Goal: Task Accomplishment & Management: Manage account settings

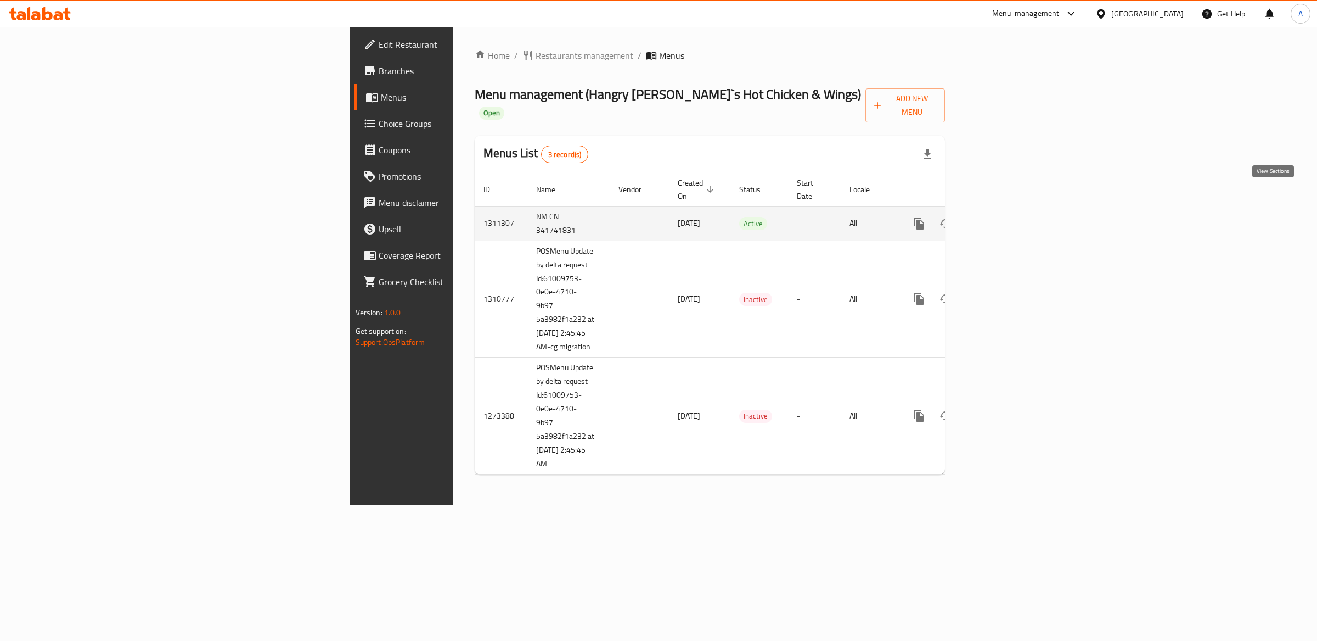
click at [1005, 217] on icon "enhanced table" at bounding box center [998, 223] width 13 height 13
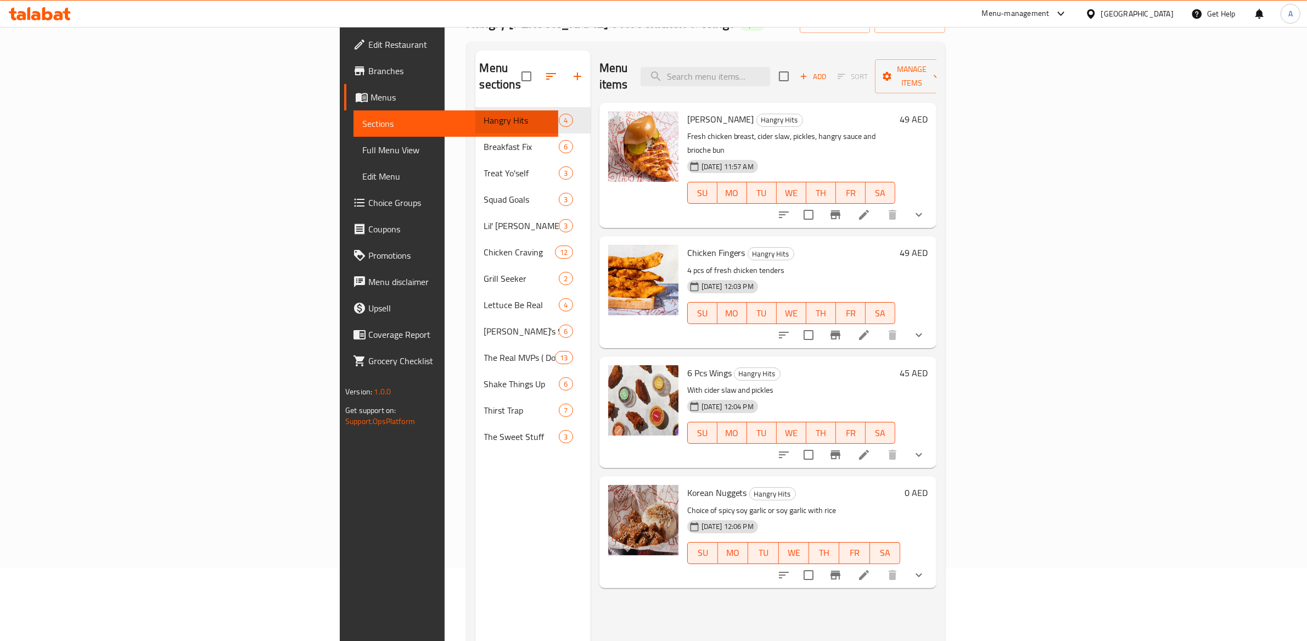
scroll to position [62, 0]
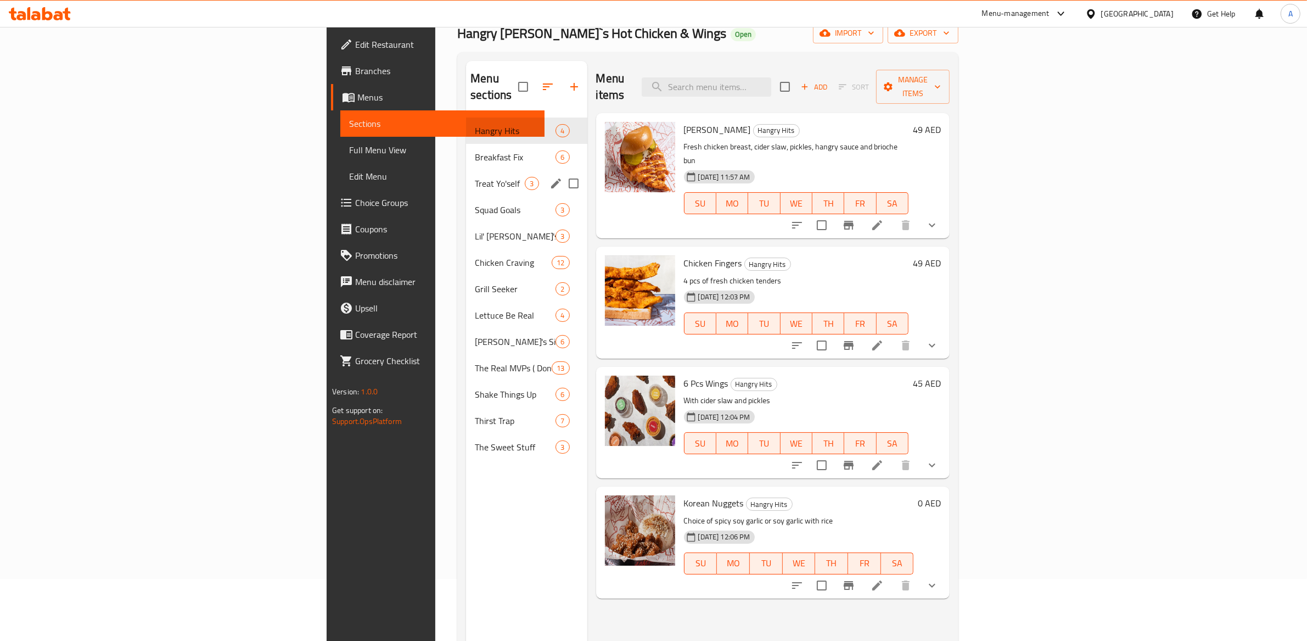
click at [475, 150] on span "Breakfast Fix" at bounding box center [515, 156] width 81 height 13
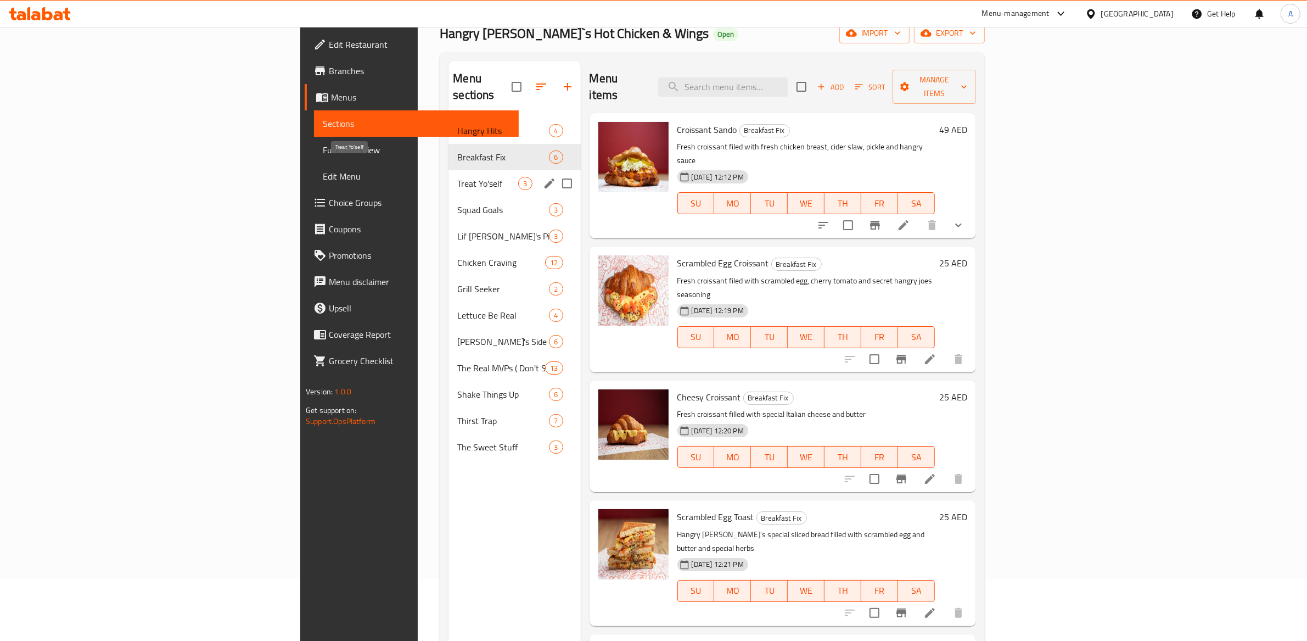
click at [457, 177] on span "Treat Yo'self" at bounding box center [487, 183] width 61 height 13
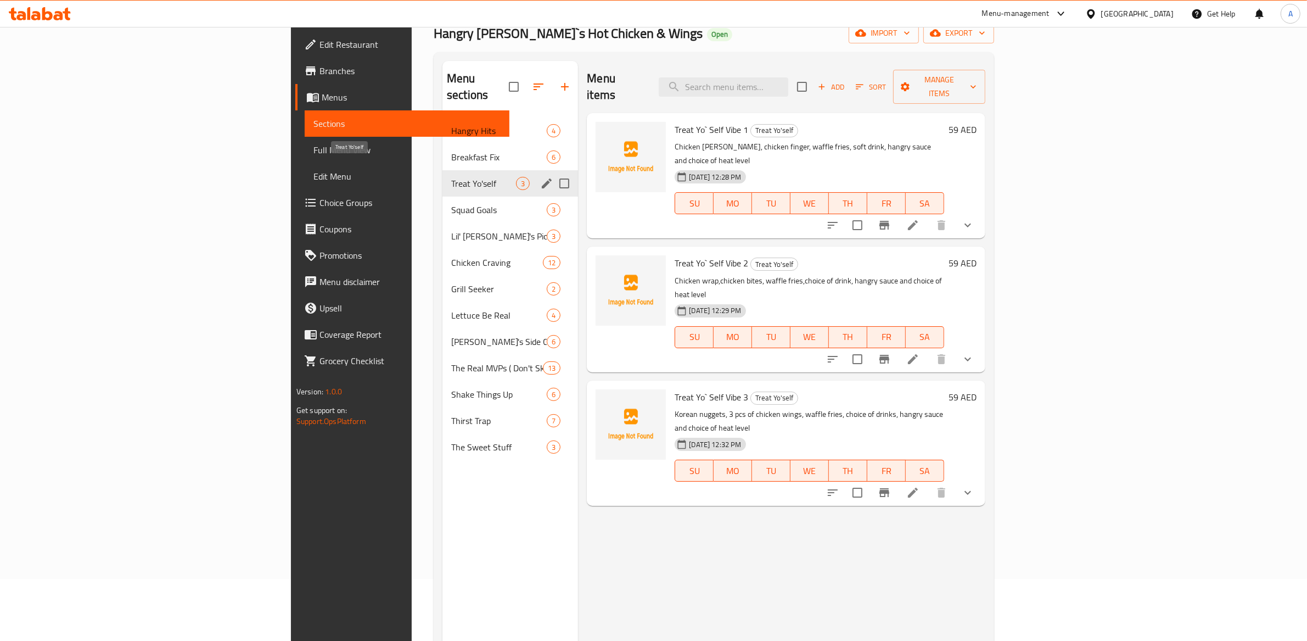
click at [442, 170] on div "Treat Yo'self 3" at bounding box center [510, 183] width 136 height 26
click at [451, 150] on span "Breakfast Fix" at bounding box center [483, 156] width 65 height 13
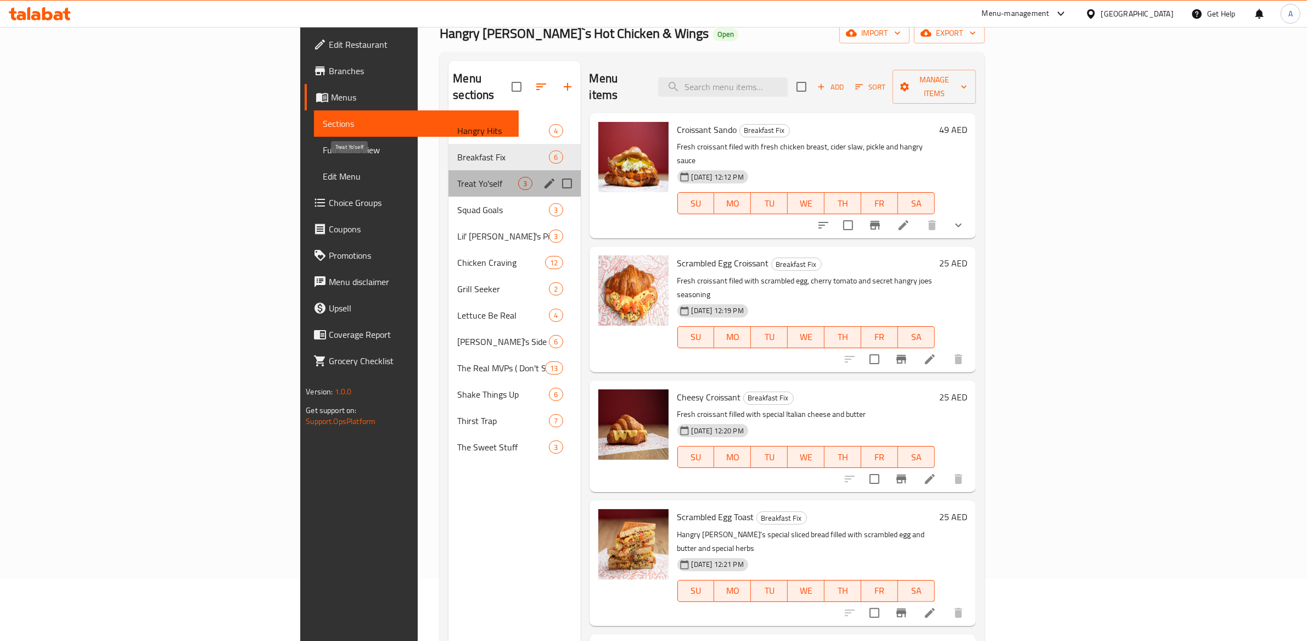
click at [457, 177] on span "Treat Yo'self" at bounding box center [487, 183] width 61 height 13
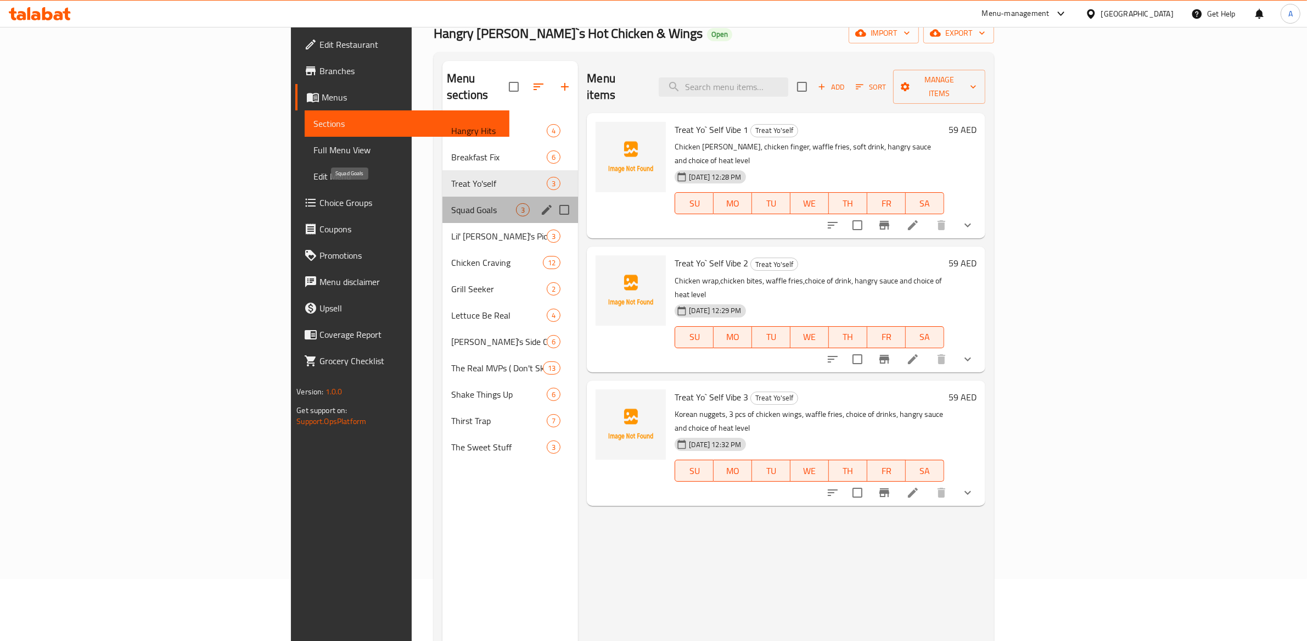
click at [451, 203] on span "Squad Goals" at bounding box center [483, 209] width 65 height 13
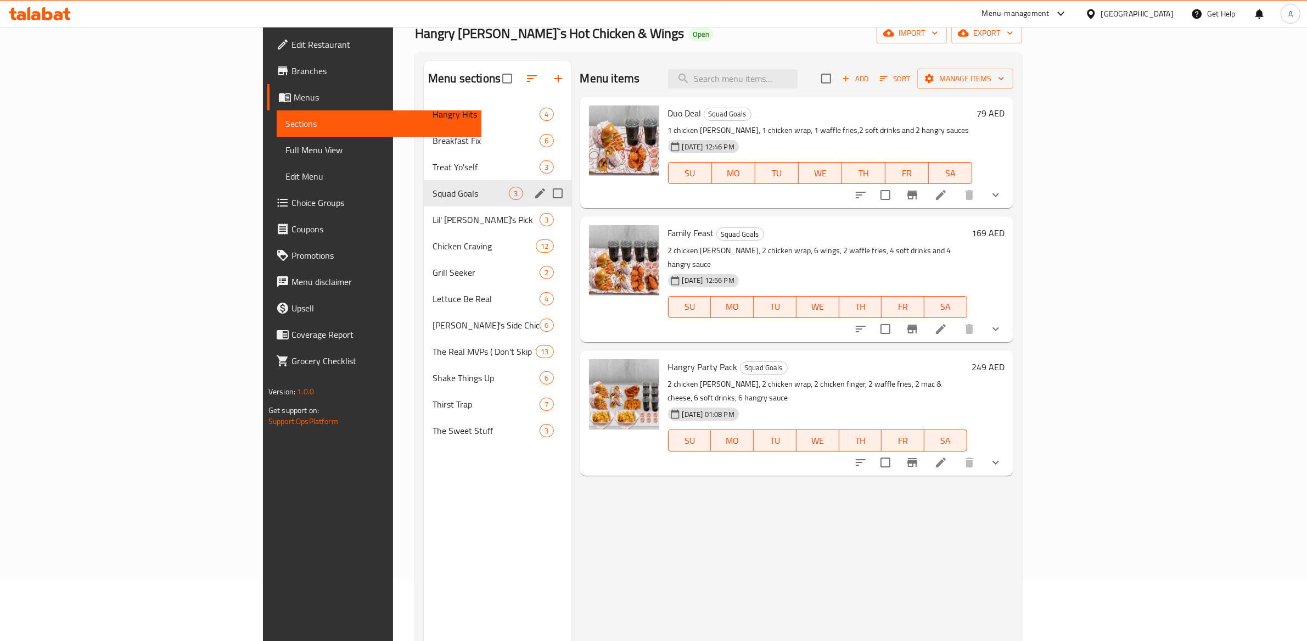
click at [424, 209] on div "Lil' Joe's Pick 3" at bounding box center [497, 219] width 147 height 26
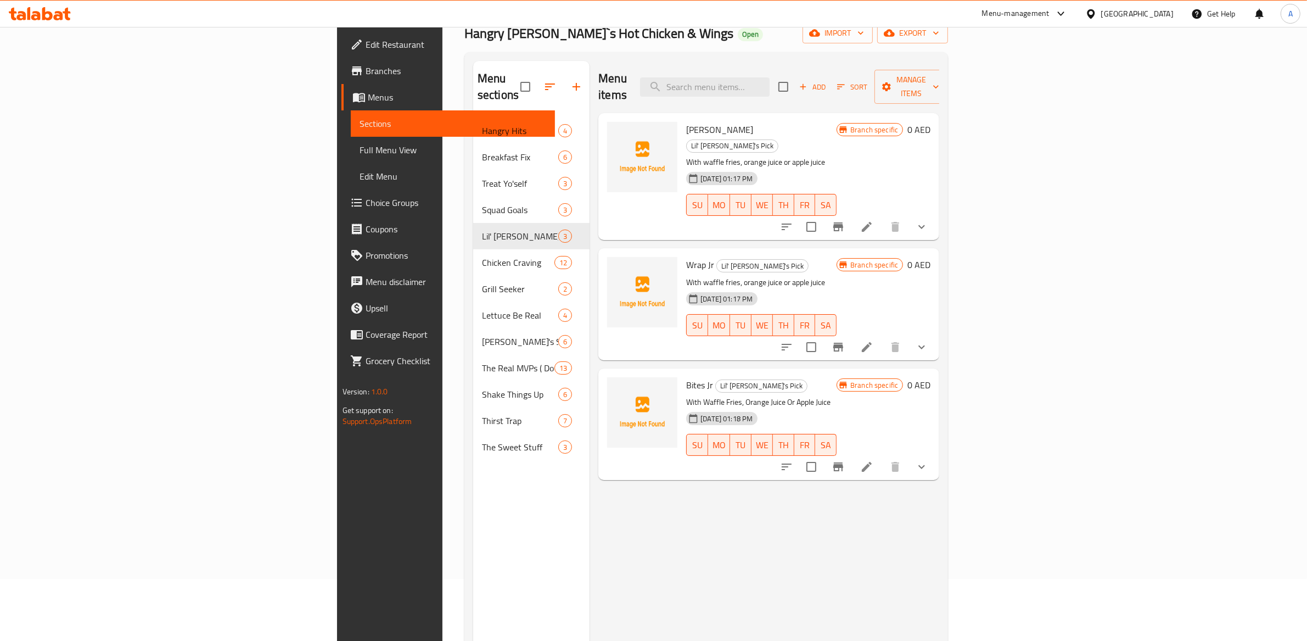
click at [607, 277] on img at bounding box center [642, 292] width 70 height 70
click at [617, 267] on icon "upload picture" at bounding box center [622, 272] width 11 height 10
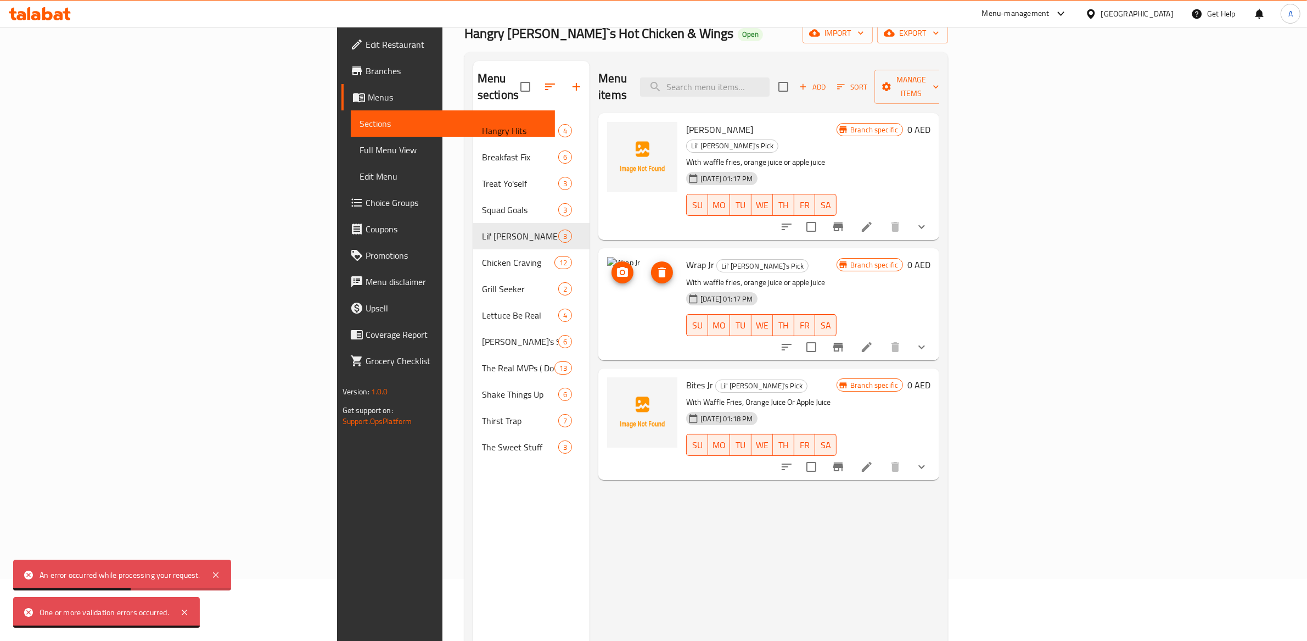
click at [616, 266] on icon "upload picture" at bounding box center [622, 272] width 13 height 13
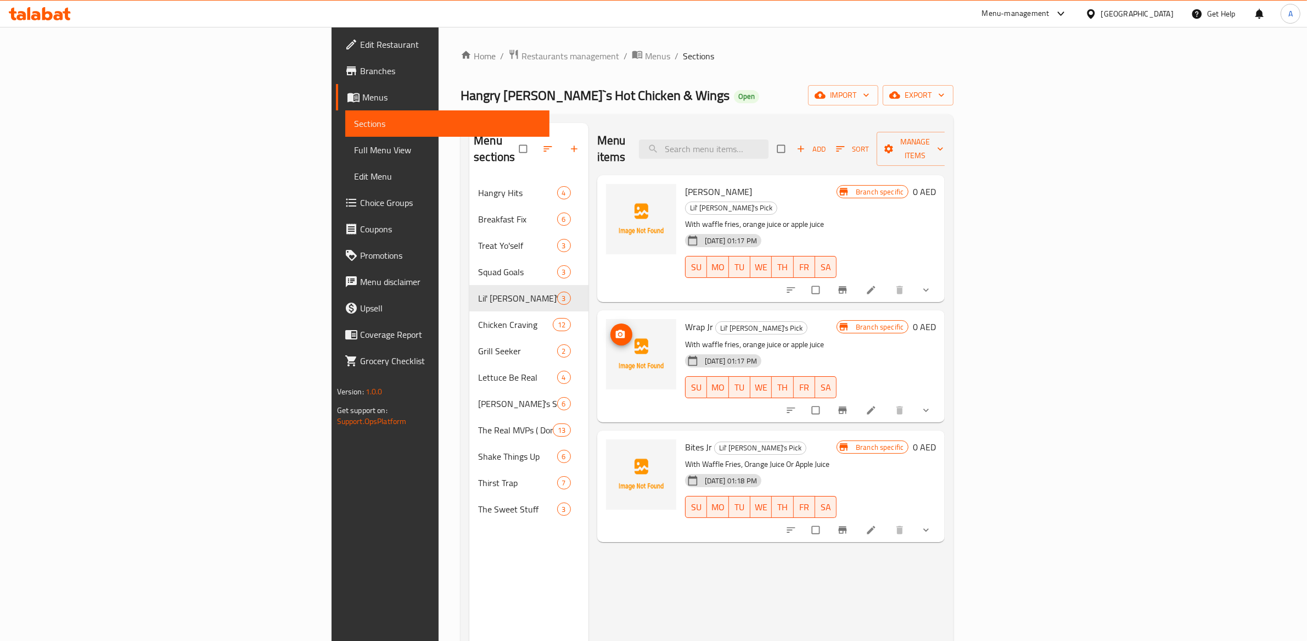
click at [606, 319] on img at bounding box center [641, 354] width 70 height 70
click at [615, 330] on icon "upload picture" at bounding box center [619, 334] width 9 height 8
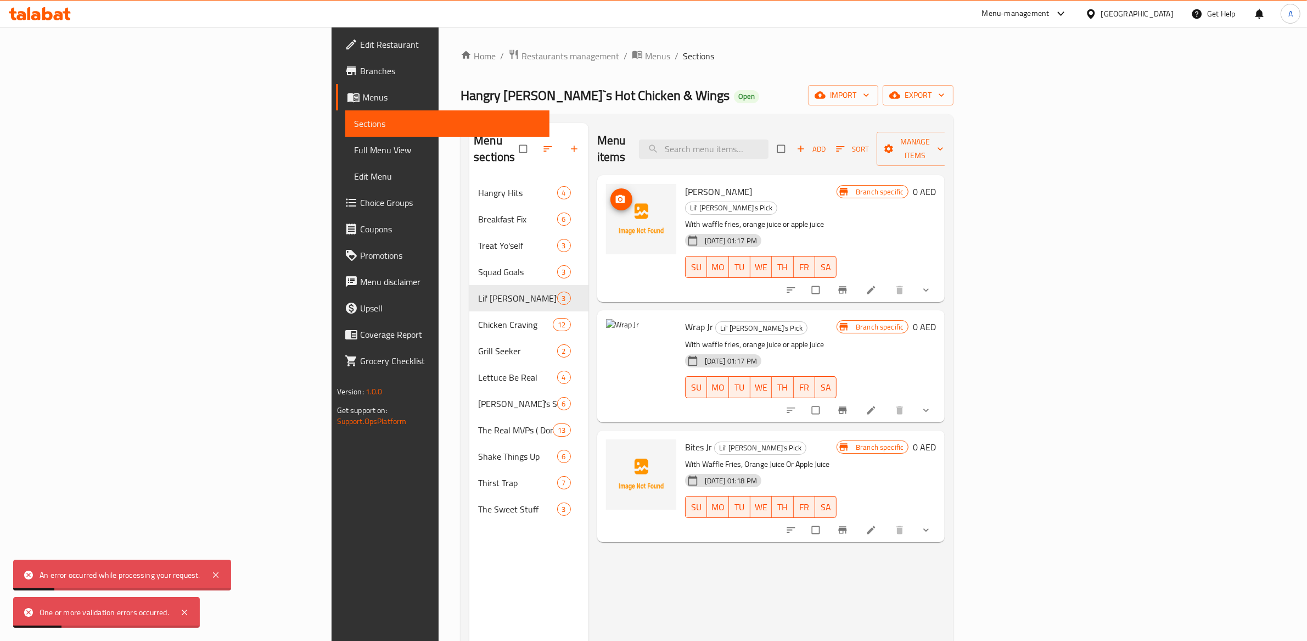
click at [606, 184] on img at bounding box center [641, 219] width 70 height 70
click at [615, 195] on icon "upload picture" at bounding box center [619, 199] width 9 height 8
click at [610, 444] on button "upload picture" at bounding box center [621, 455] width 22 height 22
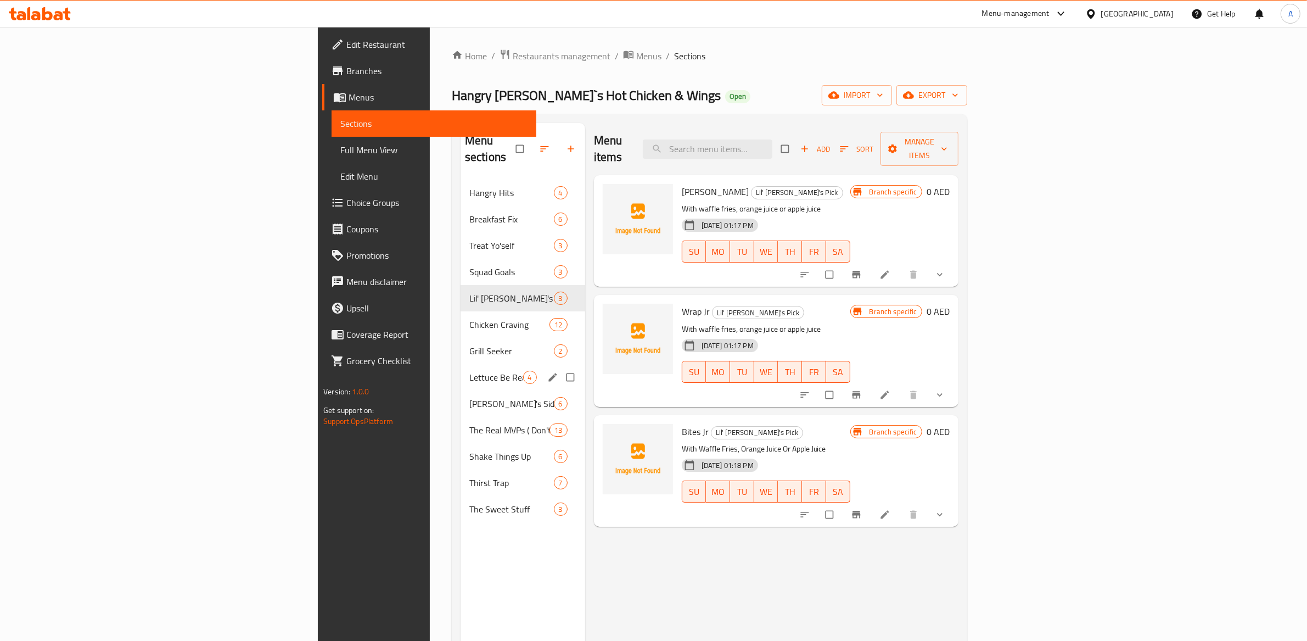
click at [469, 371] on span "Lettuce Be Real" at bounding box center [496, 377] width 54 height 13
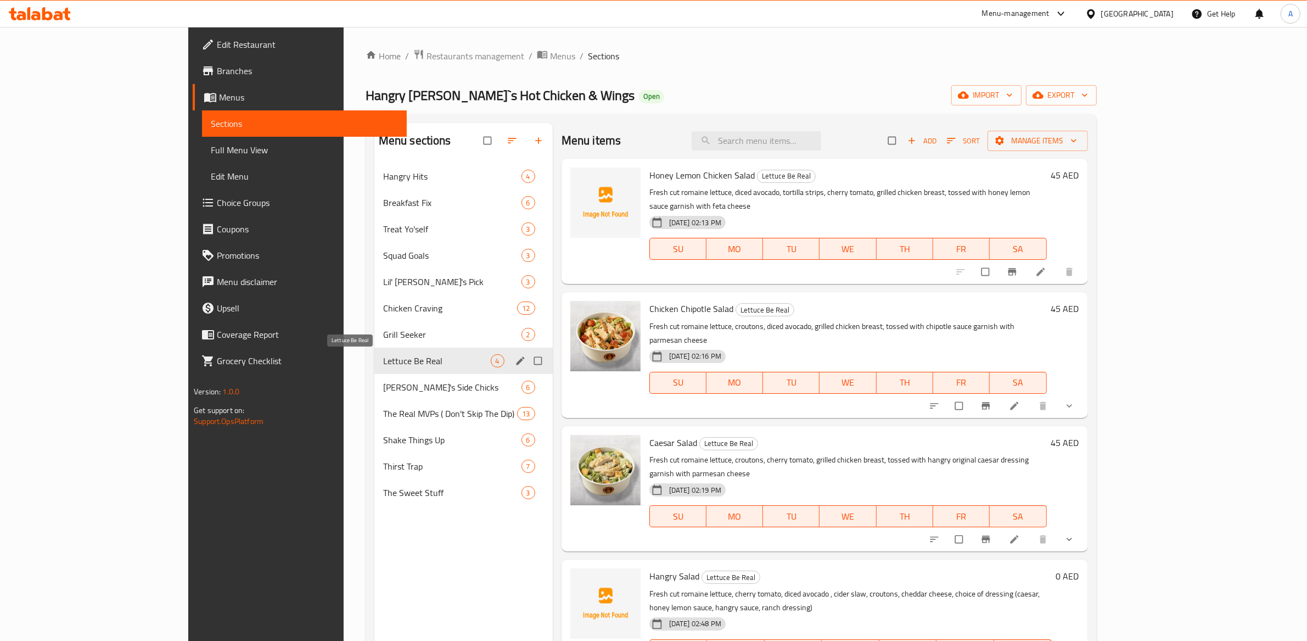
click at [383, 309] on span "Chicken Craving" at bounding box center [450, 307] width 134 height 13
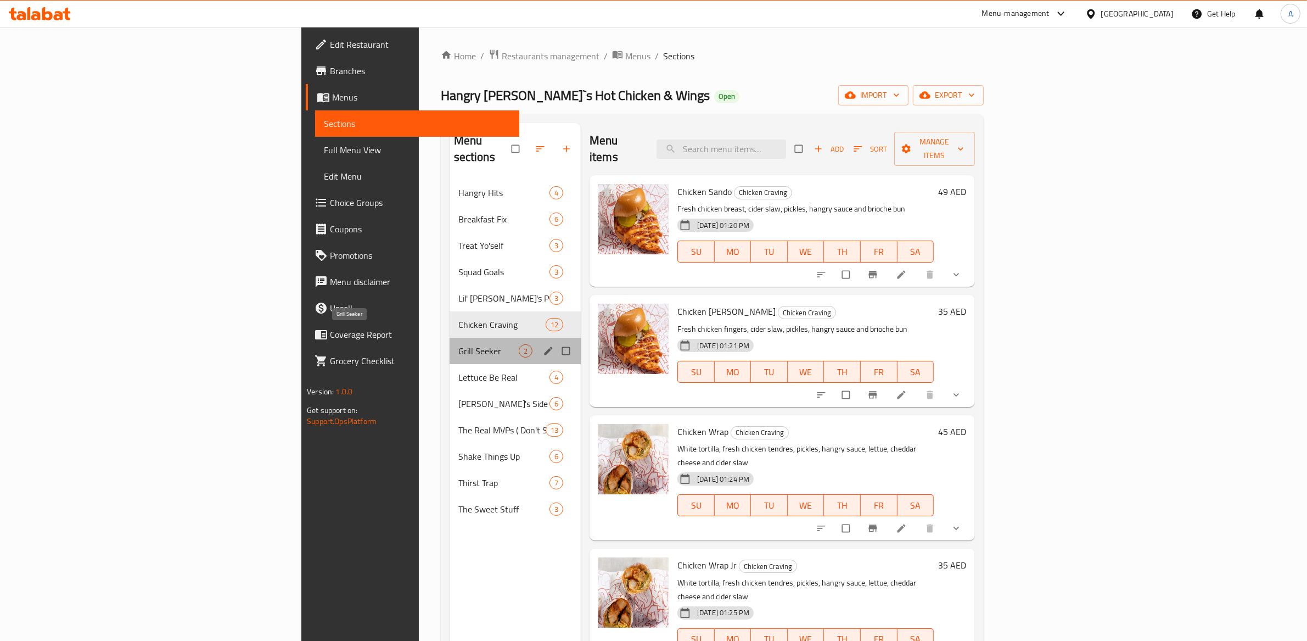
click at [458, 344] on span "Grill Seeker" at bounding box center [488, 350] width 60 height 13
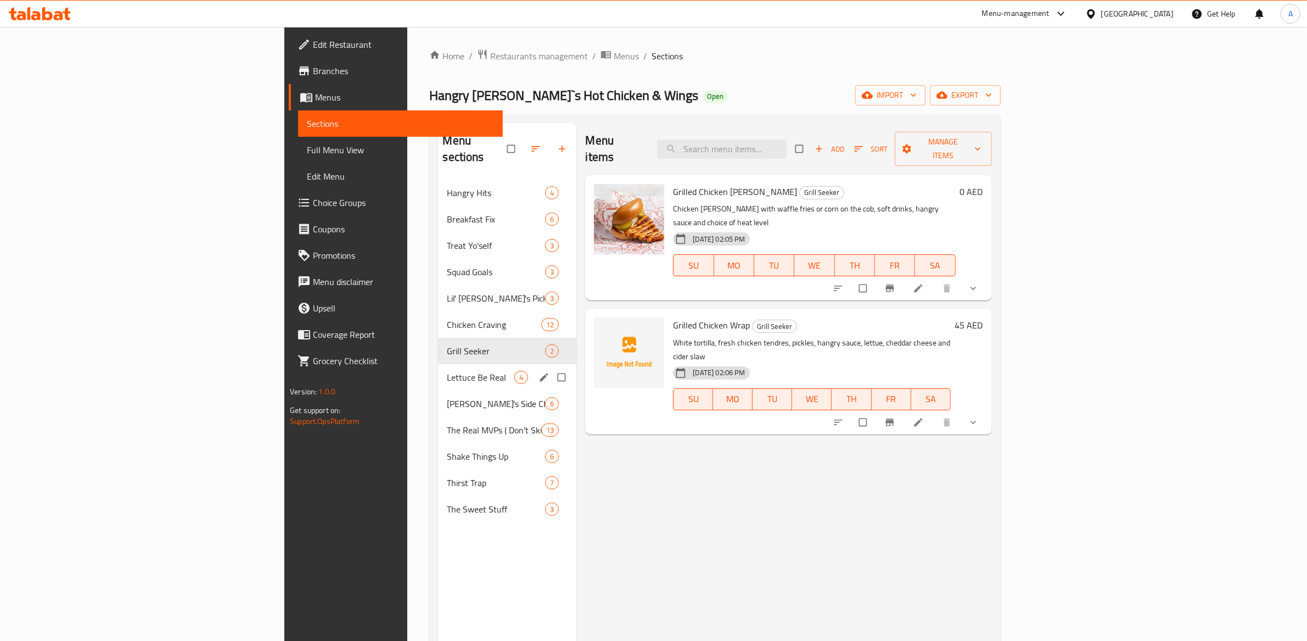
click at [438, 364] on div "Lettuce Be Real 4" at bounding box center [507, 377] width 138 height 26
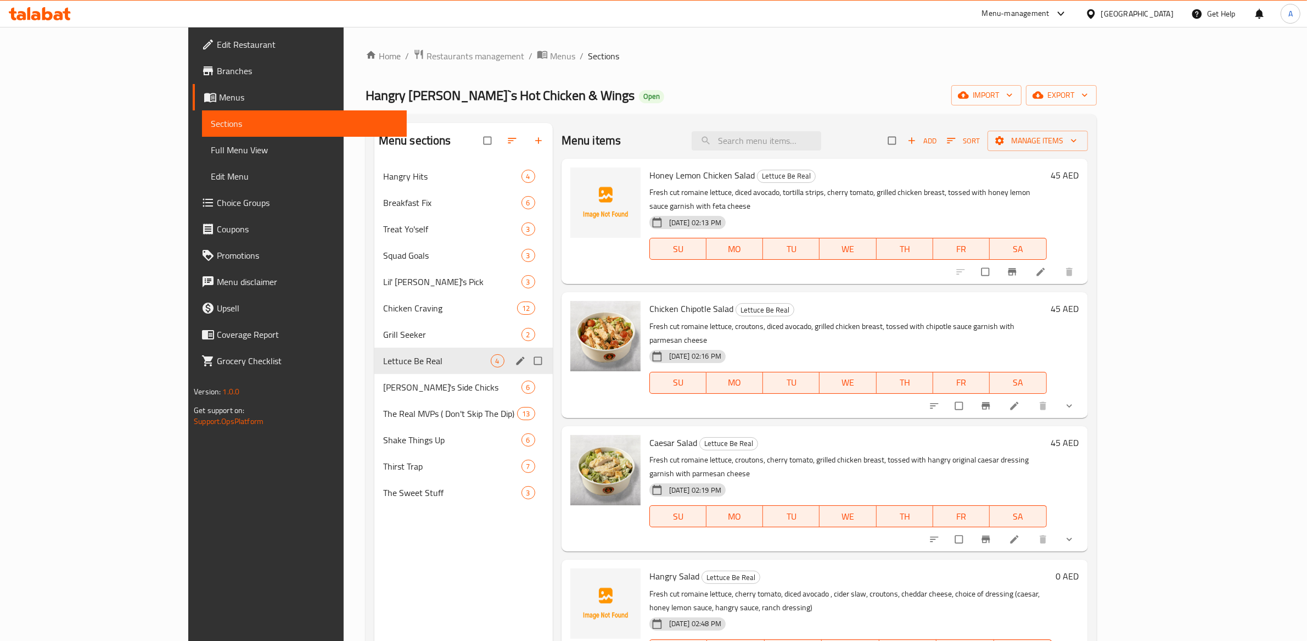
click at [383, 386] on span "[PERSON_NAME]'s Side Chicks" at bounding box center [452, 386] width 138 height 13
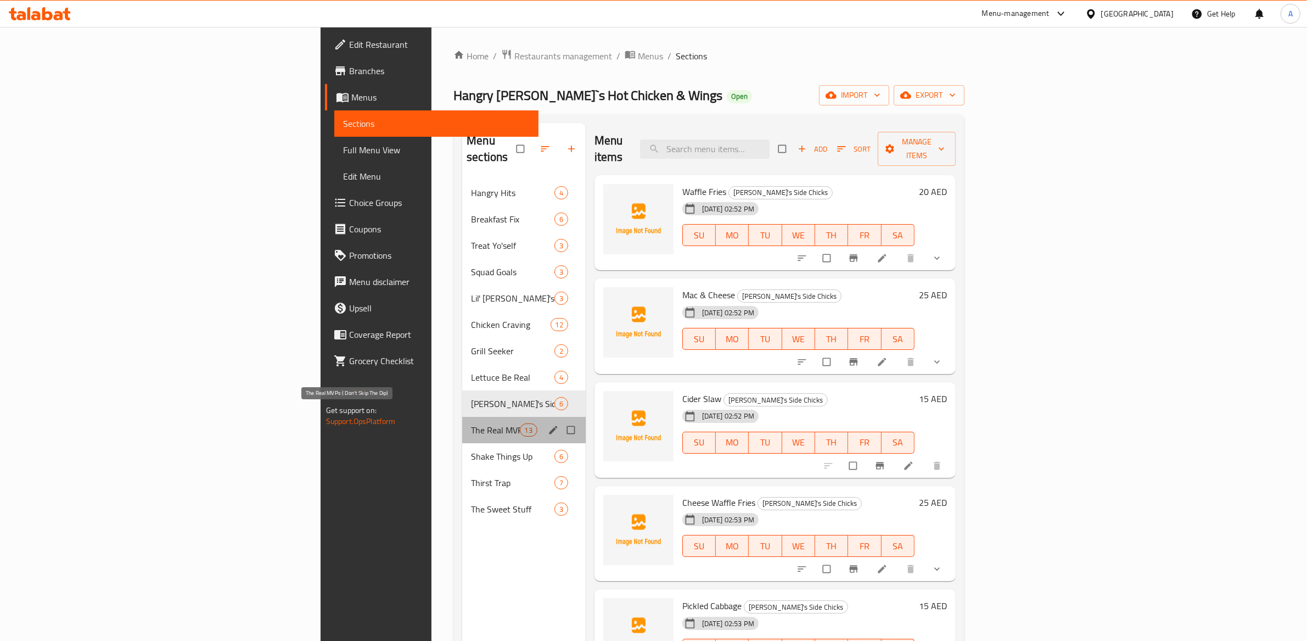
click at [471, 423] on span "The Real MVPs ( Don't Skip The Dip)" at bounding box center [495, 429] width 48 height 13
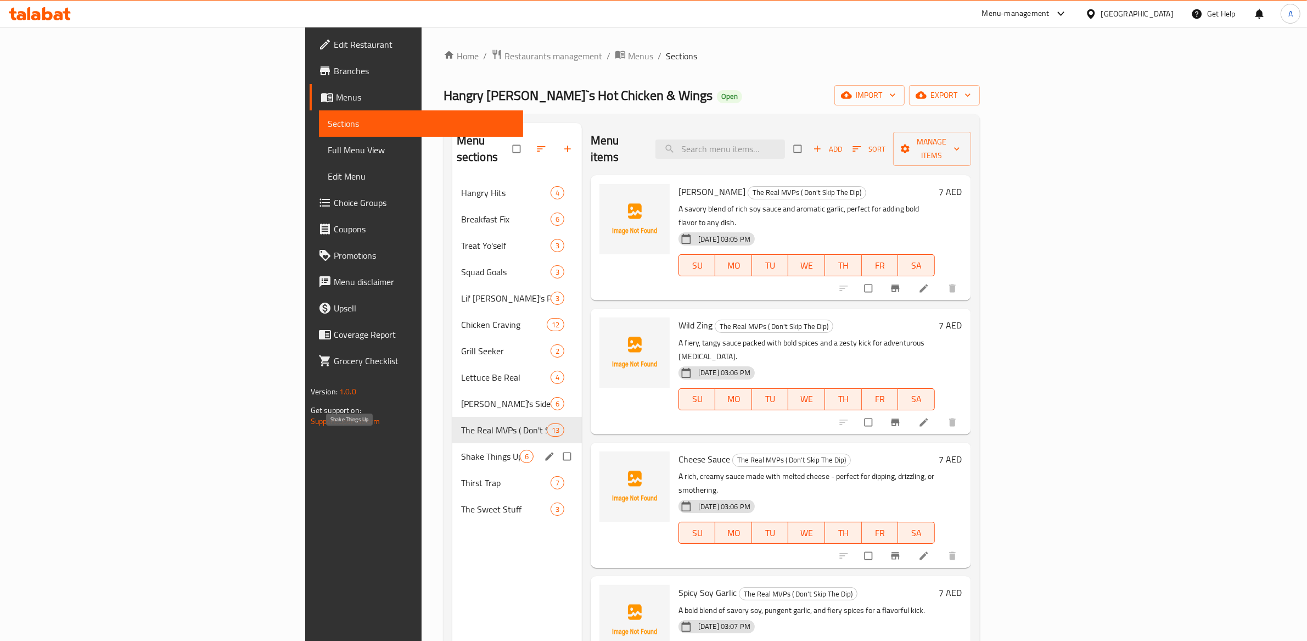
click at [461, 450] on span "Shake Things Up" at bounding box center [490, 456] width 59 height 13
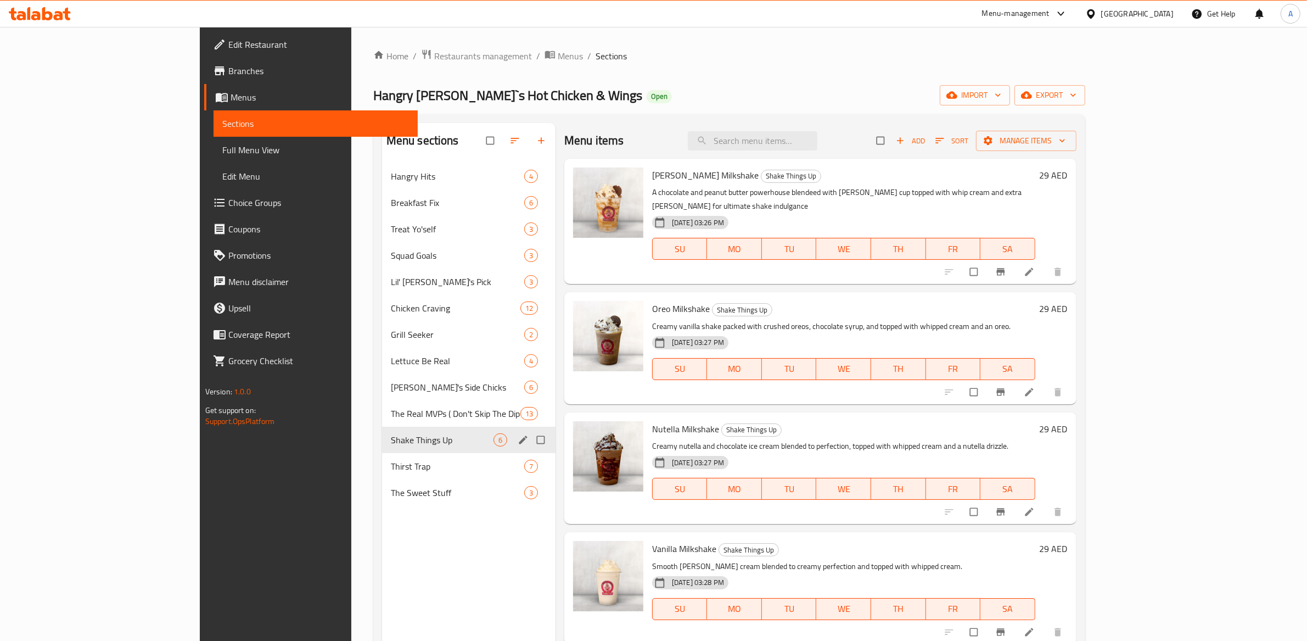
click at [382, 378] on div "Joe's Side Chicks 6" at bounding box center [468, 387] width 173 height 26
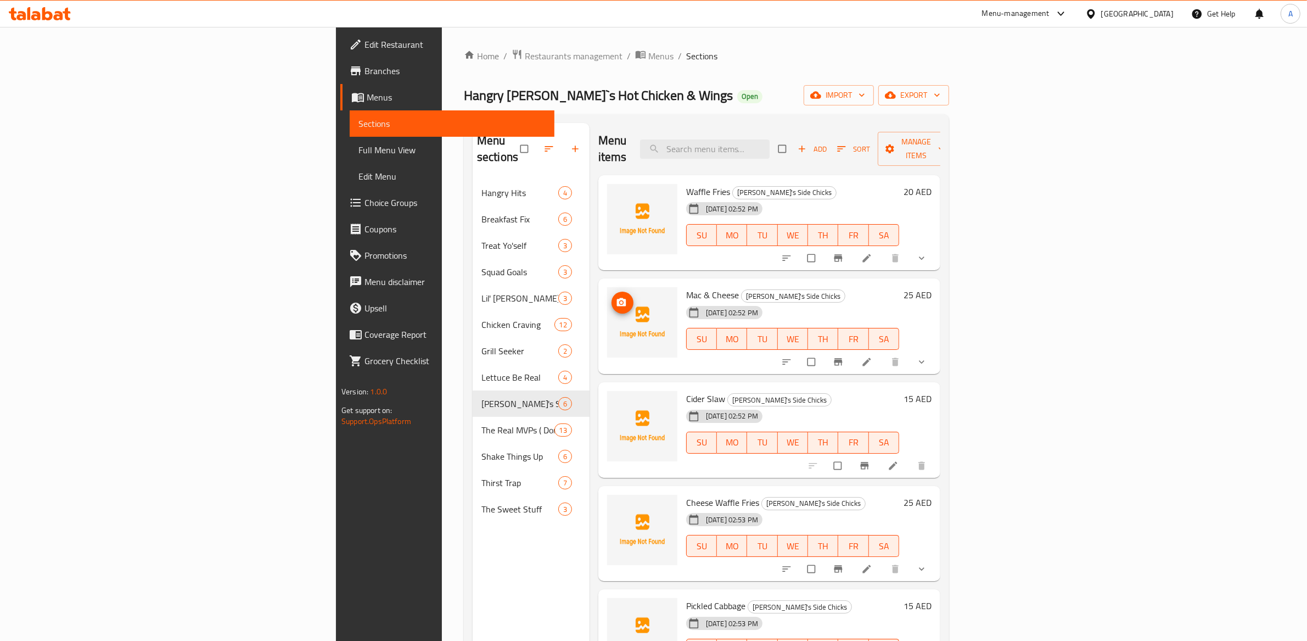
click at [617, 298] on icon "upload picture" at bounding box center [621, 302] width 9 height 8
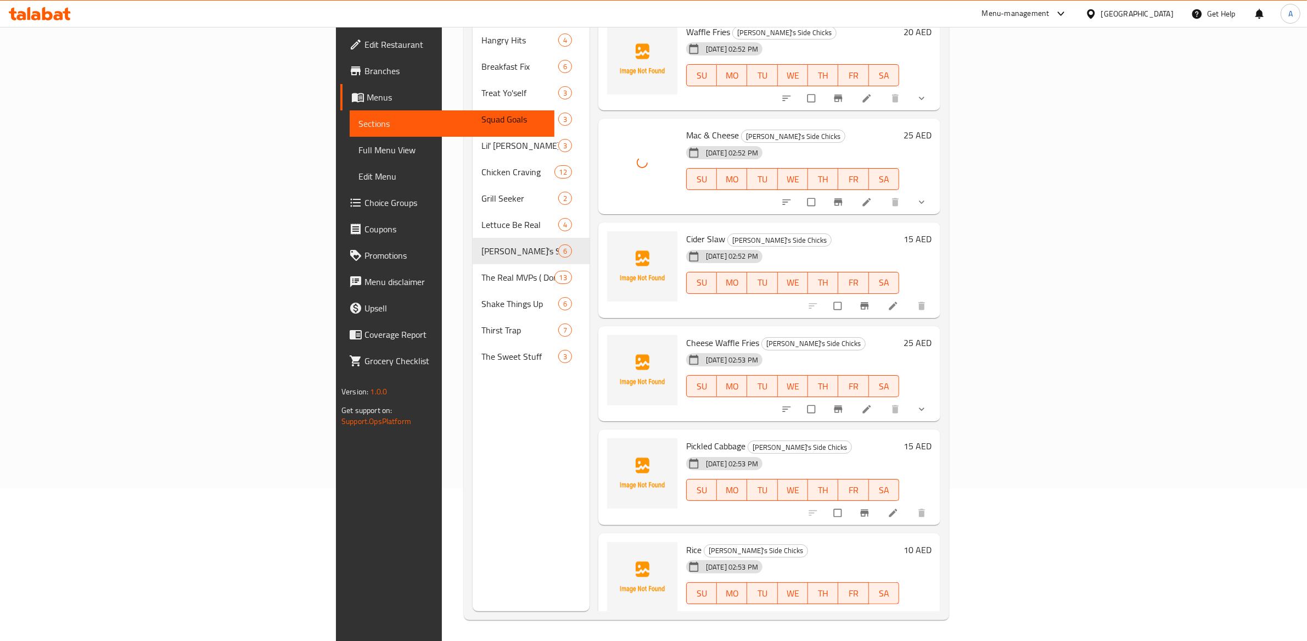
scroll to position [154, 0]
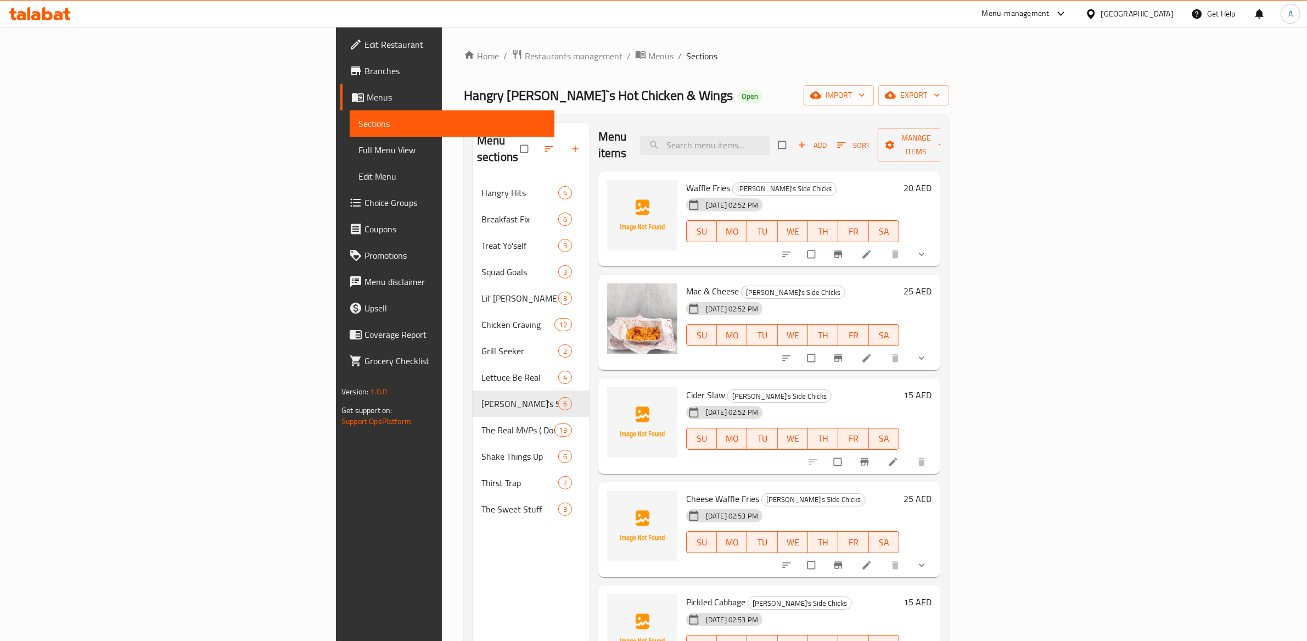
scroll to position [7, 0]
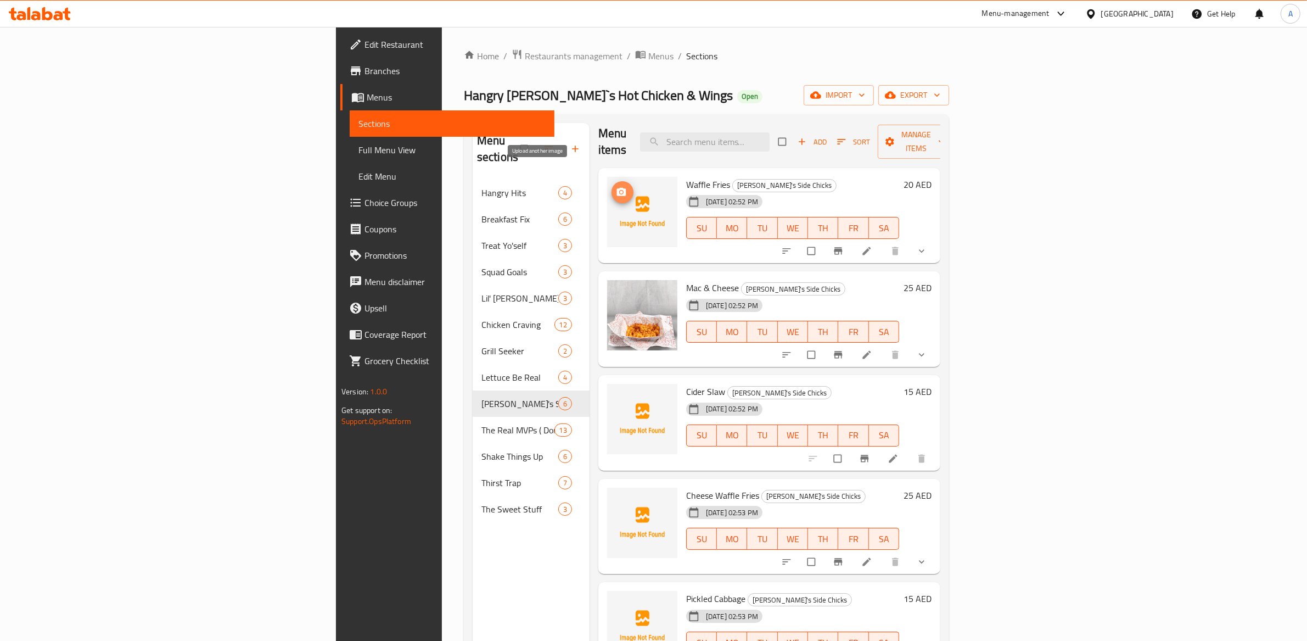
click at [617, 188] on icon "upload picture" at bounding box center [621, 192] width 9 height 8
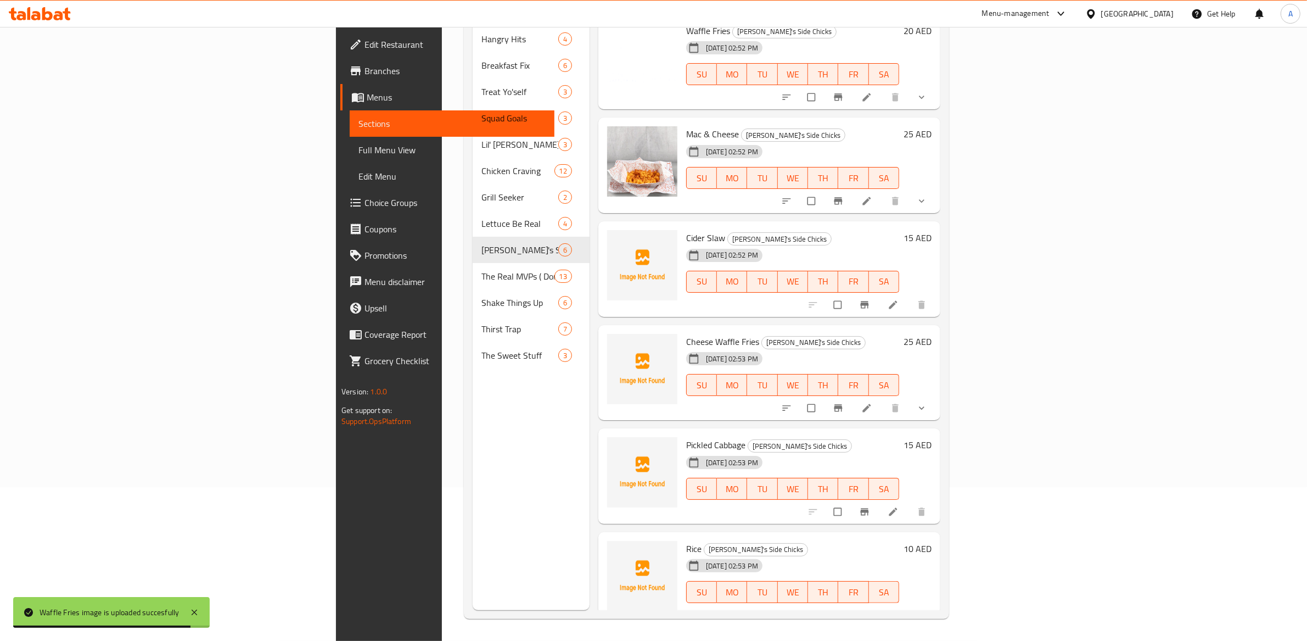
scroll to position [154, 0]
click at [617, 448] on icon "upload picture" at bounding box center [621, 452] width 9 height 8
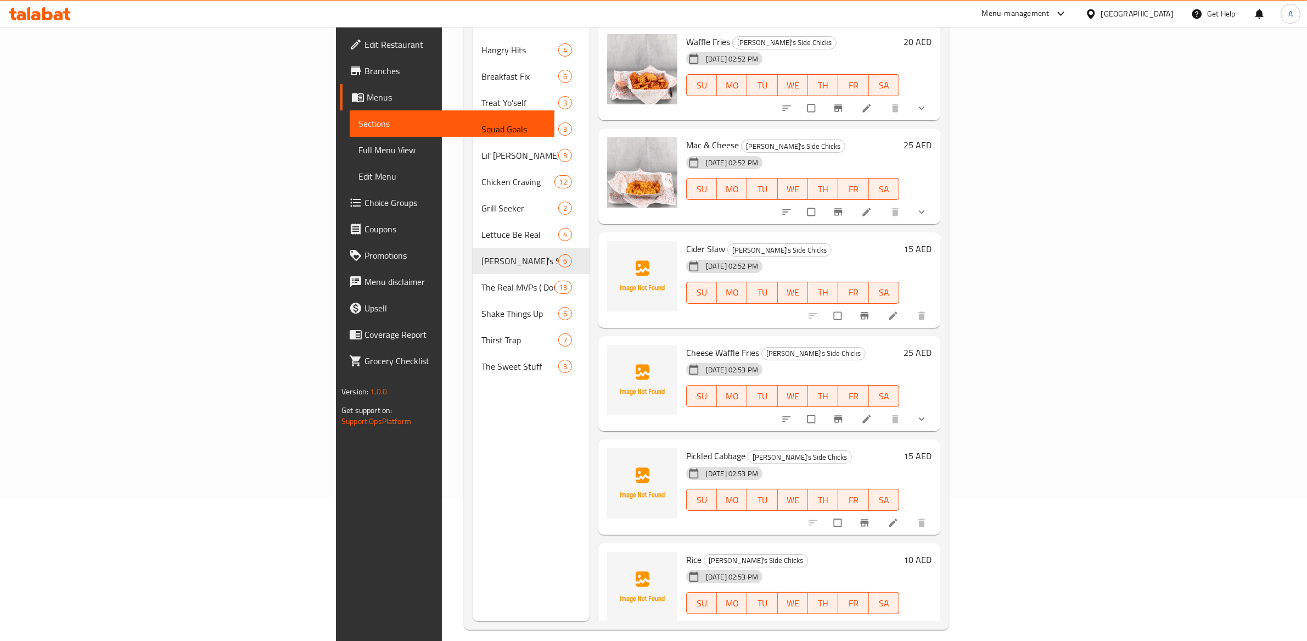
scroll to position [154, 0]
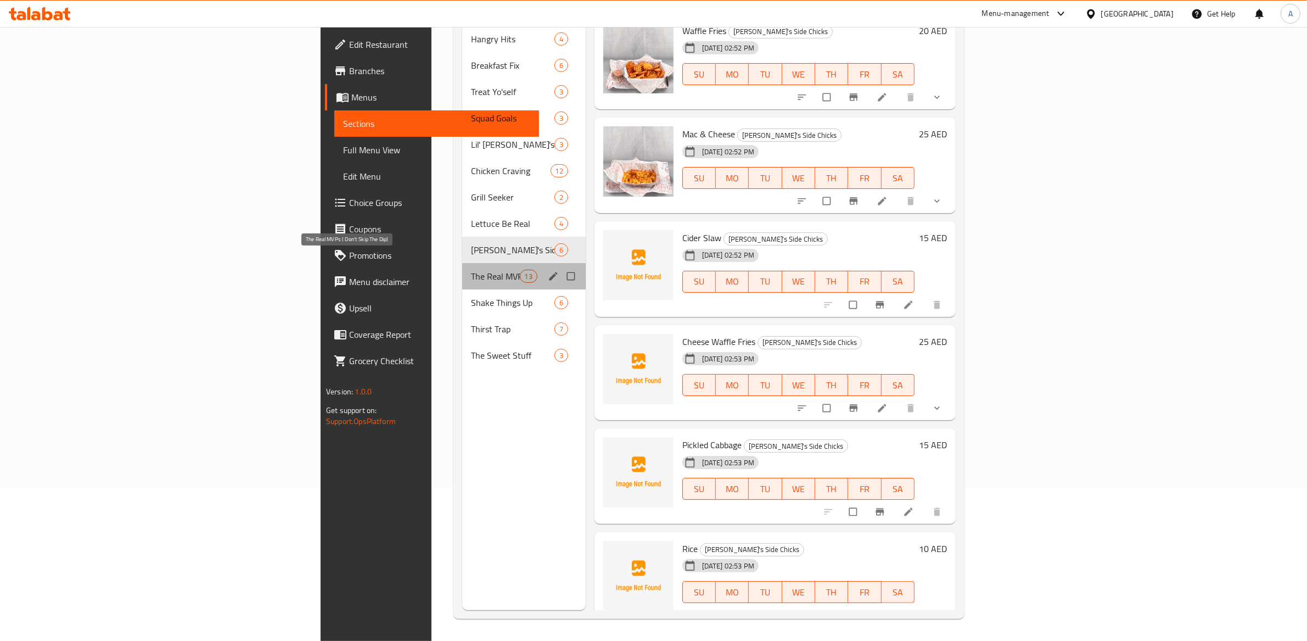
click at [471, 270] on span "The Real MVPs ( Don't Skip The Dip)" at bounding box center [495, 276] width 48 height 13
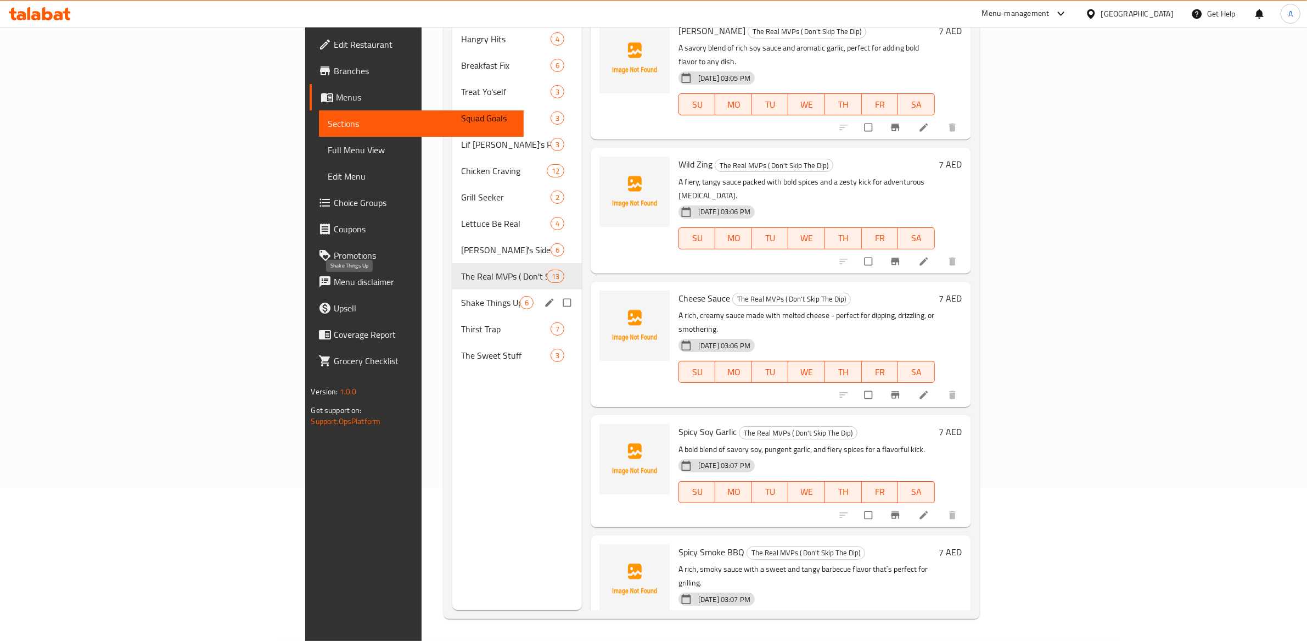
click at [461, 296] on span "Shake Things Up" at bounding box center [490, 302] width 59 height 13
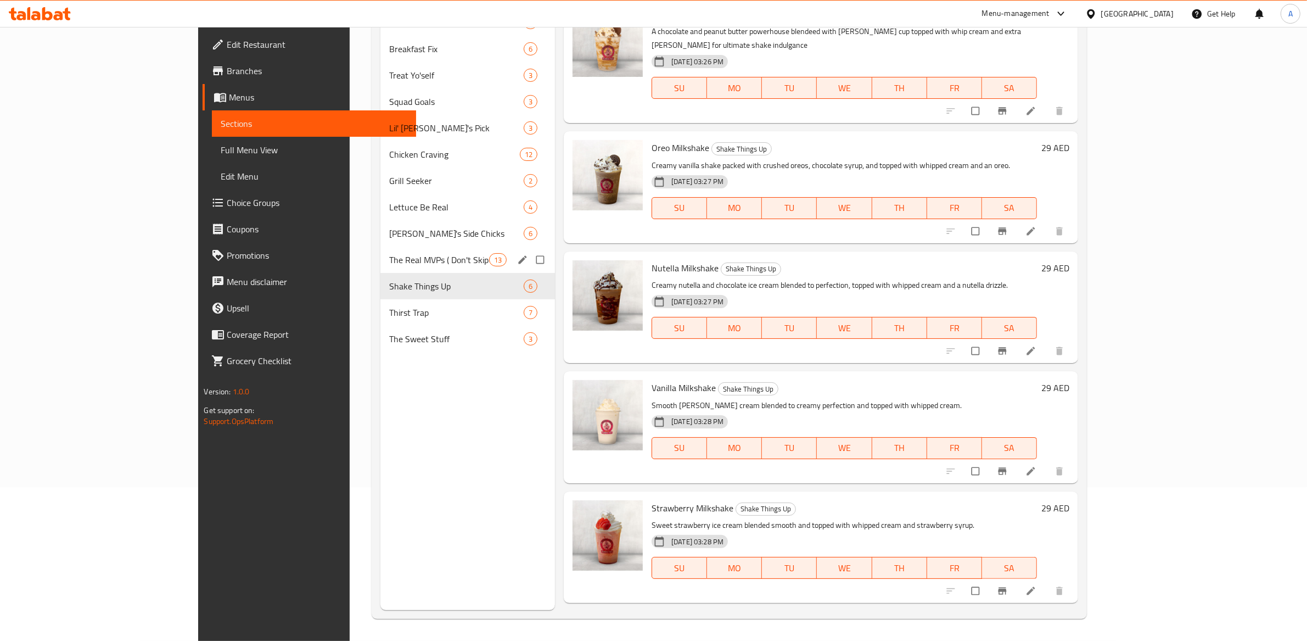
click at [389, 262] on span "The Real MVPs ( Don't Skip The Dip)" at bounding box center [438, 259] width 99 height 13
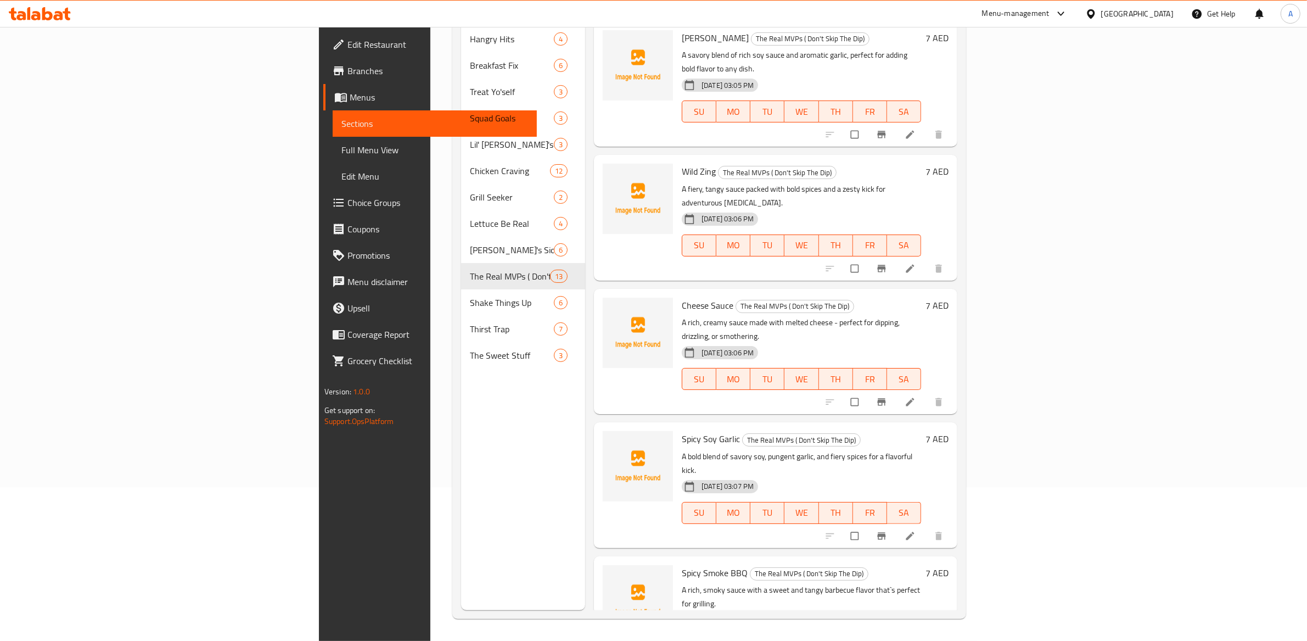
click at [618, 446] on button "upload picture" at bounding box center [618, 446] width 0 height 0
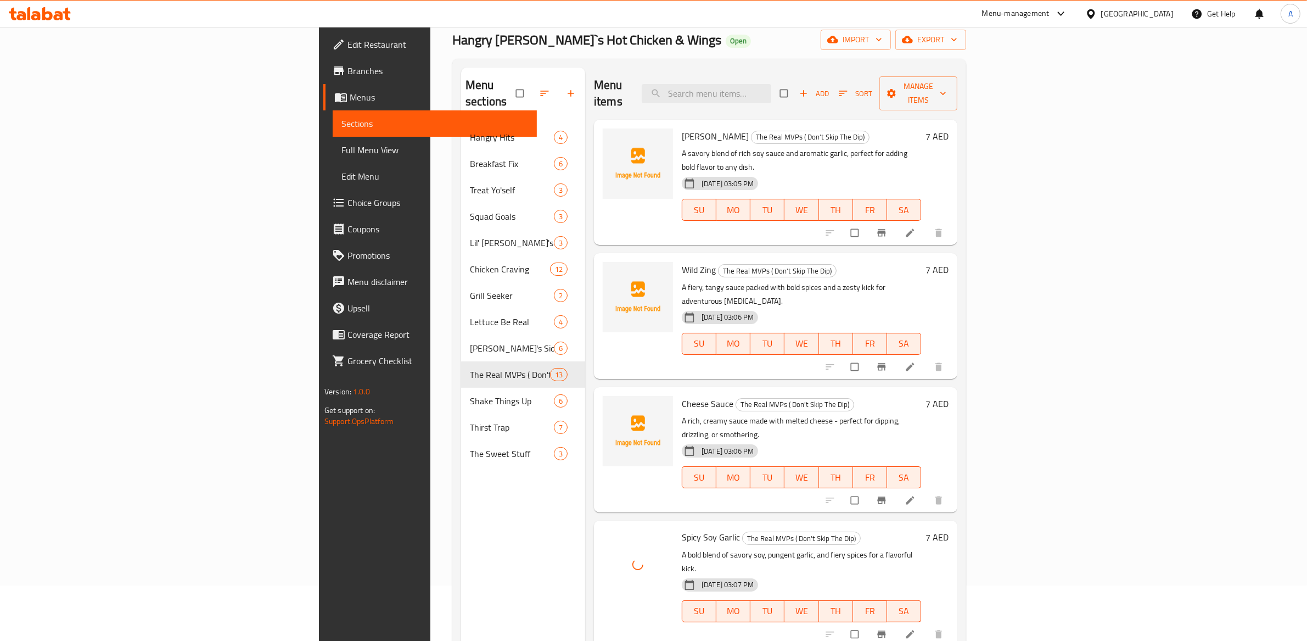
scroll to position [53, 0]
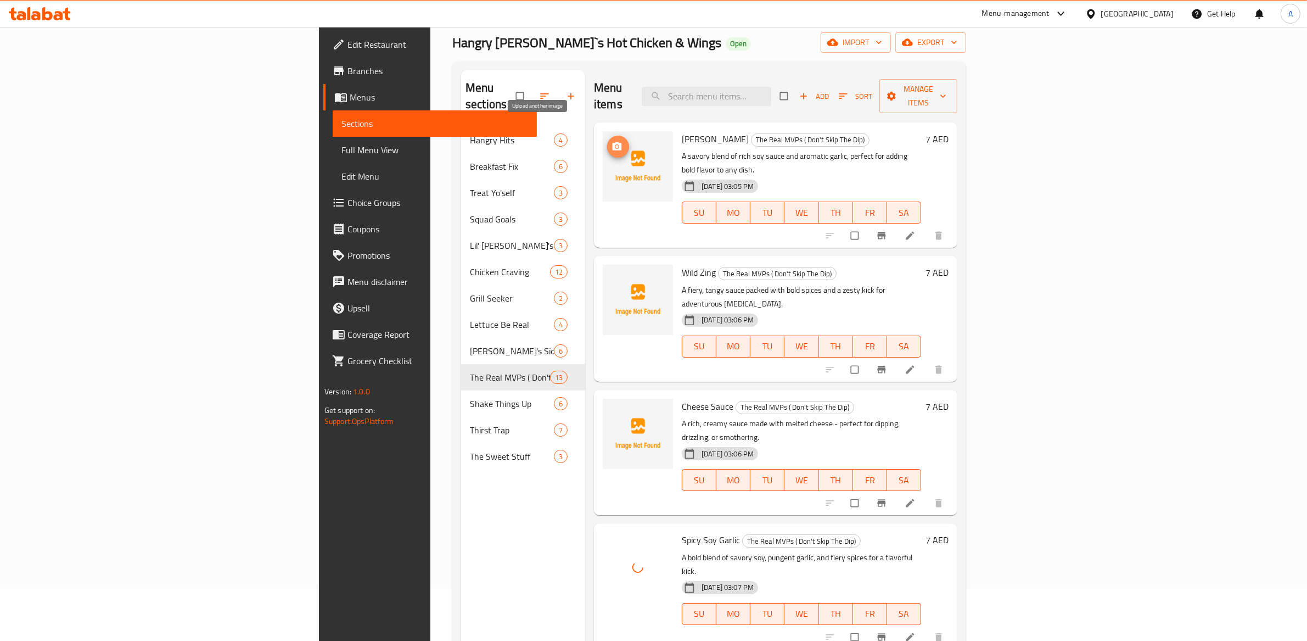
click at [607, 141] on span "upload picture" at bounding box center [618, 146] width 22 height 11
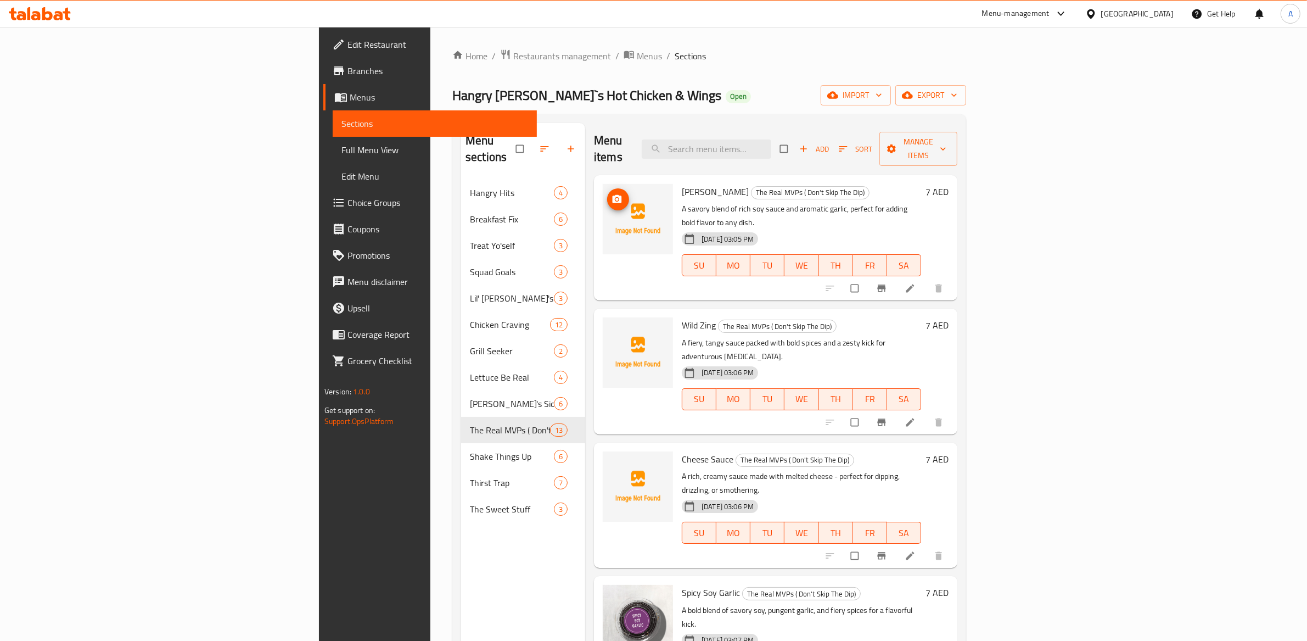
click at [612, 194] on icon "upload picture" at bounding box center [617, 199] width 11 height 11
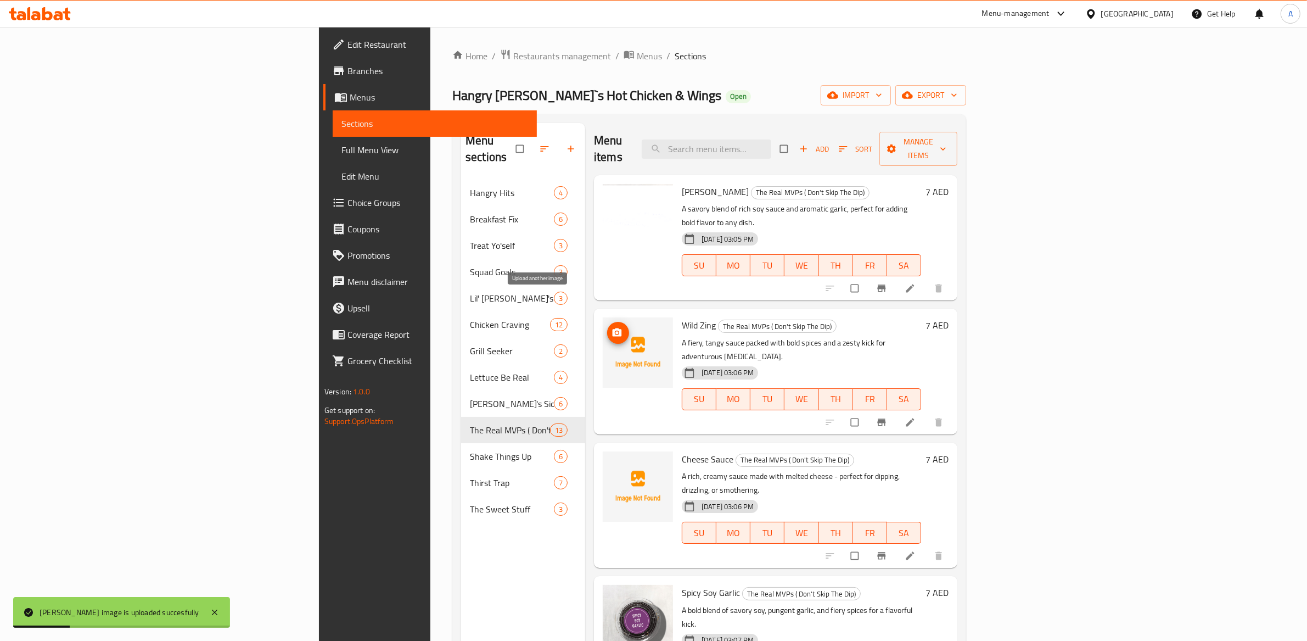
click at [607, 327] on span "upload picture" at bounding box center [618, 332] width 22 height 11
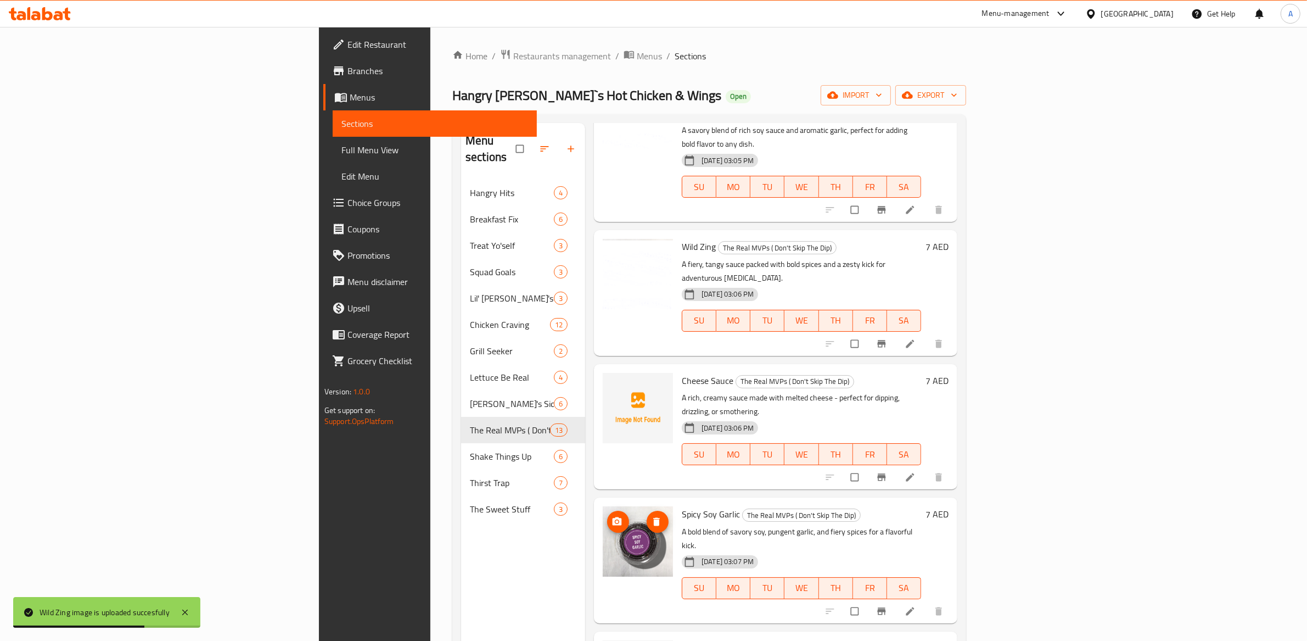
scroll to position [75, 0]
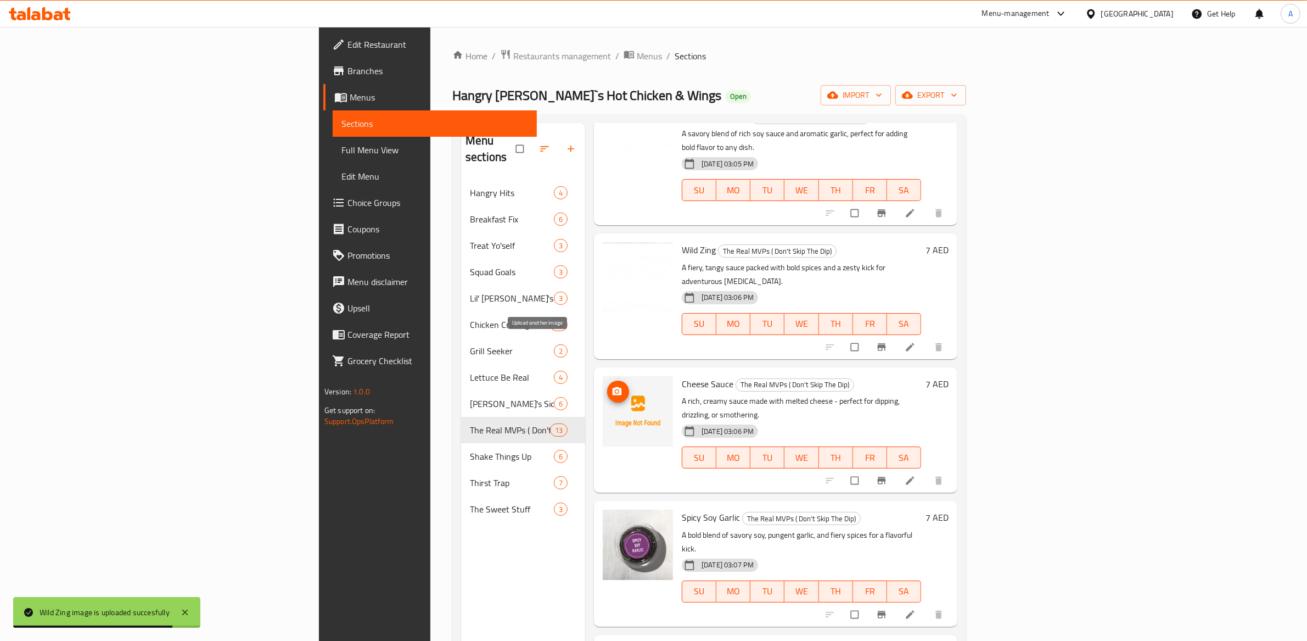
click at [612, 386] on icon "upload picture" at bounding box center [617, 391] width 11 height 11
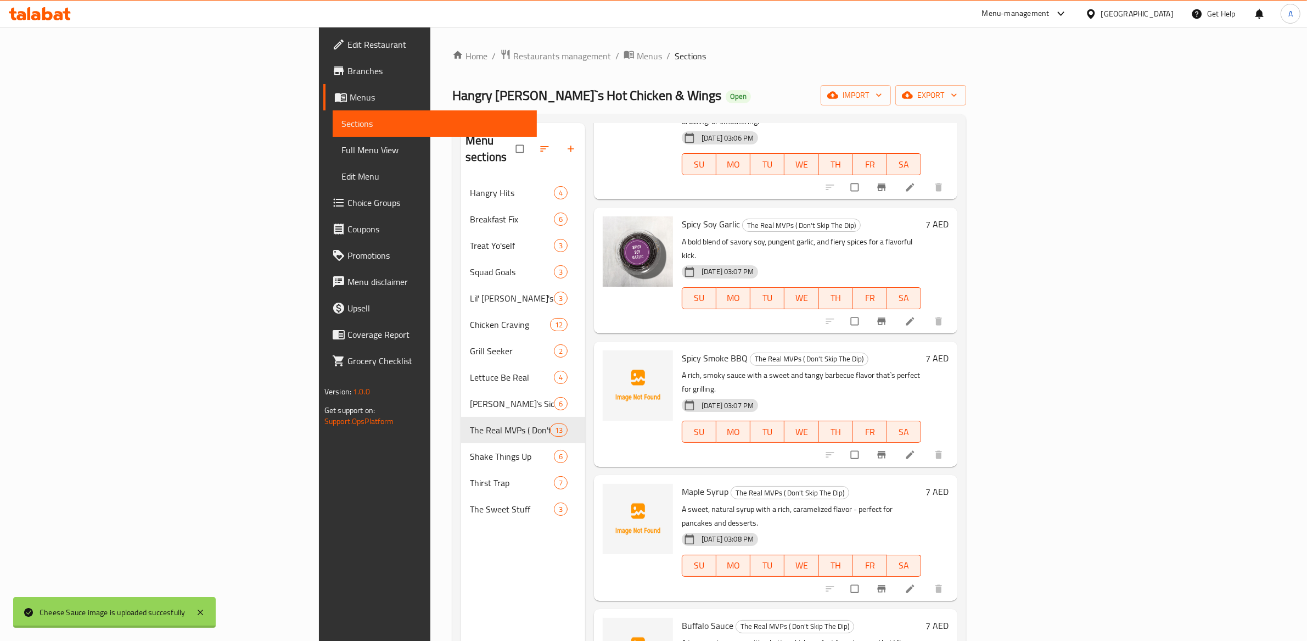
scroll to position [945, 0]
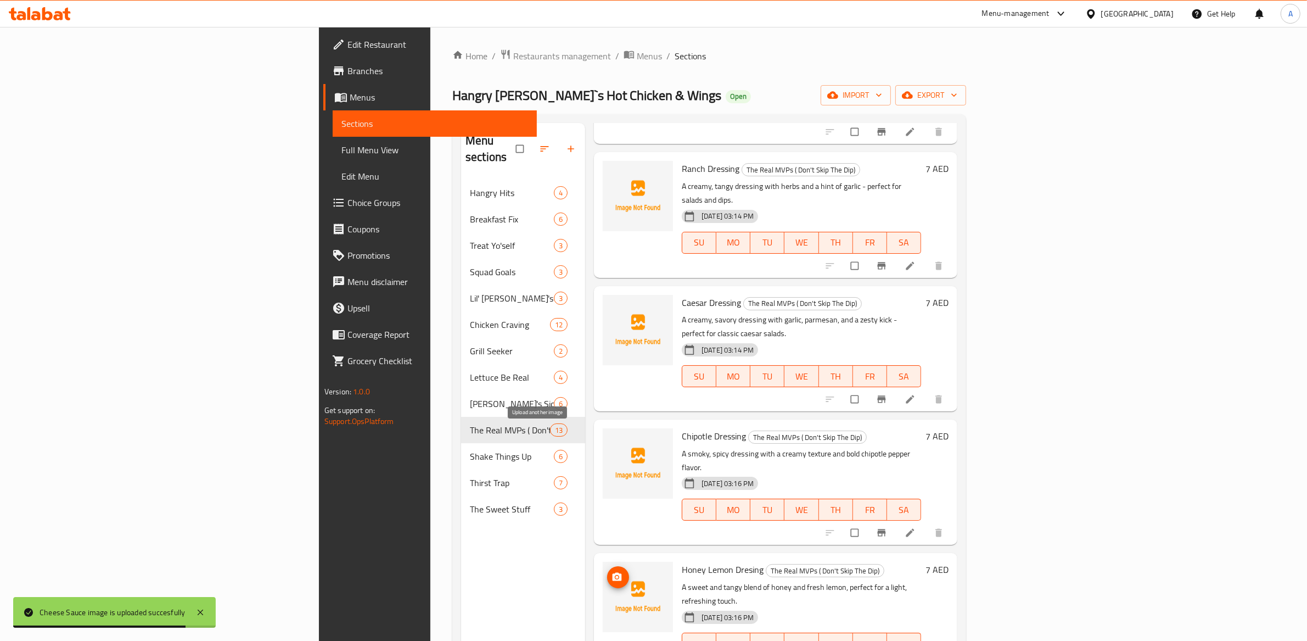
click at [607, 566] on button "upload picture" at bounding box center [618, 577] width 22 height 22
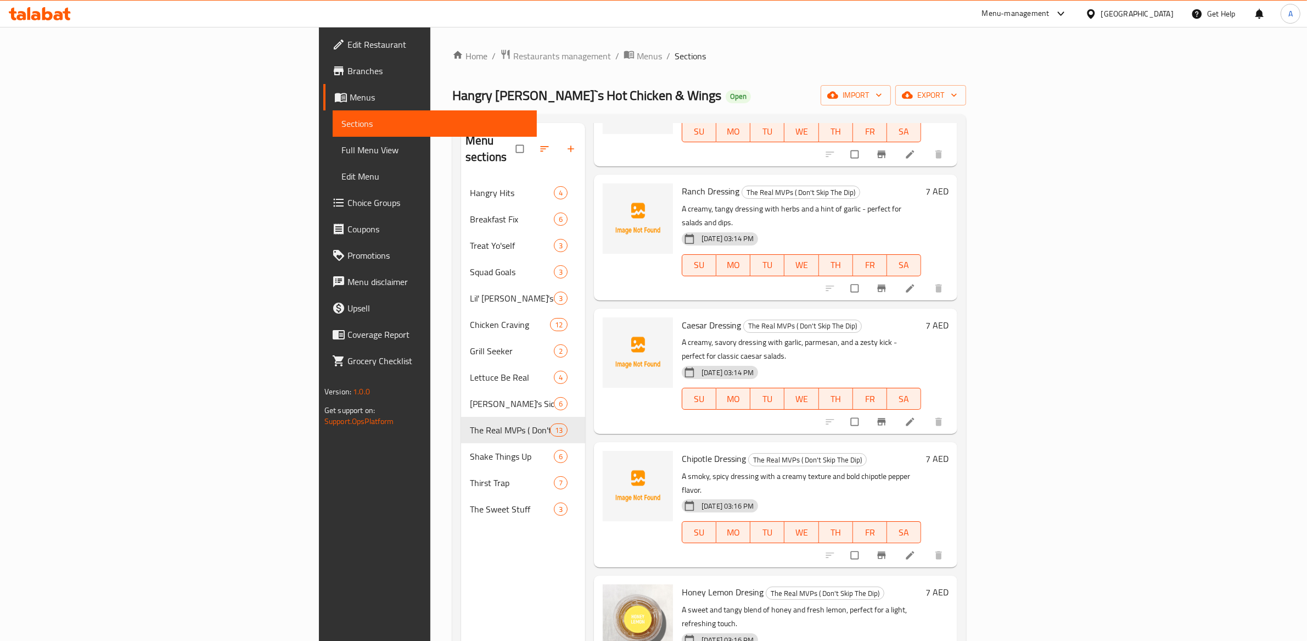
scroll to position [945, 0]
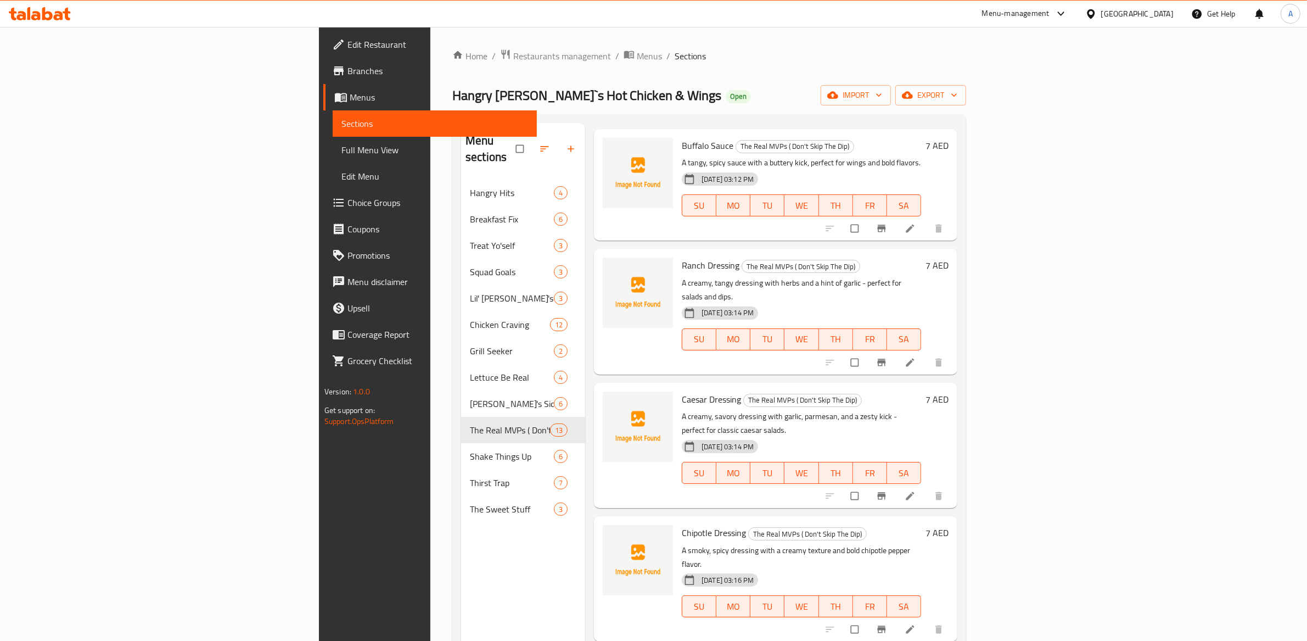
scroll to position [844, 0]
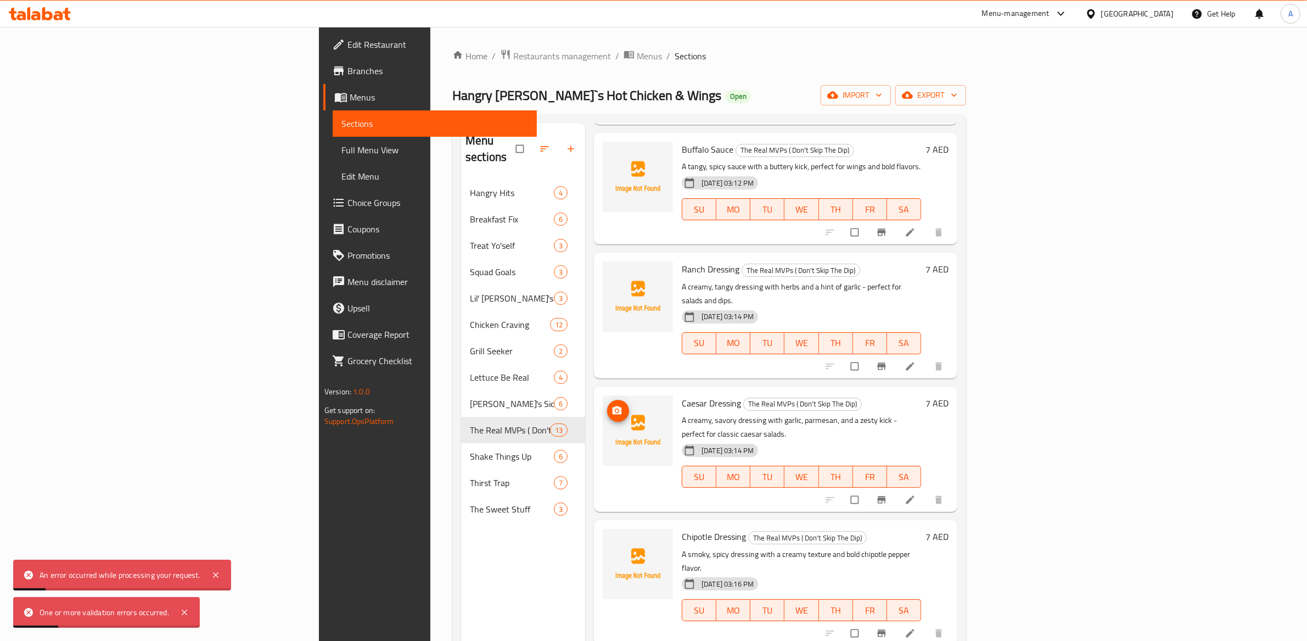
click at [615, 409] on circle "upload picture" at bounding box center [616, 410] width 3 height 3
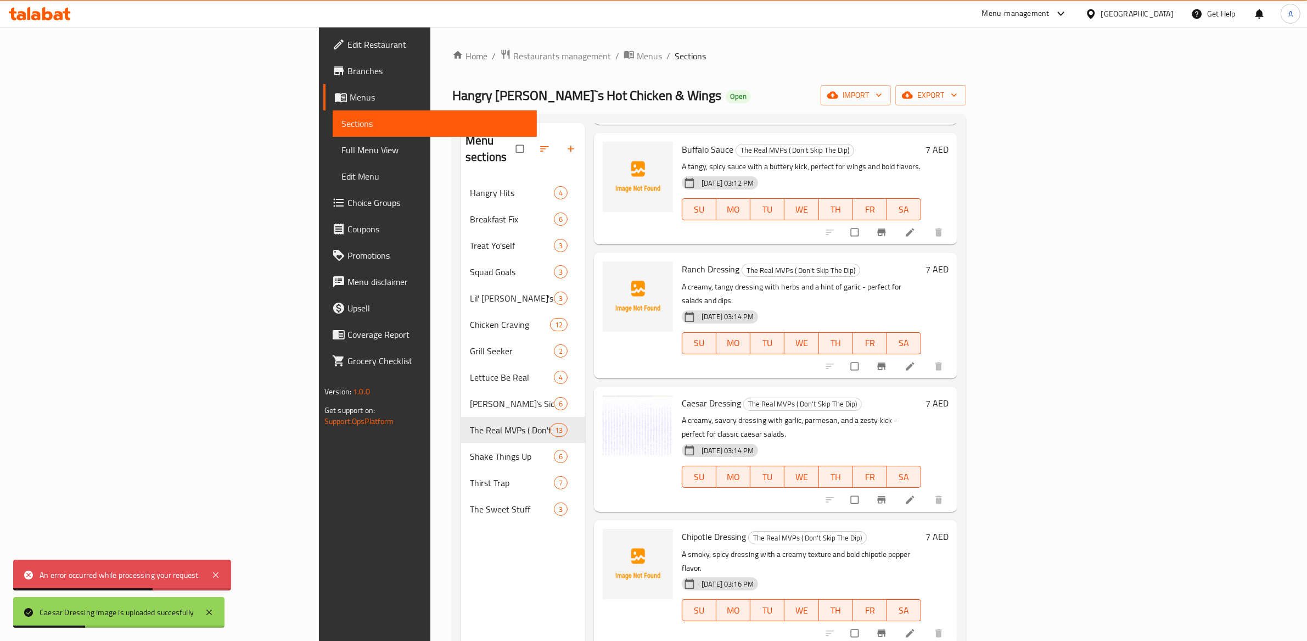
scroll to position [842, 0]
click at [612, 274] on icon "upload picture" at bounding box center [617, 279] width 11 height 11
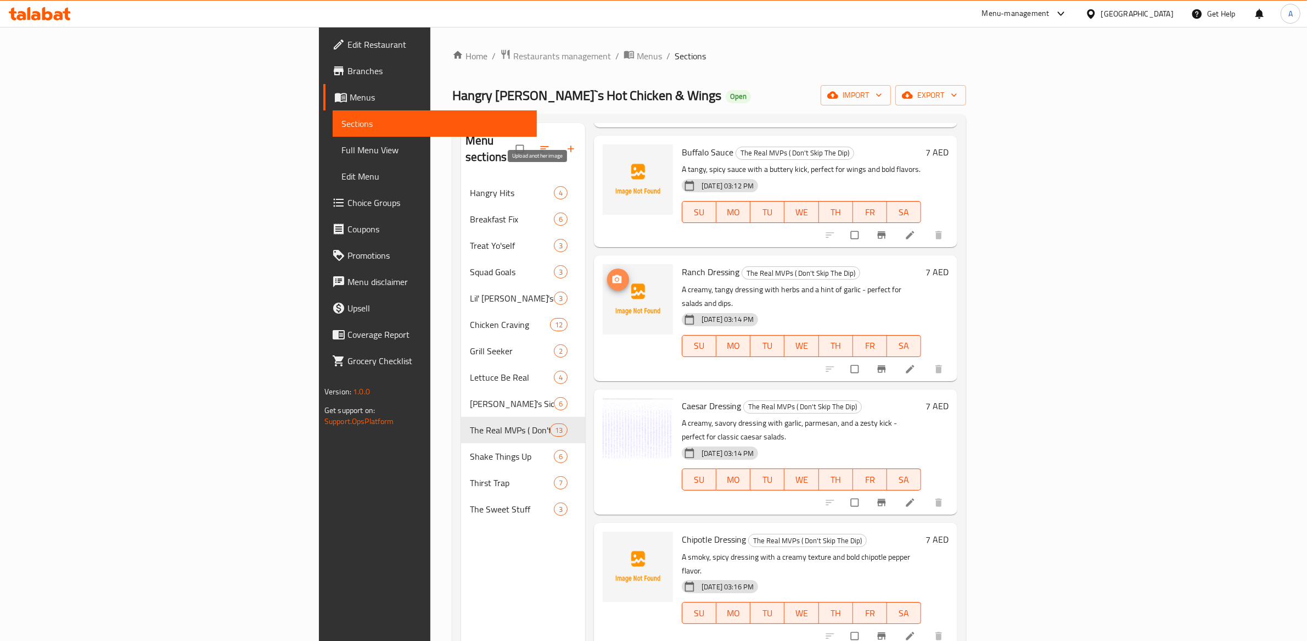
click at [612, 274] on icon "upload picture" at bounding box center [617, 279] width 11 height 11
click at [607, 274] on span "upload picture" at bounding box center [618, 279] width 22 height 11
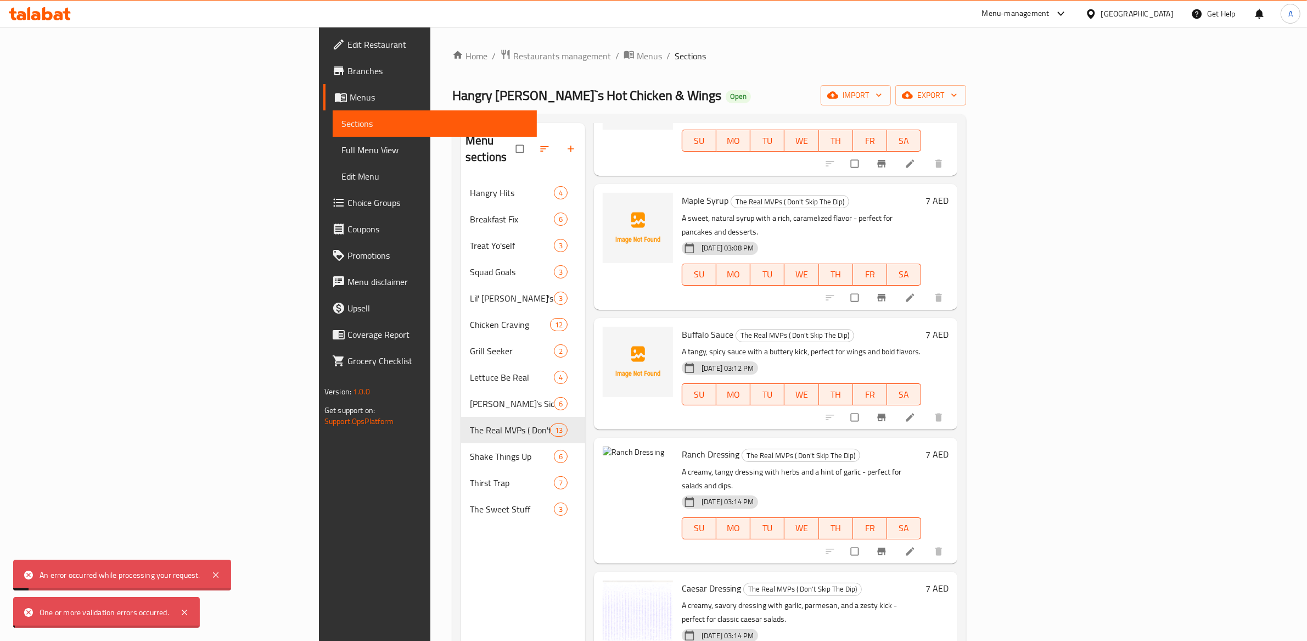
scroll to position [643, 0]
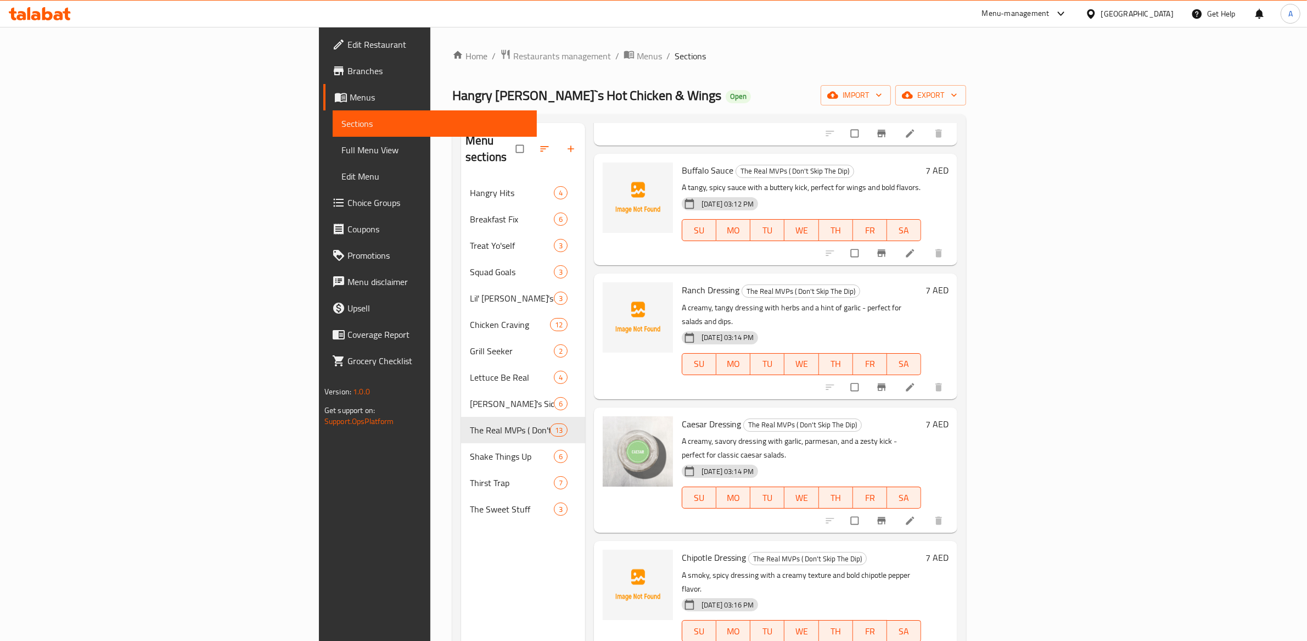
scroll to position [945, 0]
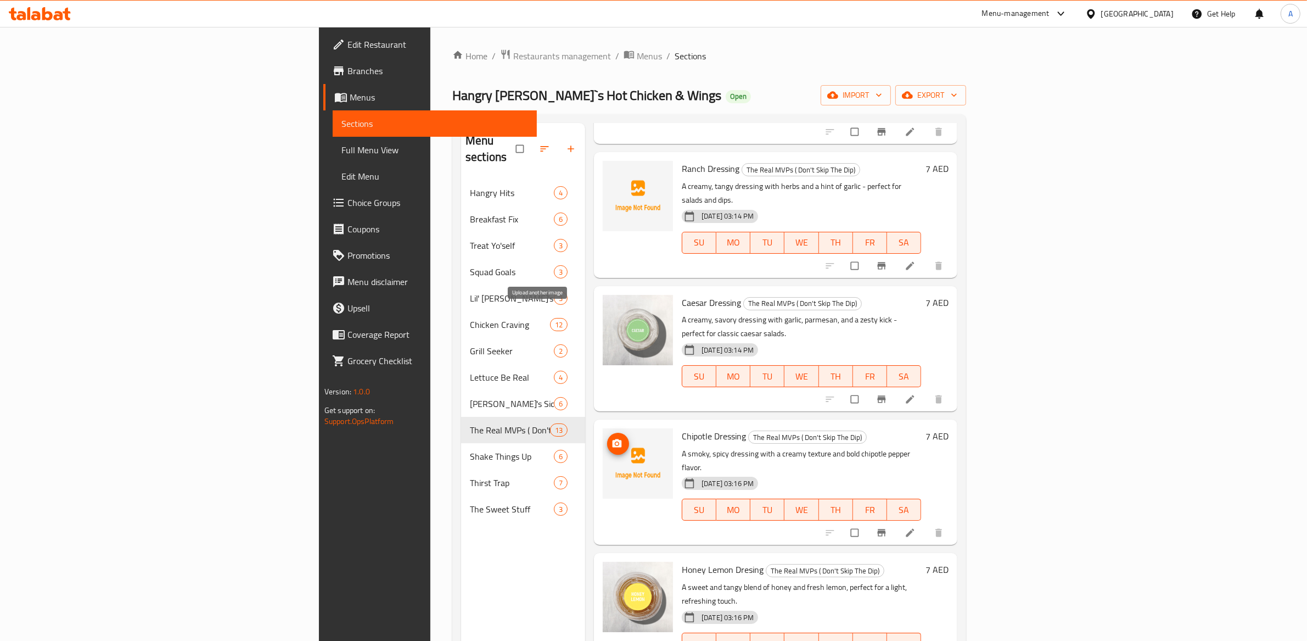
click at [613, 439] on icon "upload picture" at bounding box center [617, 443] width 9 height 8
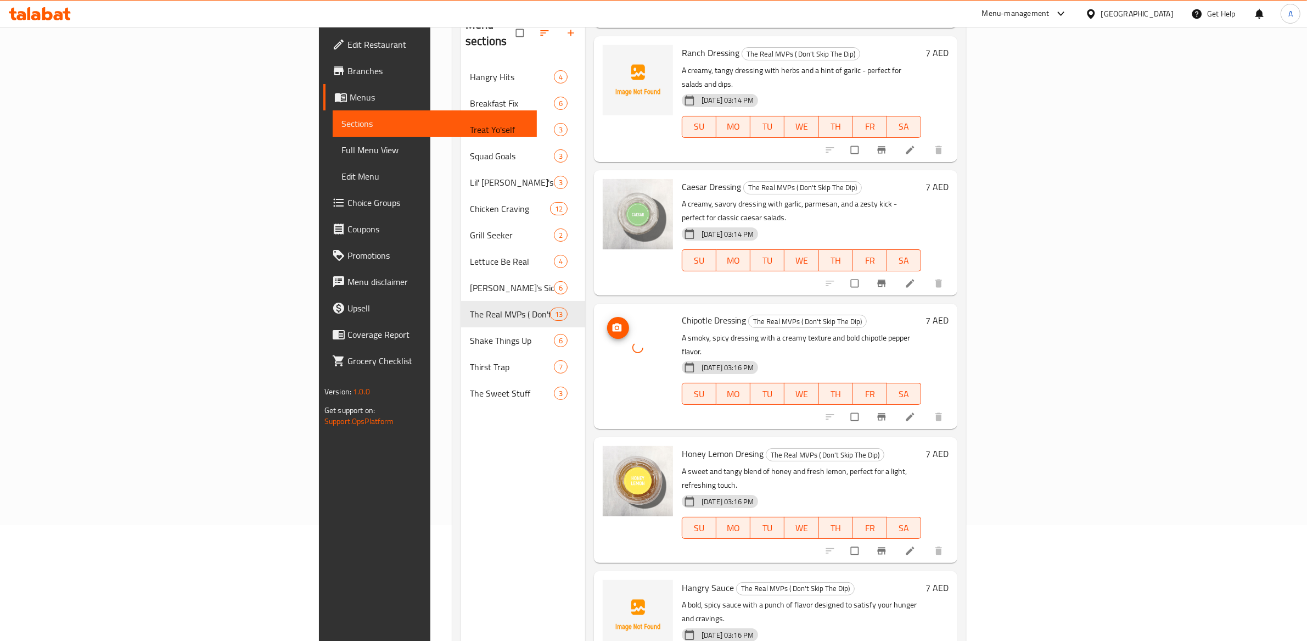
scroll to position [154, 0]
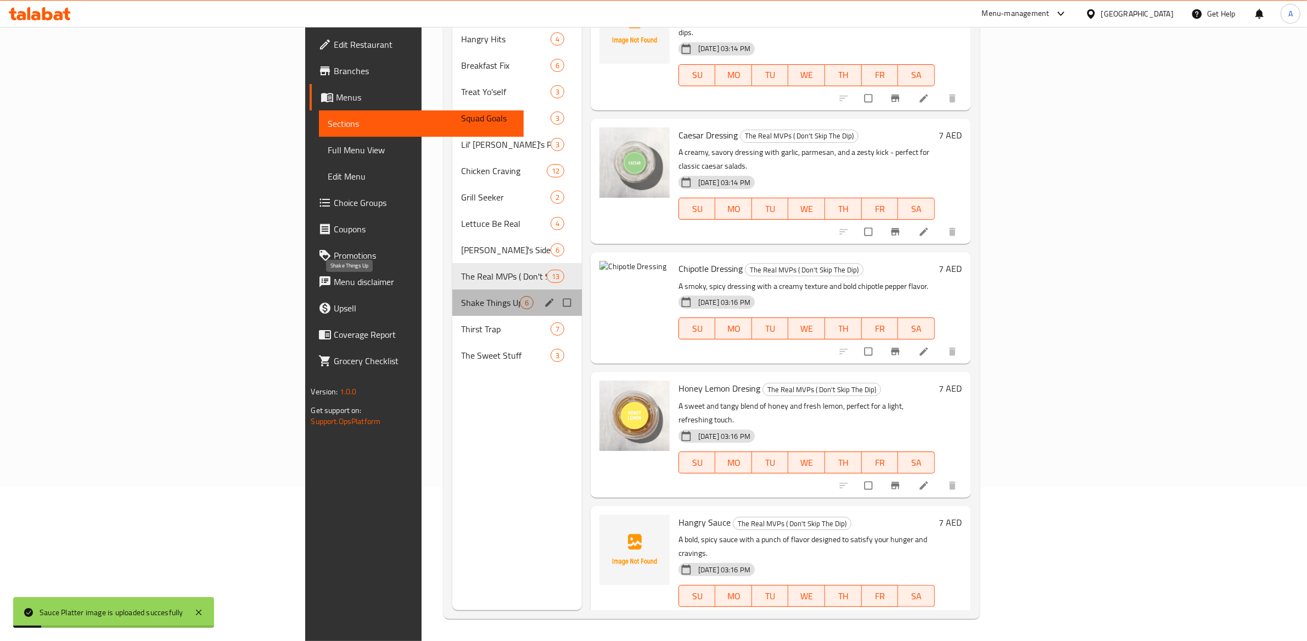
click at [461, 296] on span "Shake Things Up" at bounding box center [490, 302] width 59 height 13
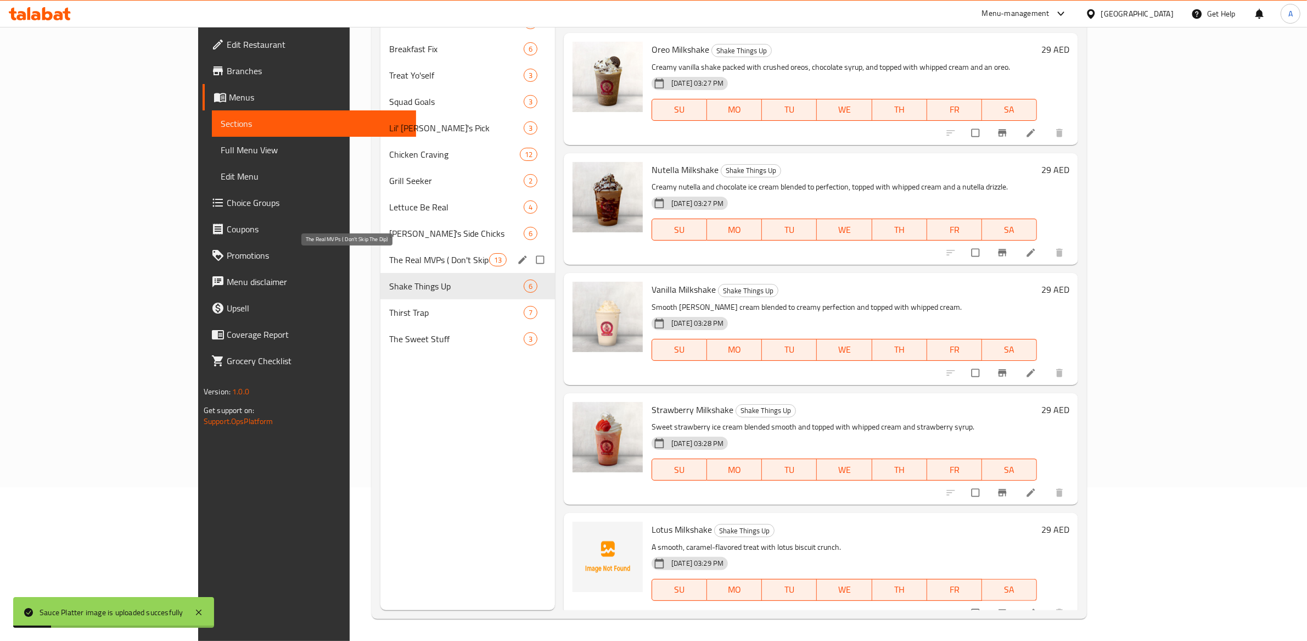
click at [380, 251] on div "The Real MVPs ( Don't Skip The Dip) 13" at bounding box center [467, 259] width 175 height 26
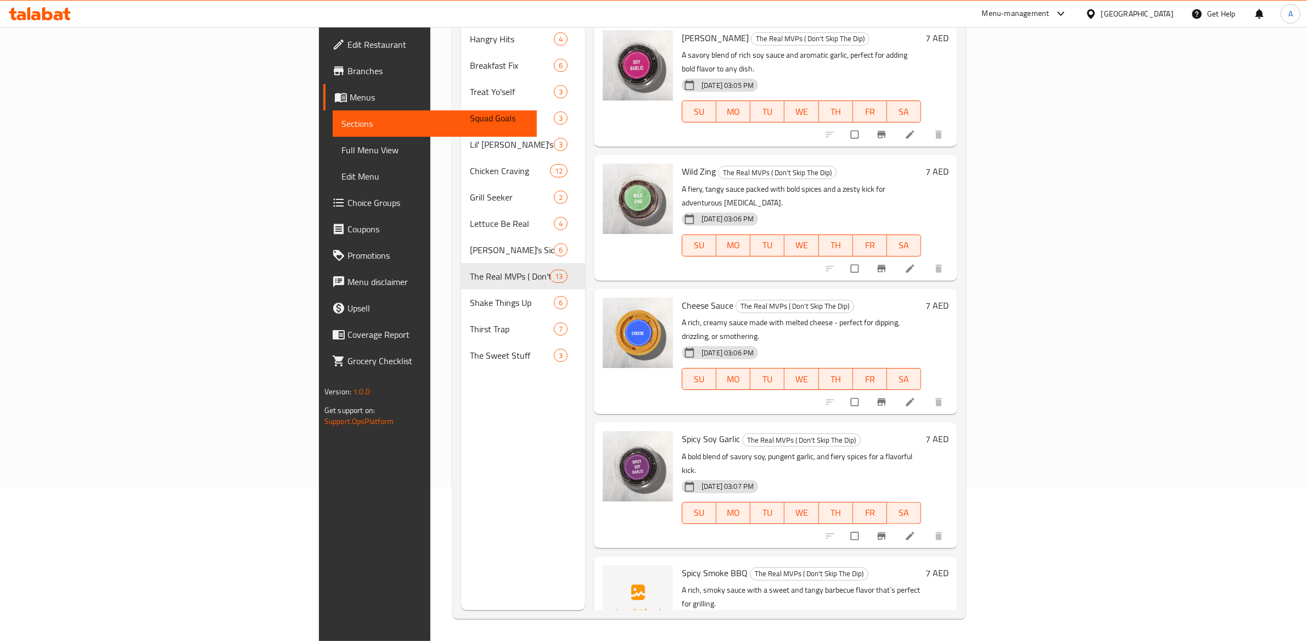
scroll to position [945, 0]
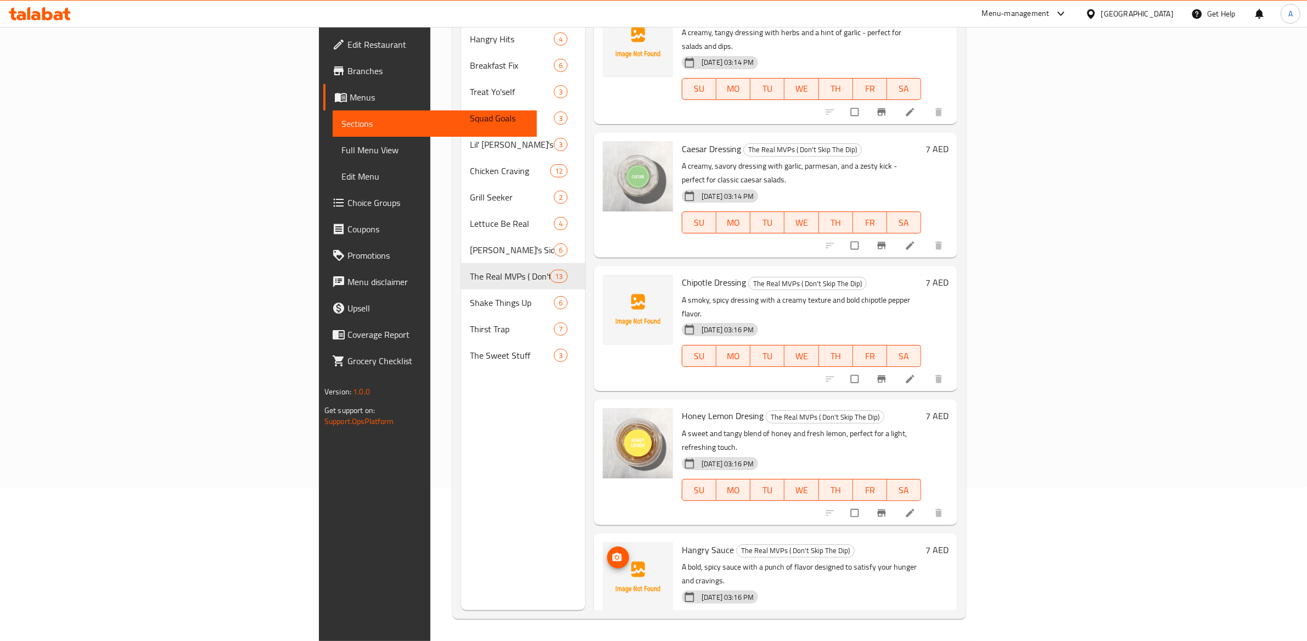
click at [603, 542] on img at bounding box center [638, 577] width 70 height 70
click at [612, 552] on icon "upload picture" at bounding box center [617, 557] width 11 height 11
click at [607, 279] on button "upload picture" at bounding box center [618, 290] width 22 height 22
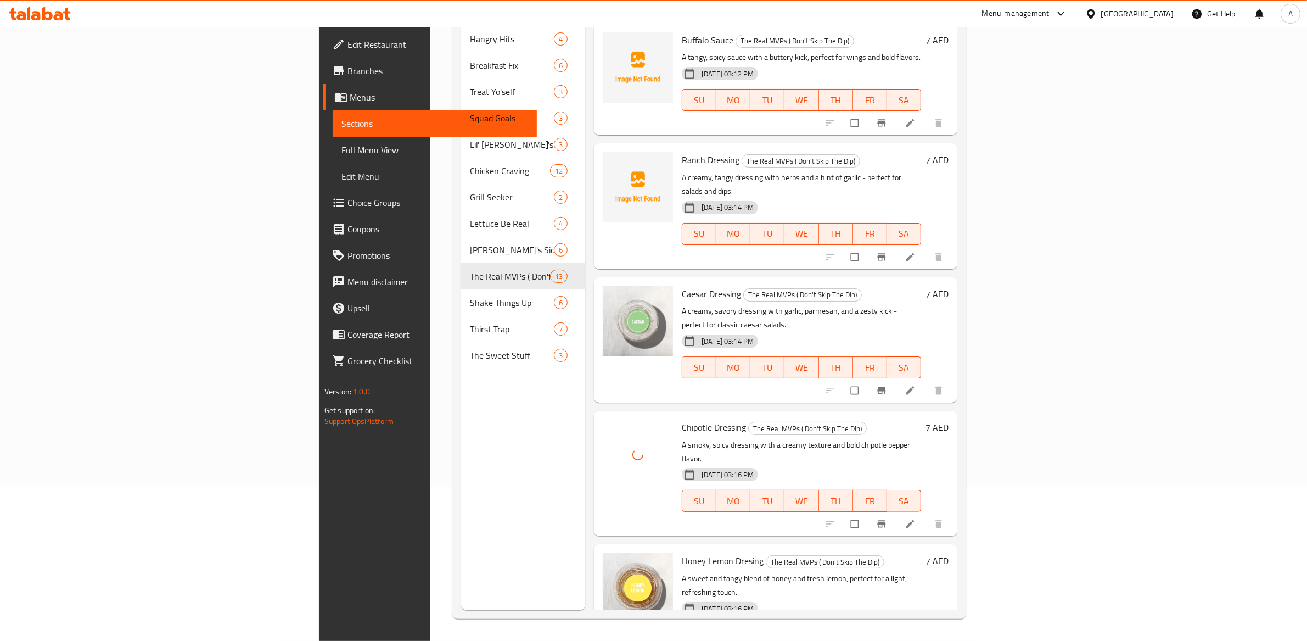
scroll to position [731, 0]
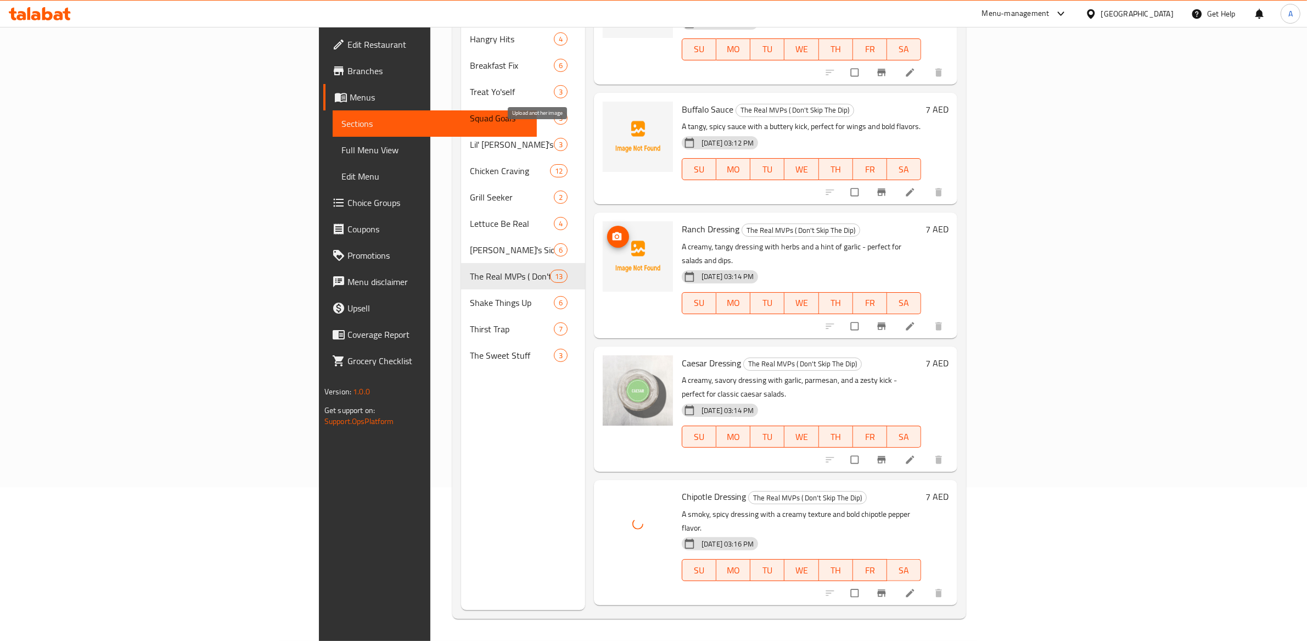
click at [612, 231] on icon "upload picture" at bounding box center [617, 236] width 11 height 11
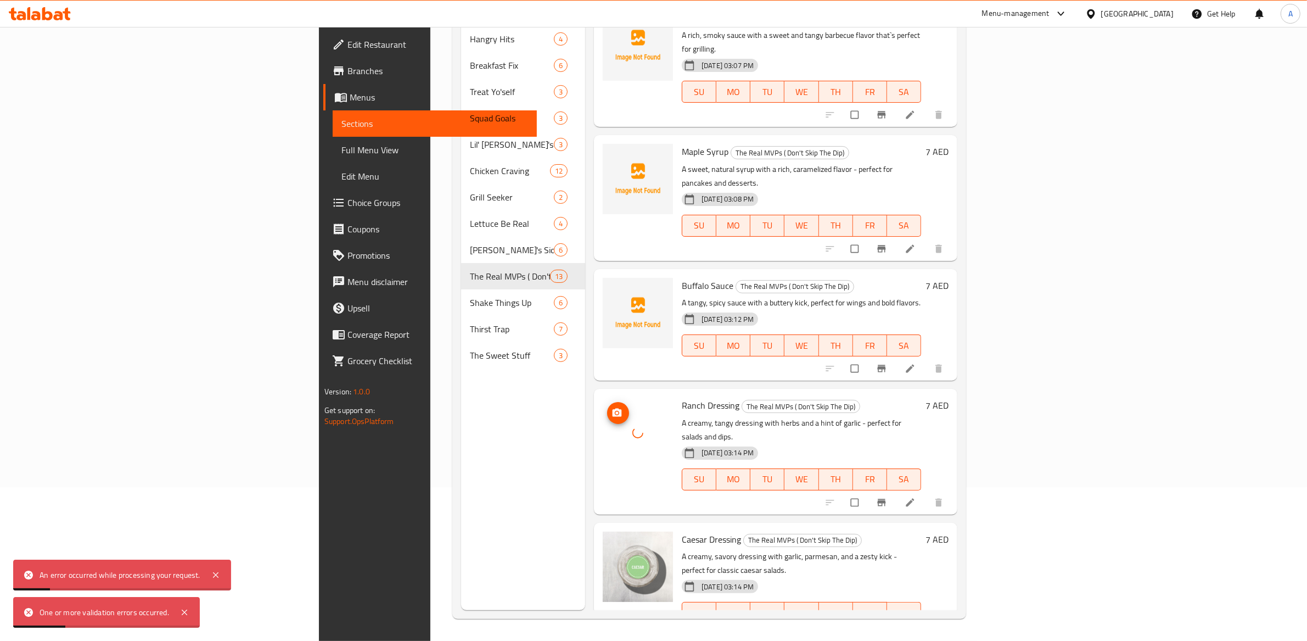
scroll to position [503, 0]
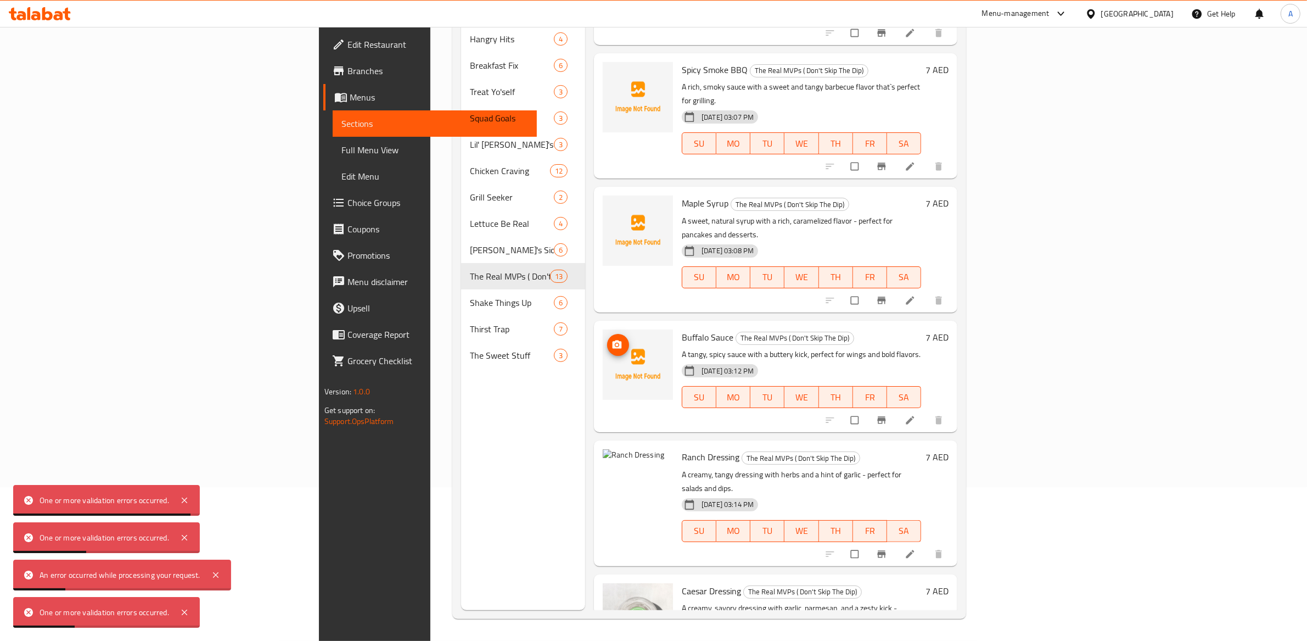
click at [603, 329] on img at bounding box center [638, 364] width 70 height 70
click at [607, 334] on button "upload picture" at bounding box center [618, 345] width 22 height 22
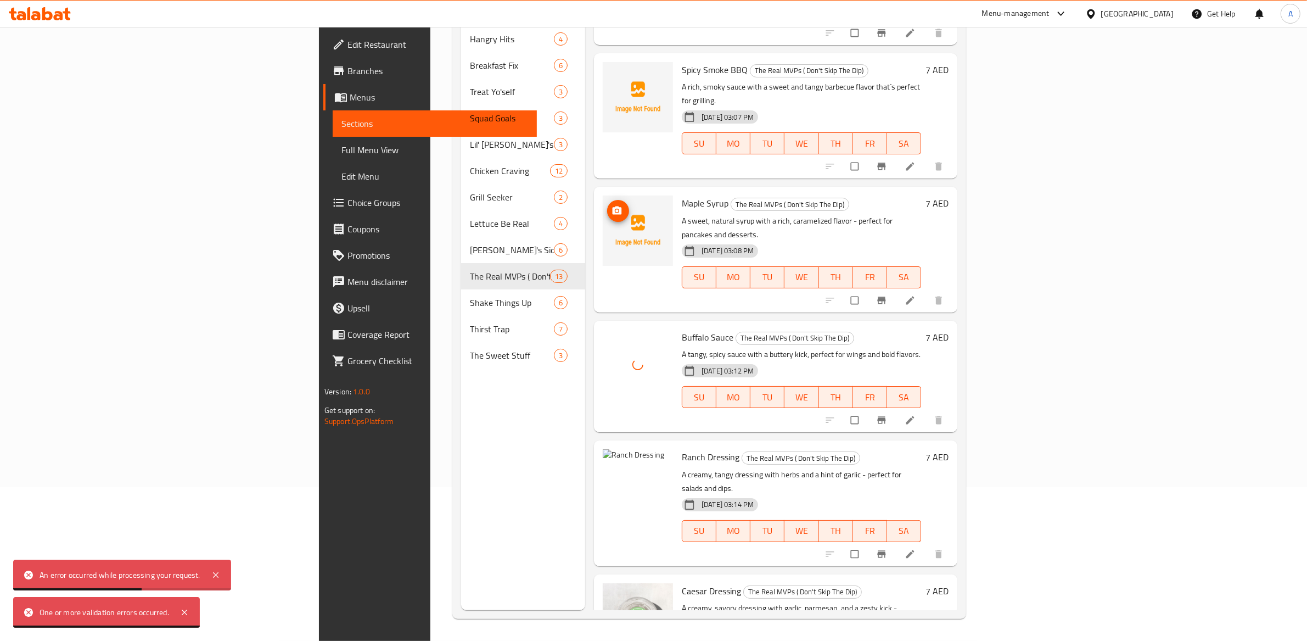
click at [612, 205] on icon "upload picture" at bounding box center [617, 210] width 11 height 11
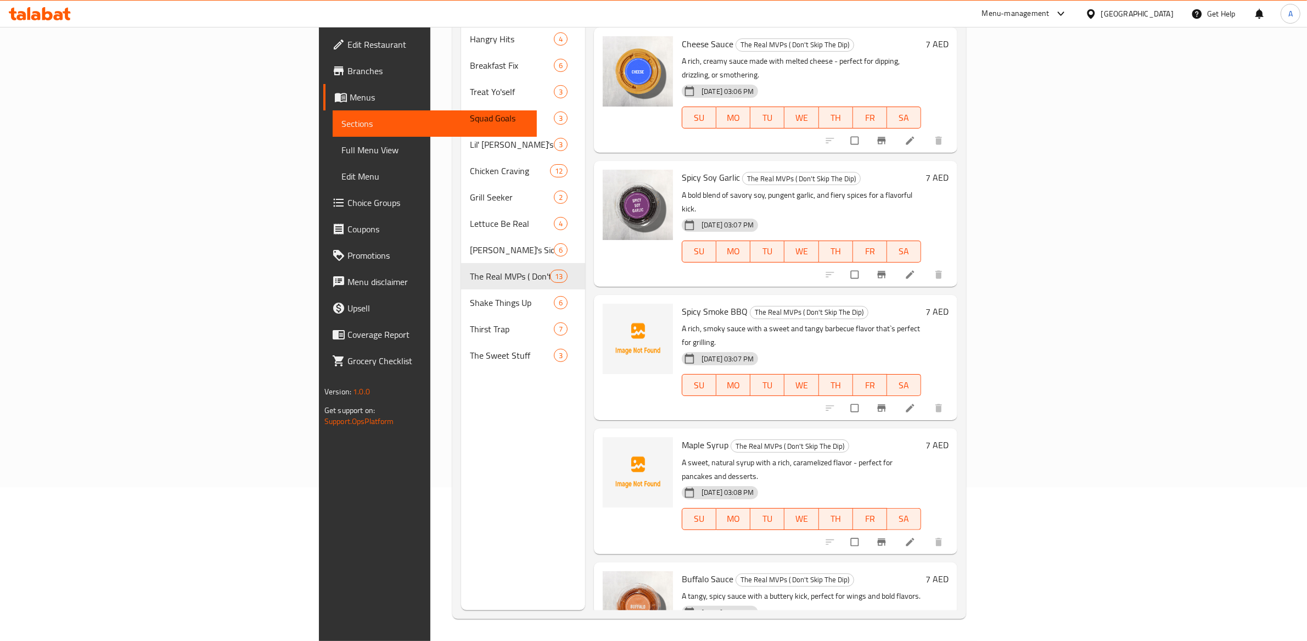
scroll to position [207, 0]
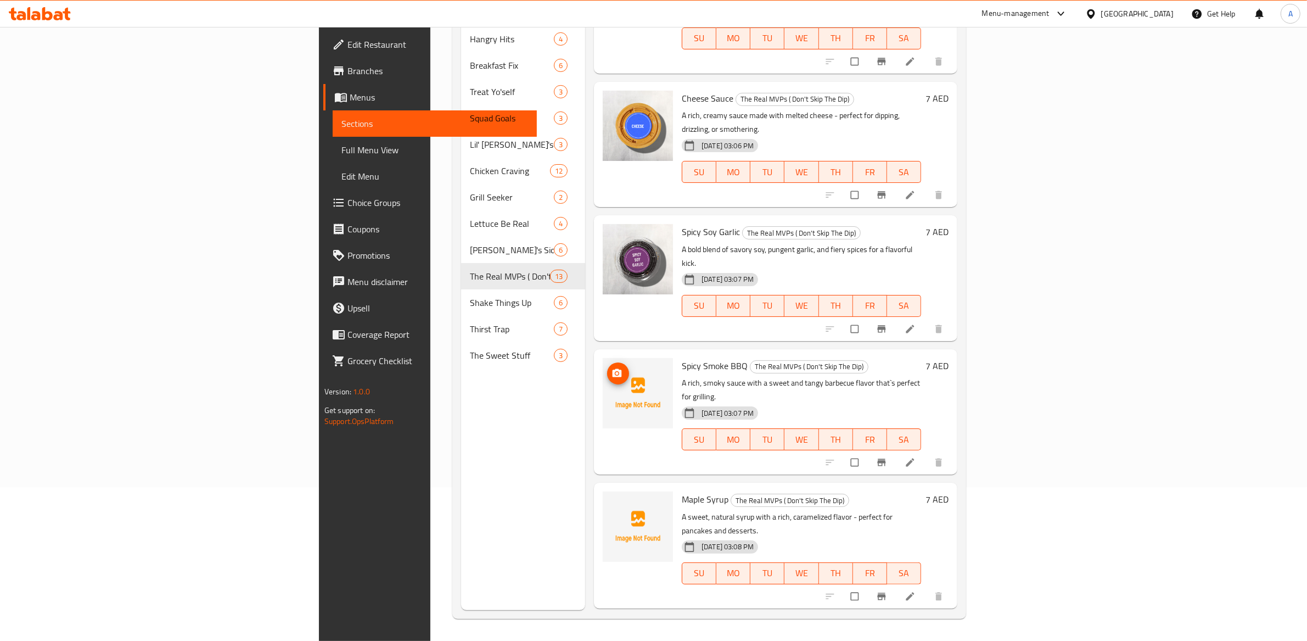
click at [603, 358] on img at bounding box center [638, 393] width 70 height 70
click at [612, 368] on icon "upload picture" at bounding box center [617, 373] width 11 height 11
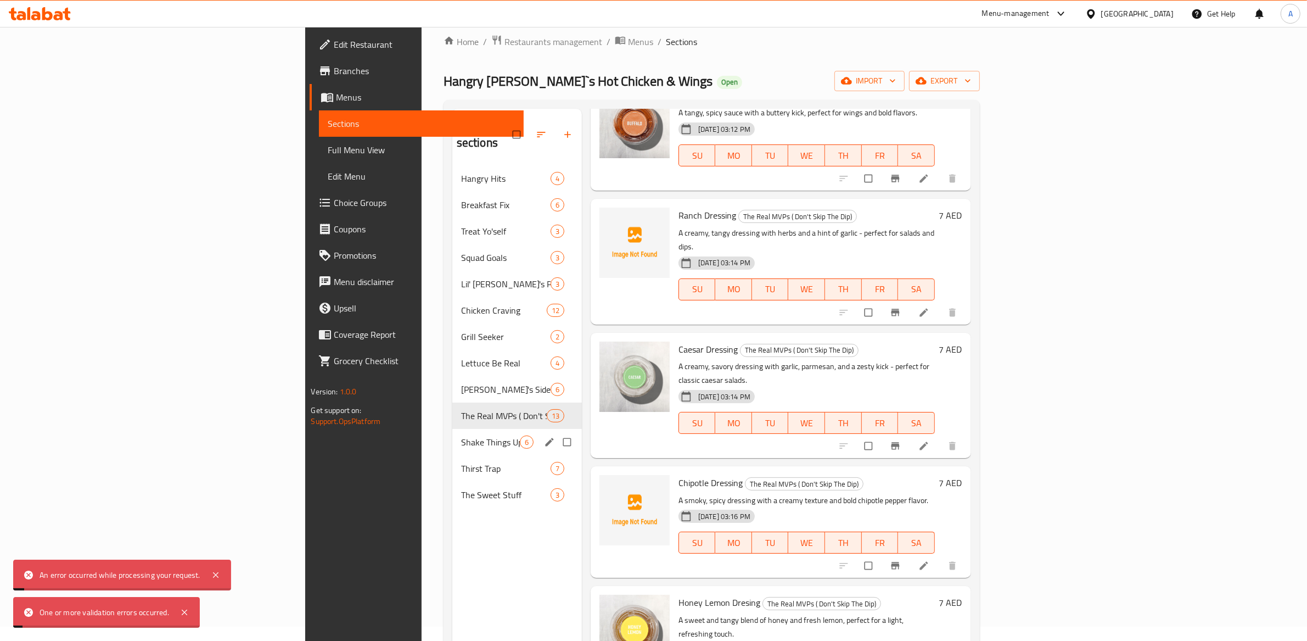
scroll to position [154, 0]
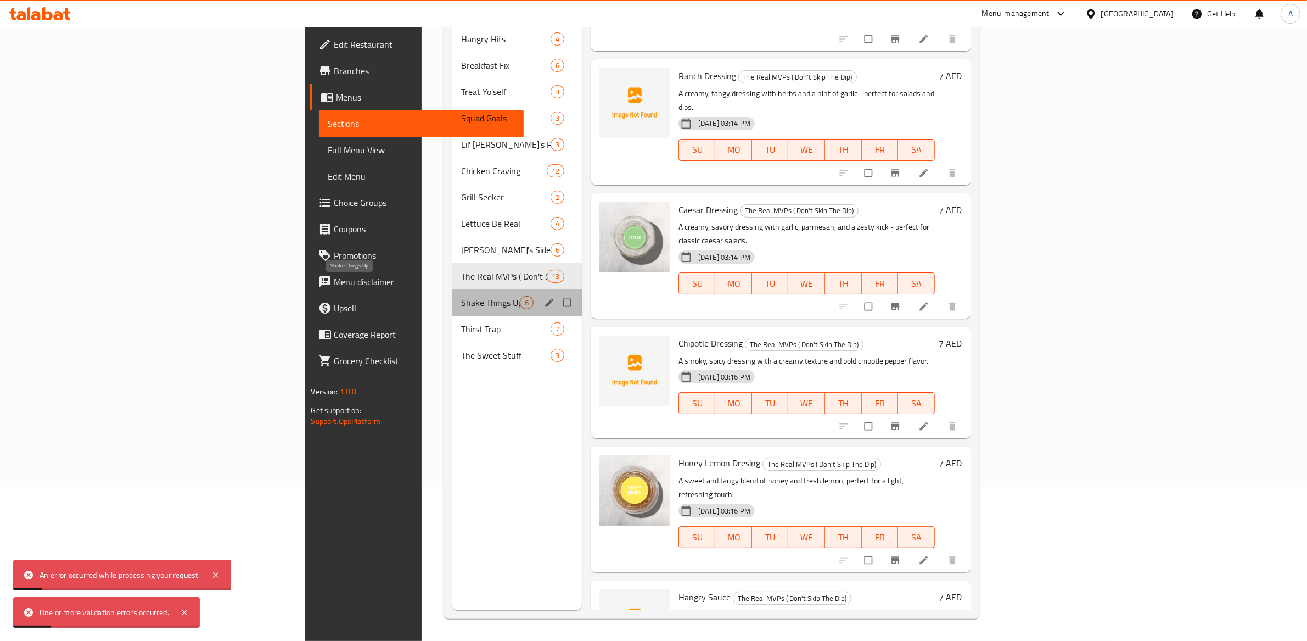
click at [461, 296] on span "Shake Things Up" at bounding box center [490, 302] width 59 height 13
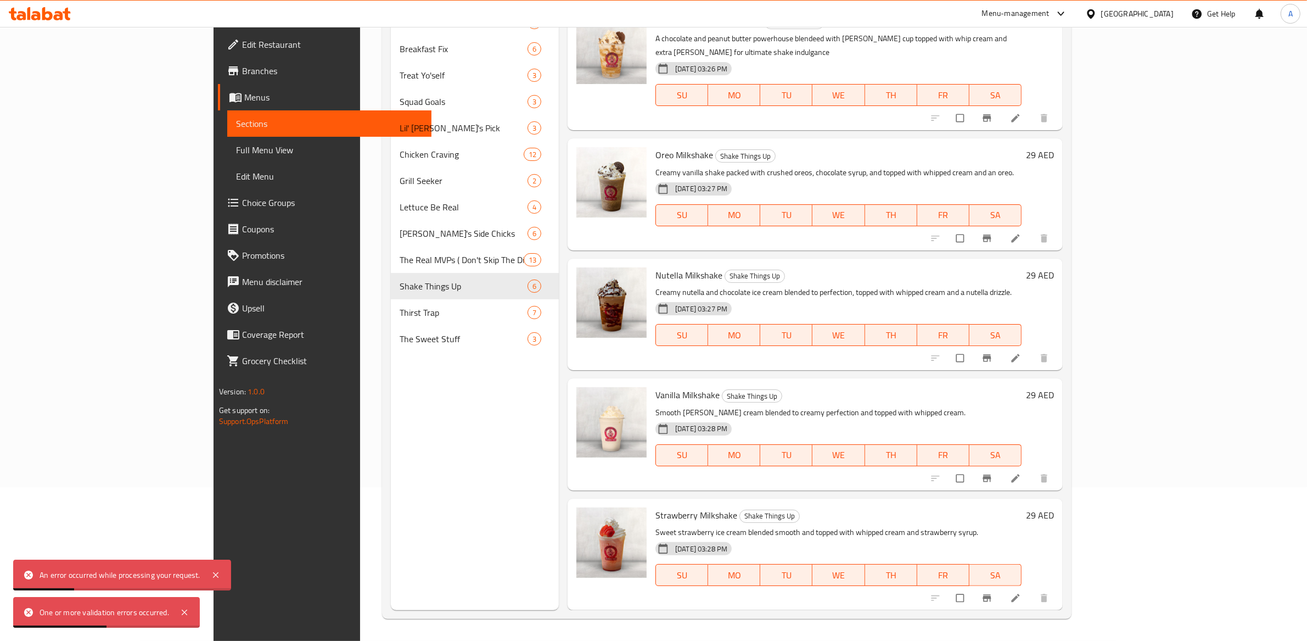
scroll to position [105, 0]
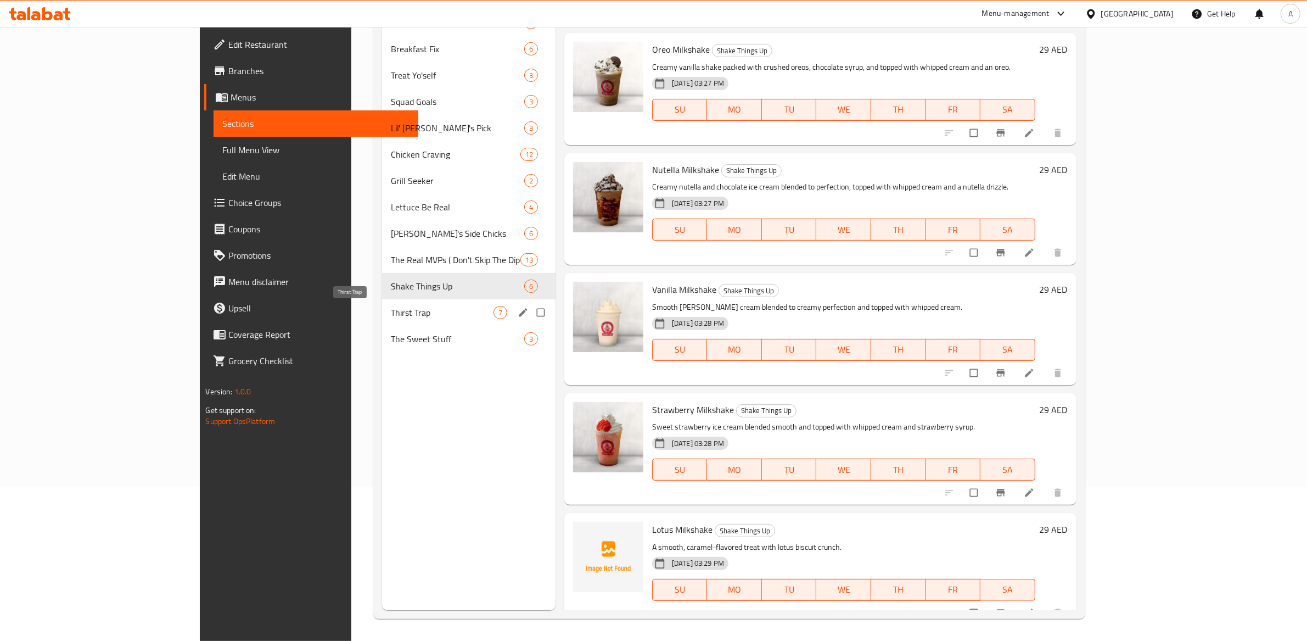
click at [391, 307] on span "Thirst Trap" at bounding box center [442, 312] width 103 height 13
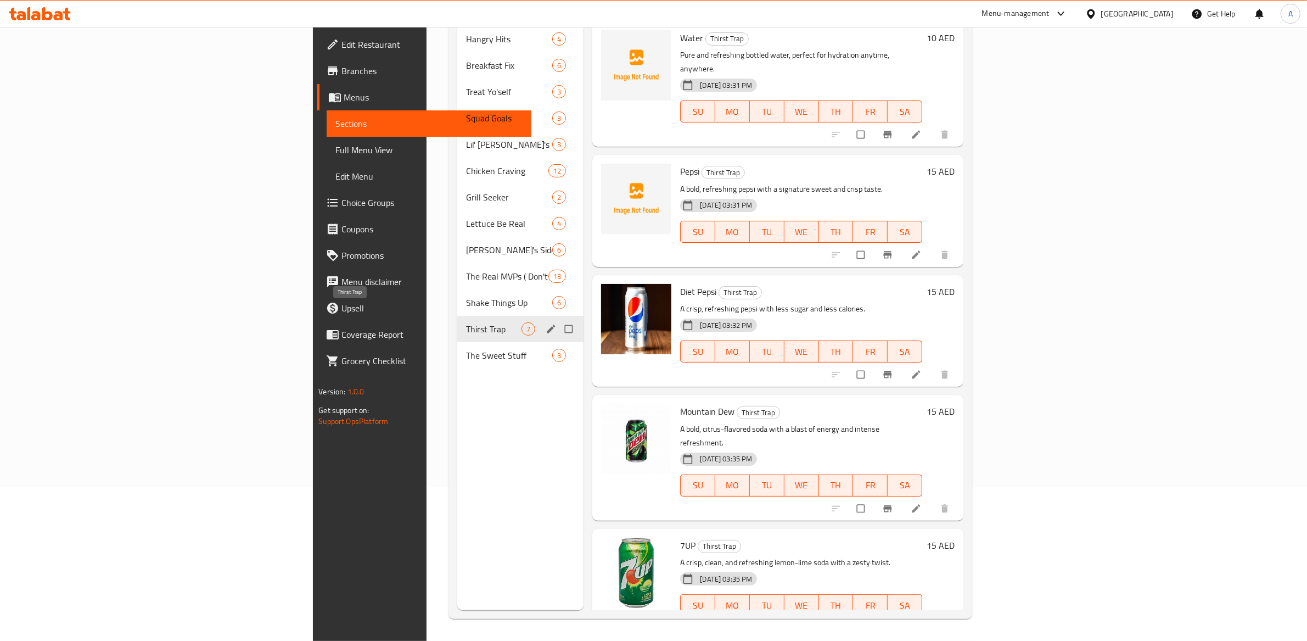
click at [457, 342] on div "The Sweet Stuff 3" at bounding box center [520, 355] width 127 height 26
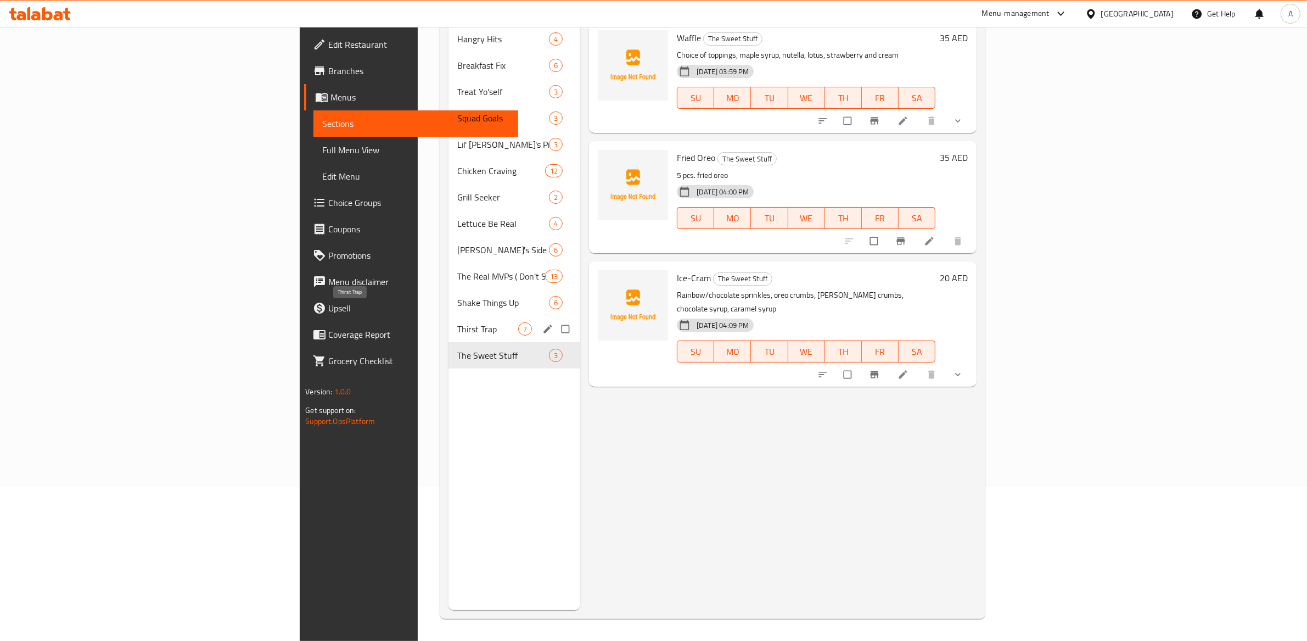
click at [457, 322] on span "Thirst Trap" at bounding box center [487, 328] width 61 height 13
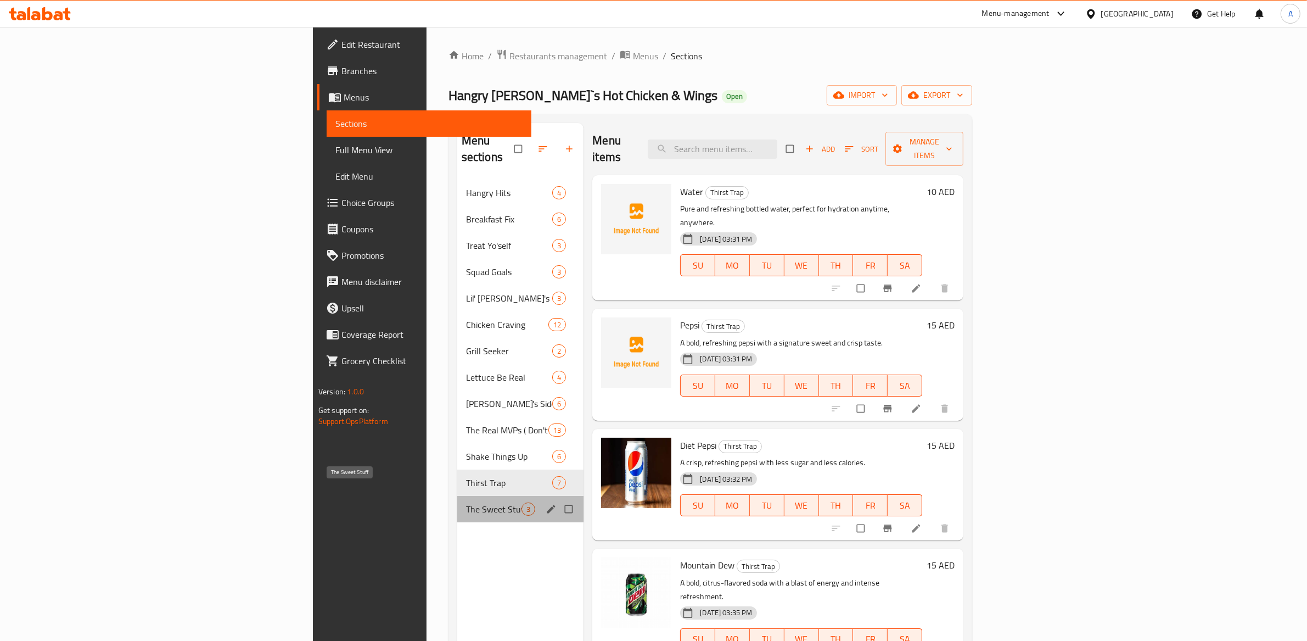
click at [466, 502] on span "The Sweet Stuff" at bounding box center [493, 508] width 55 height 13
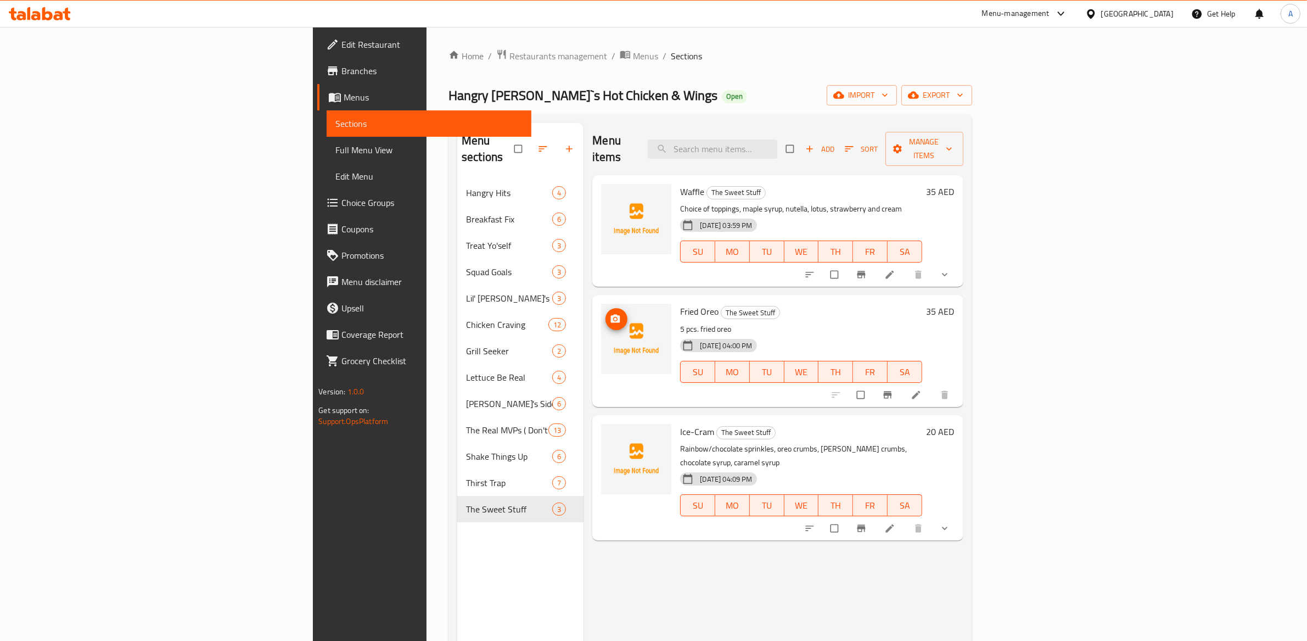
click at [606, 313] on span "upload picture" at bounding box center [617, 318] width 22 height 11
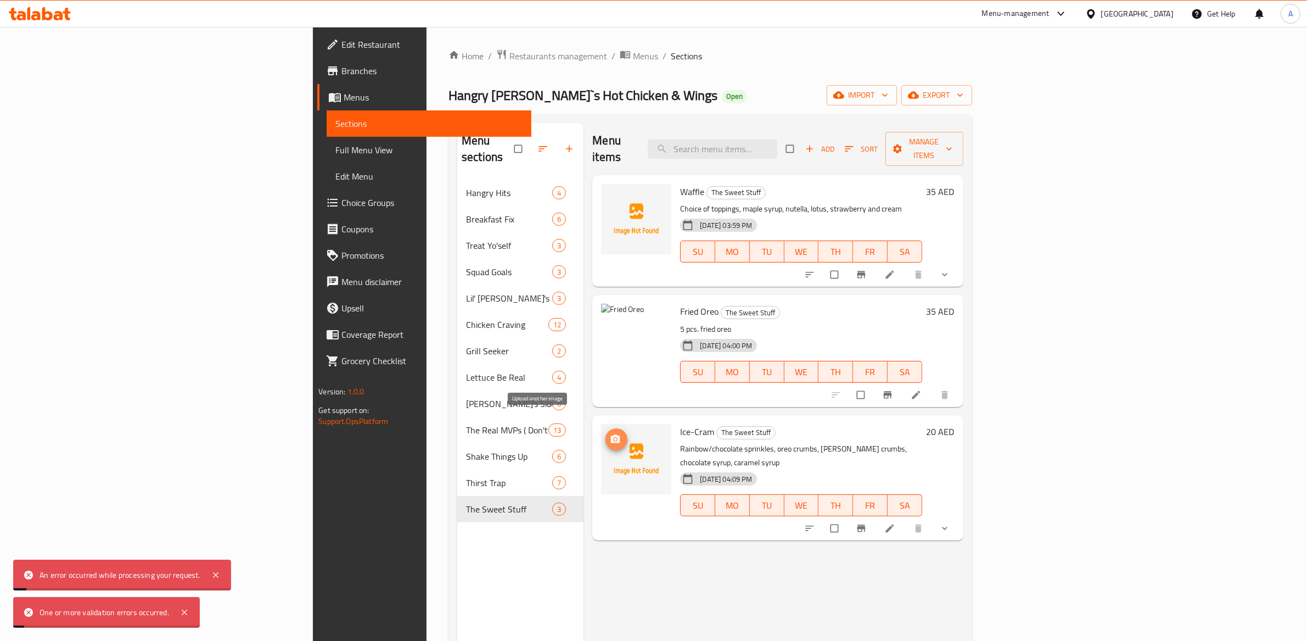
click at [611, 434] on icon "upload picture" at bounding box center [615, 438] width 9 height 8
click at [611, 195] on icon "upload picture" at bounding box center [615, 199] width 9 height 8
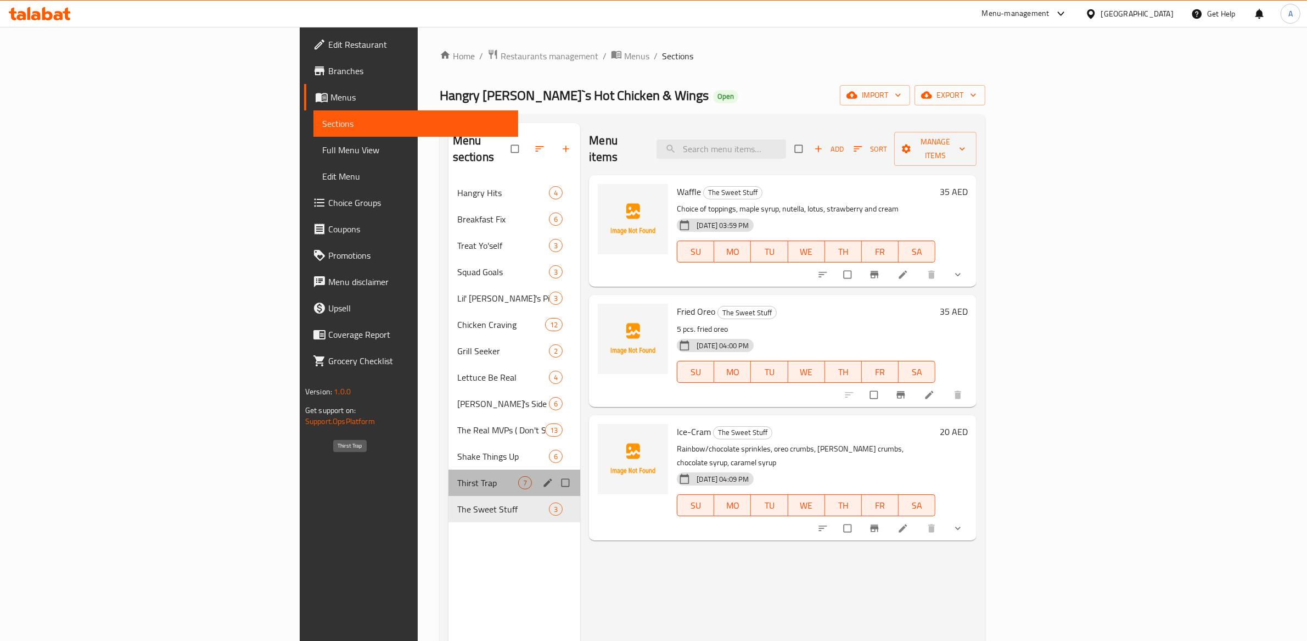
click at [457, 476] on span "Thirst Trap" at bounding box center [487, 482] width 61 height 13
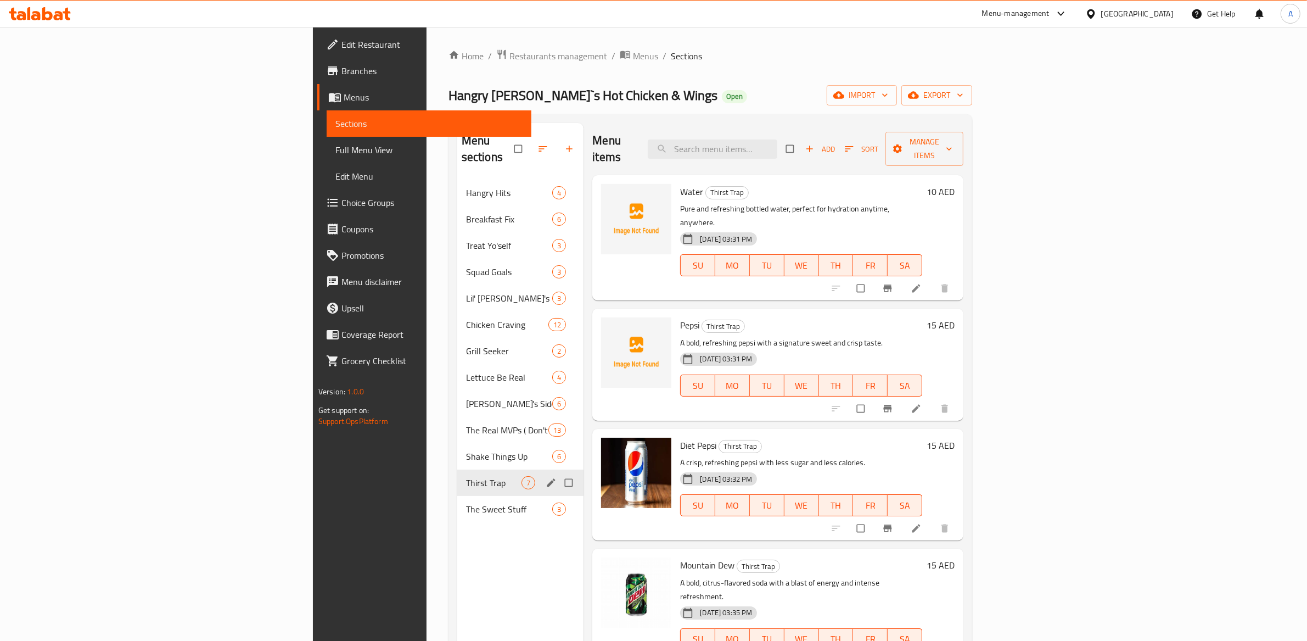
click at [466, 450] on span "Shake Things Up" at bounding box center [509, 456] width 86 height 13
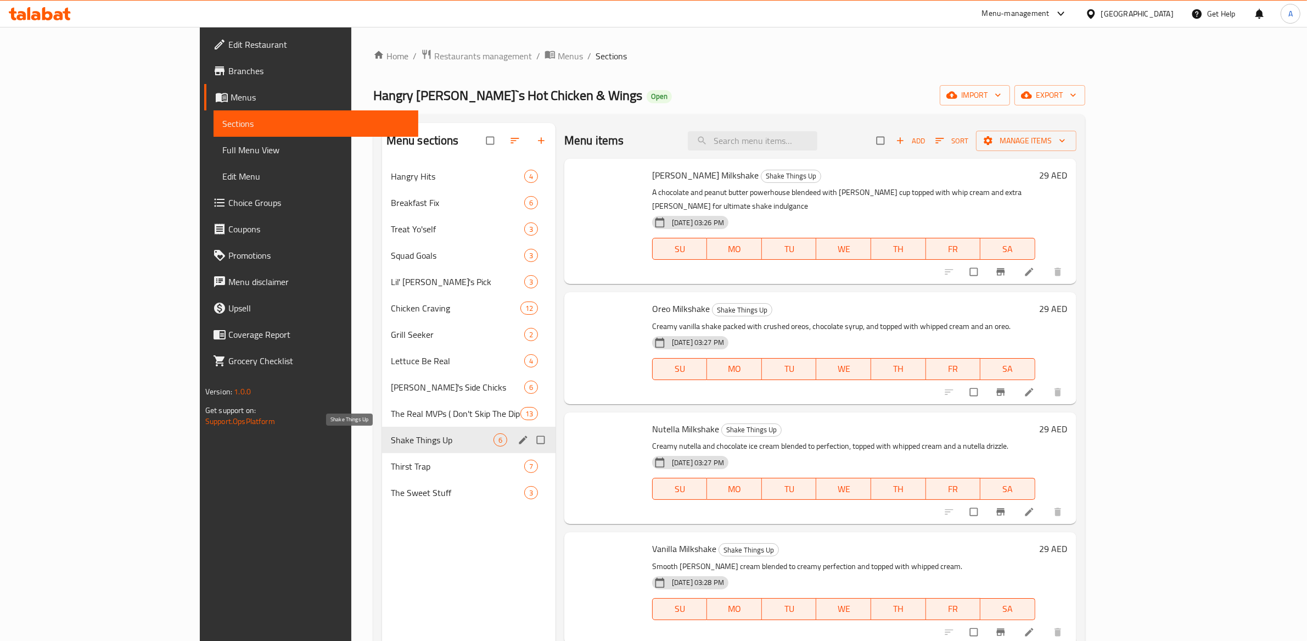
click at [391, 408] on span "The Real MVPs ( Don't Skip The Dip)" at bounding box center [456, 413] width 130 height 13
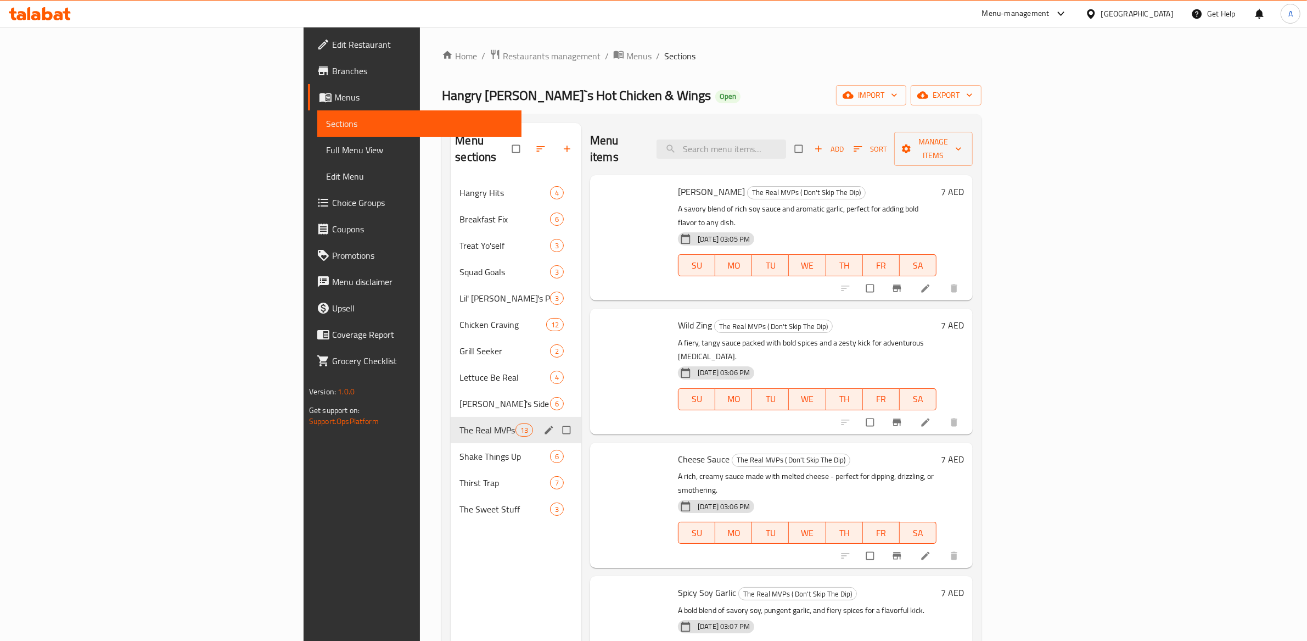
click at [451, 365] on div "Lettuce Be Real 4" at bounding box center [516, 377] width 131 height 26
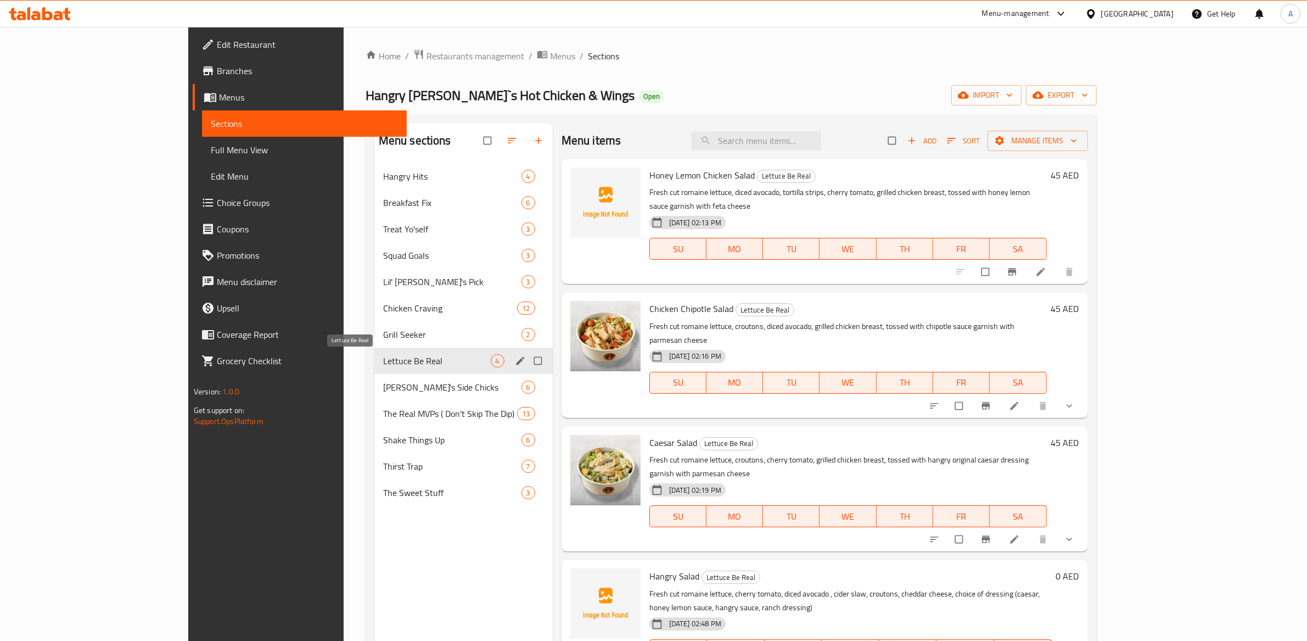
click at [374, 324] on div "Grill Seeker 2" at bounding box center [463, 334] width 178 height 26
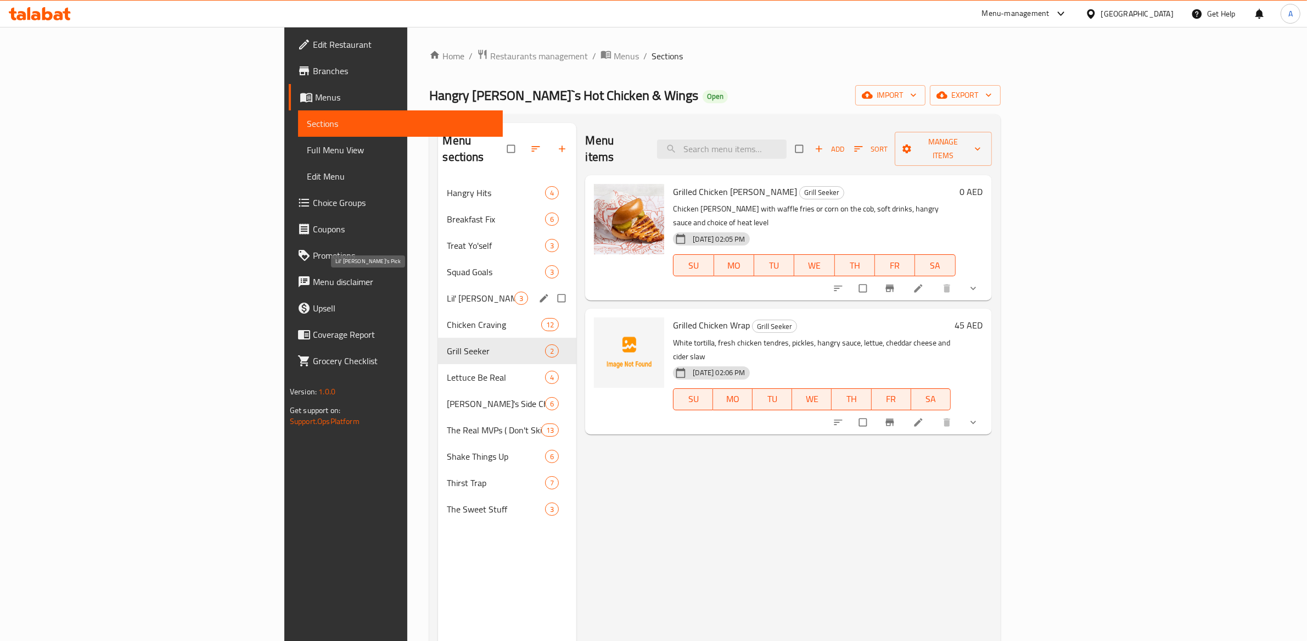
click at [447, 291] on span "Lil' [PERSON_NAME]'s Pick" at bounding box center [481, 297] width 68 height 13
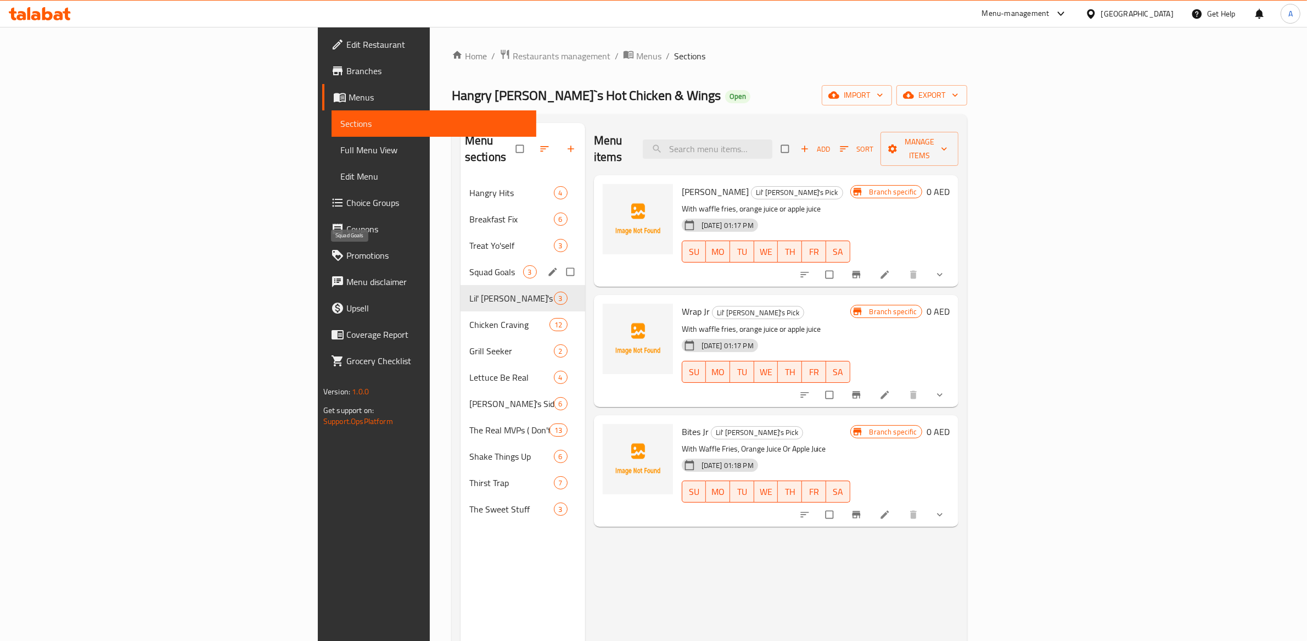
click at [461, 214] on div "Breakfast Fix 6" at bounding box center [523, 219] width 125 height 26
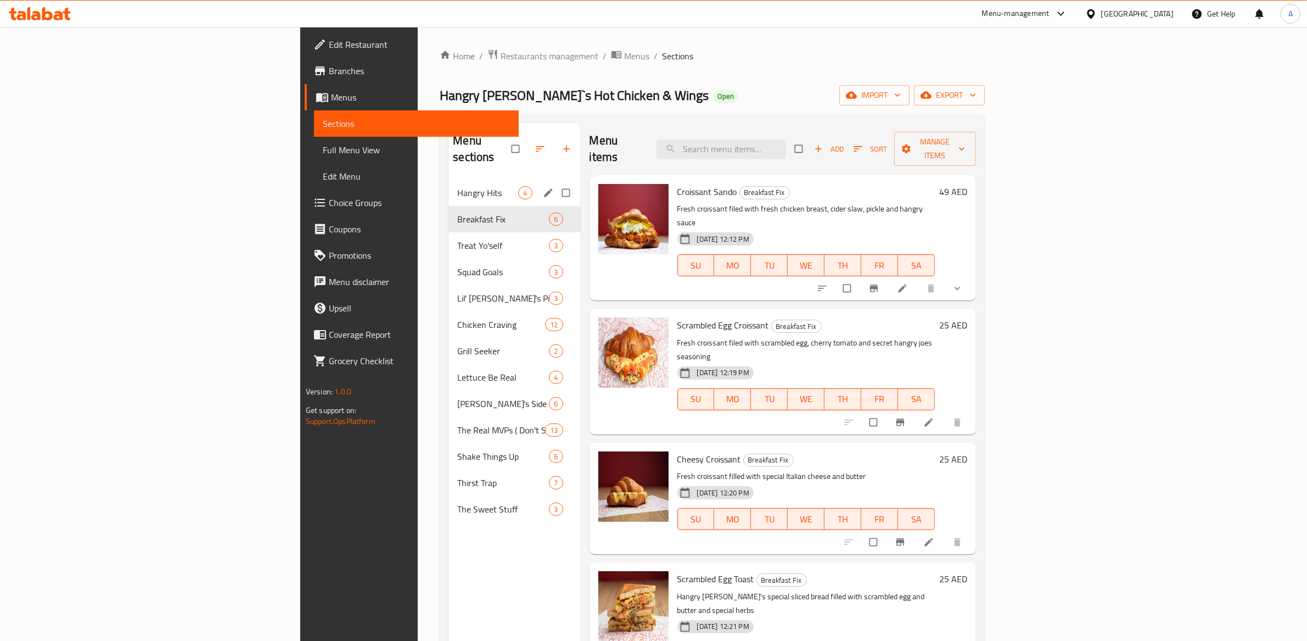
click at [448, 180] on div "Hangry Hits 4" at bounding box center [514, 193] width 132 height 26
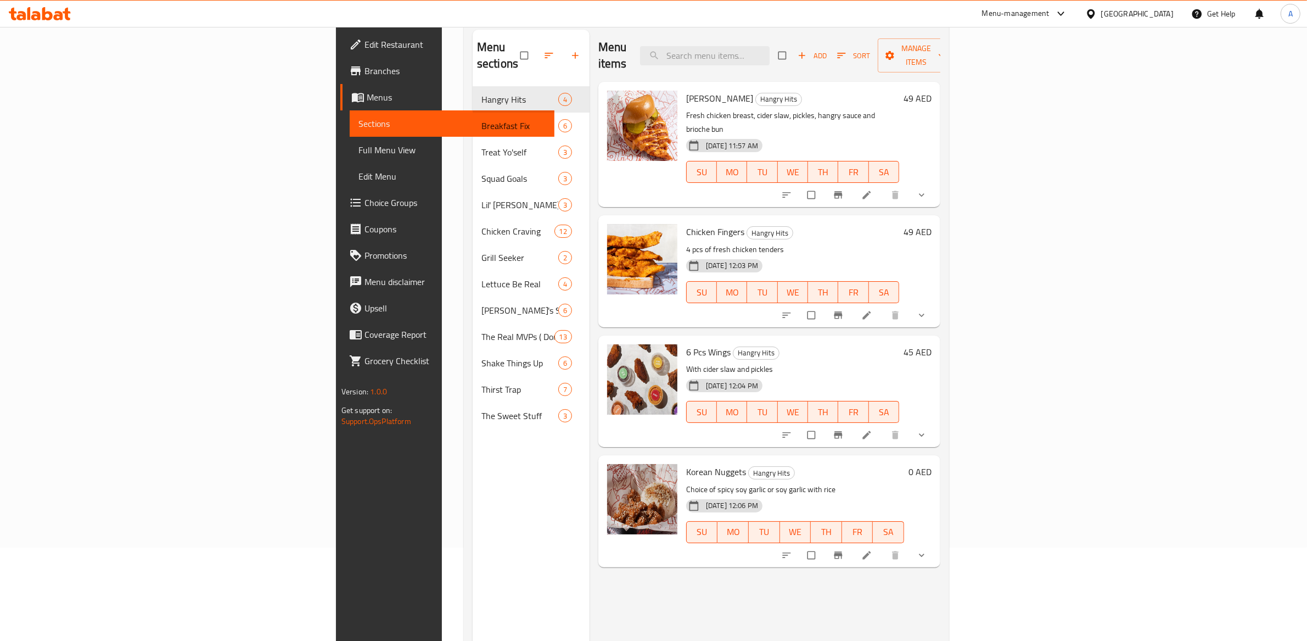
scroll to position [154, 0]
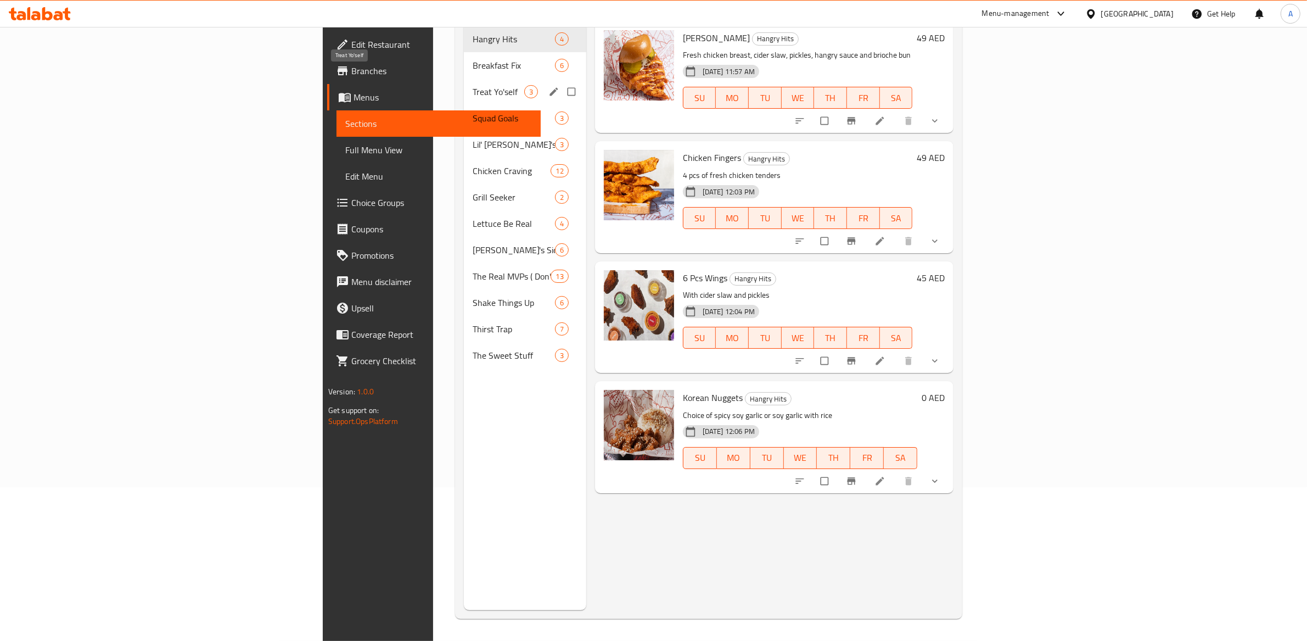
click at [473, 85] on span "Treat Yo'self" at bounding box center [499, 91] width 52 height 13
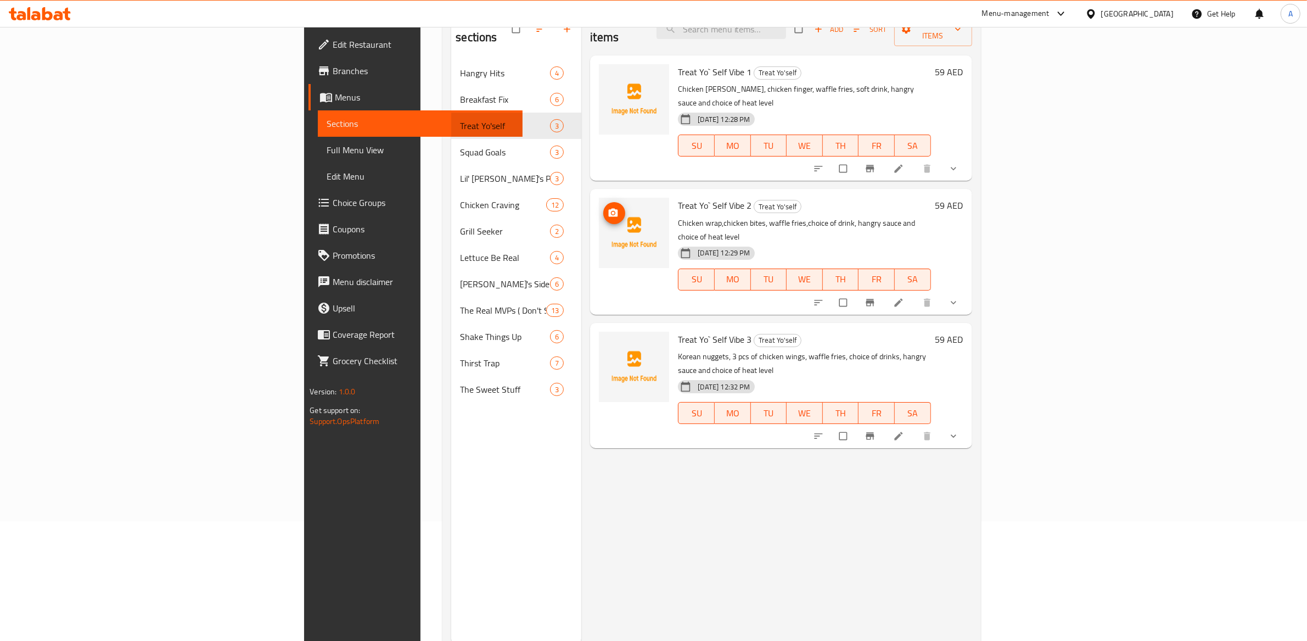
scroll to position [9, 0]
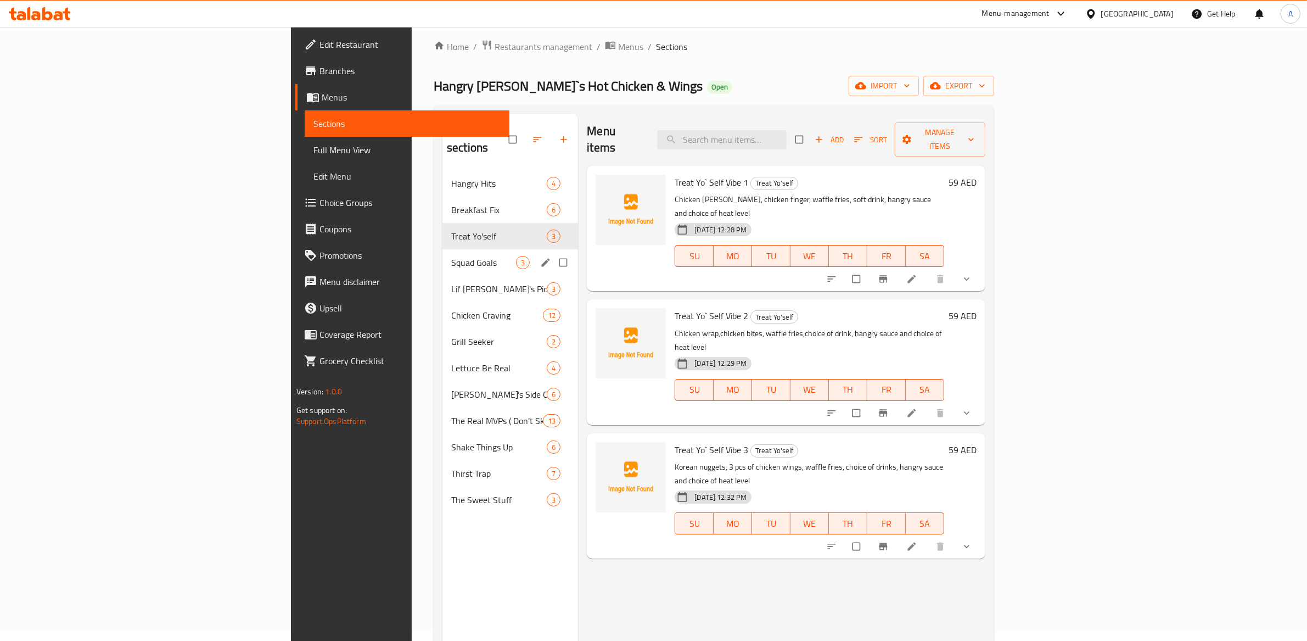
click at [442, 249] on div "Squad Goals 3" at bounding box center [510, 262] width 136 height 26
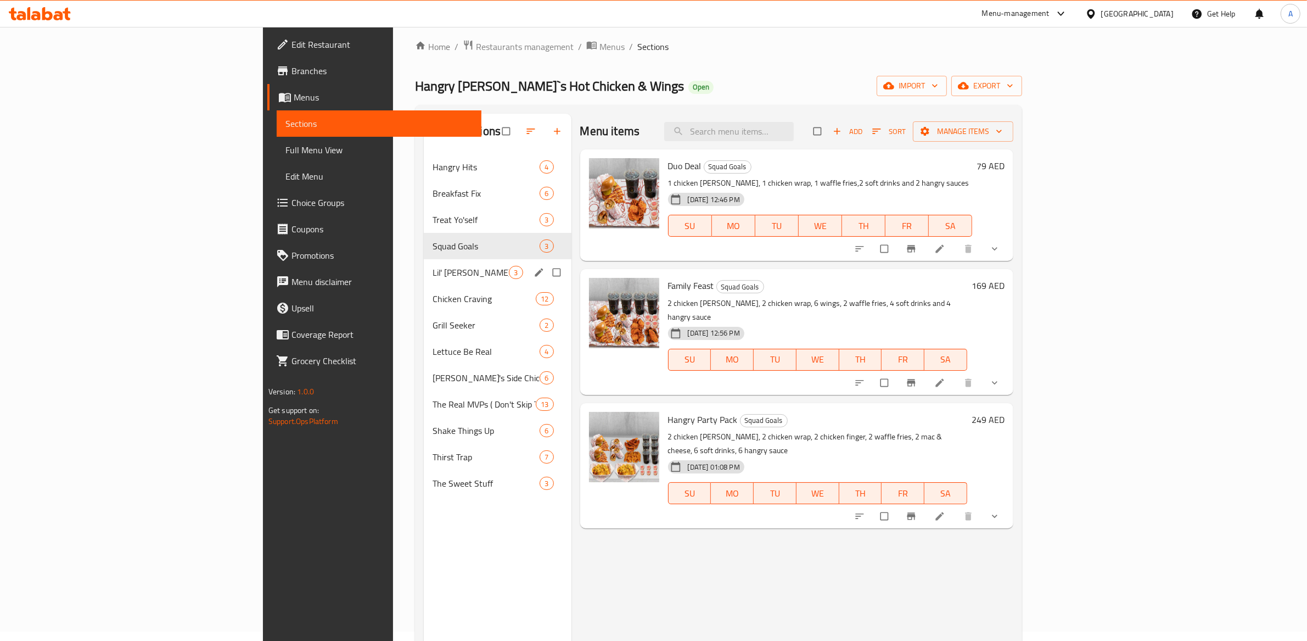
click at [433, 271] on span "Lil' [PERSON_NAME]'s Pick" at bounding box center [471, 272] width 76 height 13
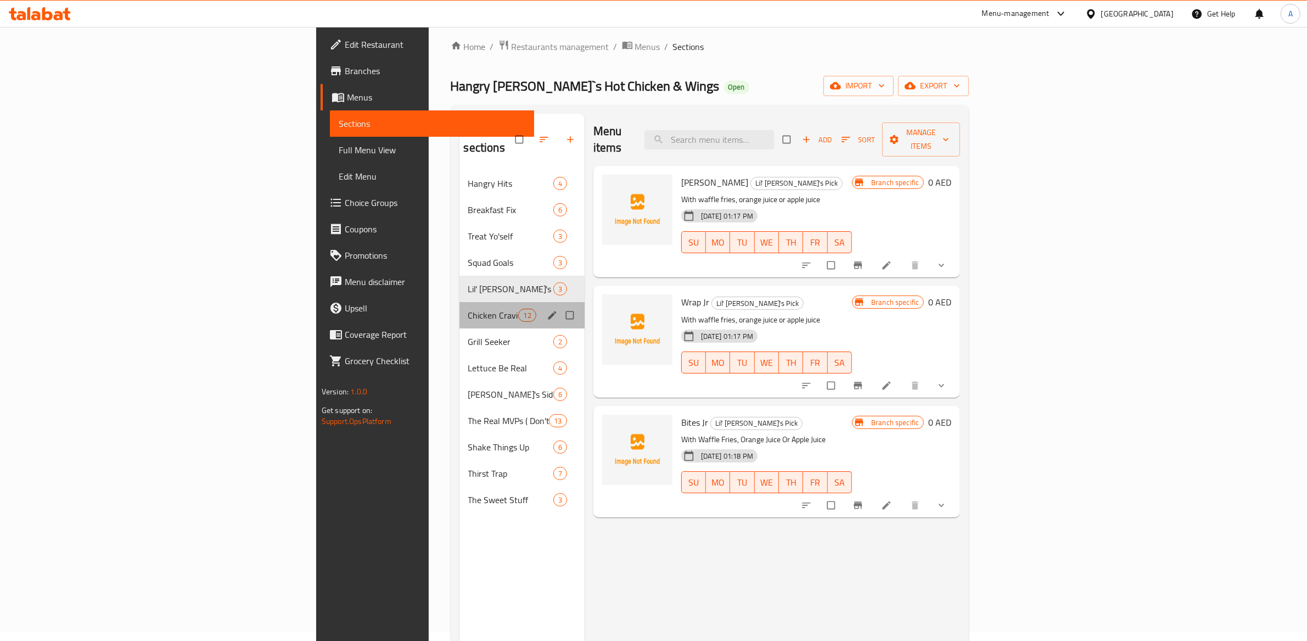
click at [459, 302] on div "Chicken Craving 12" at bounding box center [521, 315] width 125 height 26
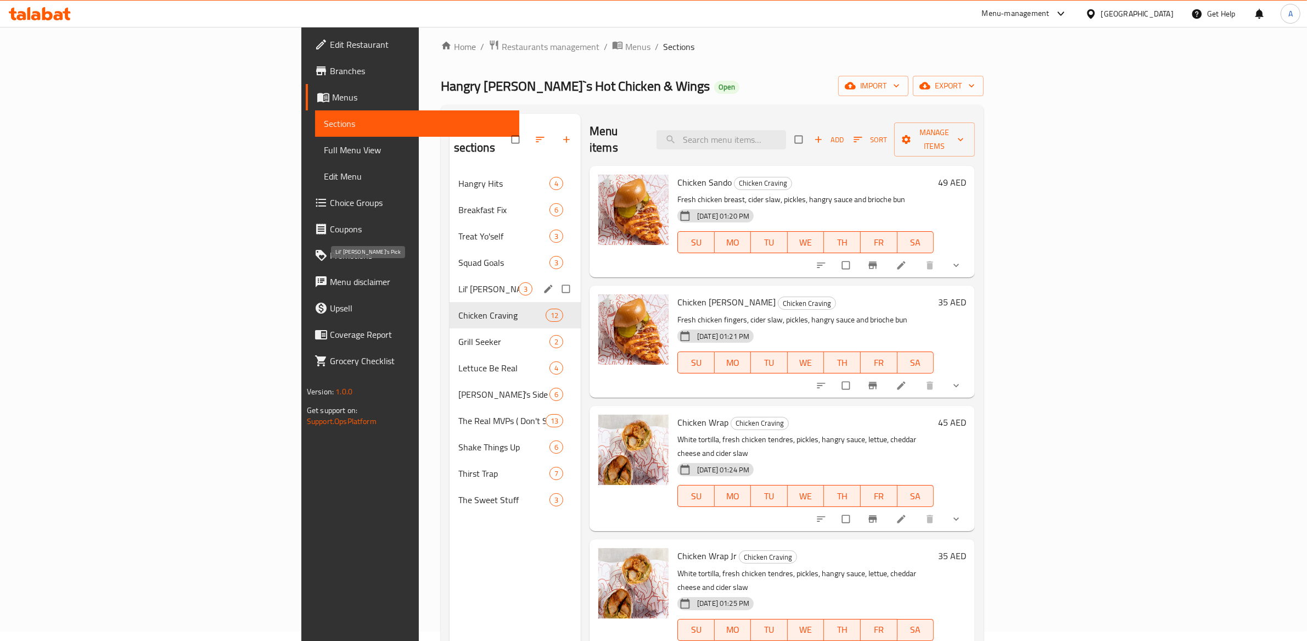
click at [458, 282] on span "Lil' [PERSON_NAME]'s Pick" at bounding box center [488, 288] width 60 height 13
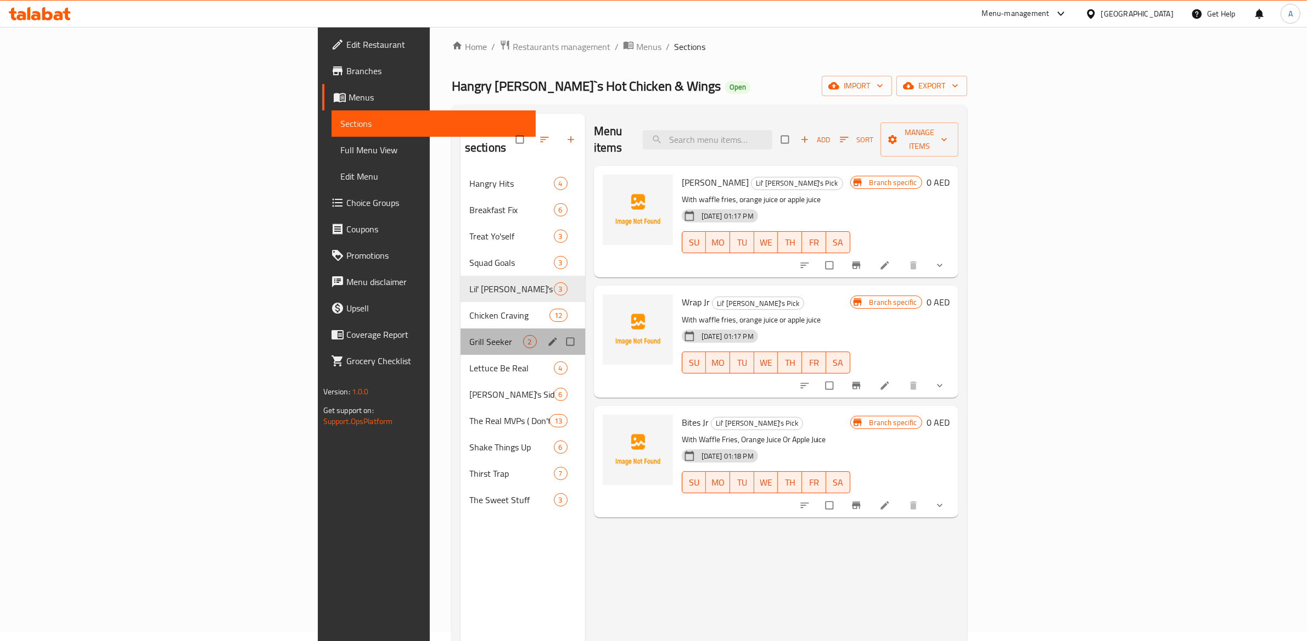
click at [469, 335] on span "Grill Seeker" at bounding box center [496, 341] width 54 height 13
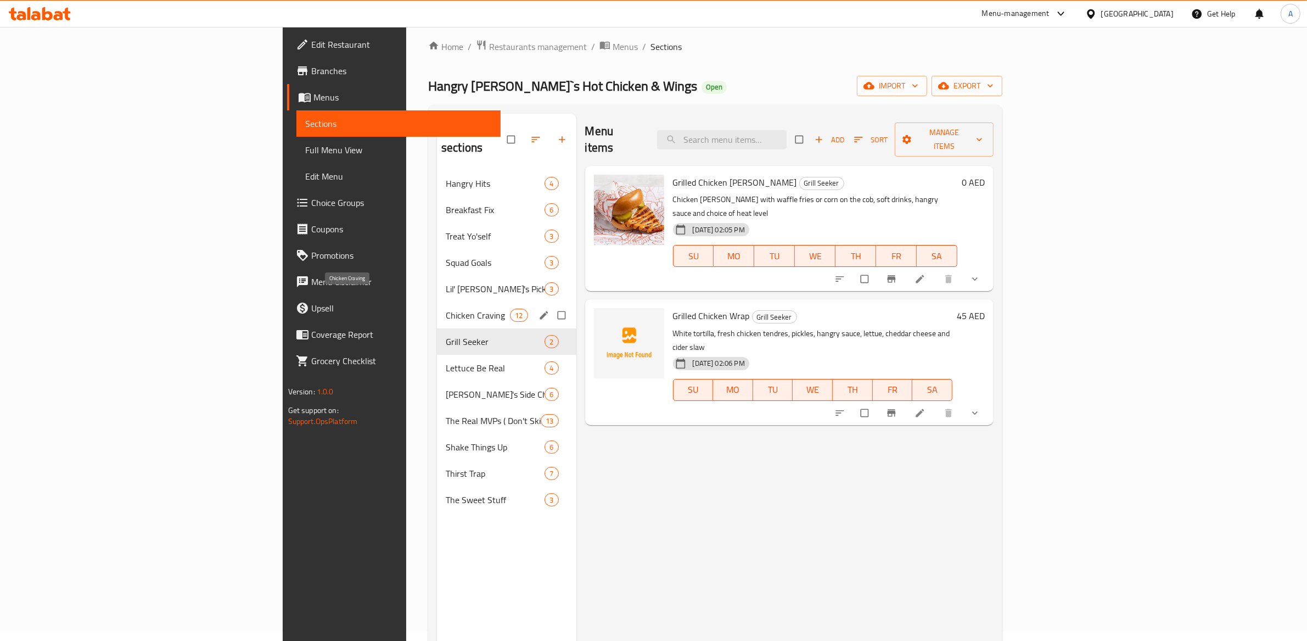
click at [446, 309] on span "Chicken Craving" at bounding box center [478, 315] width 64 height 13
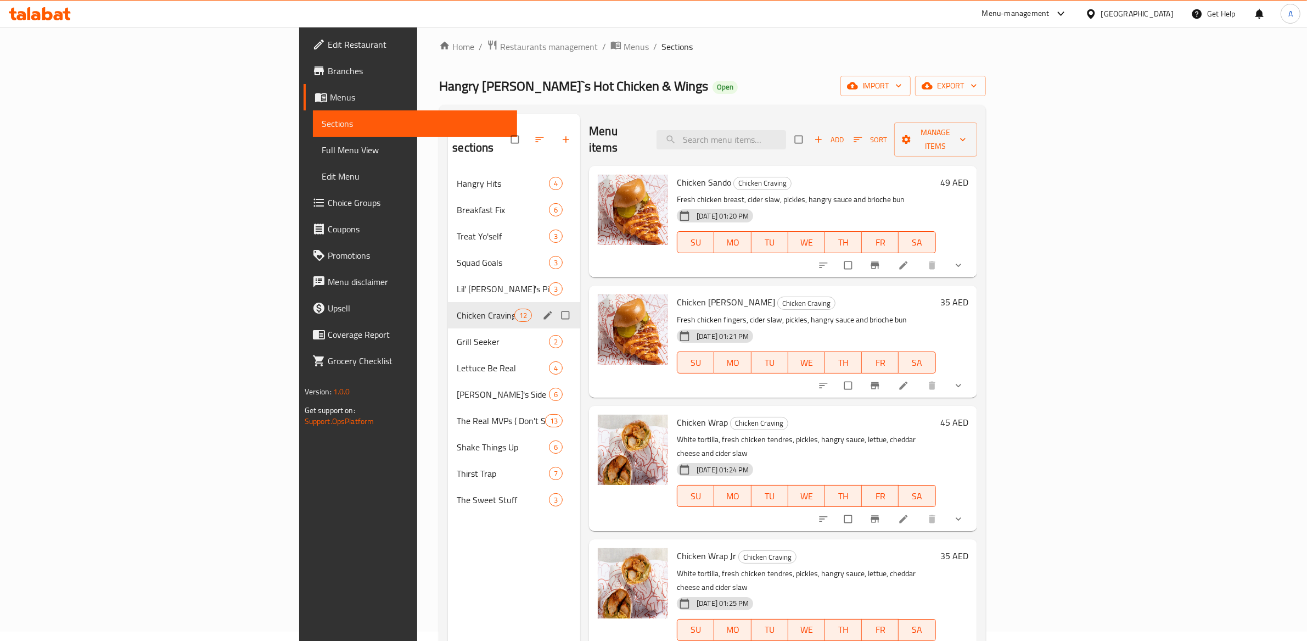
click at [457, 335] on span "Grill Seeker" at bounding box center [503, 341] width 92 height 13
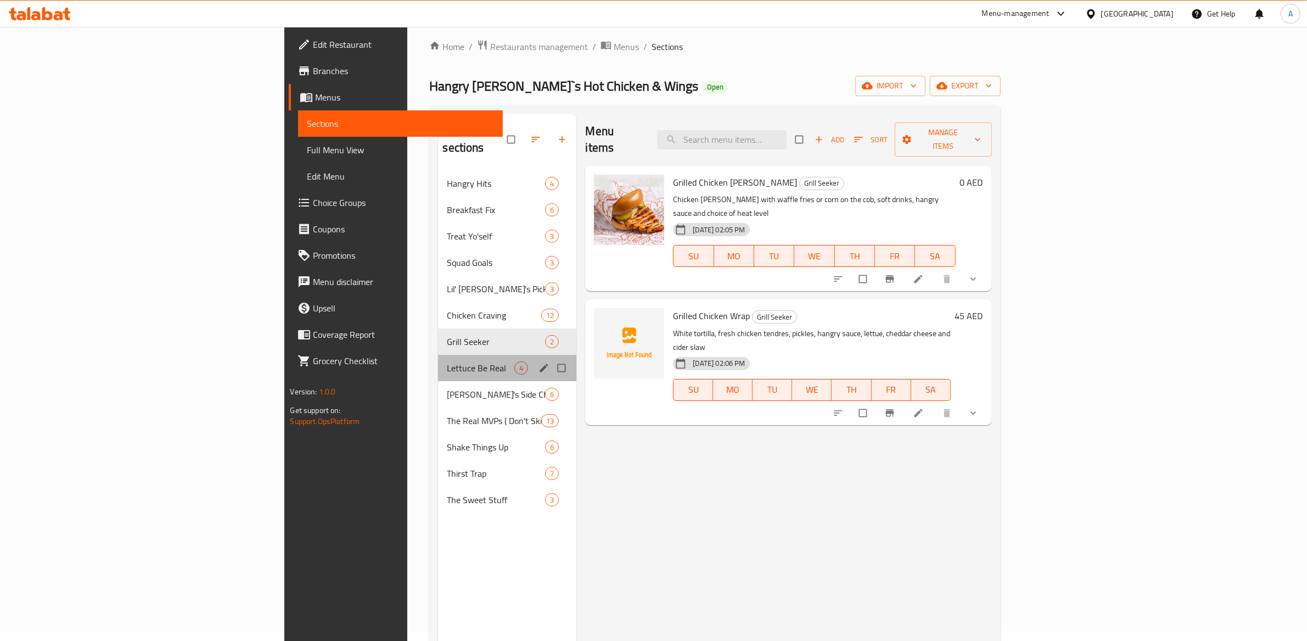
click at [438, 355] on div "Lettuce Be Real 4" at bounding box center [507, 368] width 138 height 26
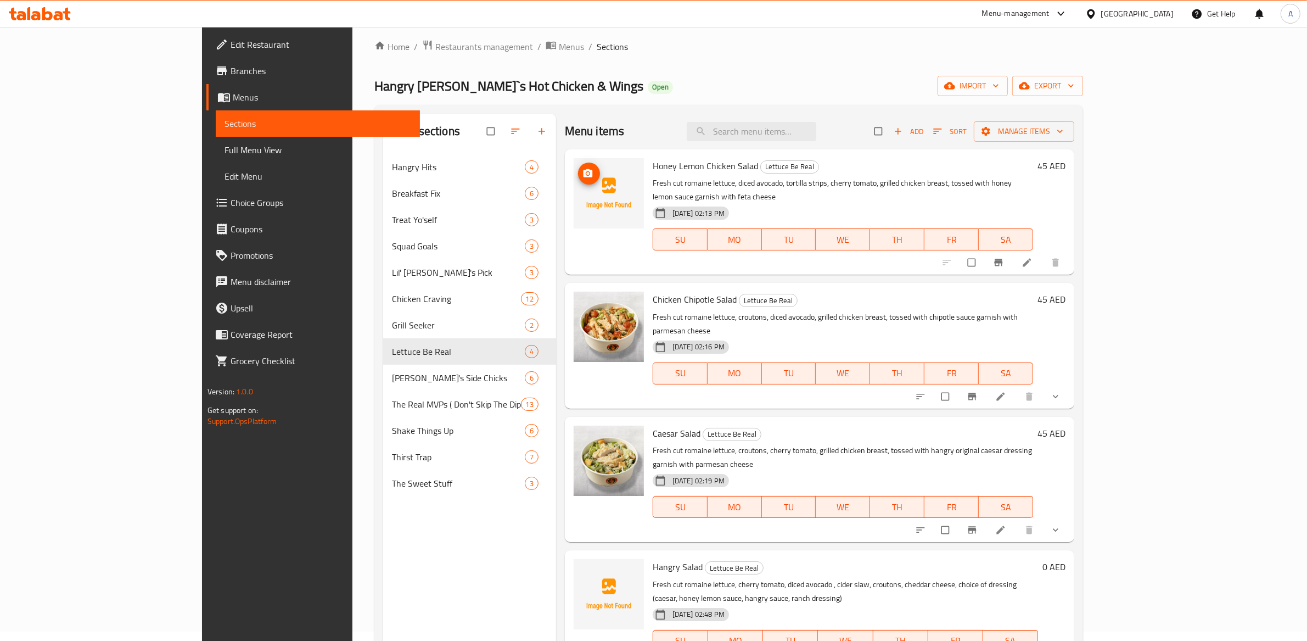
click at [583, 174] on icon "upload picture" at bounding box center [587, 173] width 9 height 8
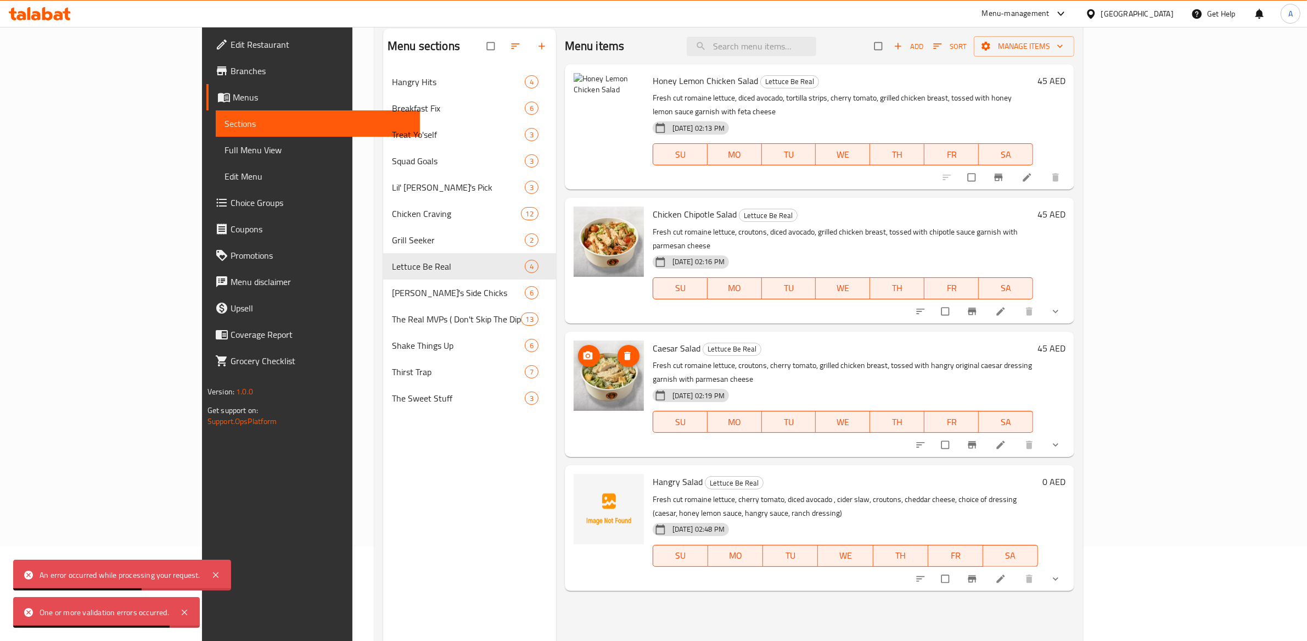
scroll to position [25, 0]
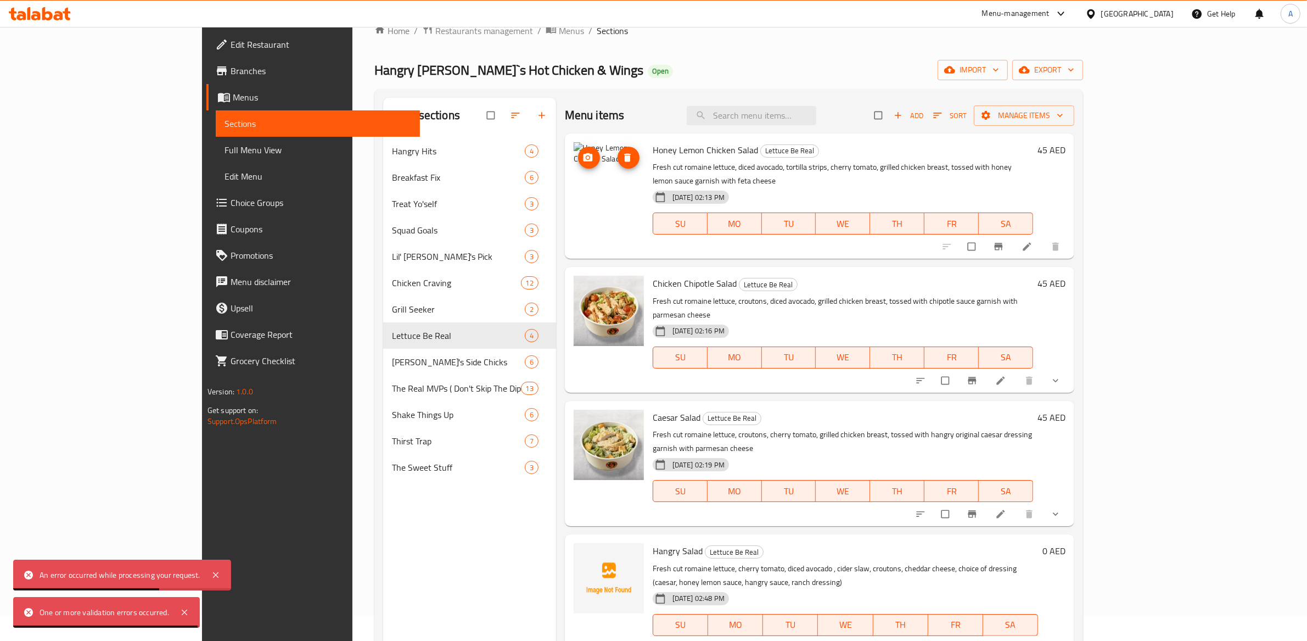
click at [574, 147] on img at bounding box center [609, 177] width 70 height 70
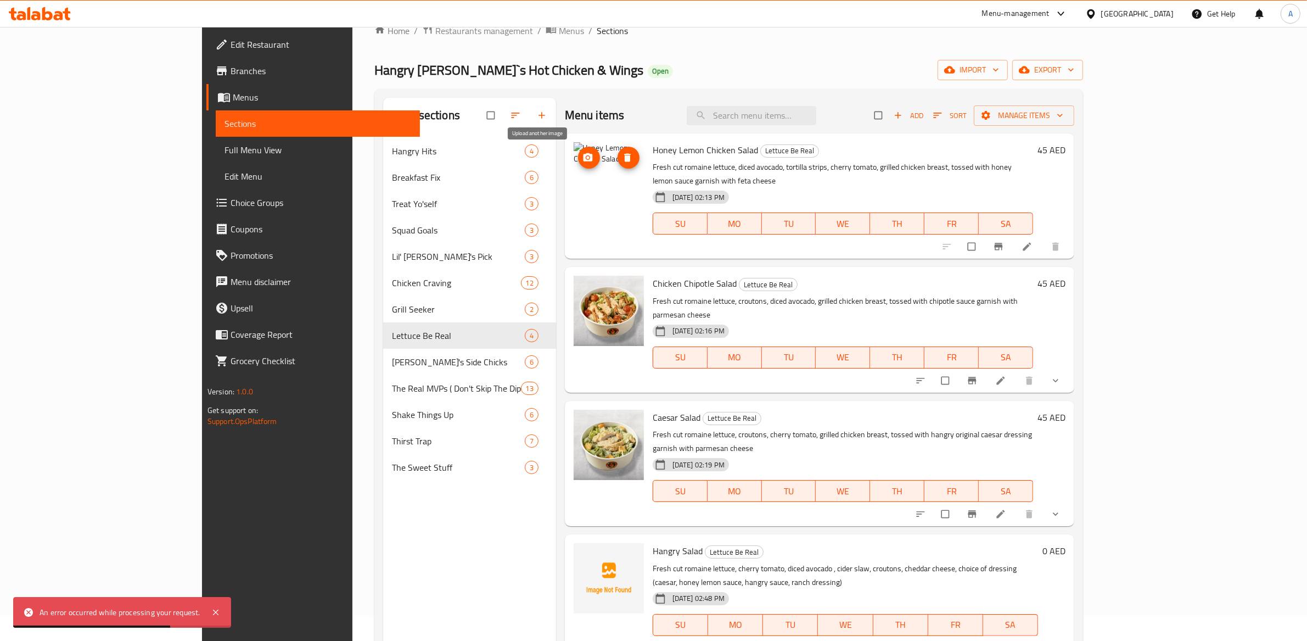
click at [583, 154] on icon "upload picture" at bounding box center [587, 157] width 9 height 8
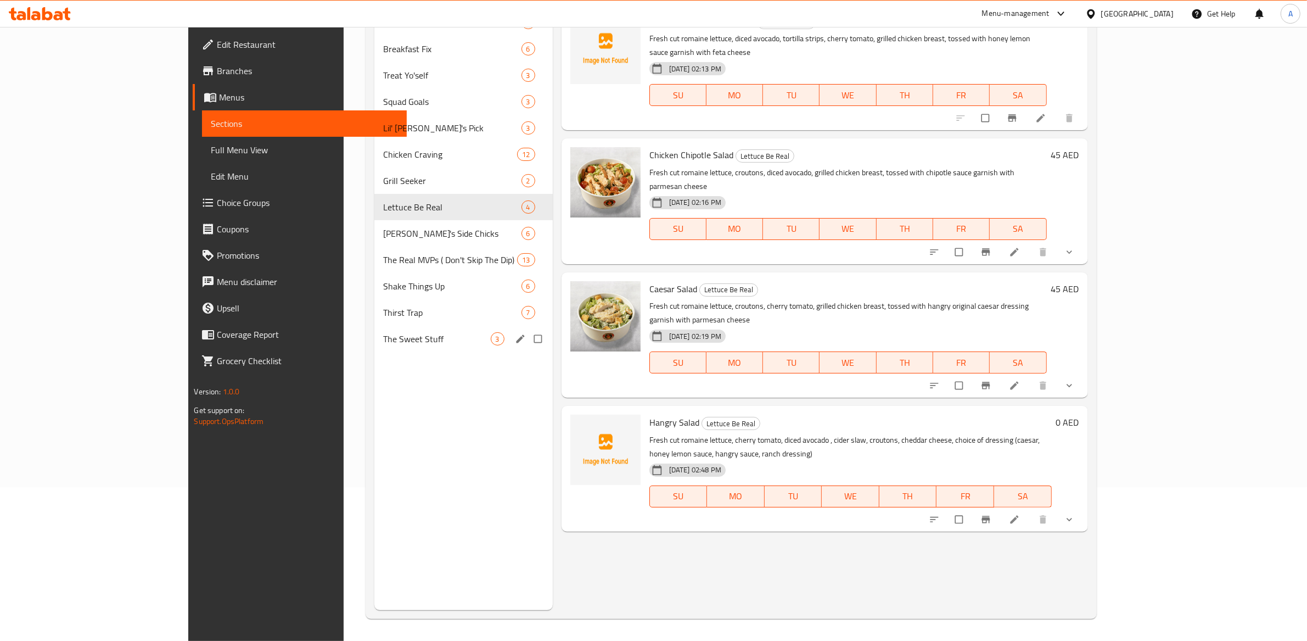
click at [374, 326] on div "The Sweet Stuff 3" at bounding box center [463, 339] width 178 height 26
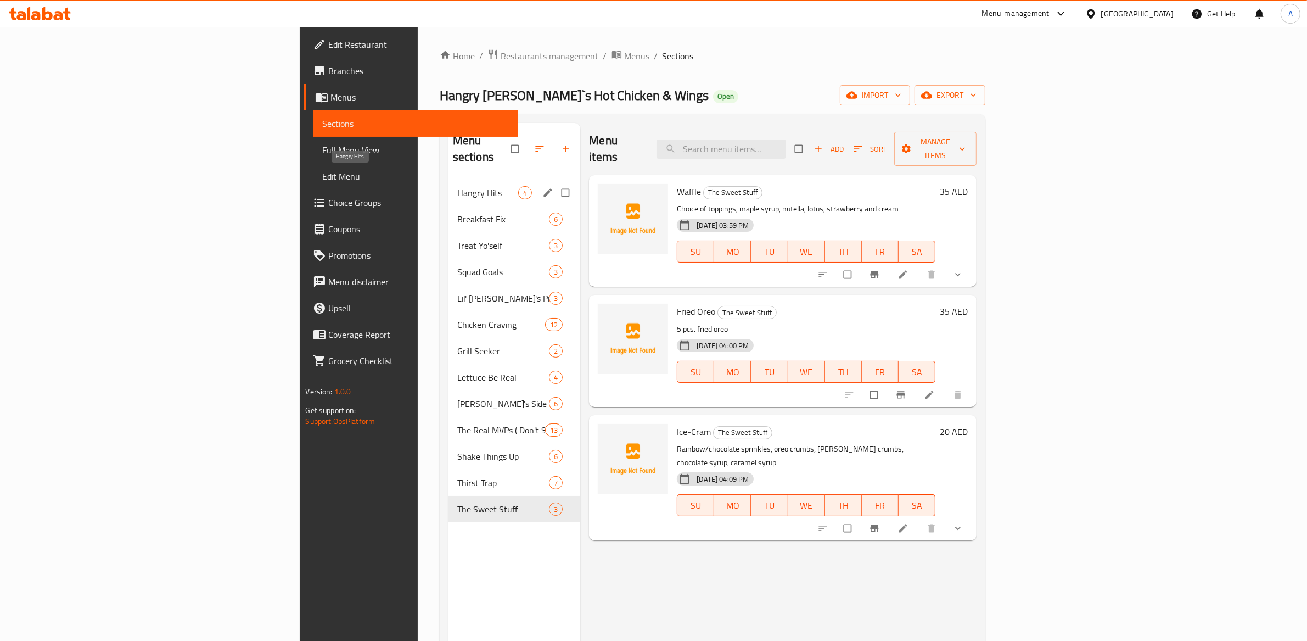
click at [457, 186] on span "Hangry Hits" at bounding box center [487, 192] width 61 height 13
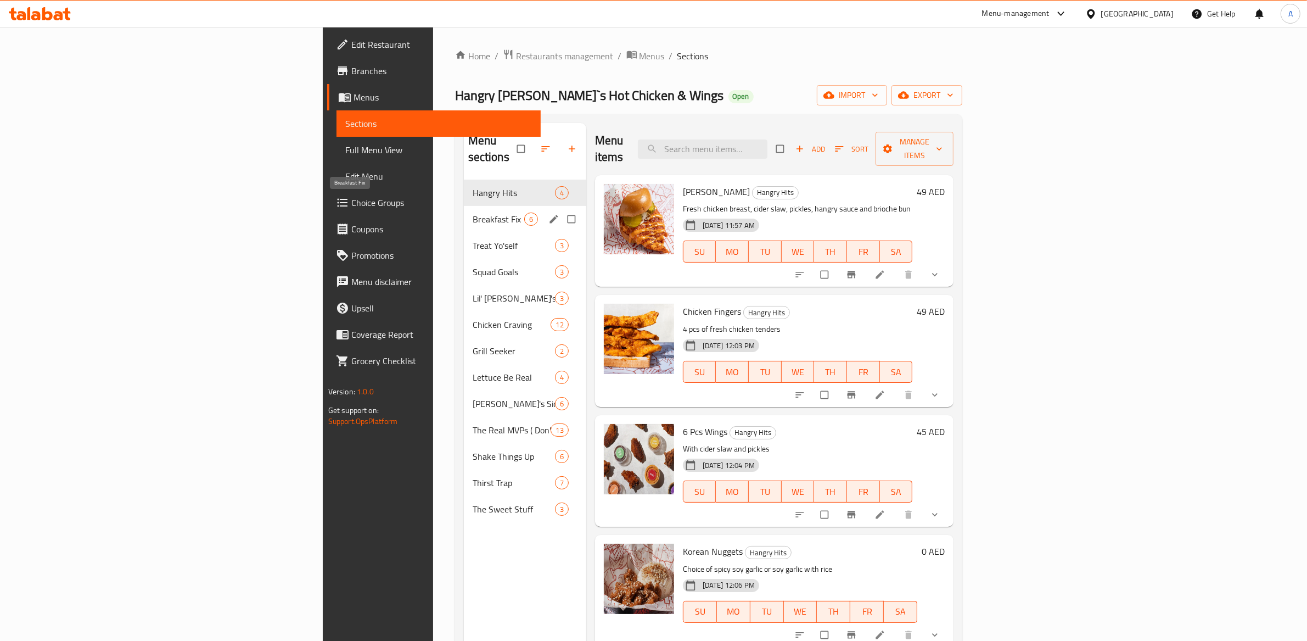
click at [473, 212] on span "Breakfast Fix" at bounding box center [499, 218] width 52 height 13
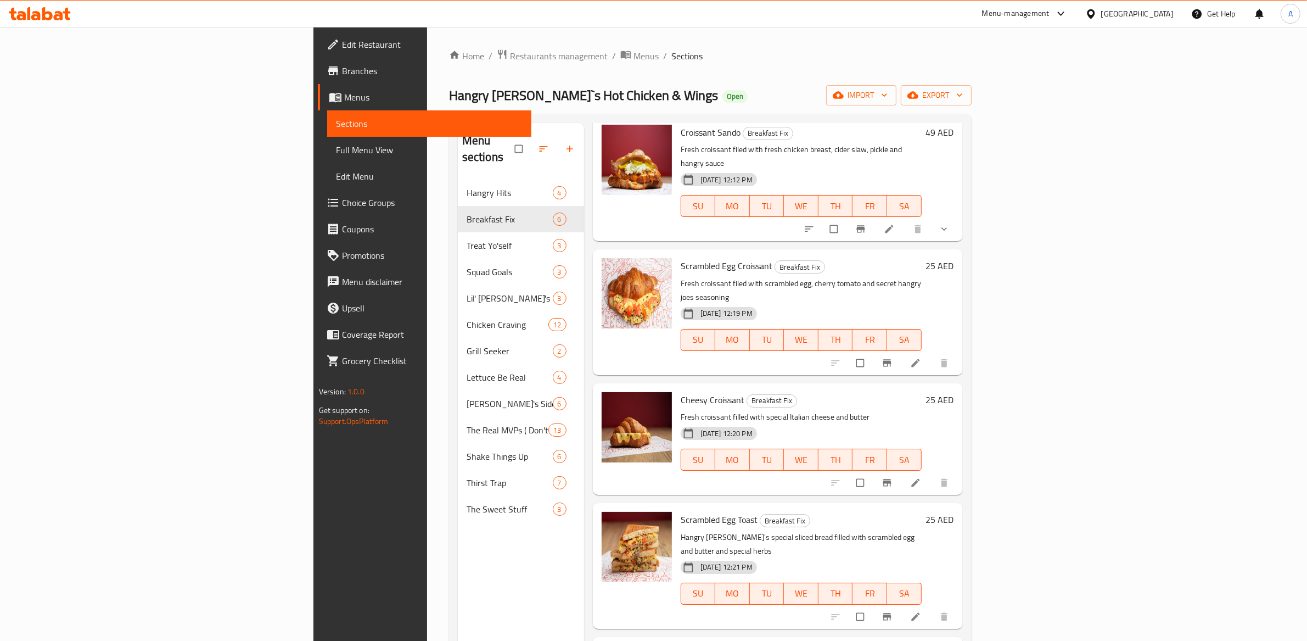
scroll to position [105, 0]
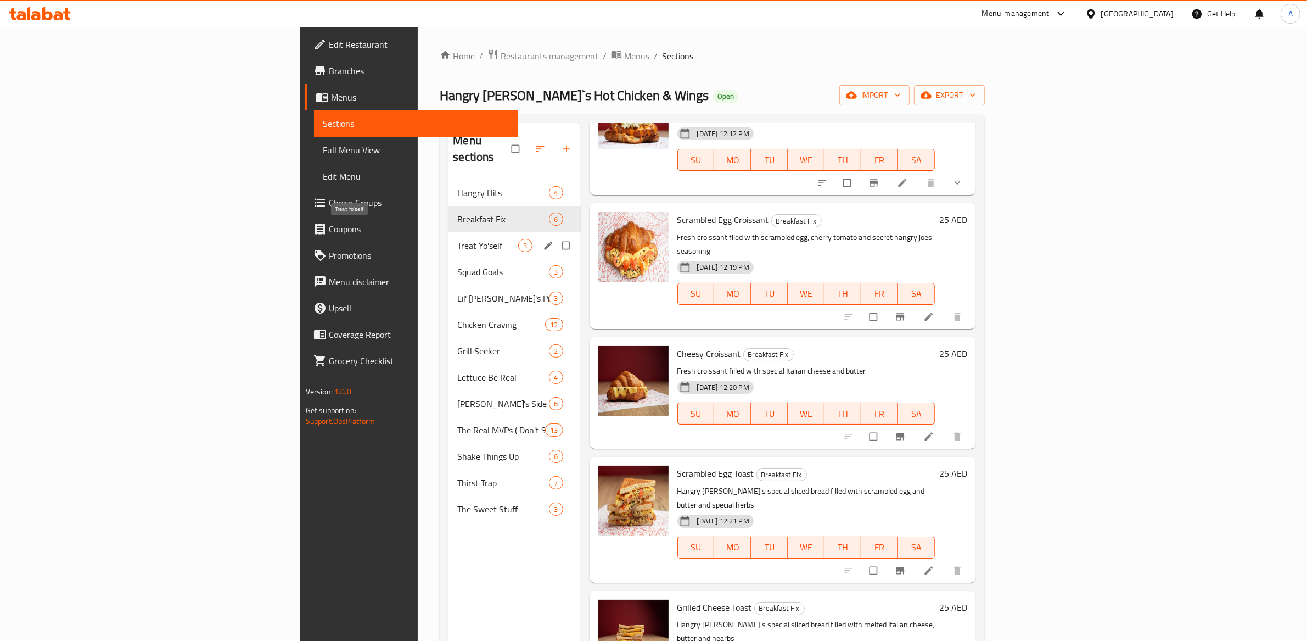
click at [457, 239] on span "Treat Yo'self" at bounding box center [487, 245] width 61 height 13
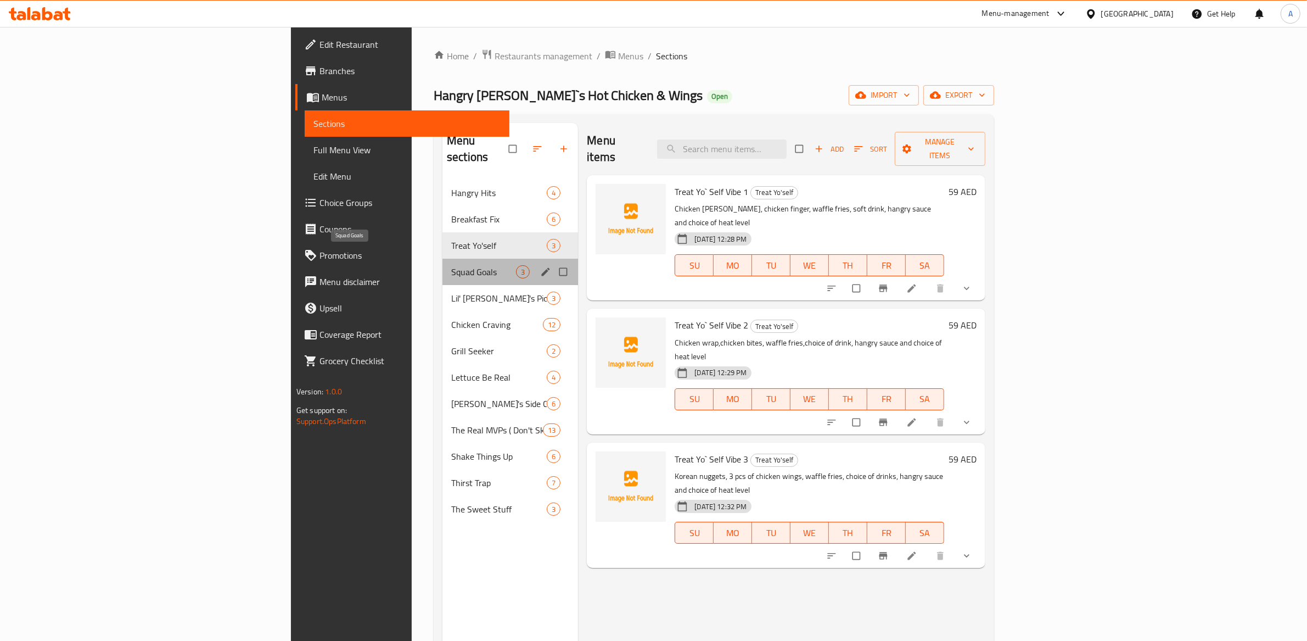
click at [451, 265] on span "Squad Goals" at bounding box center [483, 271] width 65 height 13
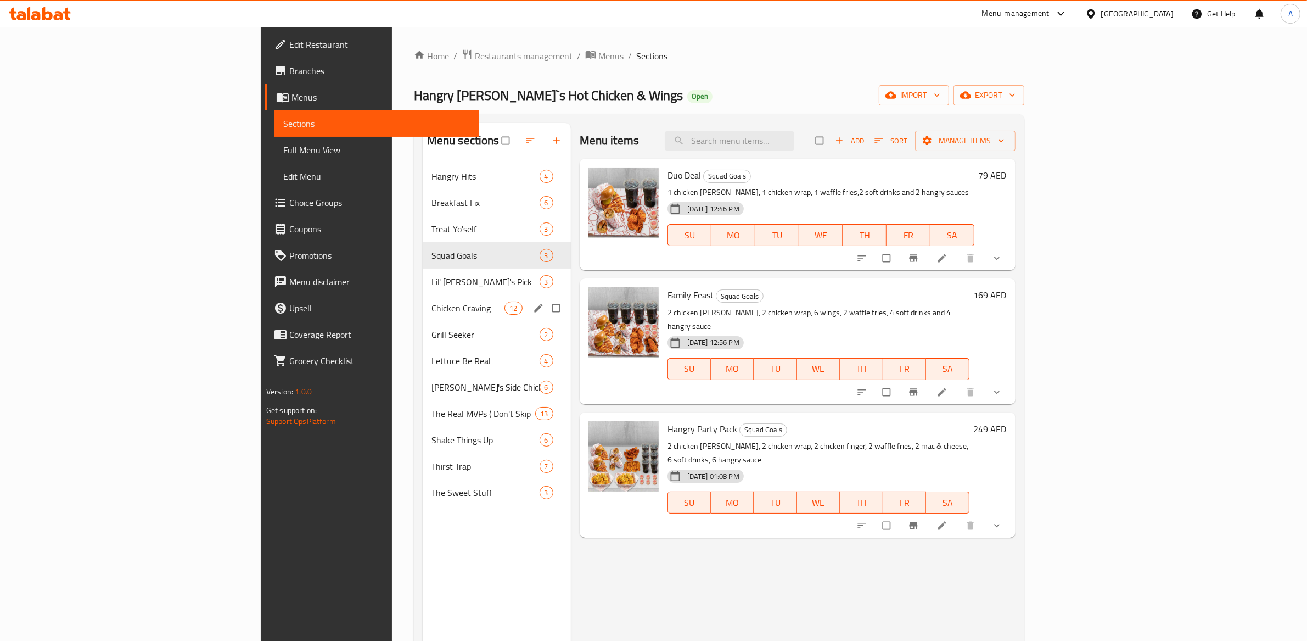
click at [423, 291] on div "Lil' Joe's Pick 3" at bounding box center [497, 281] width 148 height 26
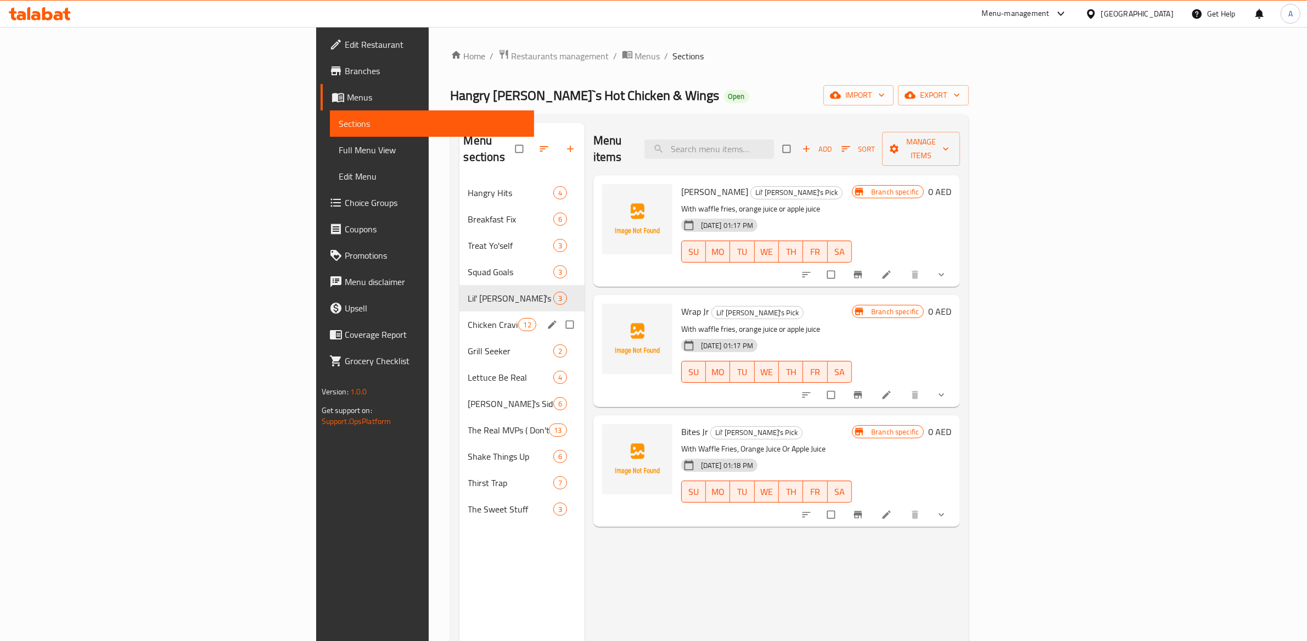
click at [468, 318] on span "Chicken Craving" at bounding box center [493, 324] width 51 height 13
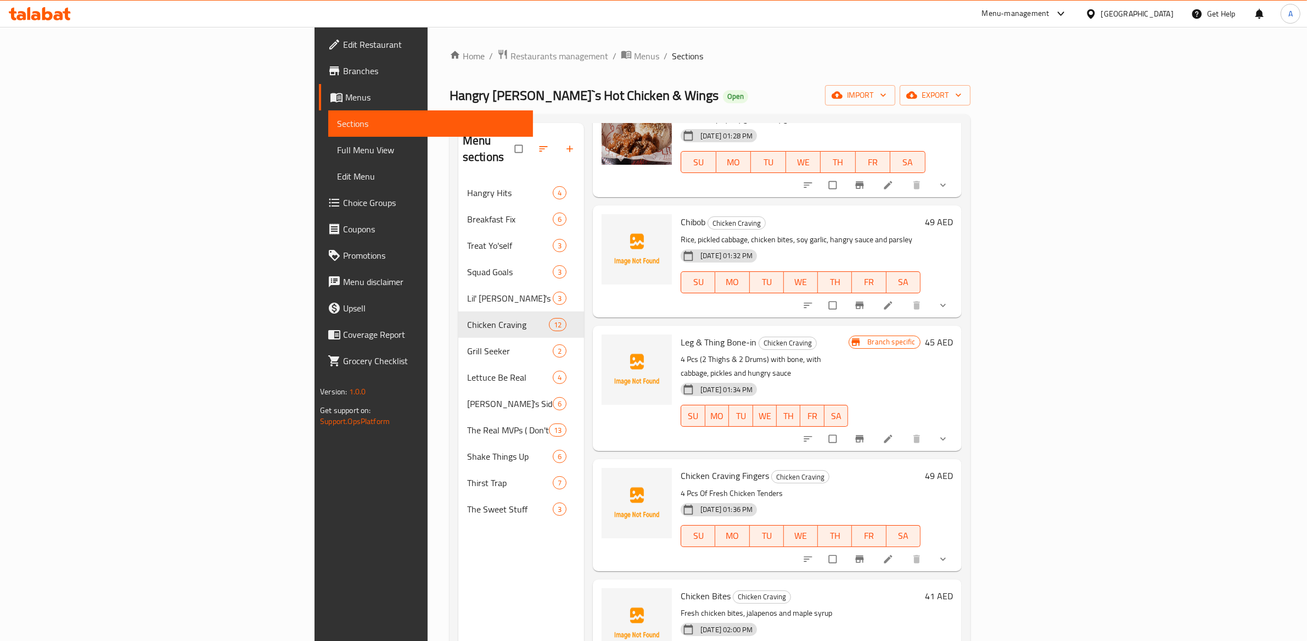
scroll to position [597, 0]
click at [681, 467] on span "Chicken Craving Fingers" at bounding box center [725, 475] width 88 height 16
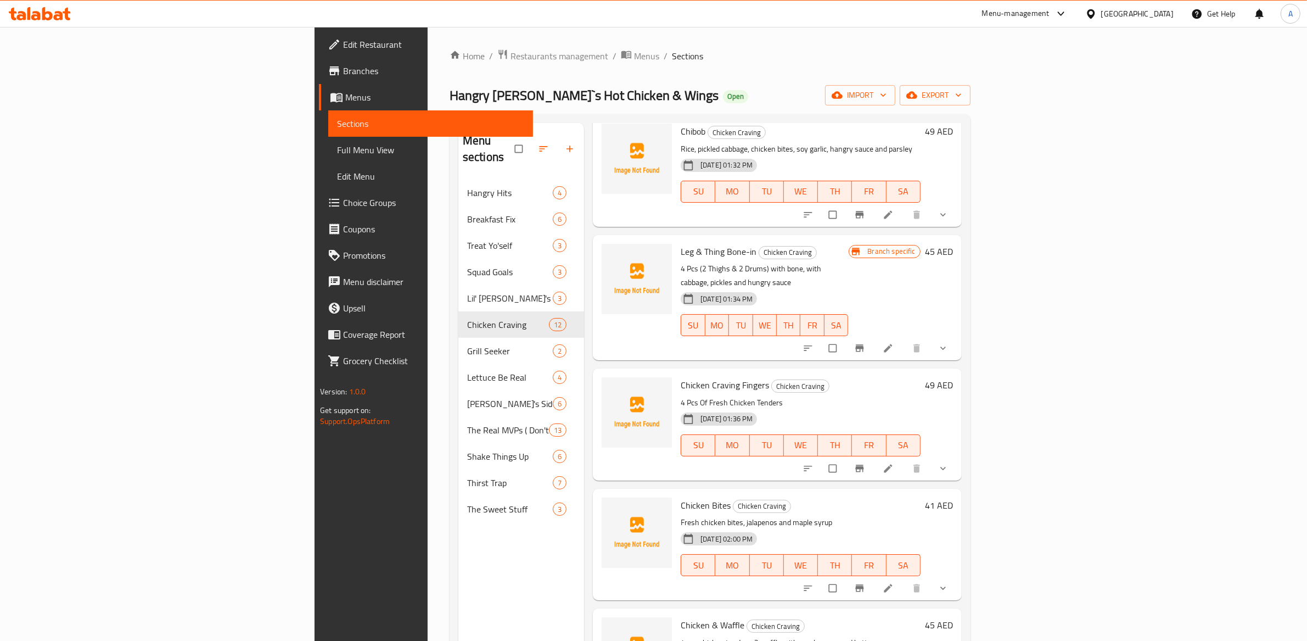
scroll to position [825, 0]
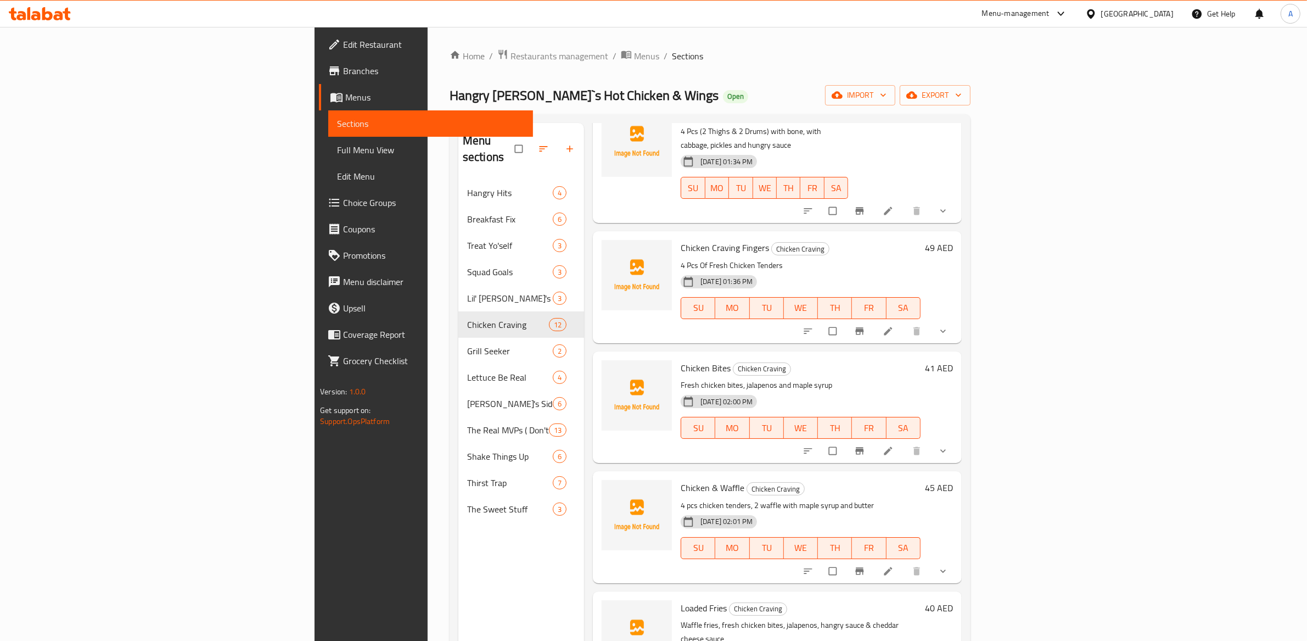
click at [681, 360] on span "Chicken Bites" at bounding box center [706, 368] width 50 height 16
copy h6 "Chicken Bites"
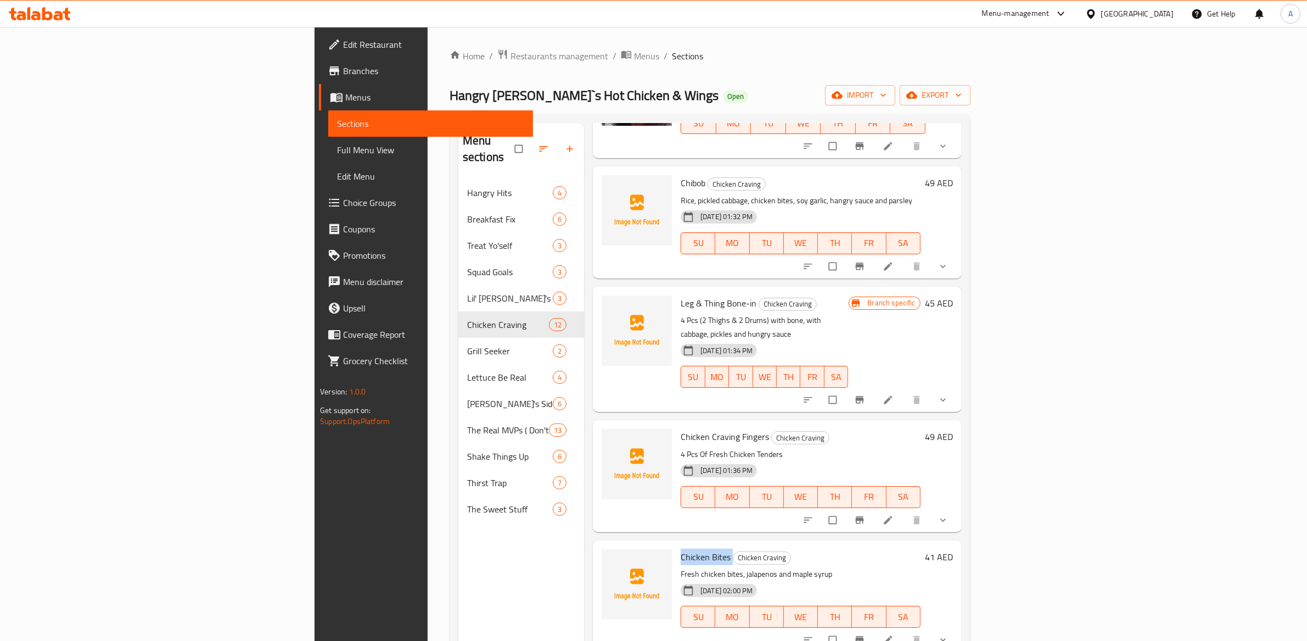
scroll to position [633, 0]
click at [602, 298] on img at bounding box center [637, 333] width 70 height 70
click at [606, 308] on span "upload picture" at bounding box center [617, 313] width 22 height 11
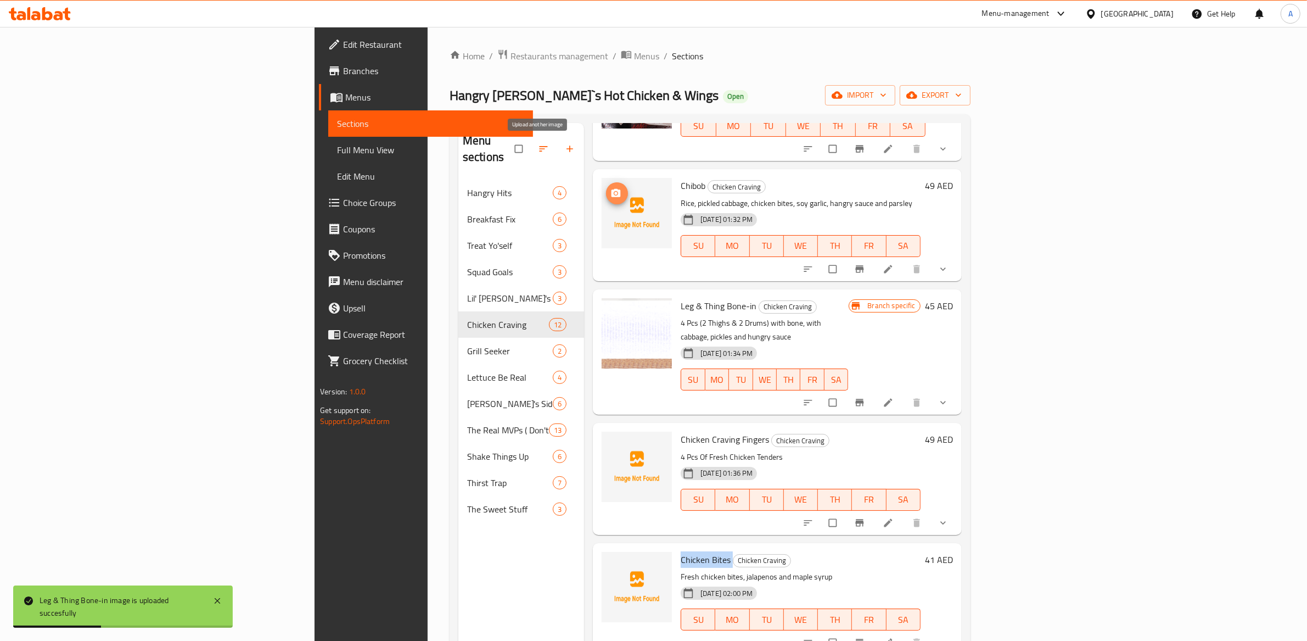
click at [612, 189] on icon "upload picture" at bounding box center [616, 193] width 9 height 8
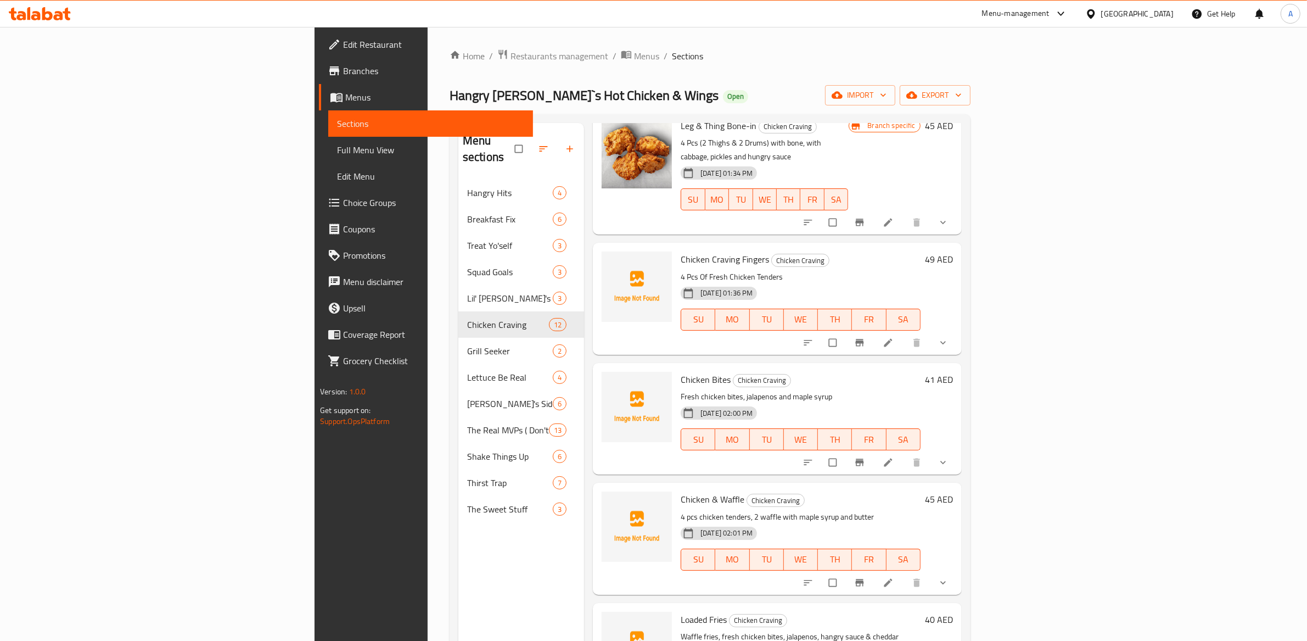
scroll to position [825, 0]
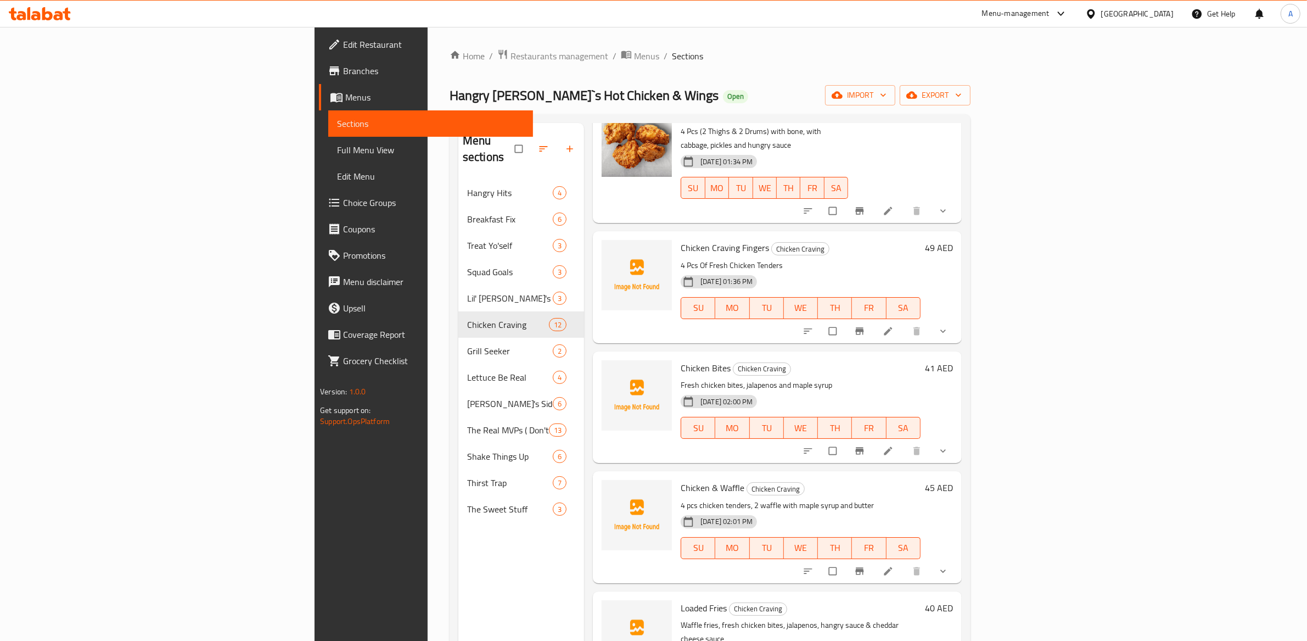
click at [681, 239] on span "Chicken Craving Fingers" at bounding box center [725, 247] width 88 height 16
copy h6 "Chicken Craving Fingers"
click at [606, 250] on span "upload picture" at bounding box center [617, 255] width 22 height 11
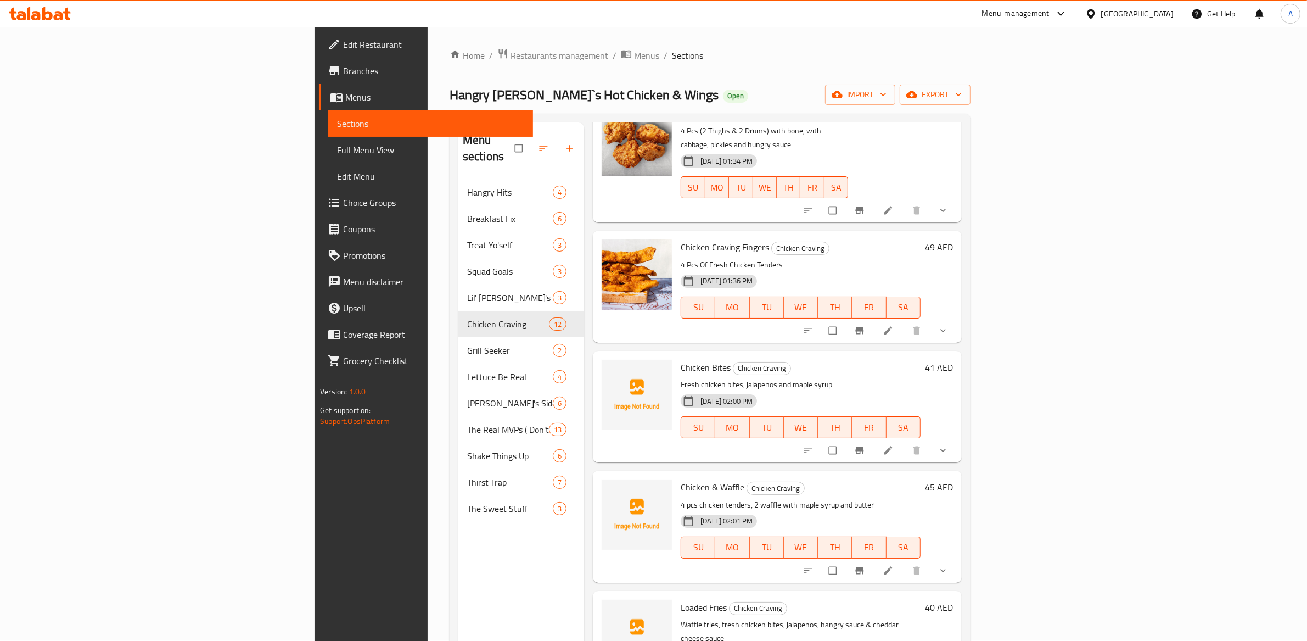
scroll to position [154, 0]
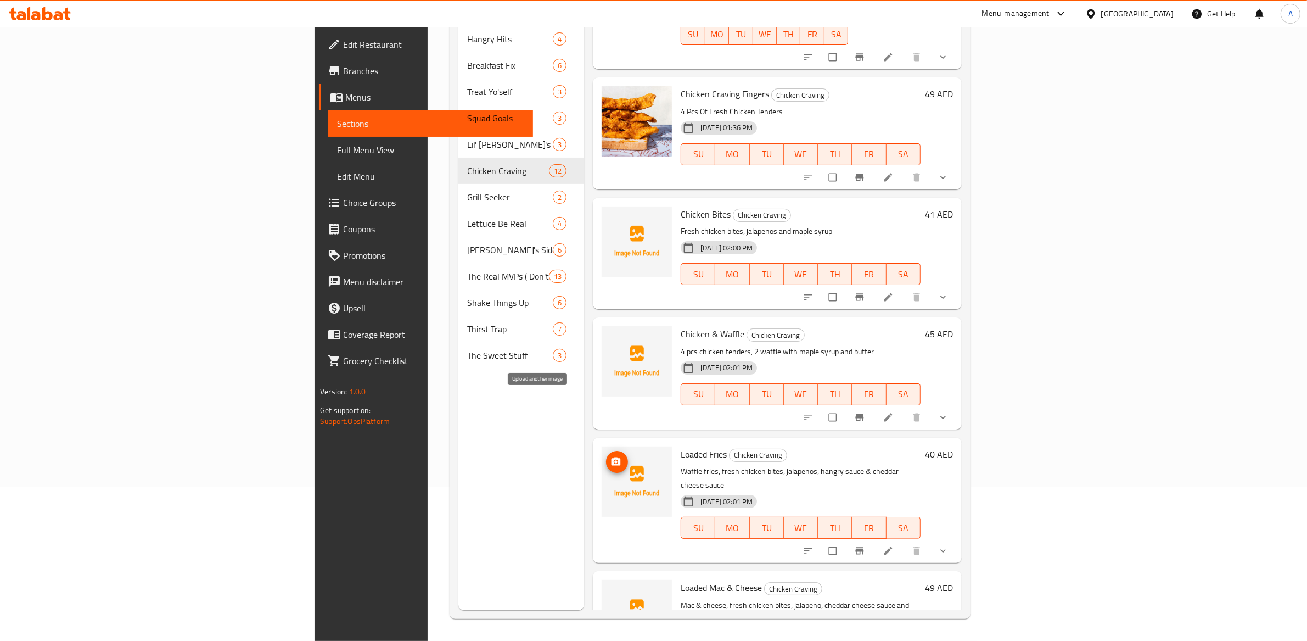
click at [606, 451] on button "upload picture" at bounding box center [617, 462] width 22 height 22
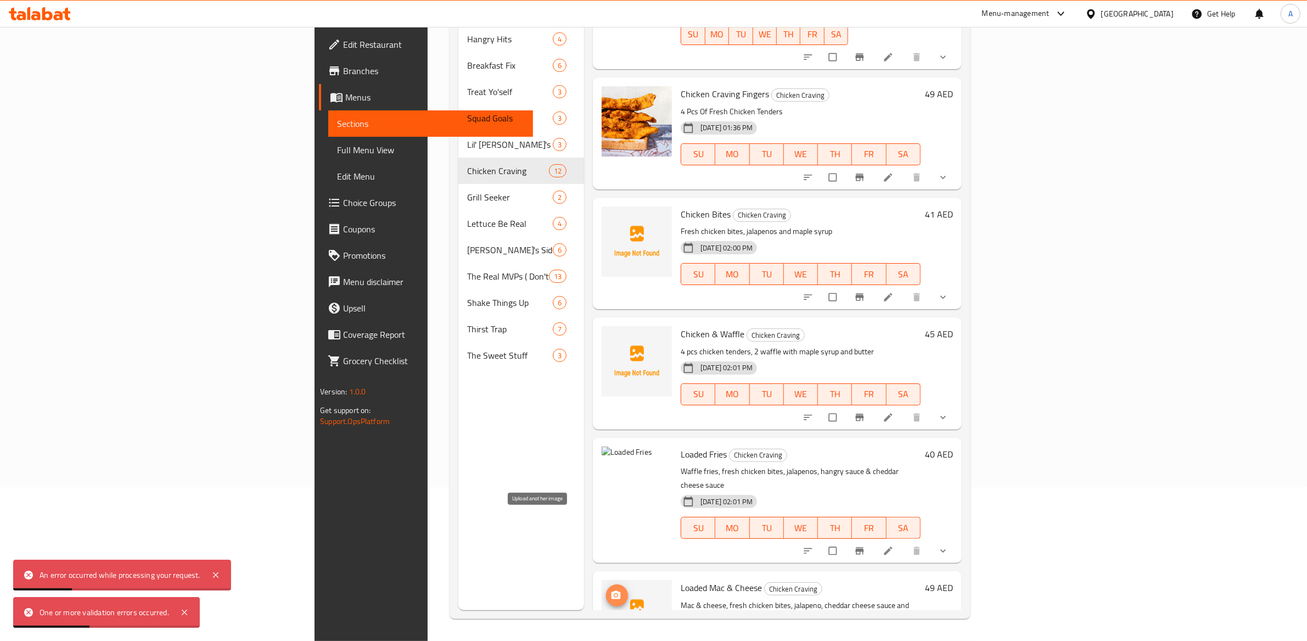
click at [606, 590] on span "upload picture" at bounding box center [617, 595] width 22 height 11
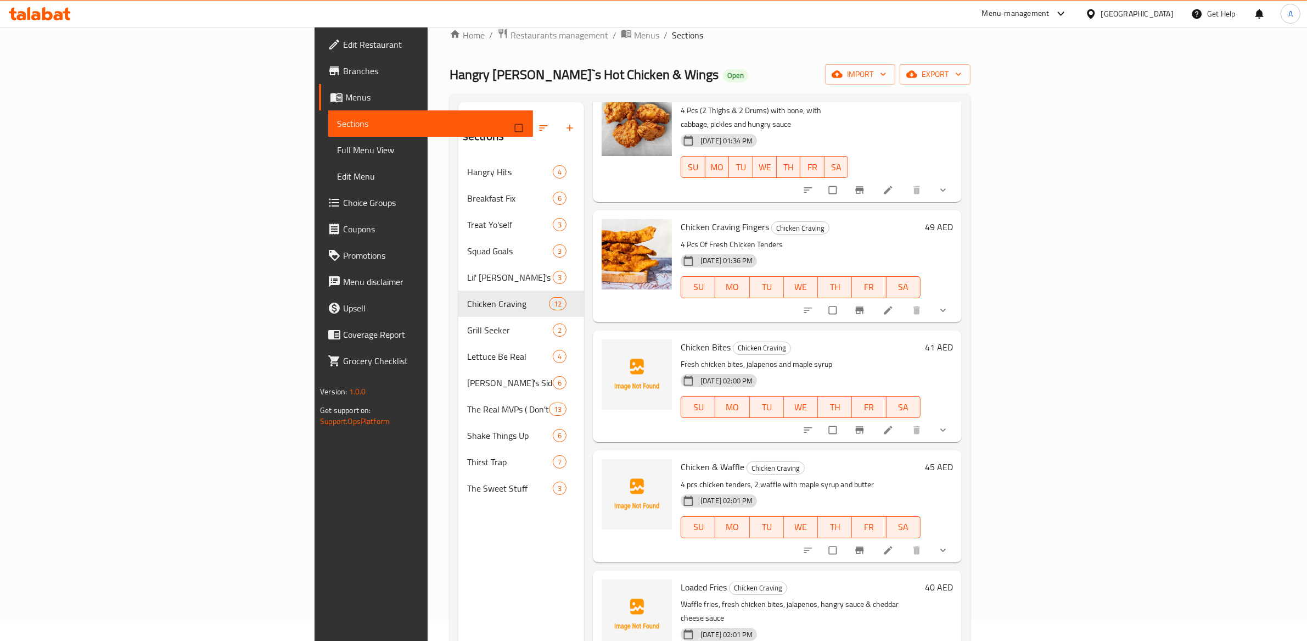
scroll to position [154, 0]
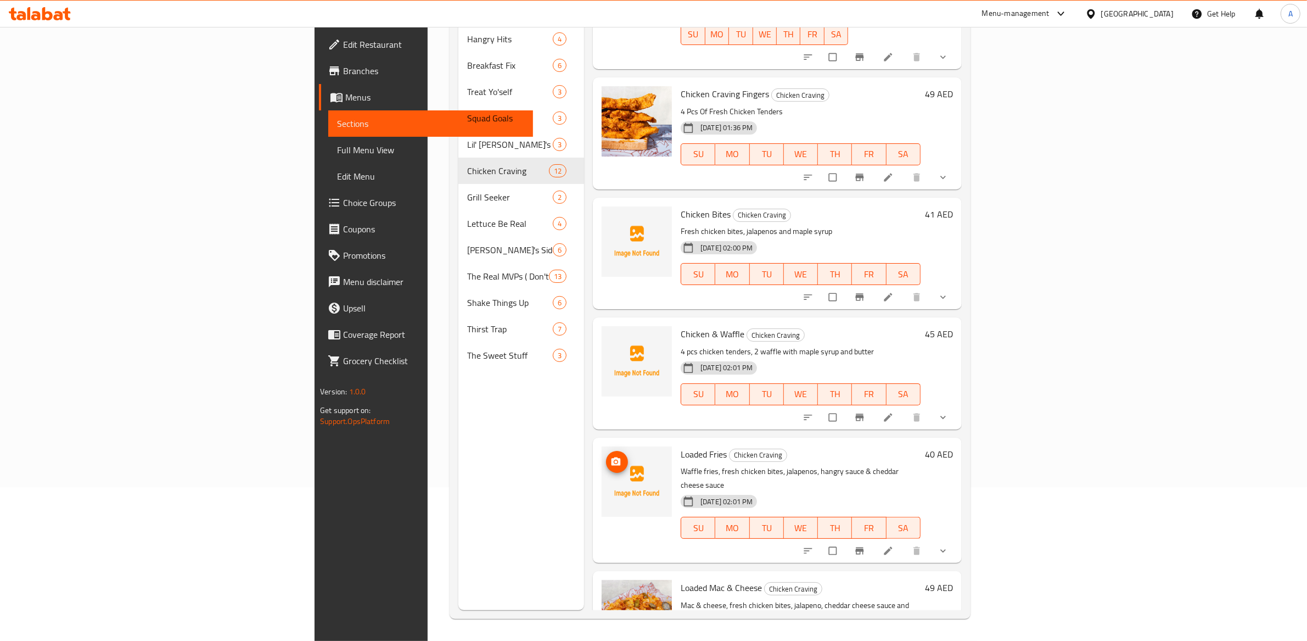
click at [612, 457] on icon "upload picture" at bounding box center [616, 461] width 9 height 8
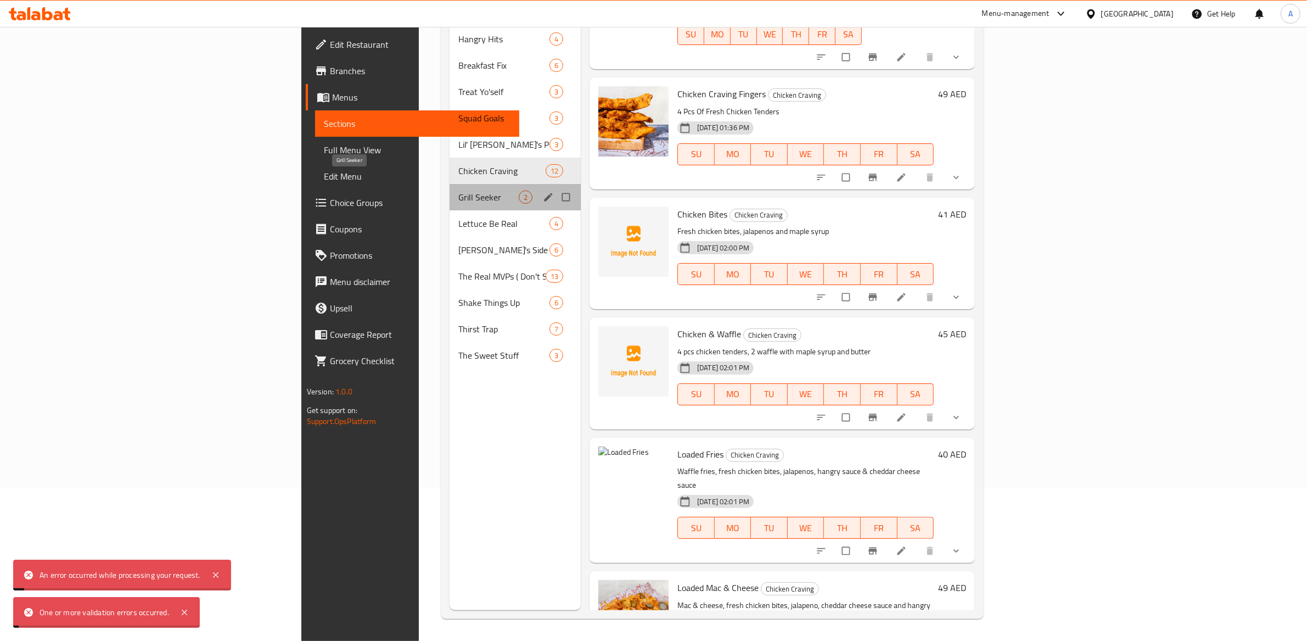
click at [458, 190] on span "Grill Seeker" at bounding box center [488, 196] width 60 height 13
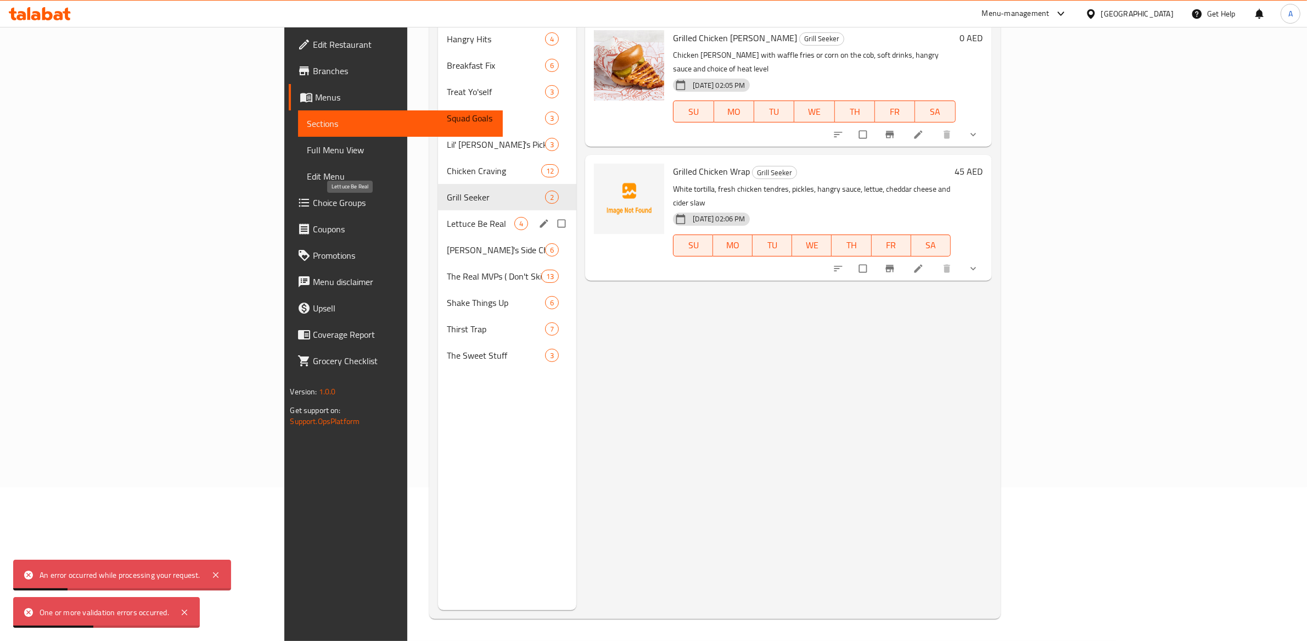
click at [447, 217] on span "Lettuce Be Real" at bounding box center [481, 223] width 68 height 13
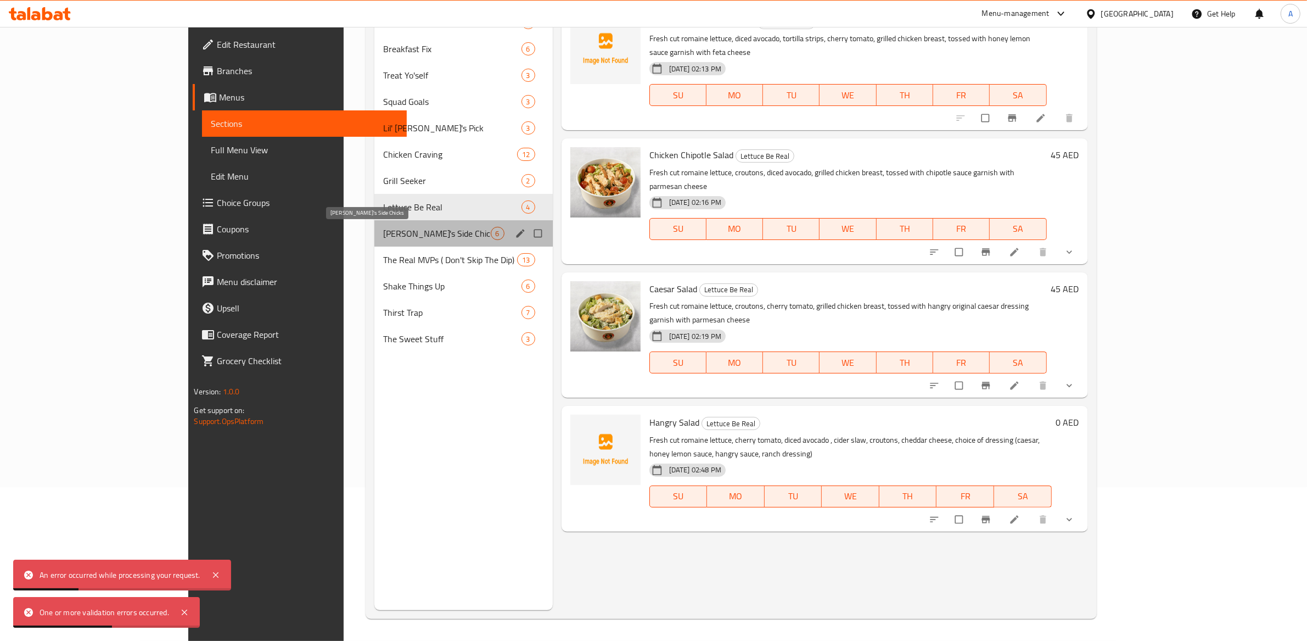
click at [383, 239] on span "[PERSON_NAME]'s Side Chicks" at bounding box center [437, 233] width 108 height 13
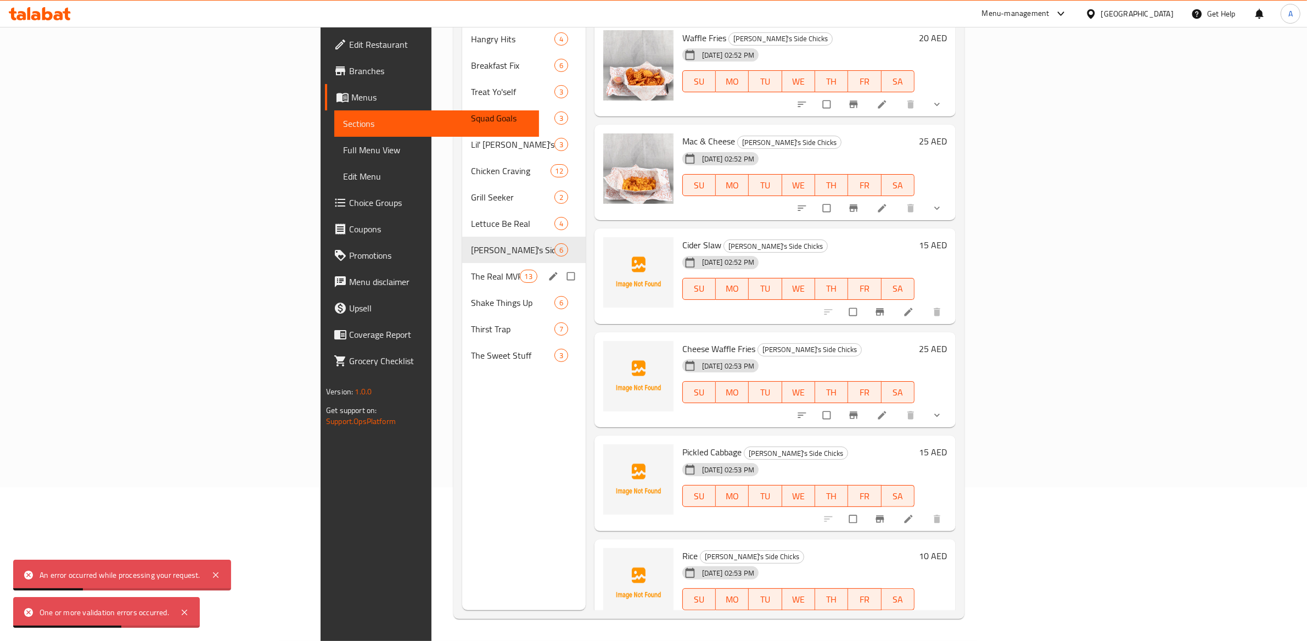
click at [462, 271] on div "The Real MVPs ( Don't Skip The Dip) 13" at bounding box center [524, 276] width 124 height 26
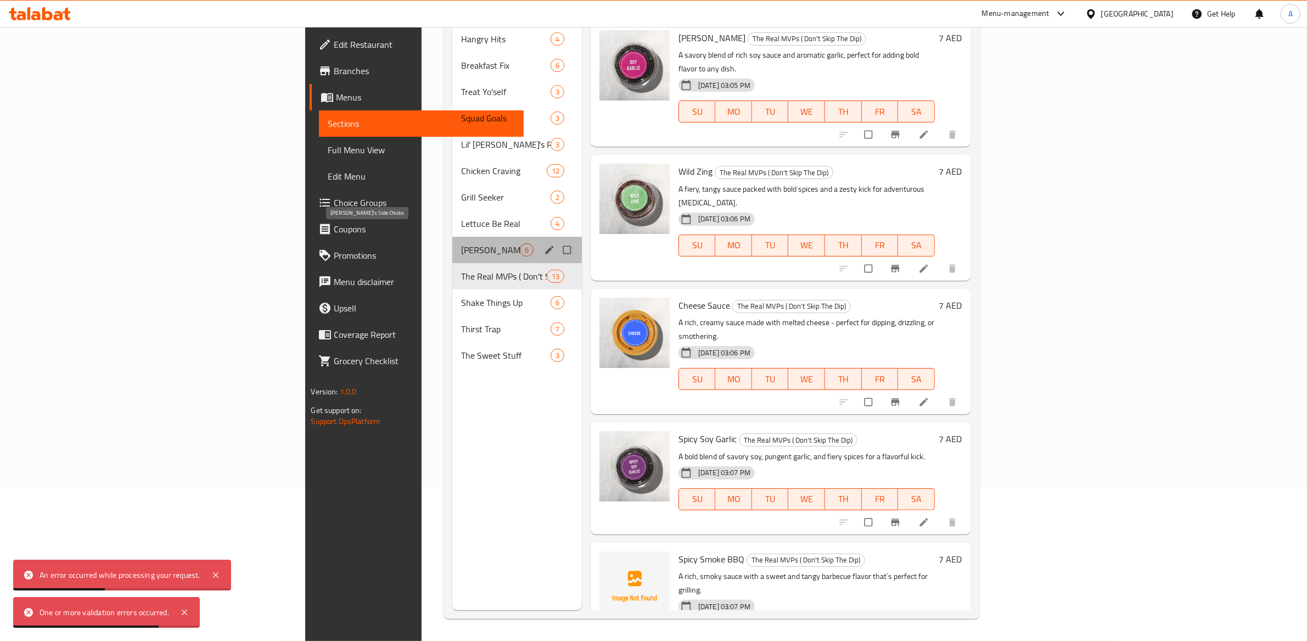
click at [461, 243] on span "[PERSON_NAME]'s Side Chicks" at bounding box center [490, 249] width 59 height 13
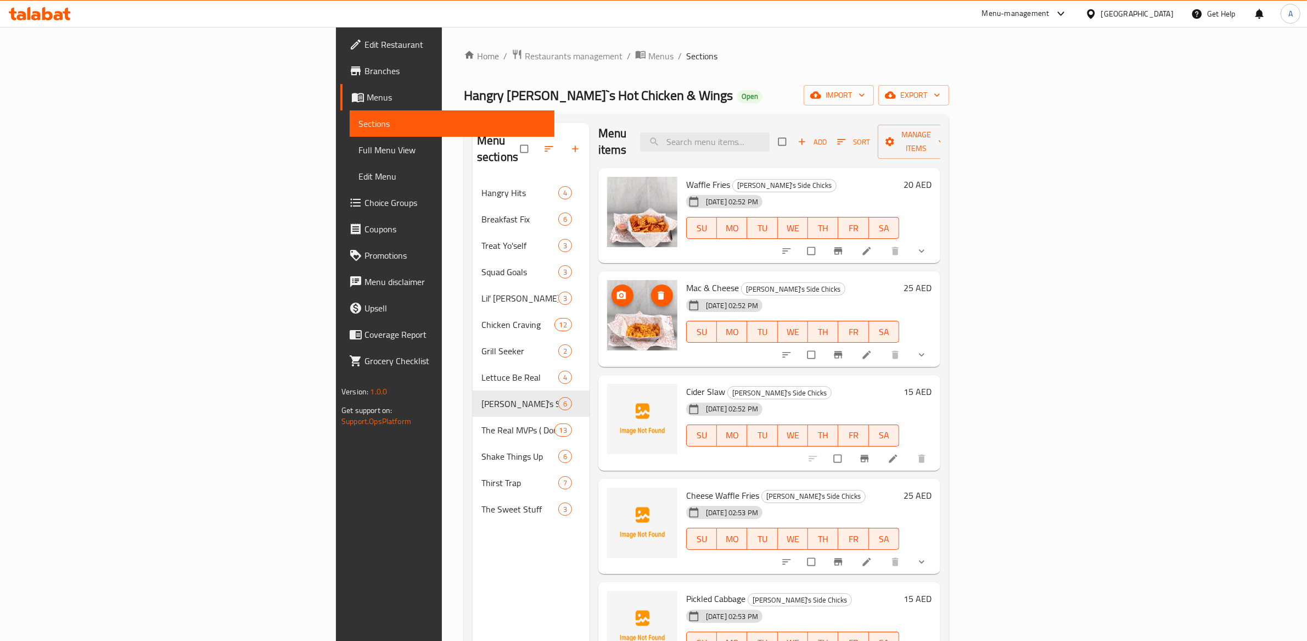
scroll to position [154, 0]
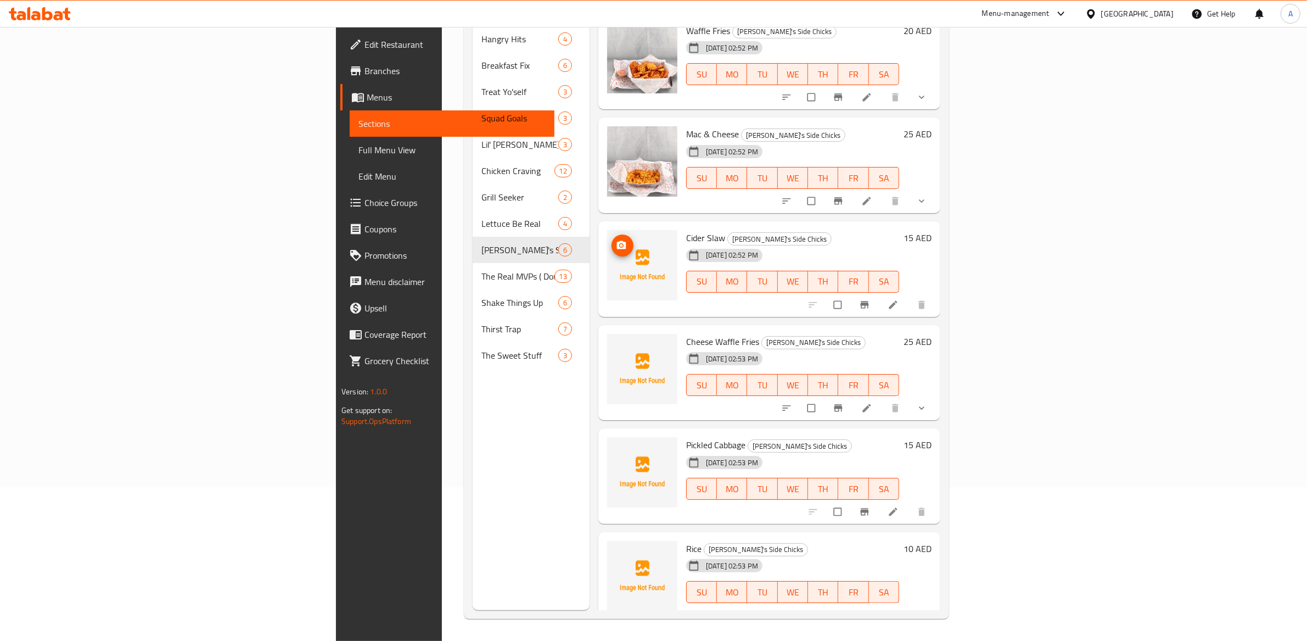
click at [612, 240] on span "upload picture" at bounding box center [623, 245] width 22 height 11
click at [617, 241] on icon "upload picture" at bounding box center [621, 245] width 9 height 8
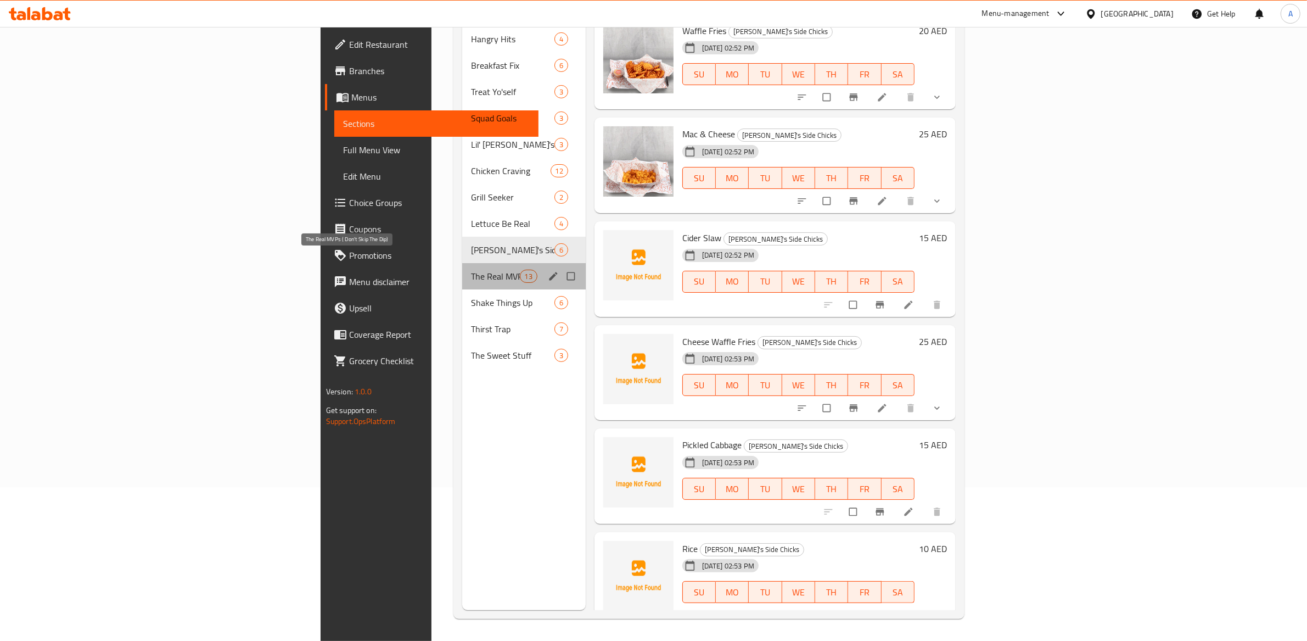
click at [471, 270] on span "The Real MVPs ( Don't Skip The Dip)" at bounding box center [495, 276] width 48 height 13
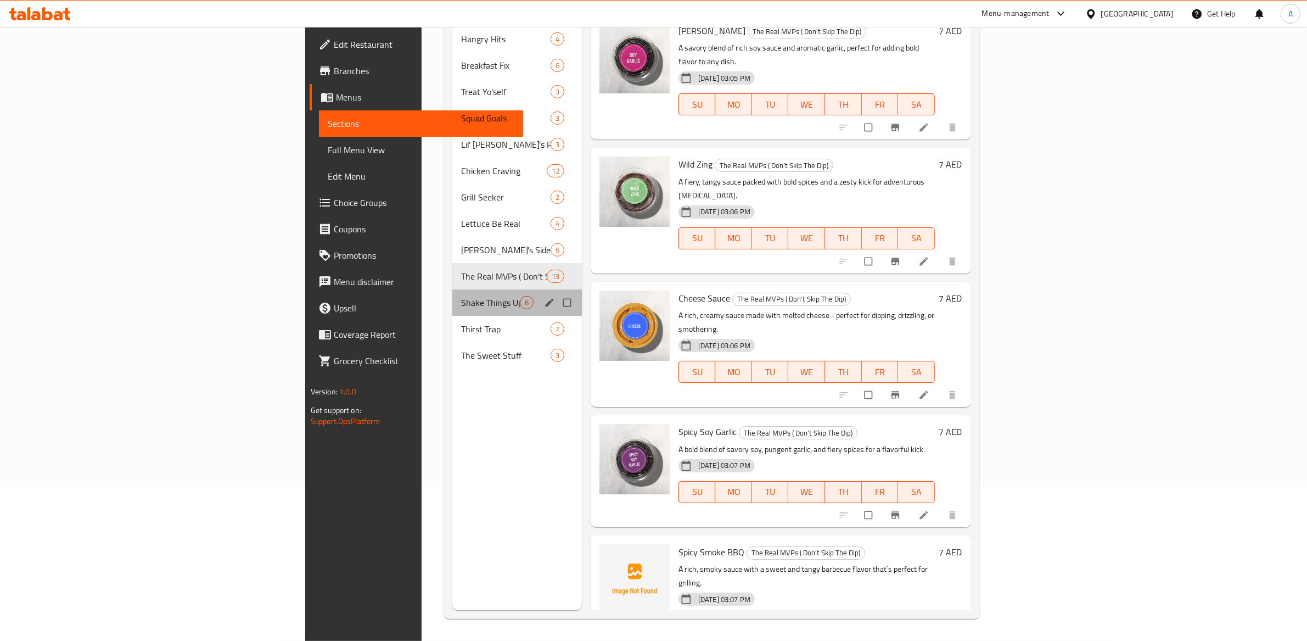
click at [452, 289] on div "Shake Things Up 6" at bounding box center [517, 302] width 130 height 26
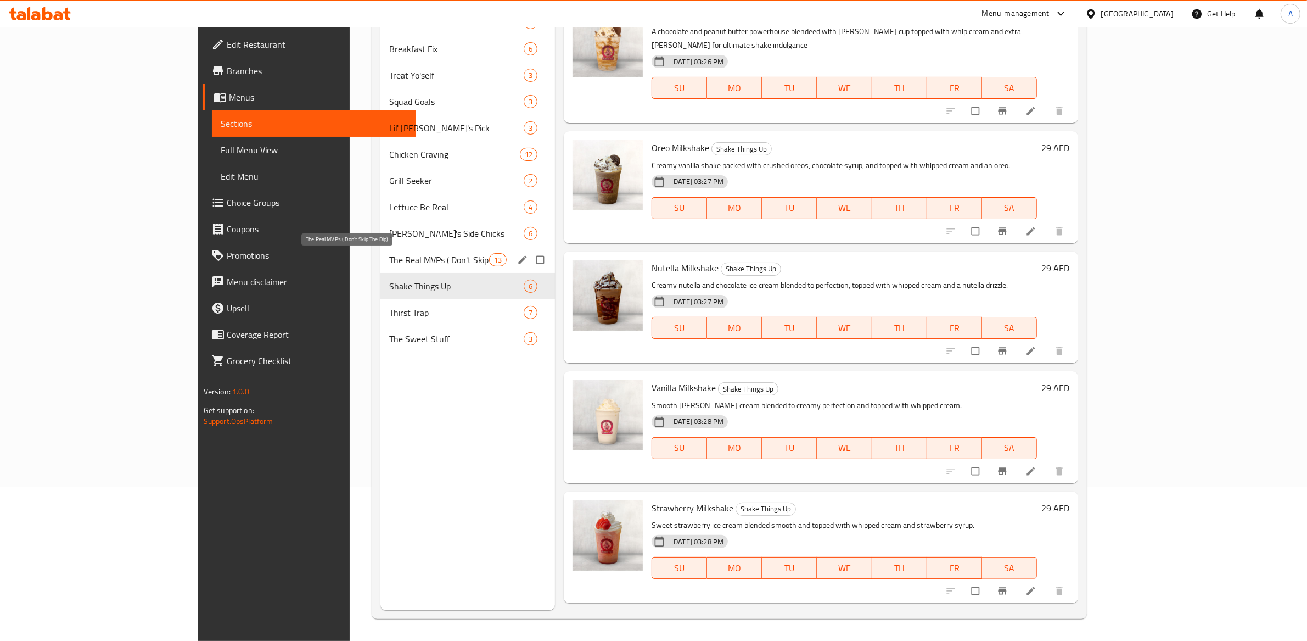
click at [389, 256] on span "The Real MVPs ( Don't Skip The Dip)" at bounding box center [438, 259] width 99 height 13
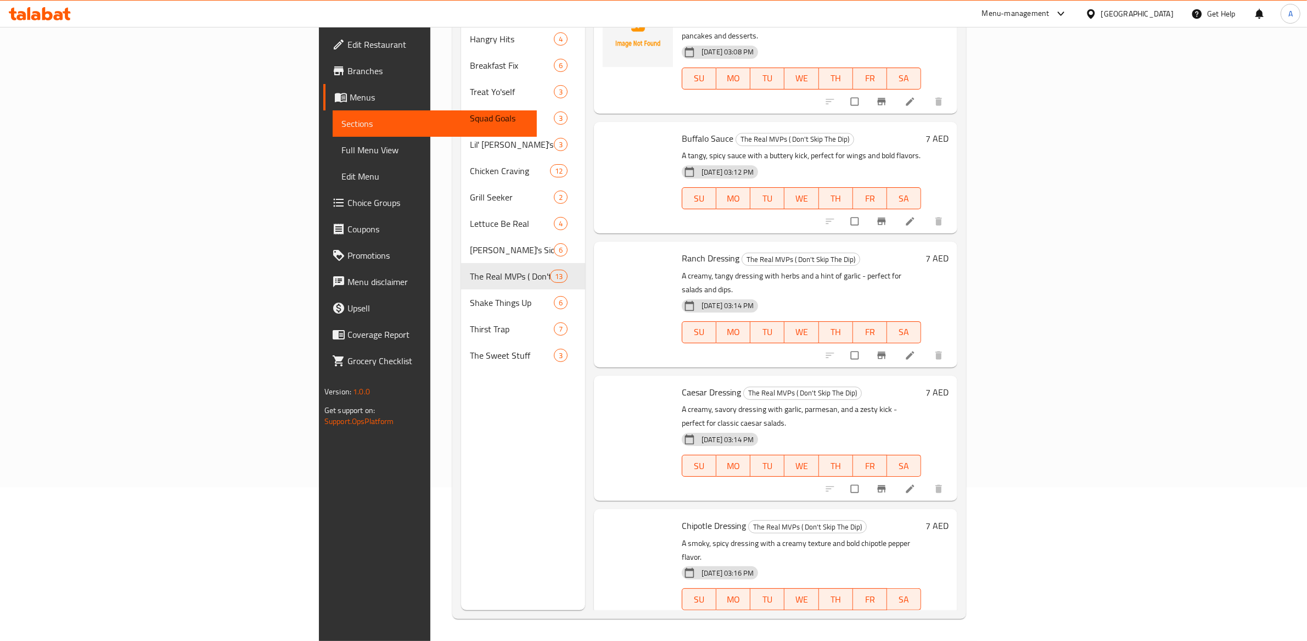
scroll to position [945, 0]
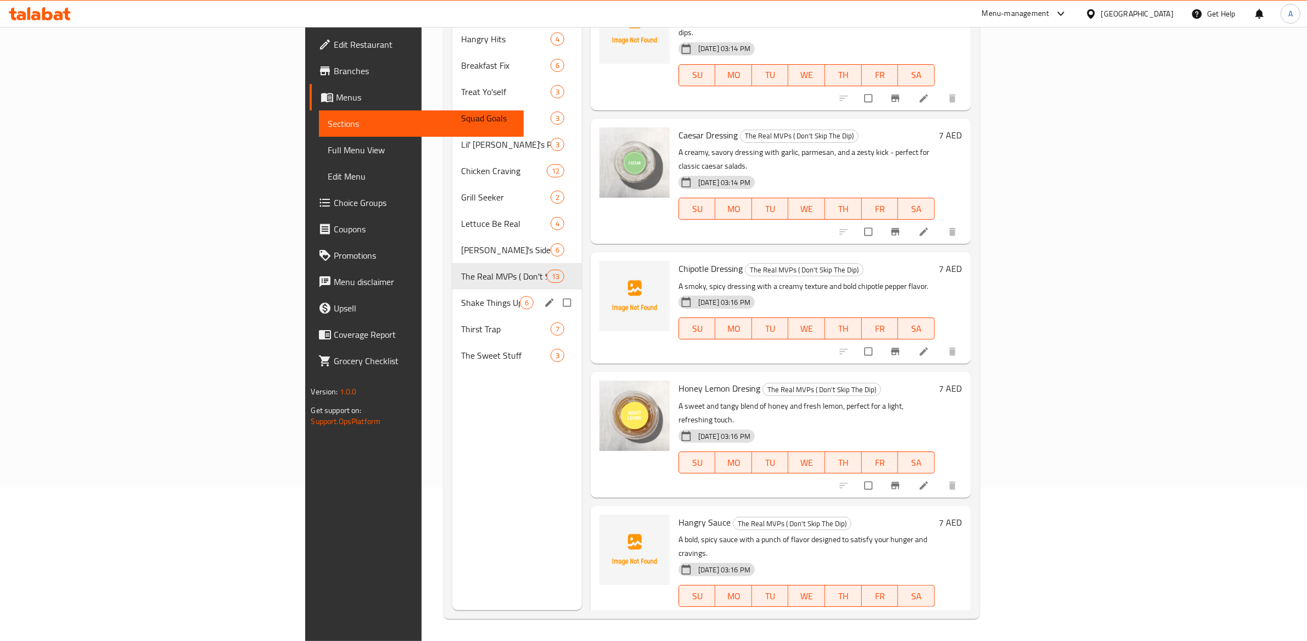
click at [461, 296] on span "Shake Things Up" at bounding box center [490, 302] width 59 height 13
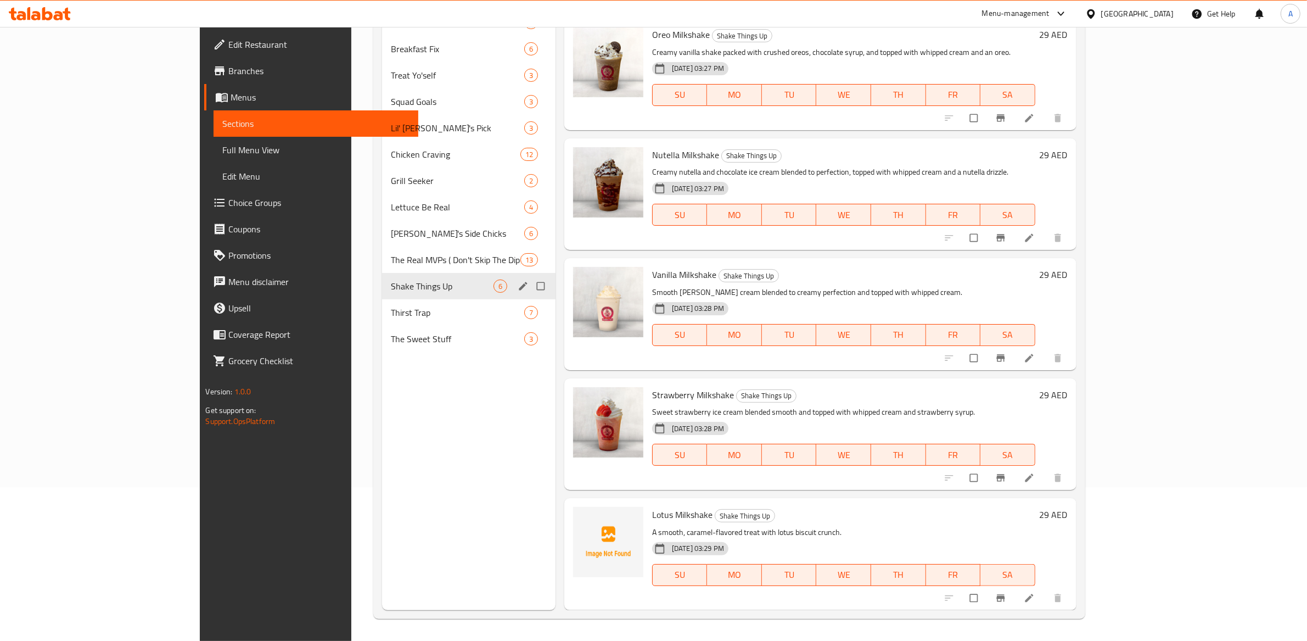
scroll to position [105, 0]
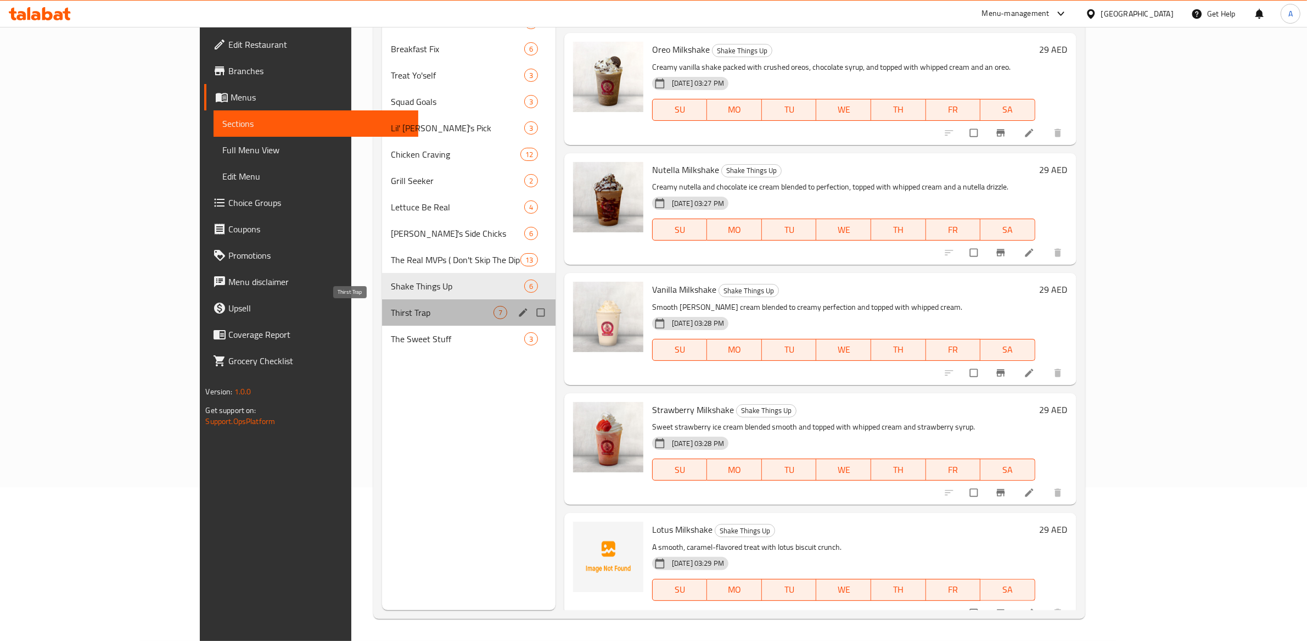
click at [391, 315] on span "Thirst Trap" at bounding box center [442, 312] width 103 height 13
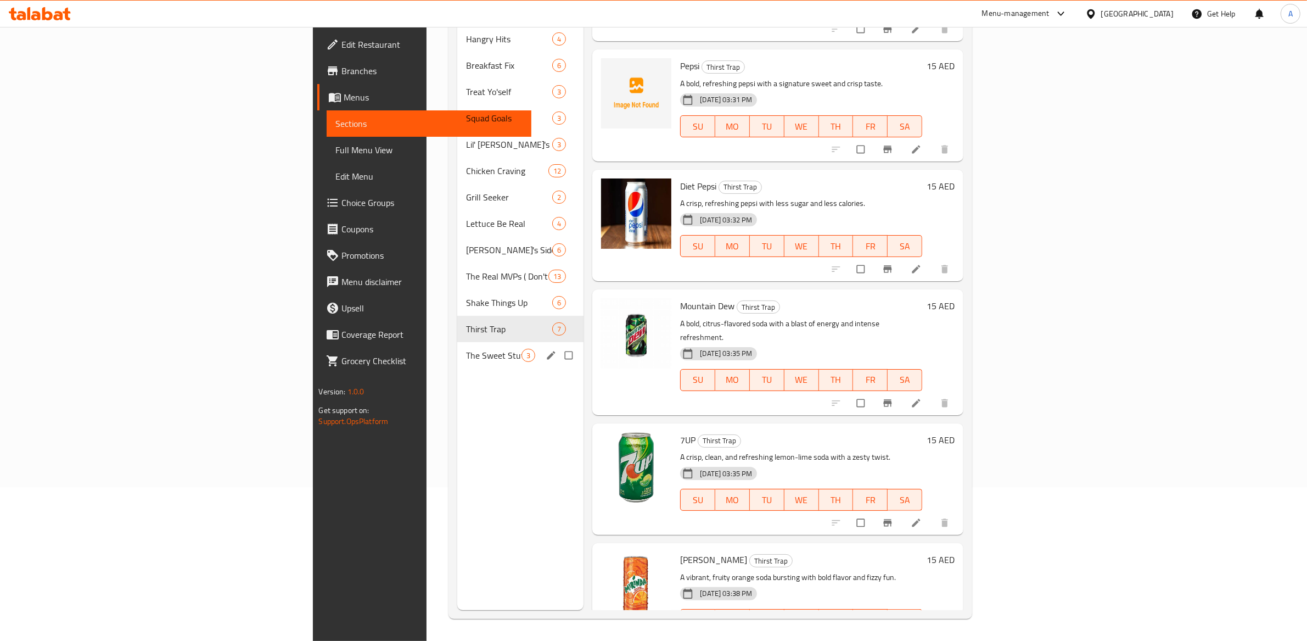
click at [466, 349] on span "The Sweet Stuff" at bounding box center [493, 355] width 55 height 13
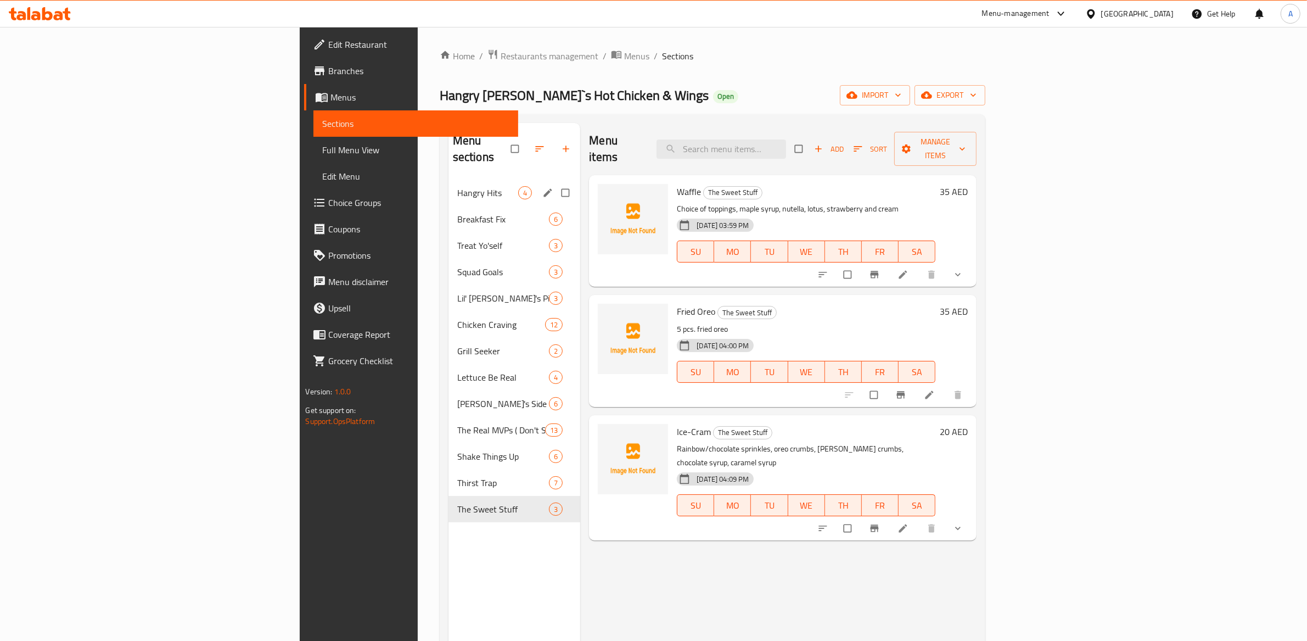
click at [457, 186] on span "Hangry Hits" at bounding box center [487, 192] width 61 height 13
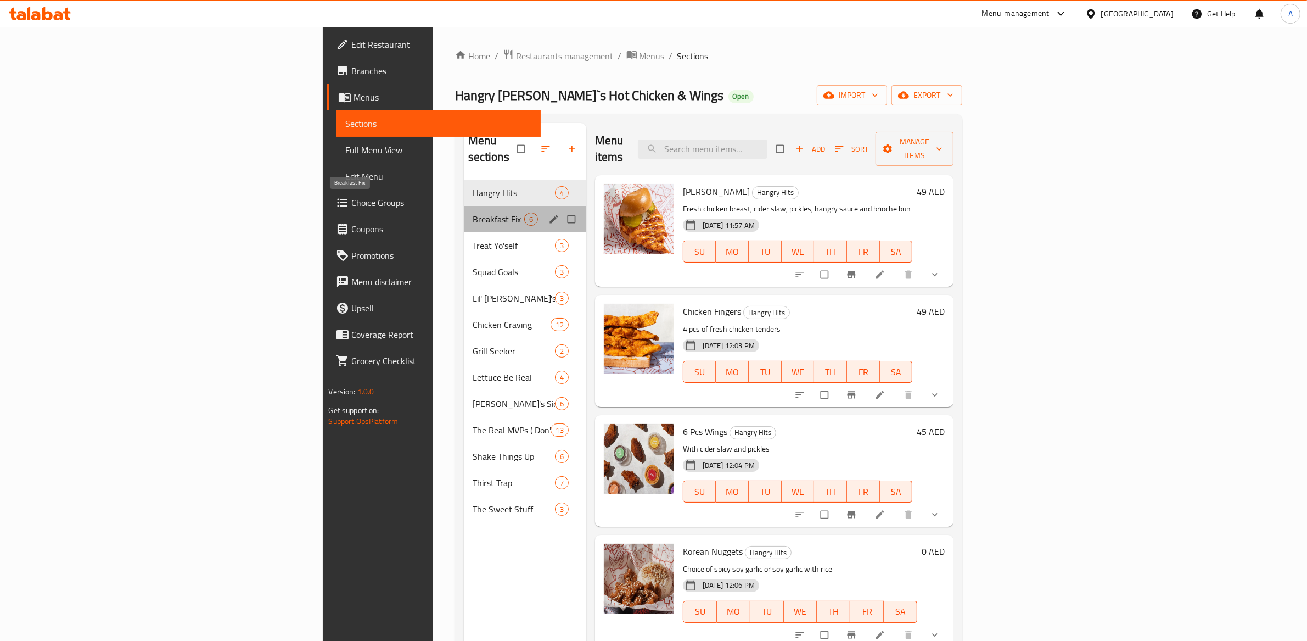
click at [473, 212] on span "Breakfast Fix" at bounding box center [499, 218] width 52 height 13
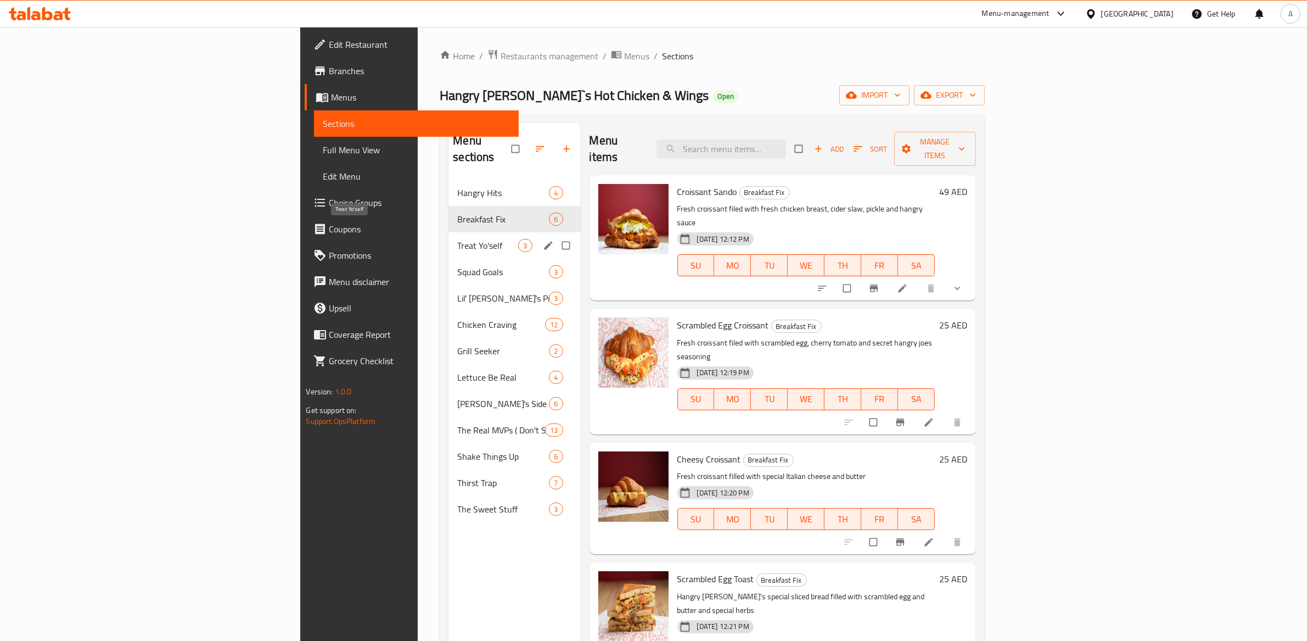
drag, startPoint x: 303, startPoint y: 233, endPoint x: 314, endPoint y: 309, distance: 76.0
click at [457, 239] on span "Treat Yo'self" at bounding box center [487, 245] width 61 height 13
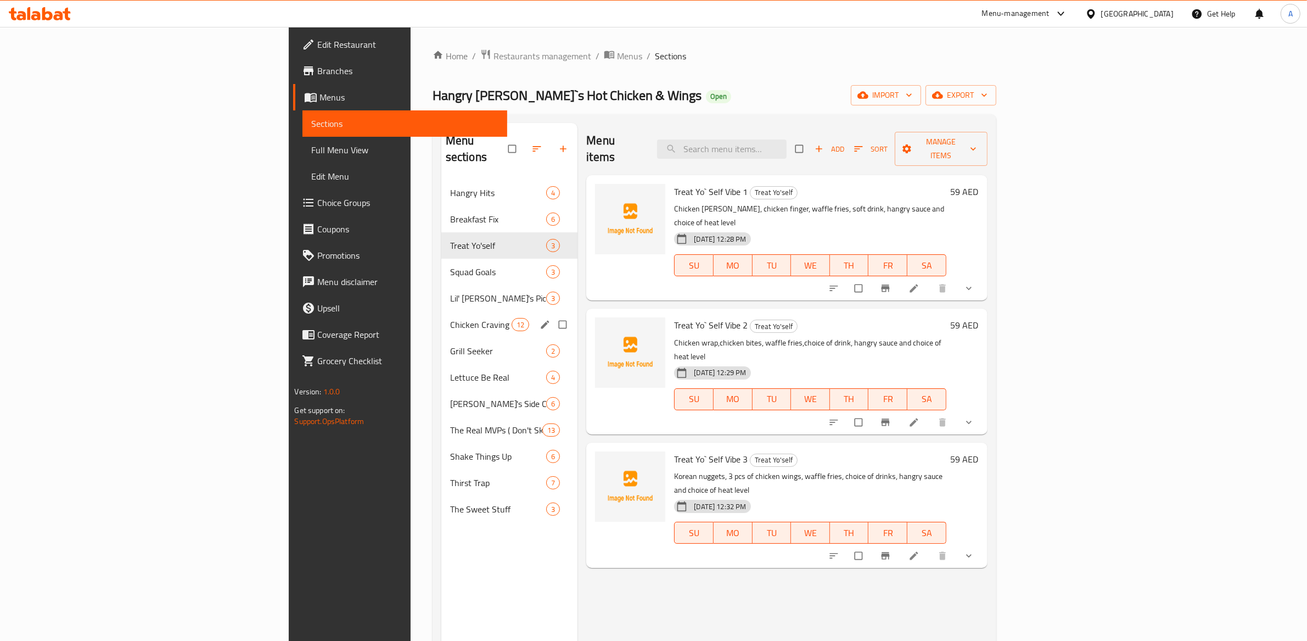
click at [441, 315] on div "Chicken Craving 12" at bounding box center [509, 324] width 137 height 26
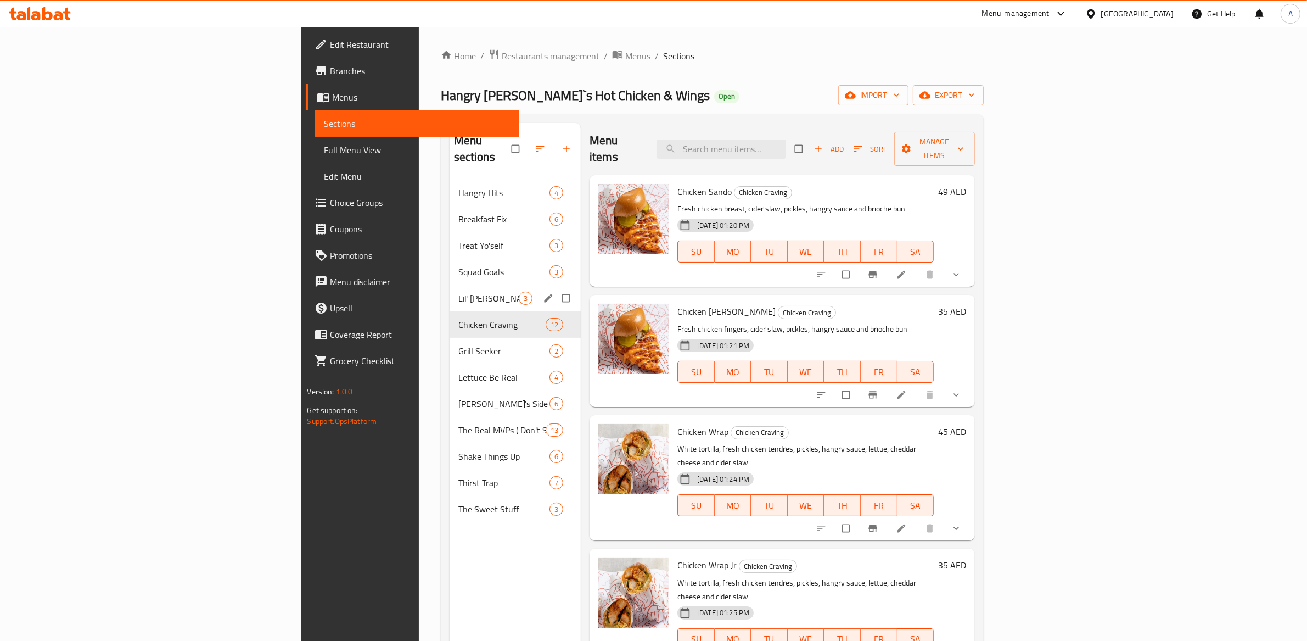
click at [450, 311] on div "Chicken Craving 12" at bounding box center [515, 324] width 131 height 26
click at [458, 265] on span "Squad Goals" at bounding box center [488, 271] width 60 height 13
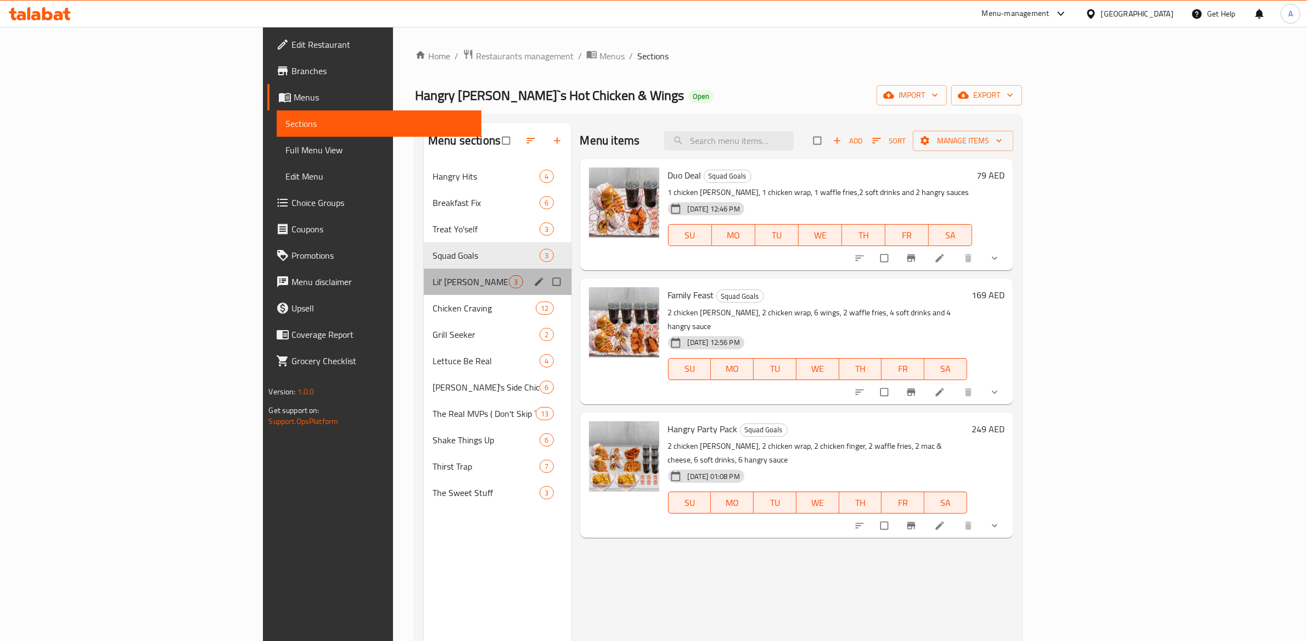
click at [424, 271] on div "Lil' Joe's Pick 3" at bounding box center [497, 281] width 147 height 26
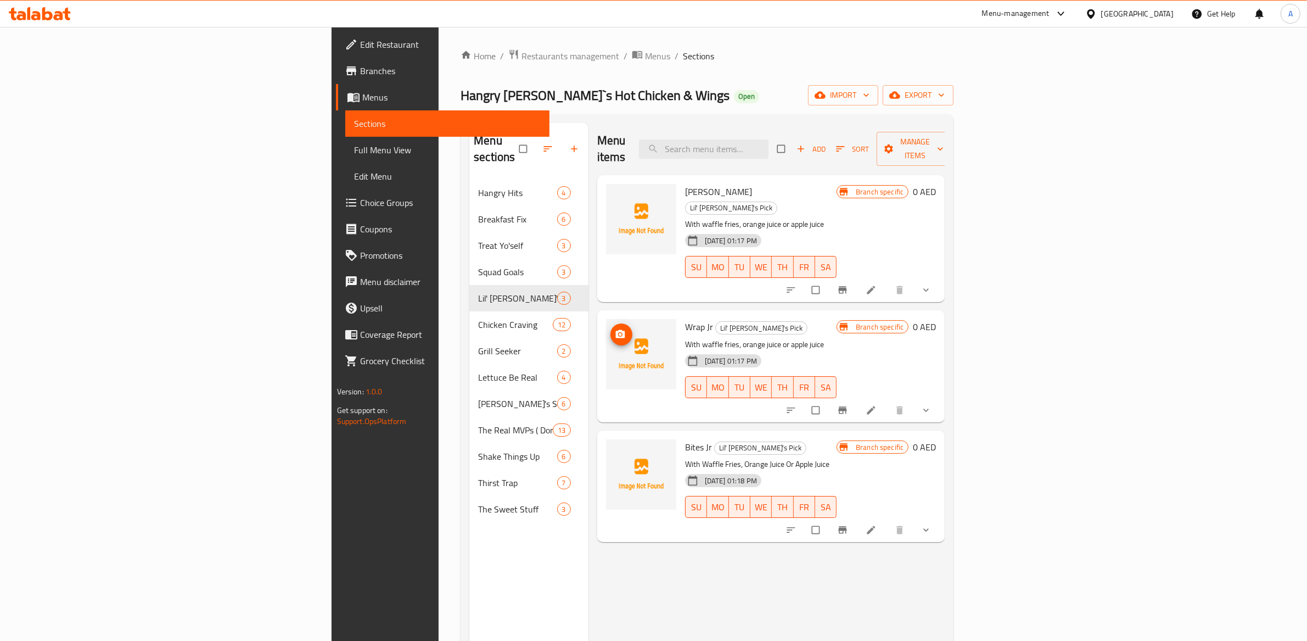
click at [615, 329] on icon "upload picture" at bounding box center [620, 334] width 11 height 11
click at [610, 194] on span "upload picture" at bounding box center [621, 199] width 22 height 11
click at [777, 388] on div "Wrap Jr Lil' [PERSON_NAME]'s Pick With waffle fries, orange juice or apple juic…" at bounding box center [771, 365] width 348 height 111
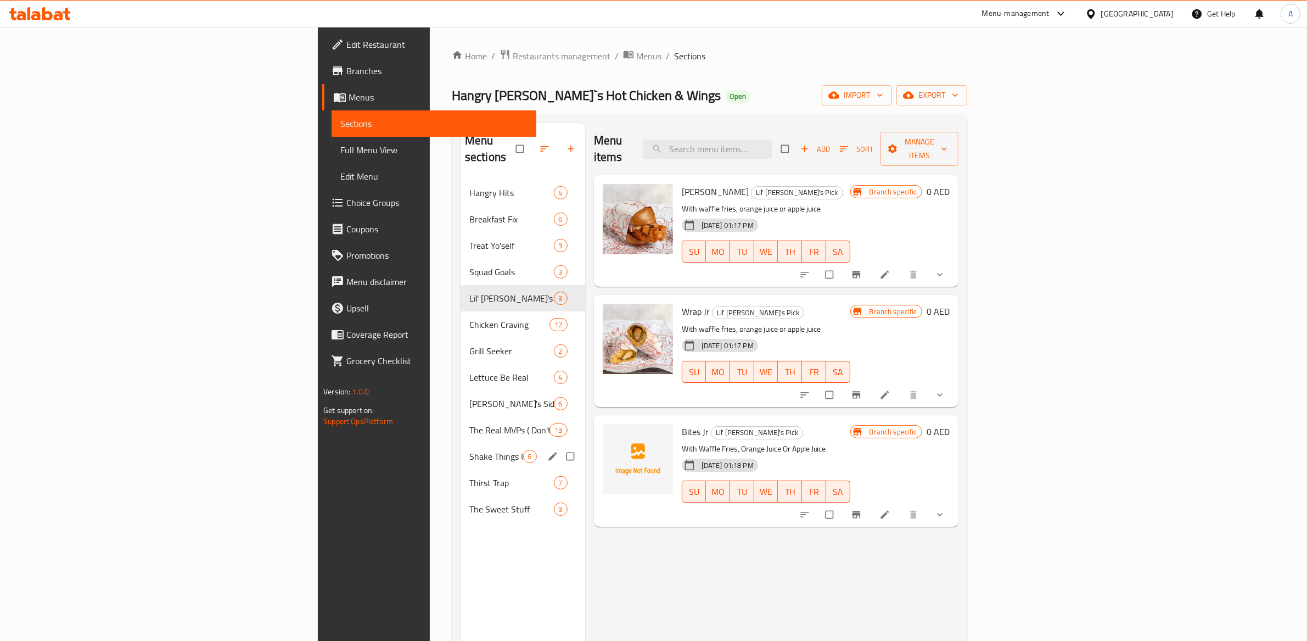
click at [469, 423] on span "The Real MVPs ( Don't Skip The Dip)" at bounding box center [509, 429] width 80 height 13
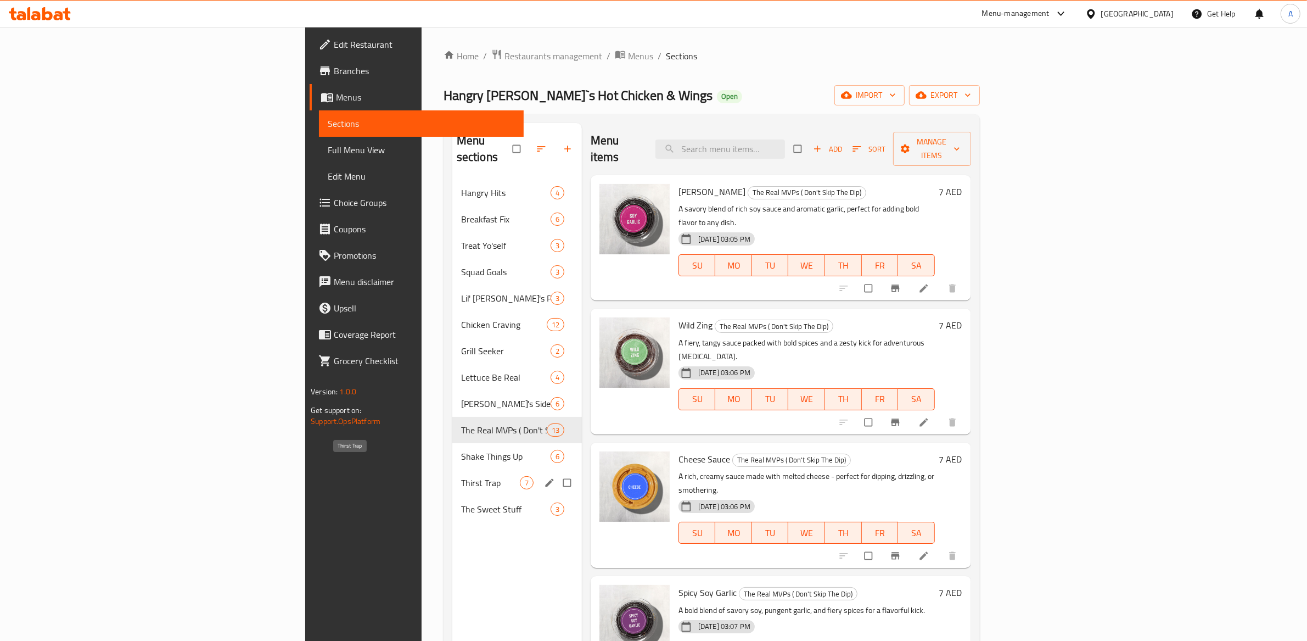
click at [461, 476] on span "Thirst Trap" at bounding box center [490, 482] width 59 height 13
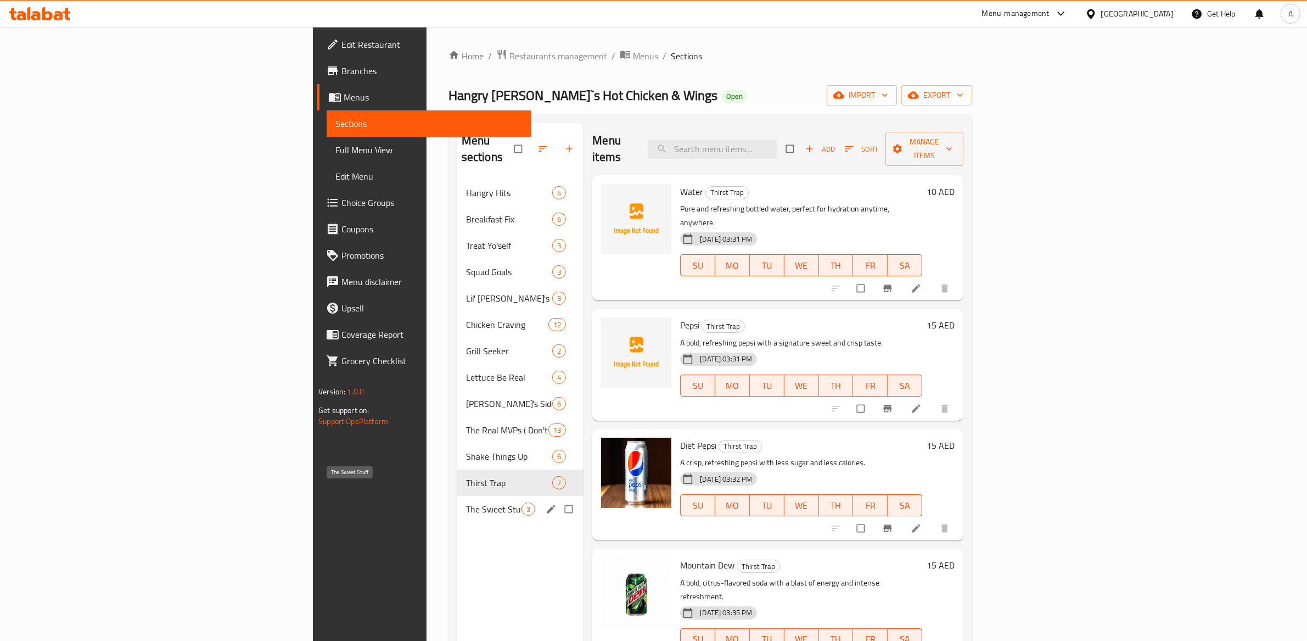
click at [466, 502] on span "The Sweet Stuff" at bounding box center [493, 508] width 55 height 13
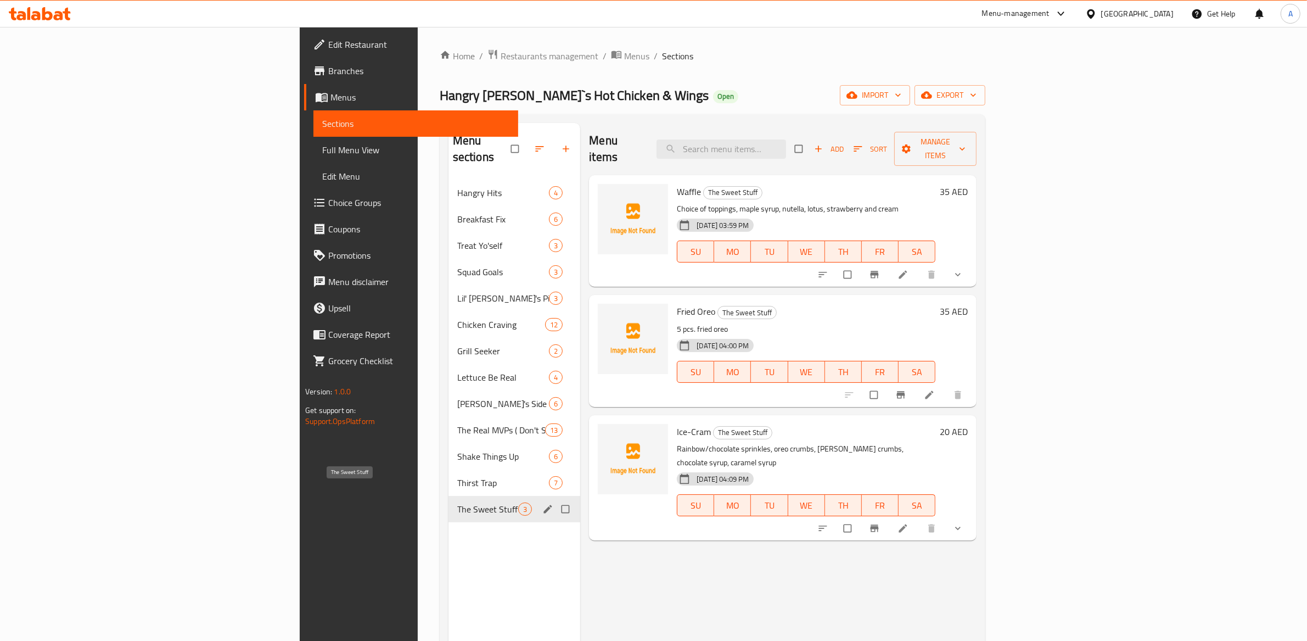
click at [448, 477] on div "Thirst Trap 7" at bounding box center [514, 482] width 132 height 26
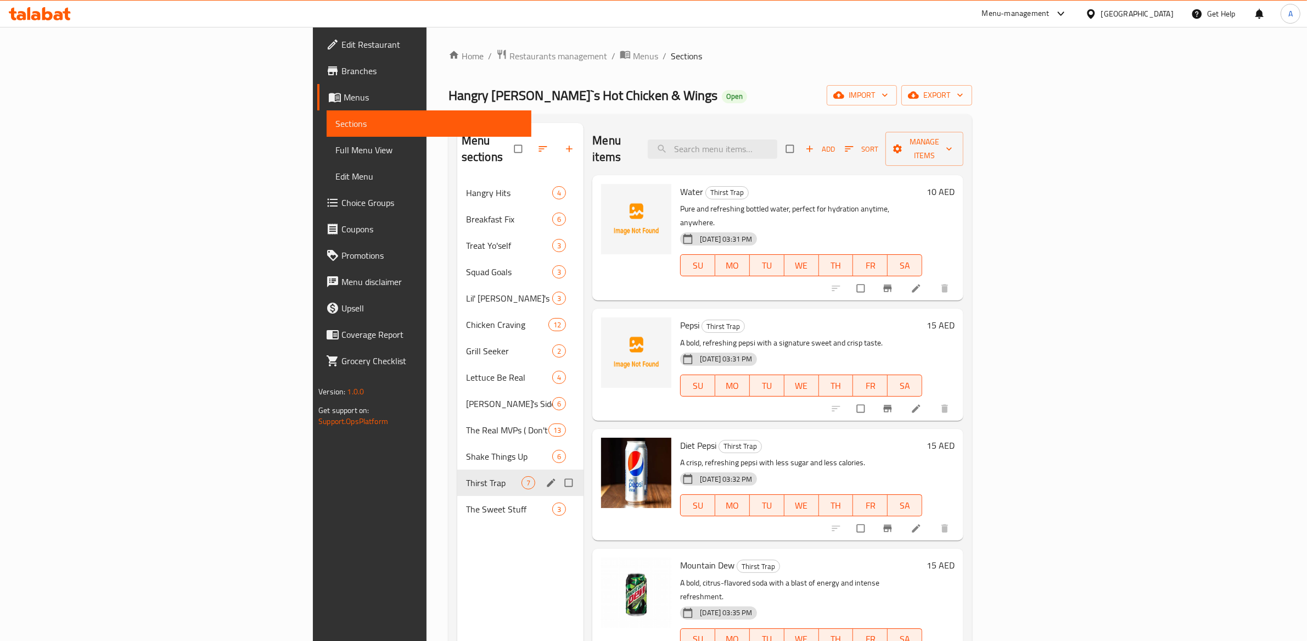
click at [457, 469] on div "Thirst Trap 7" at bounding box center [520, 482] width 127 height 26
click at [466, 450] on span "Shake Things Up" at bounding box center [509, 456] width 86 height 13
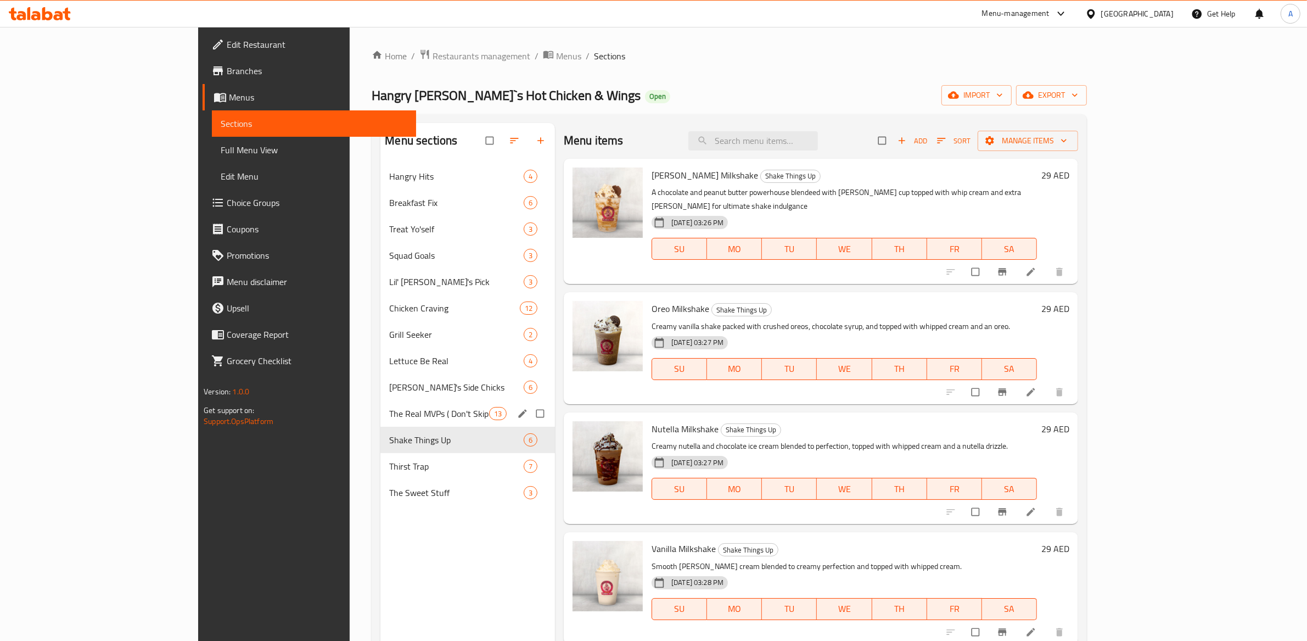
click at [380, 405] on div "The Real MVPs ( Don't Skip The Dip) 13" at bounding box center [467, 413] width 175 height 26
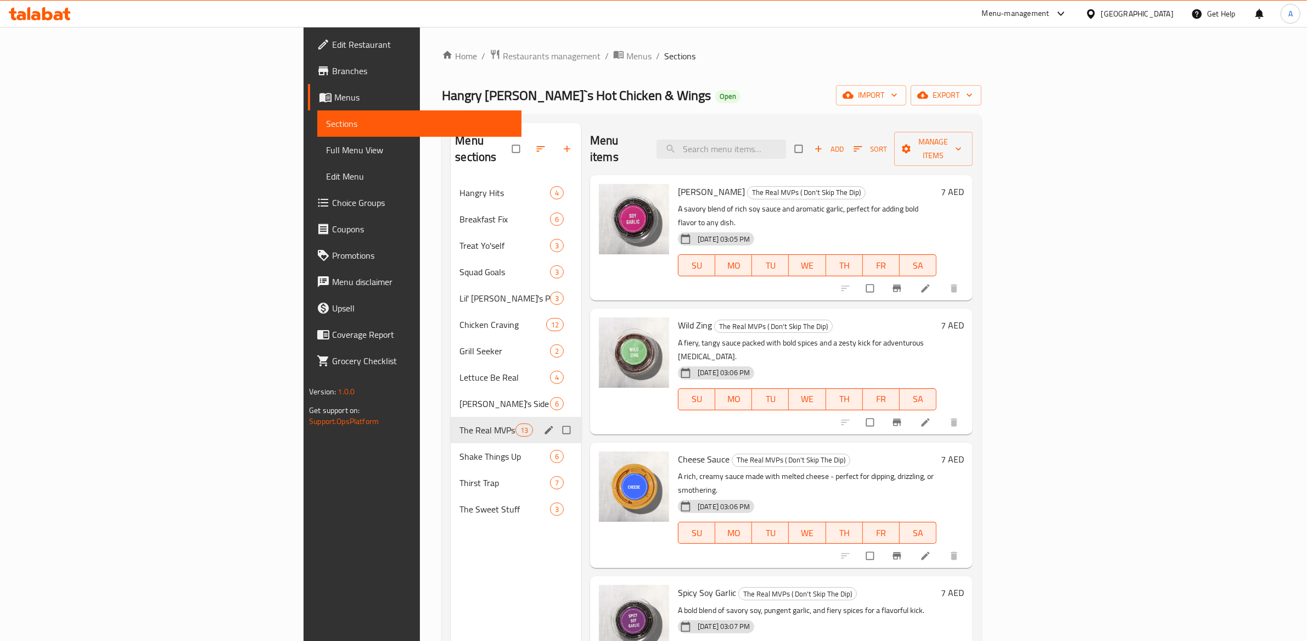
click at [451, 390] on div "Joe's Side Chicks 6" at bounding box center [516, 403] width 131 height 26
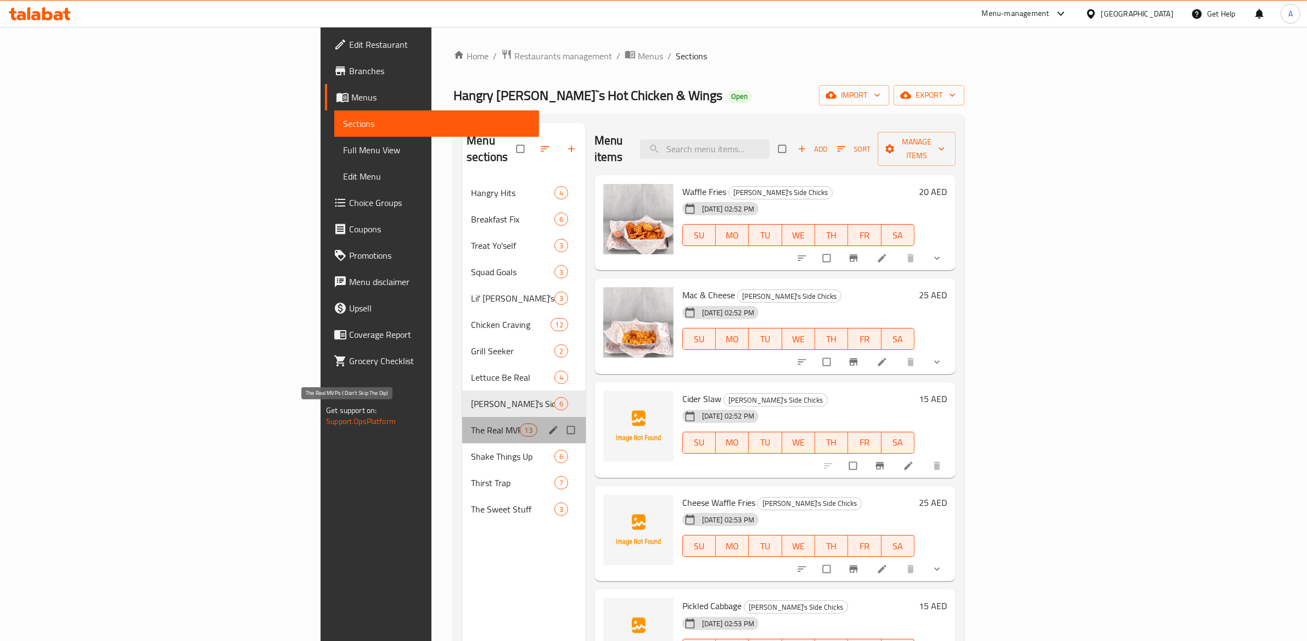
click at [471, 423] on span "The Real MVPs ( Don't Skip The Dip)" at bounding box center [495, 429] width 48 height 13
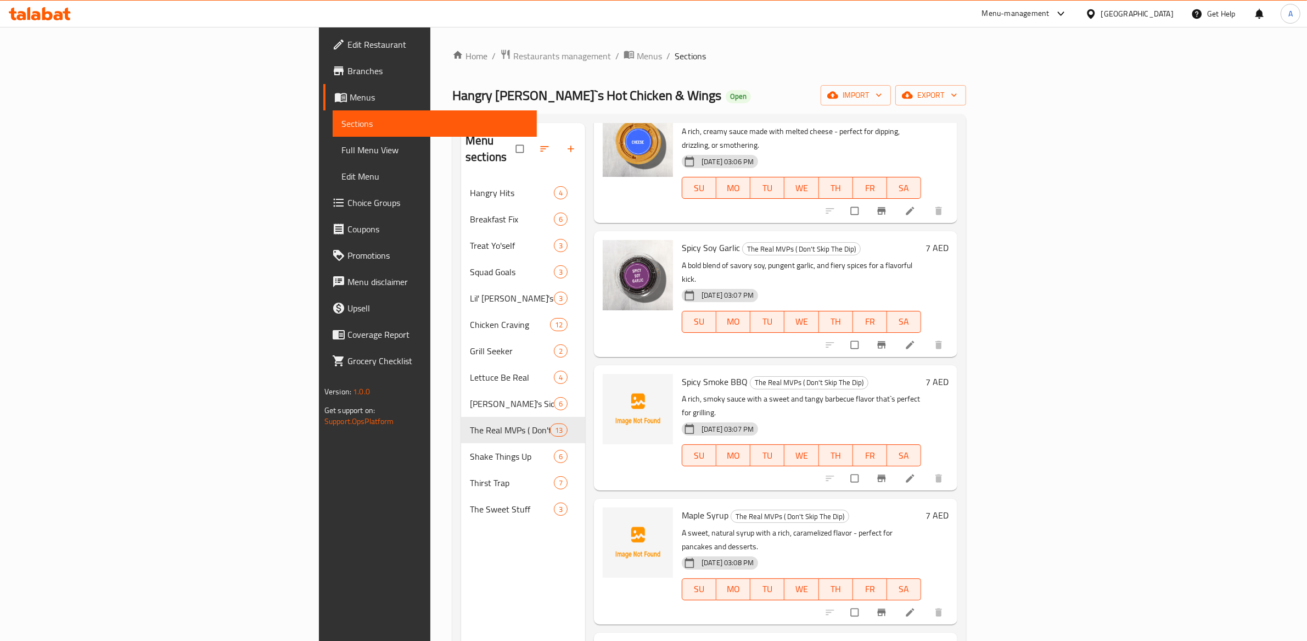
scroll to position [173, 0]
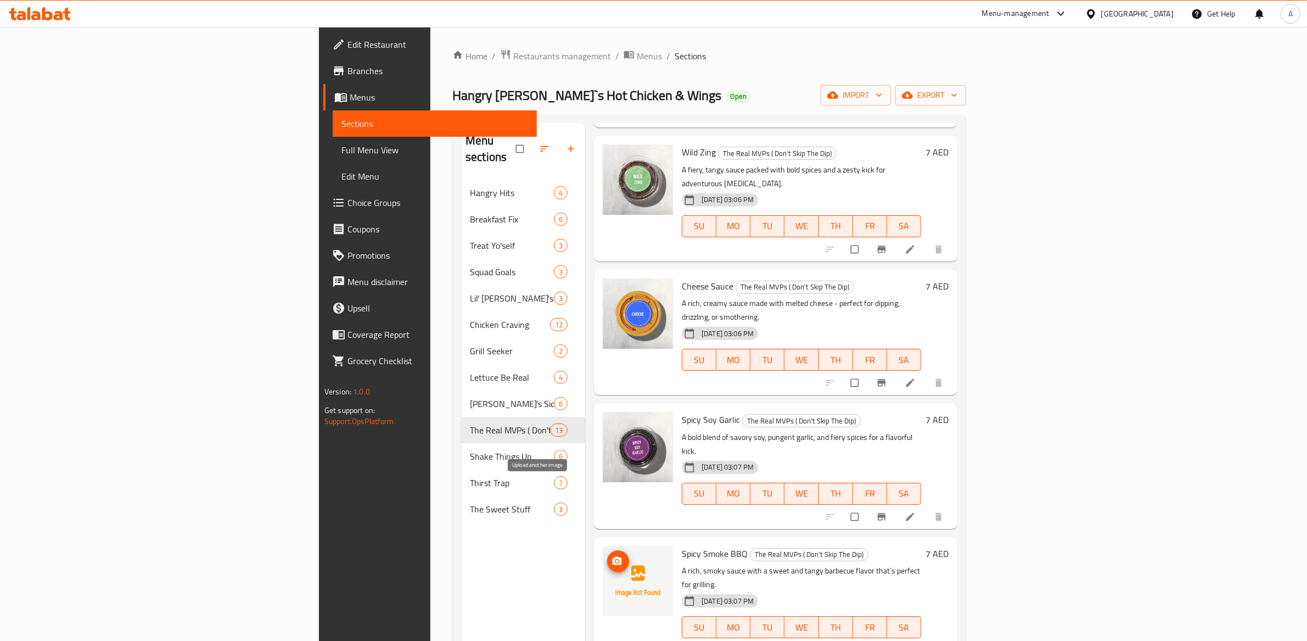
click at [613, 556] on icon "upload picture" at bounding box center [617, 560] width 9 height 8
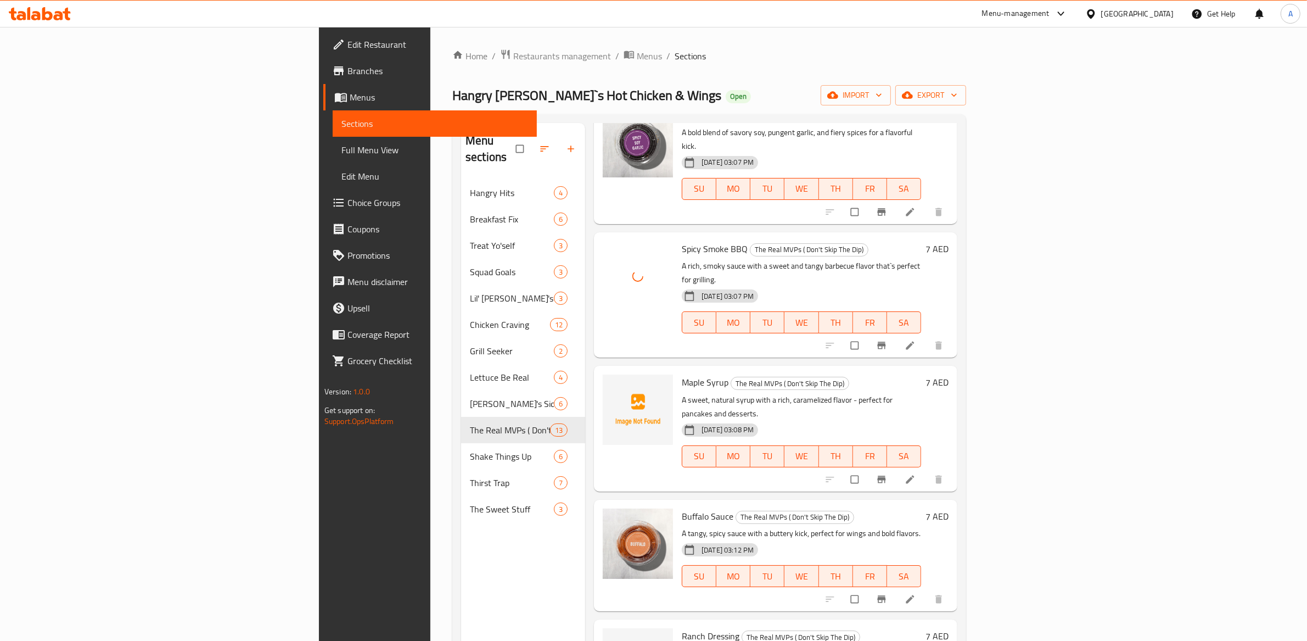
scroll to position [432, 0]
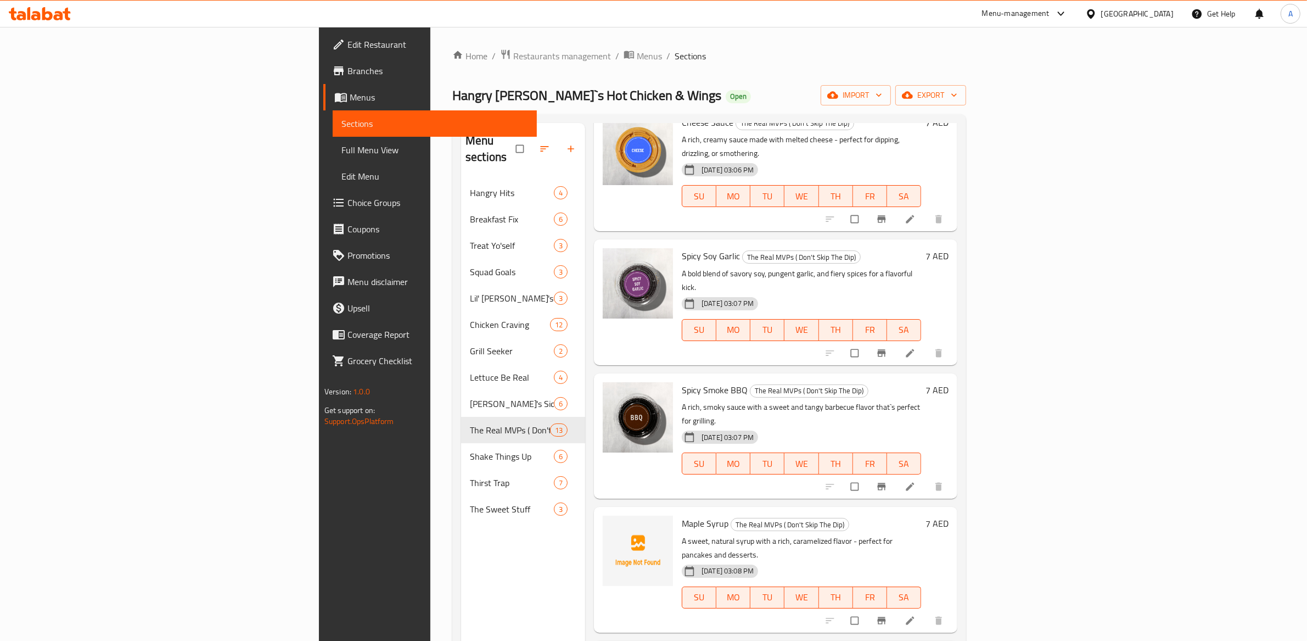
scroll to position [336, 0]
click at [607, 526] on span "upload picture" at bounding box center [618, 531] width 22 height 11
click at [612, 526] on icon "upload picture" at bounding box center [617, 531] width 11 height 11
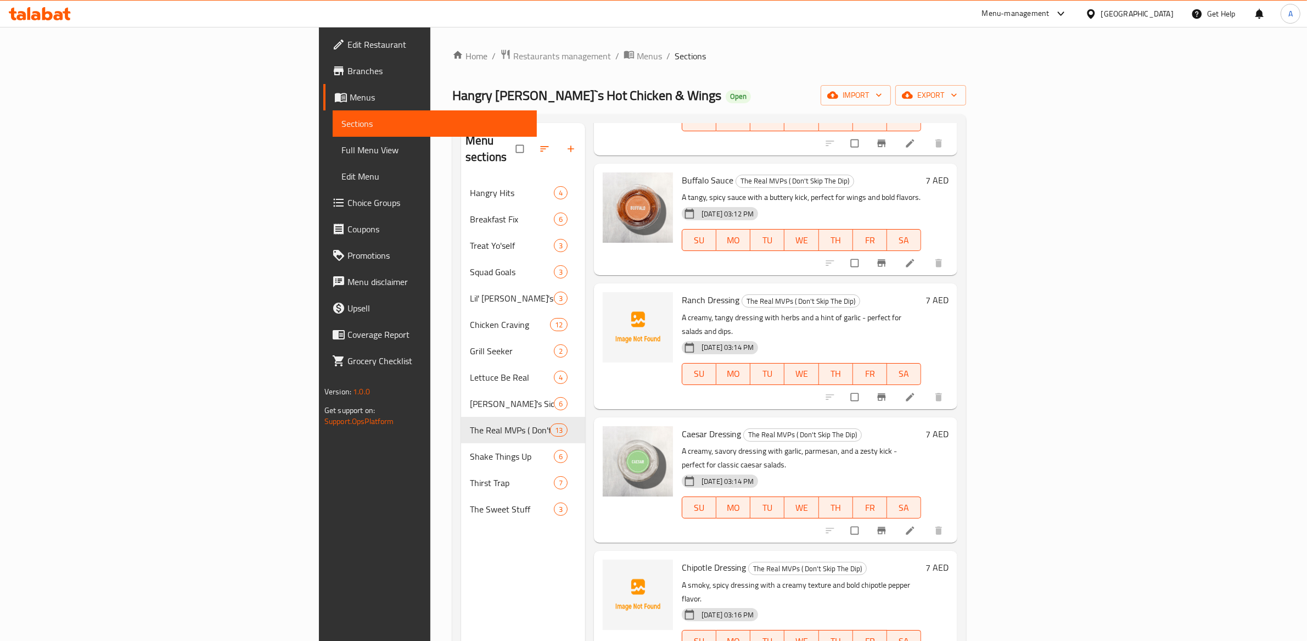
scroll to position [844, 0]
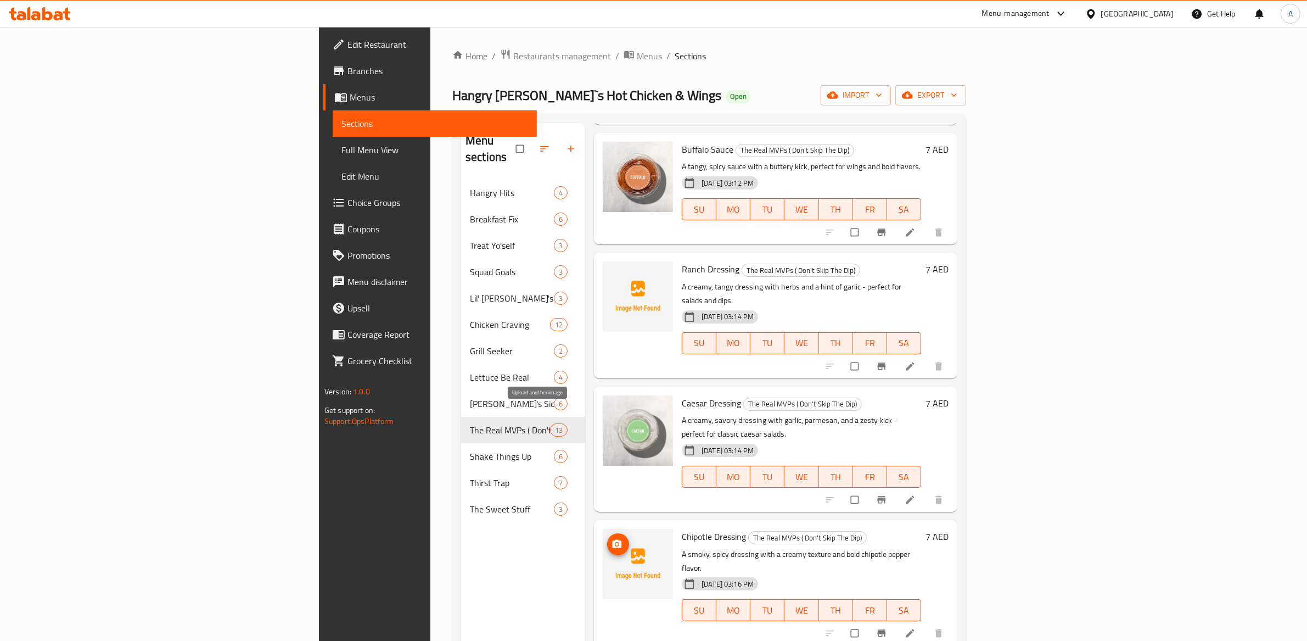
click at [612, 539] on icon "upload picture" at bounding box center [617, 544] width 11 height 11
click at [613, 540] on icon "upload picture" at bounding box center [617, 544] width 9 height 8
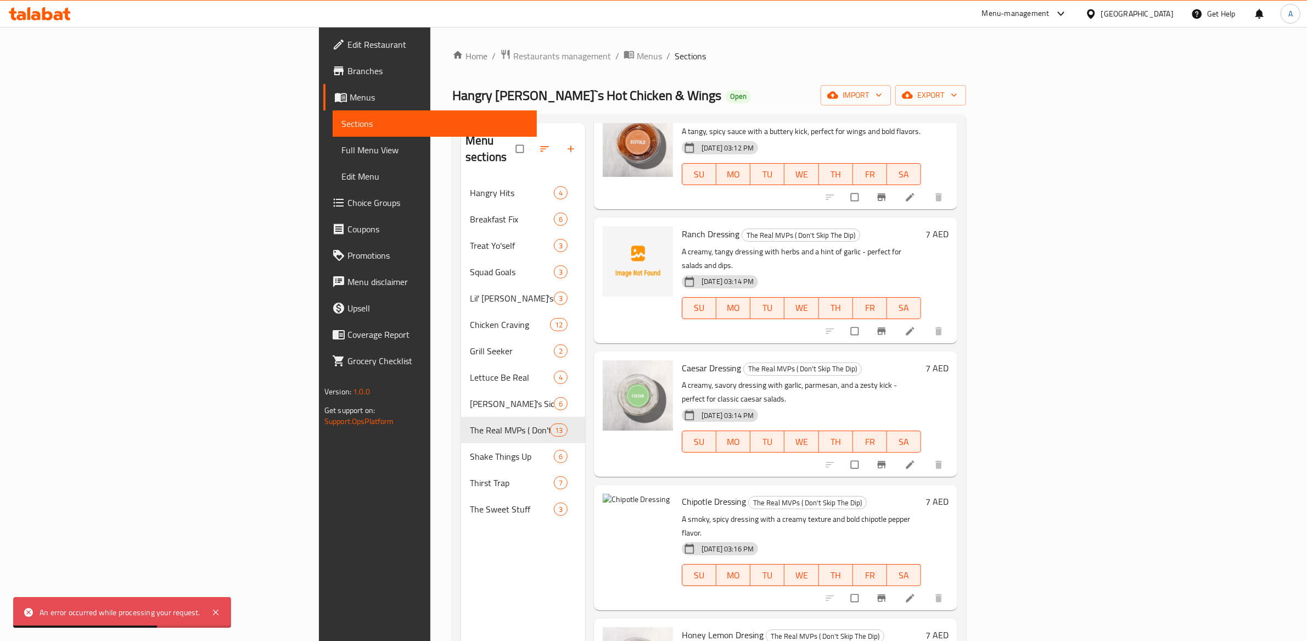
scroll to position [880, 0]
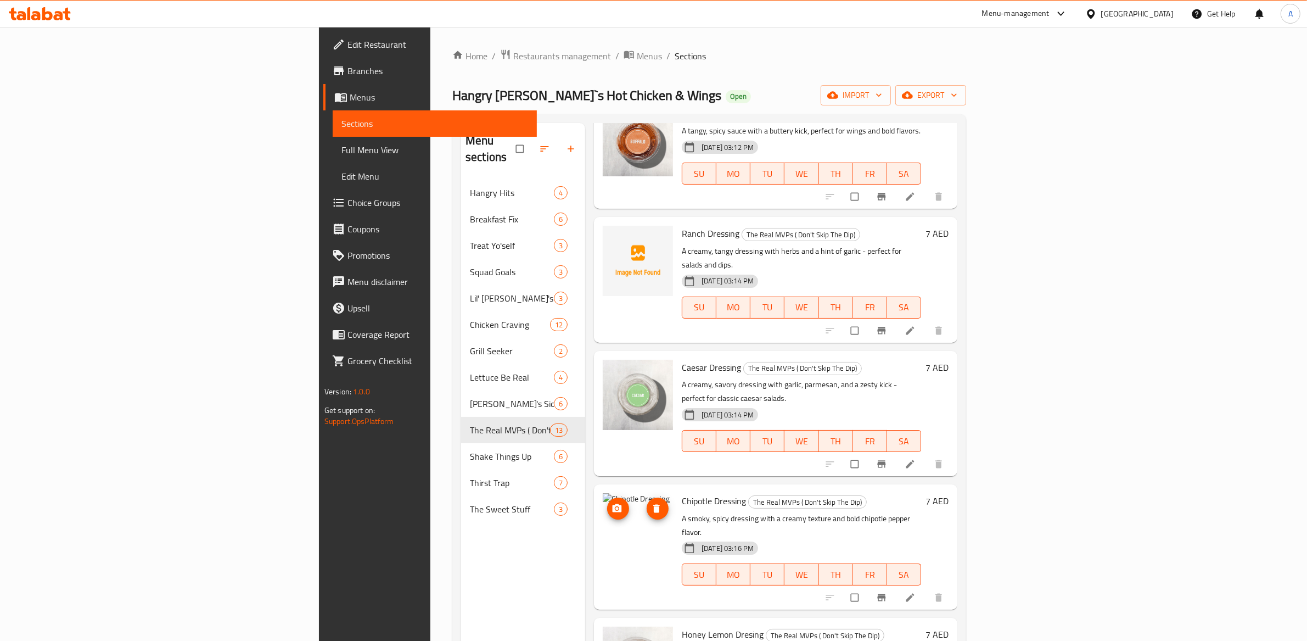
click at [613, 504] on icon "upload picture" at bounding box center [617, 508] width 9 height 8
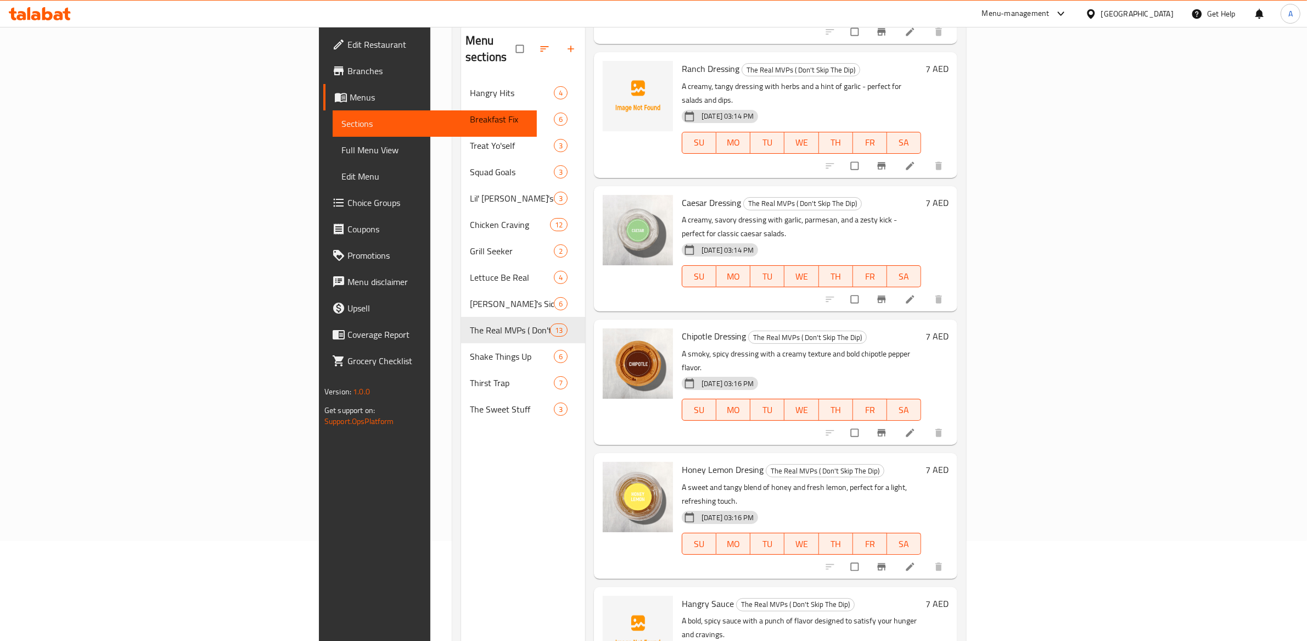
scroll to position [154, 0]
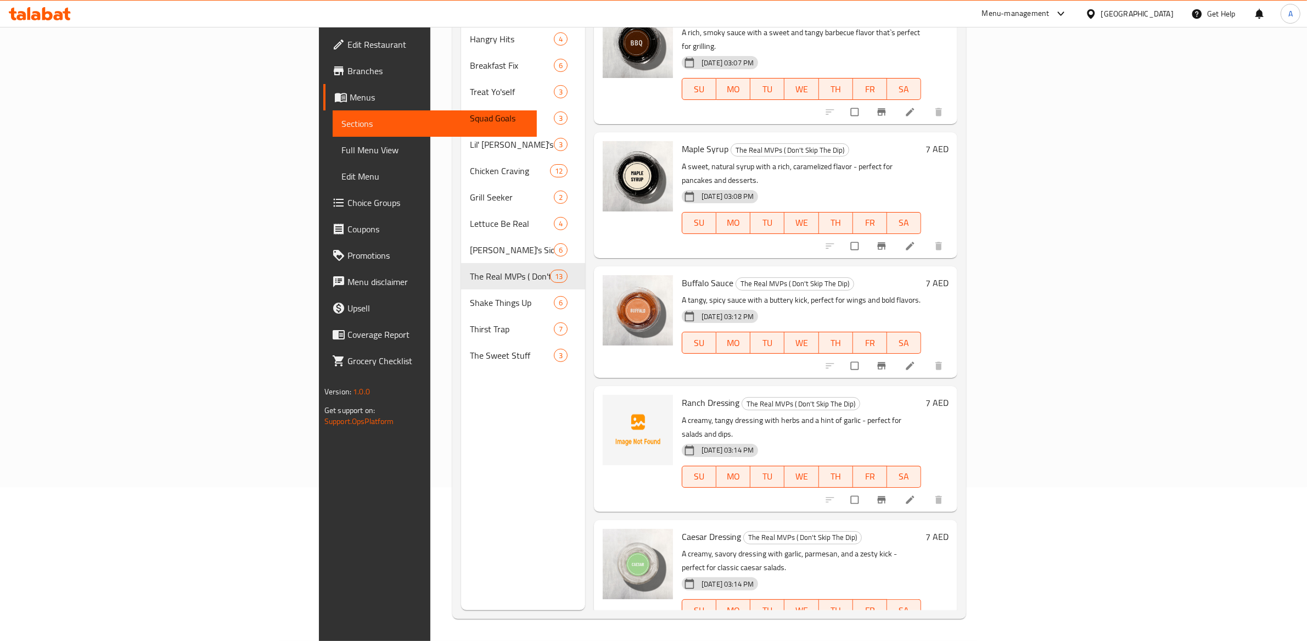
scroll to position [541, 0]
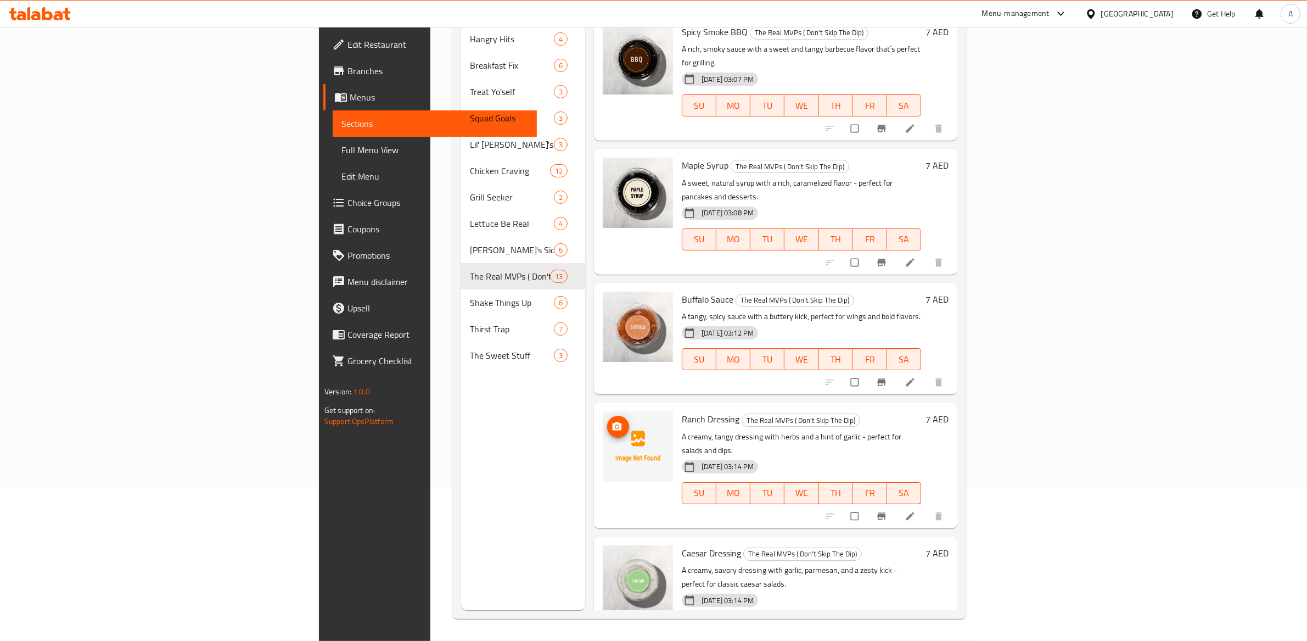
click at [607, 421] on span "upload picture" at bounding box center [618, 426] width 22 height 11
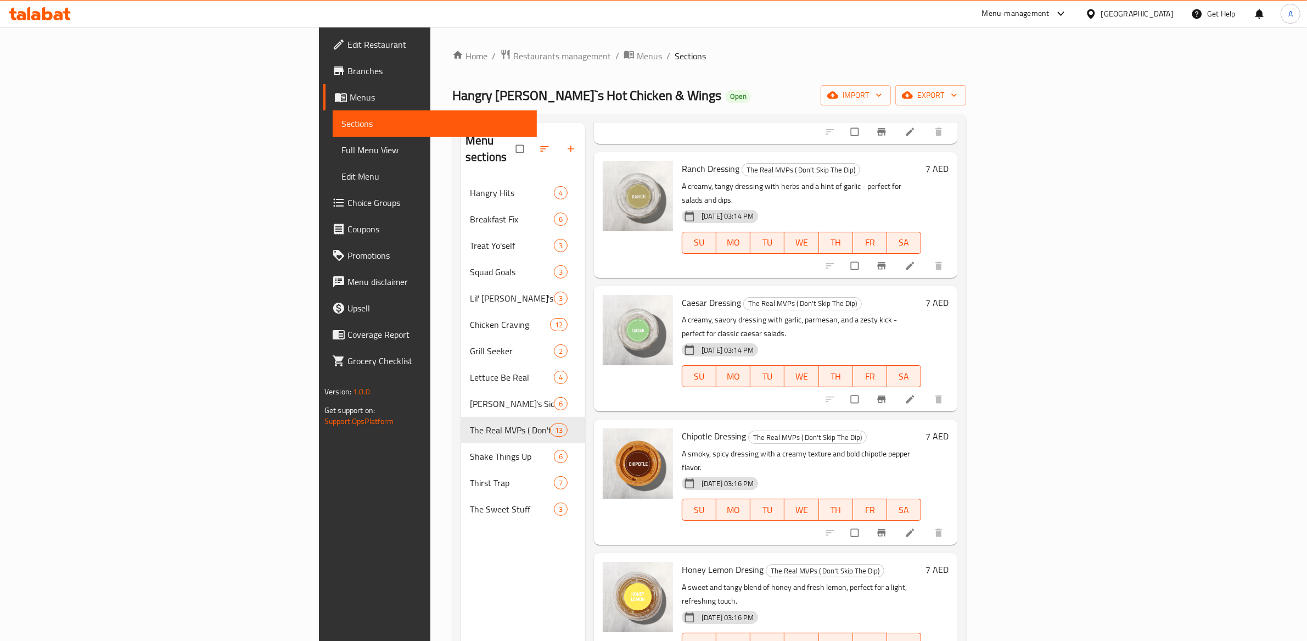
scroll to position [942, 0]
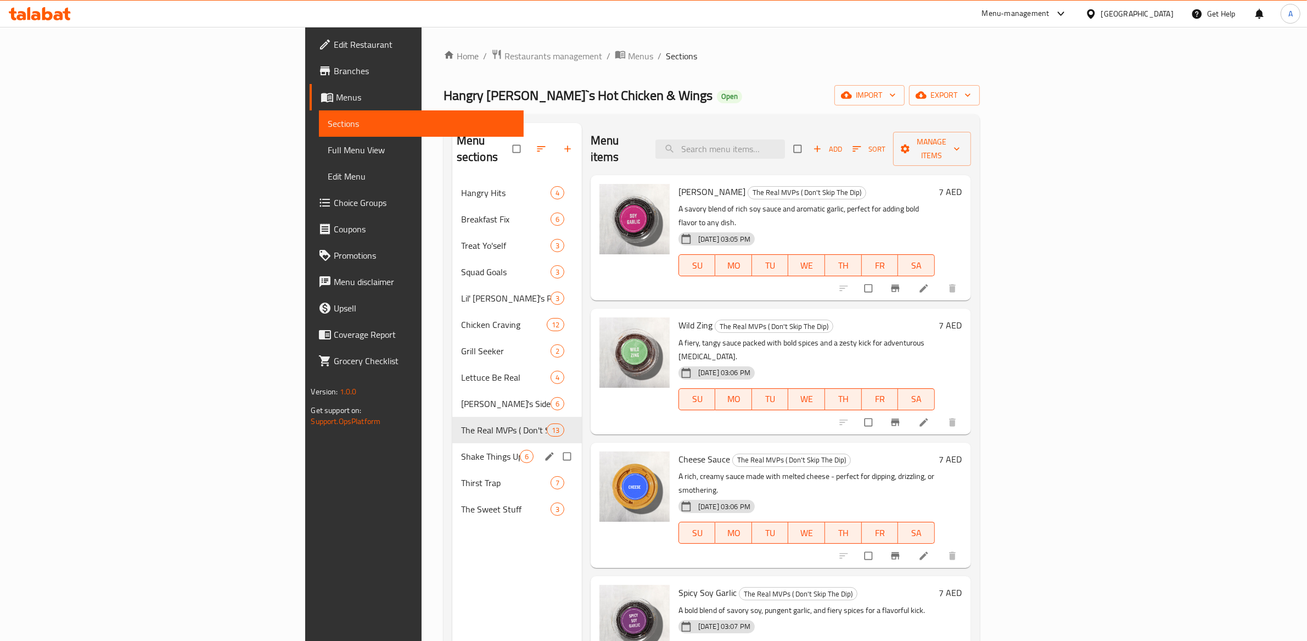
click at [461, 450] on span "Shake Things Up" at bounding box center [490, 456] width 59 height 13
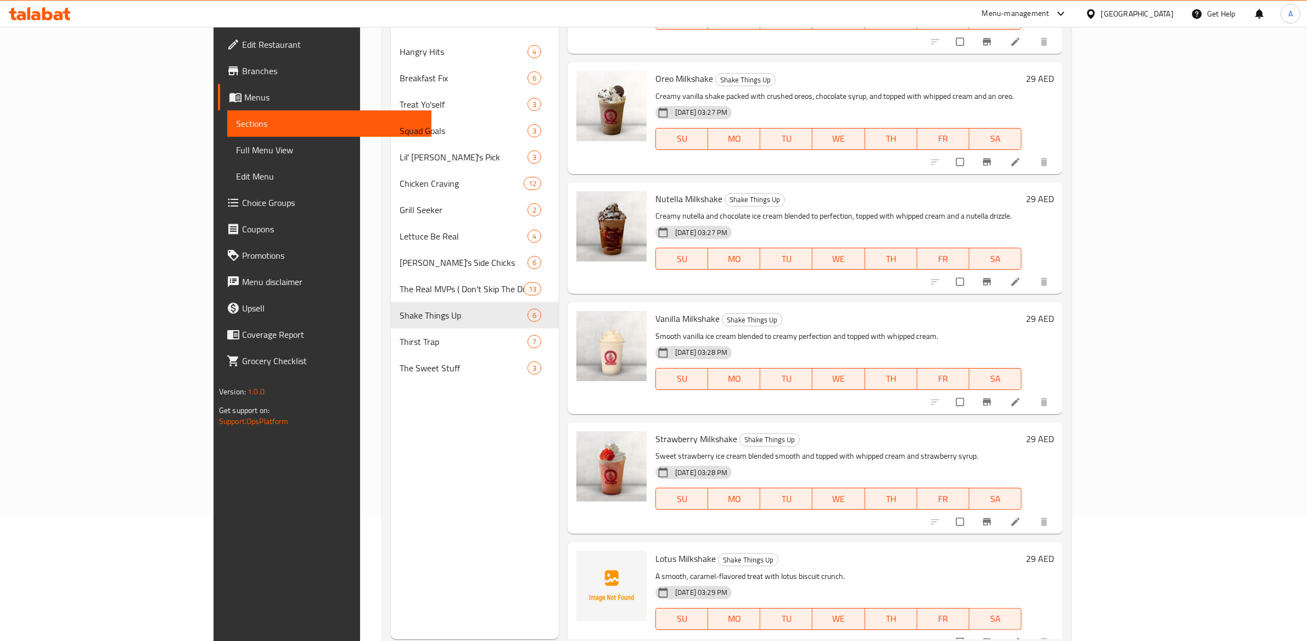
scroll to position [154, 0]
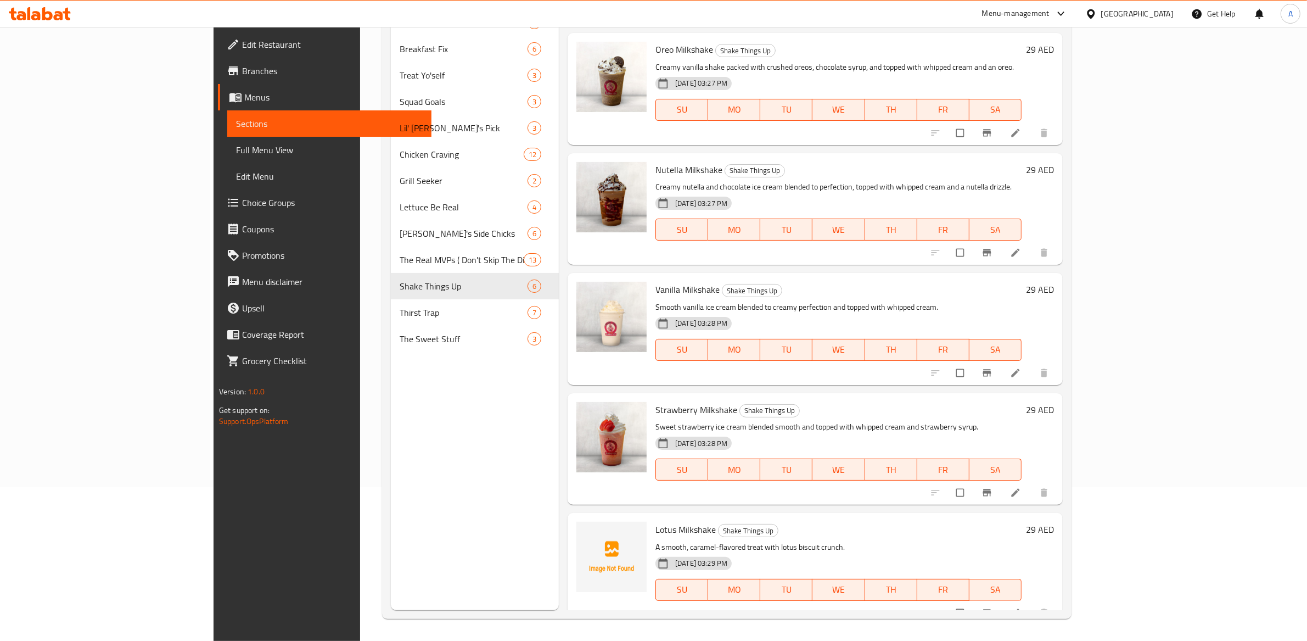
click at [655, 521] on span "Lotus Milkshake" at bounding box center [685, 529] width 60 height 16
copy span "Lotus"
click at [585, 531] on icon "upload picture" at bounding box center [590, 536] width 11 height 11
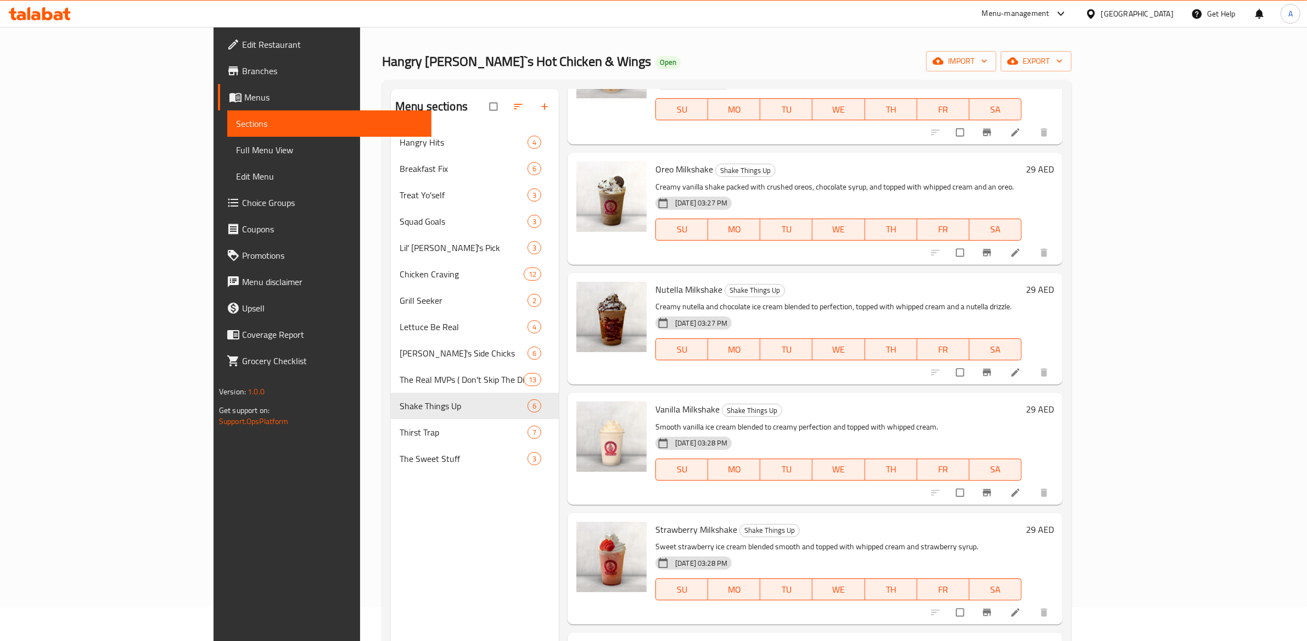
scroll to position [154, 0]
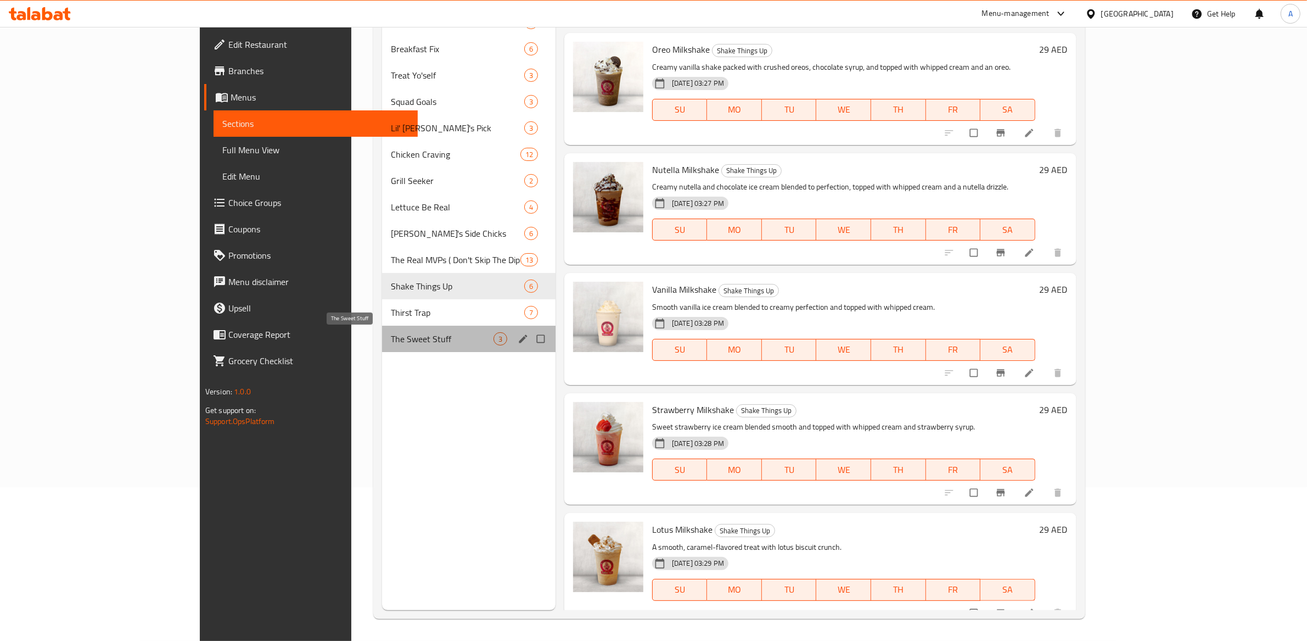
click at [391, 334] on span "The Sweet Stuff" at bounding box center [442, 338] width 103 height 13
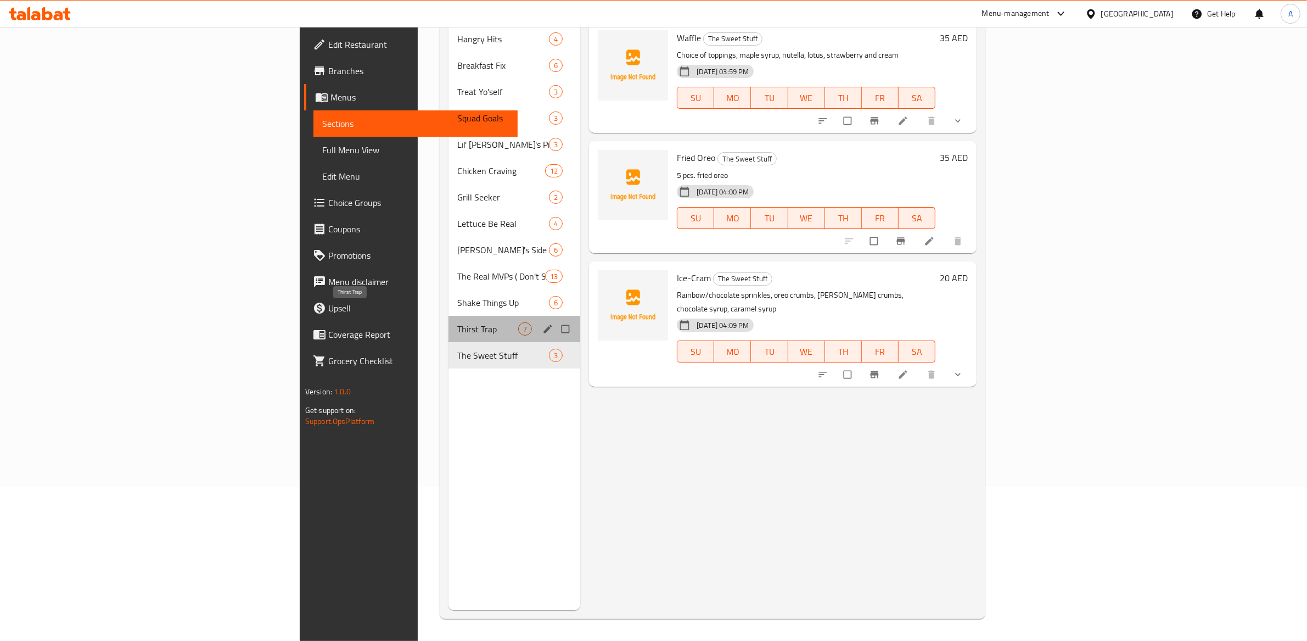
click at [457, 322] on span "Thirst Trap" at bounding box center [487, 328] width 61 height 13
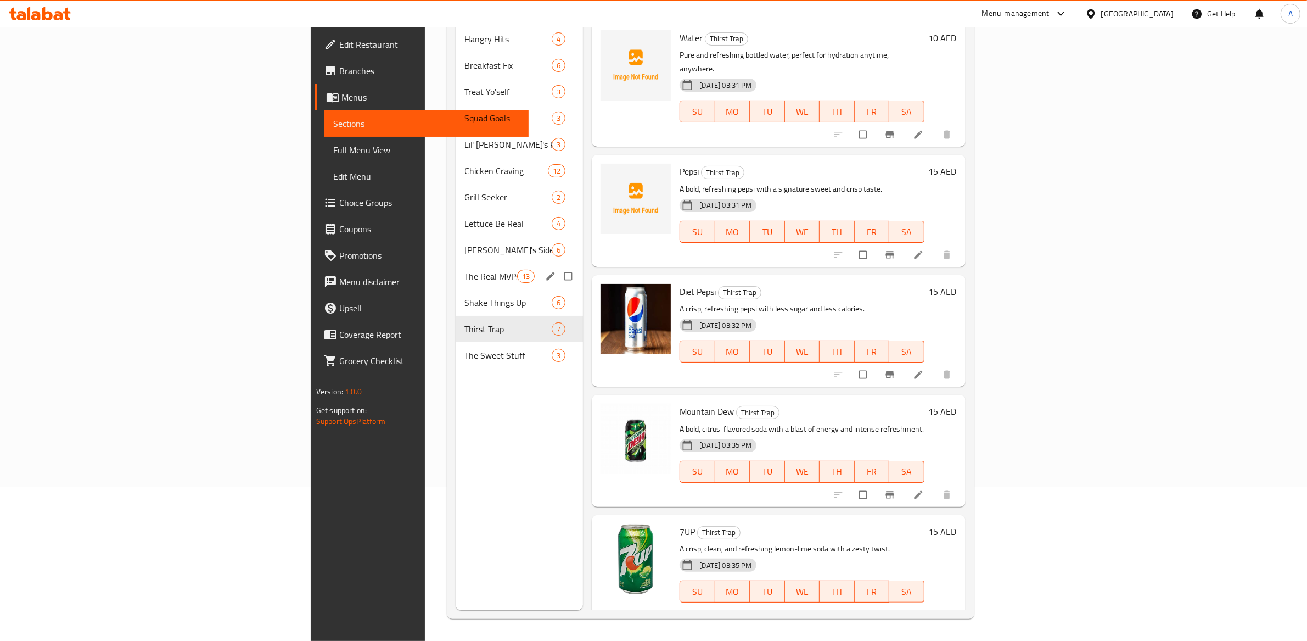
click at [456, 269] on div "The Real MVPs ( Don't Skip The Dip) 13" at bounding box center [519, 276] width 127 height 26
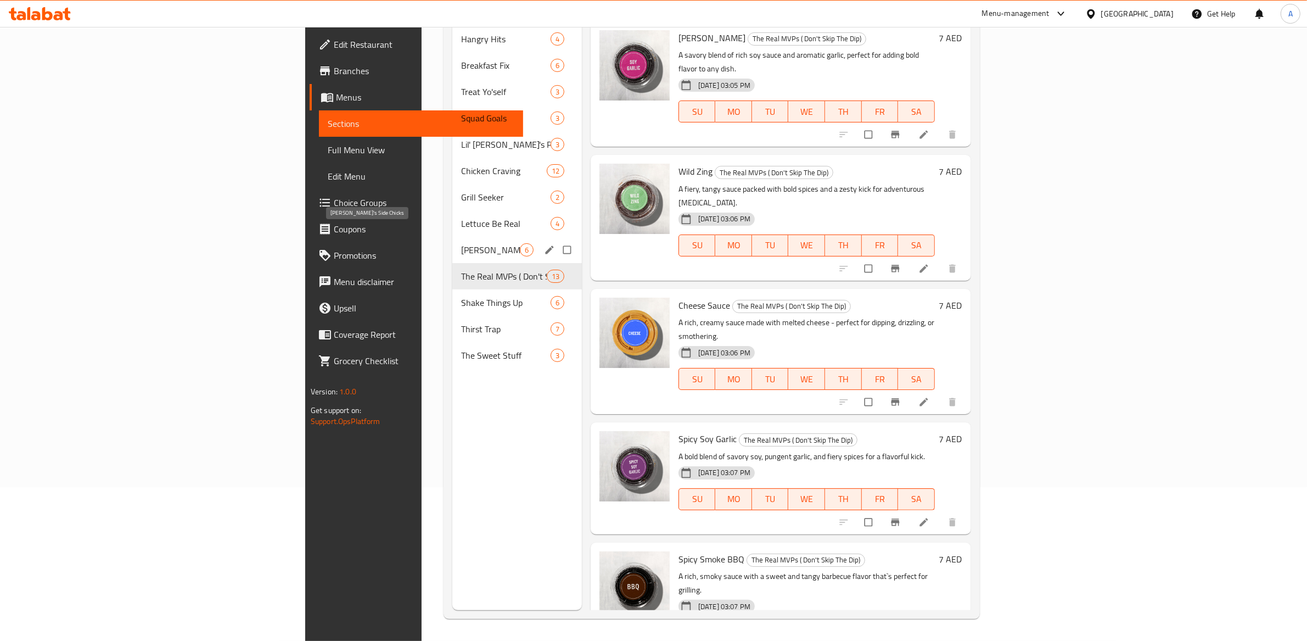
drag, startPoint x: 345, startPoint y: 233, endPoint x: 345, endPoint y: 221, distance: 11.5
click at [461, 243] on span "[PERSON_NAME]'s Side Chicks" at bounding box center [490, 249] width 59 height 13
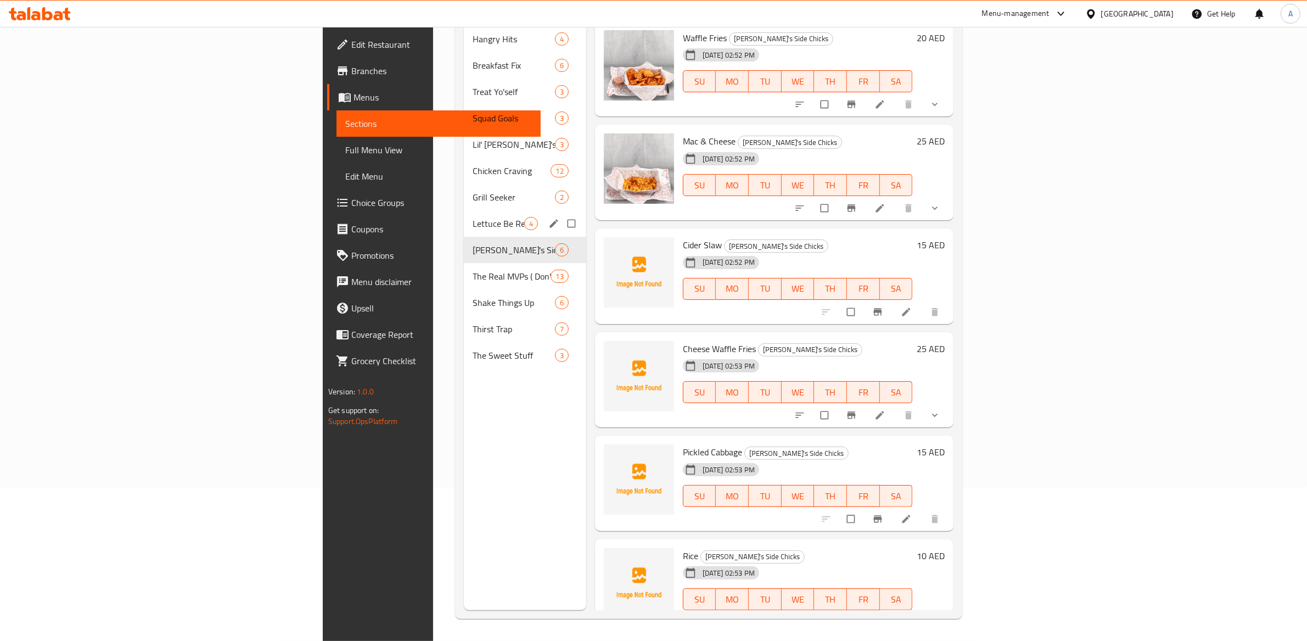
click at [473, 217] on span "Lettuce Be Real" at bounding box center [499, 223] width 52 height 13
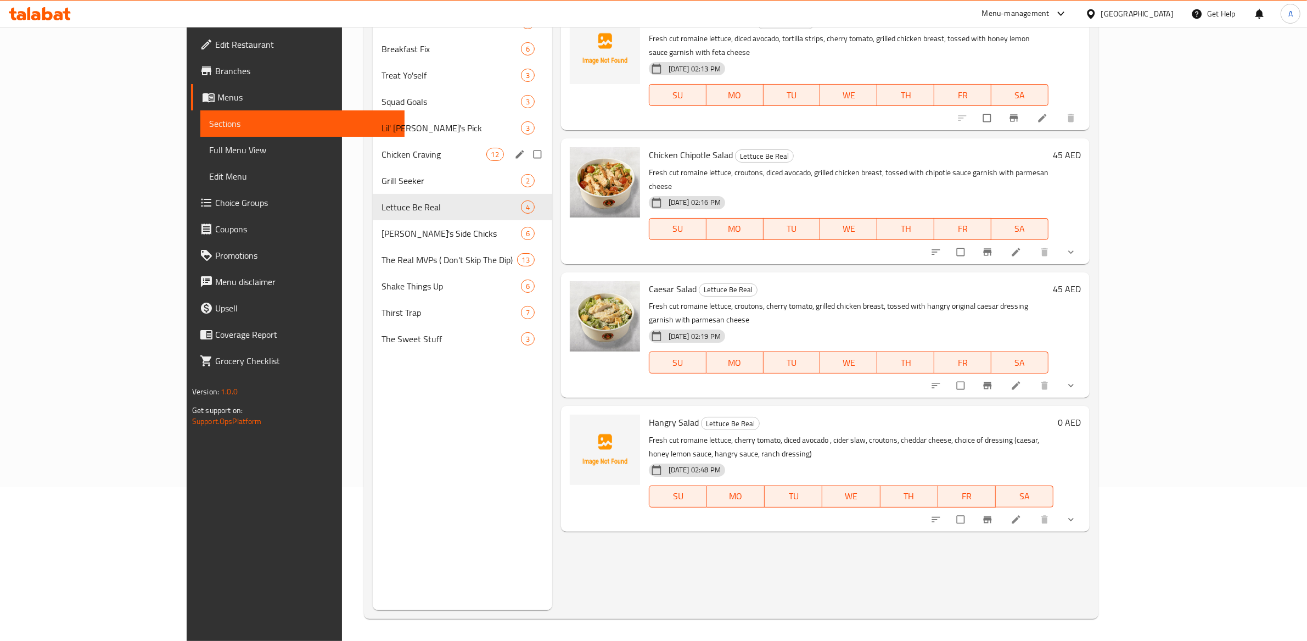
click at [373, 165] on div "Chicken Craving 12" at bounding box center [462, 154] width 179 height 26
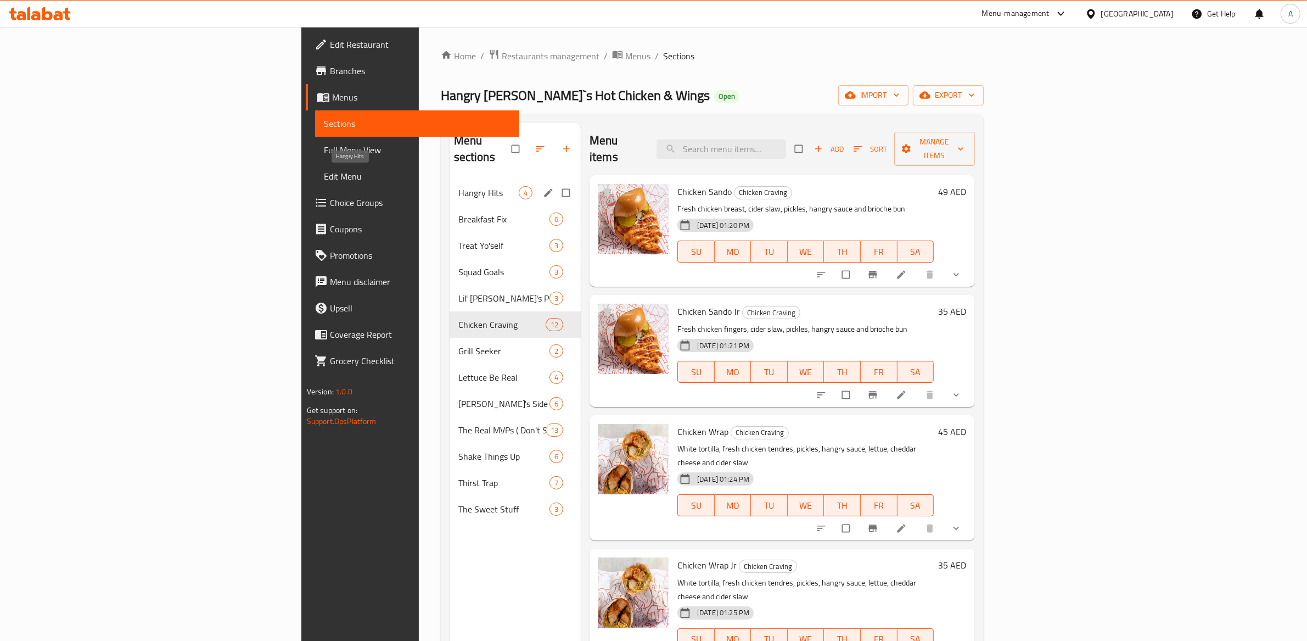
click at [458, 186] on span "Hangry Hits" at bounding box center [488, 192] width 60 height 13
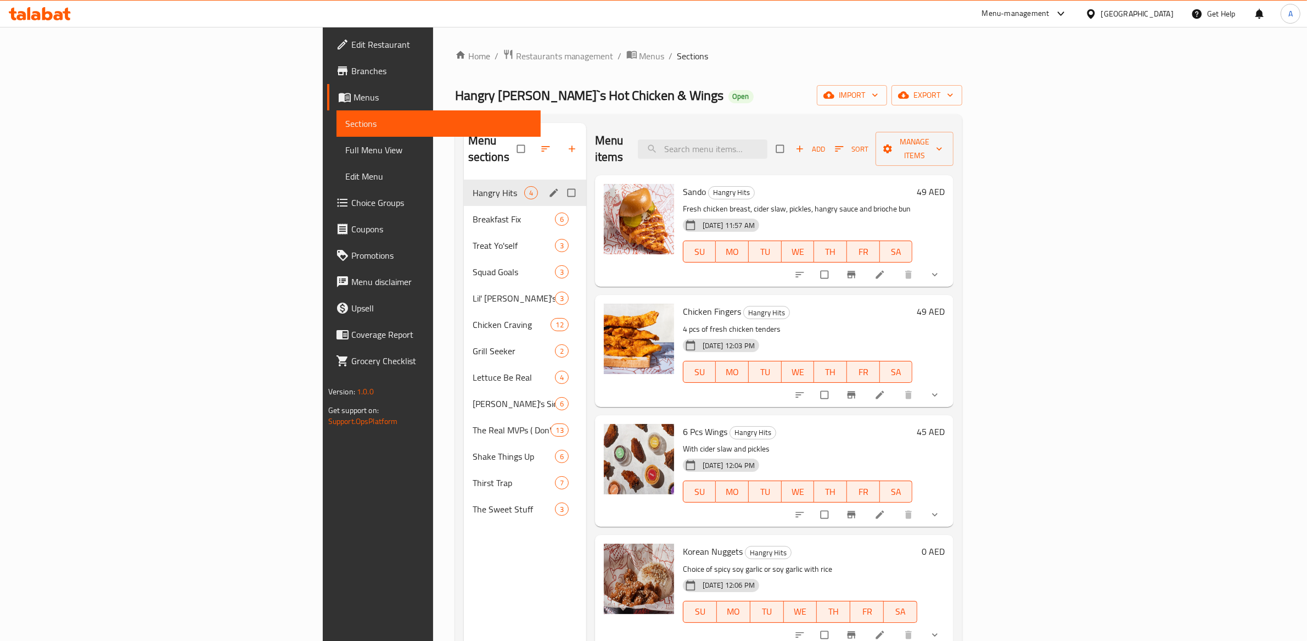
click at [473, 186] on span "Hangry Hits" at bounding box center [499, 192] width 52 height 13
drag, startPoint x: 321, startPoint y: 210, endPoint x: 334, endPoint y: 216, distance: 14.0
click at [464, 210] on div "Breakfast Fix 6" at bounding box center [525, 219] width 122 height 26
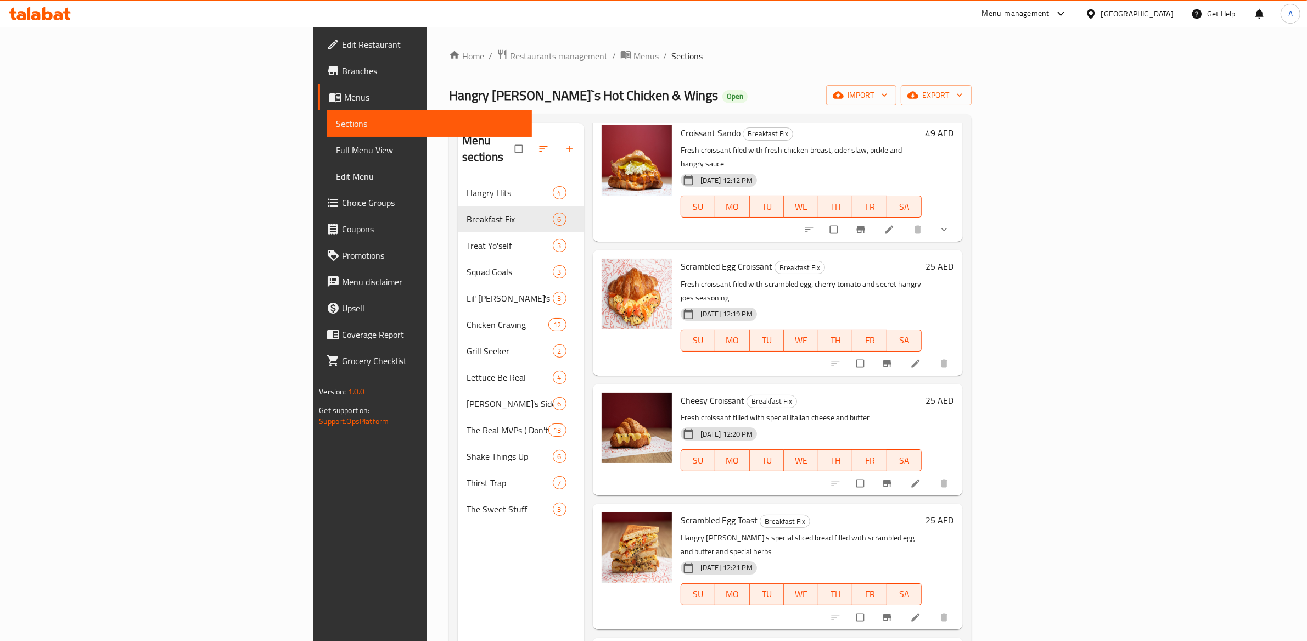
scroll to position [105, 0]
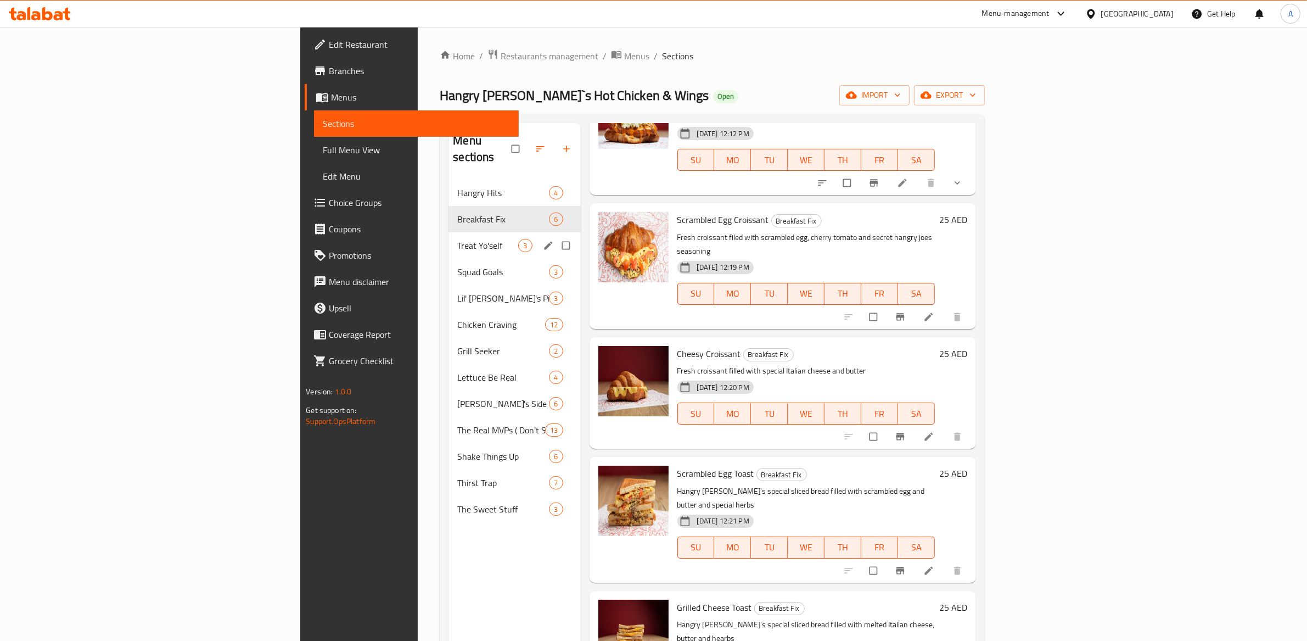
click at [448, 238] on div "Treat Yo'self 3" at bounding box center [514, 245] width 132 height 26
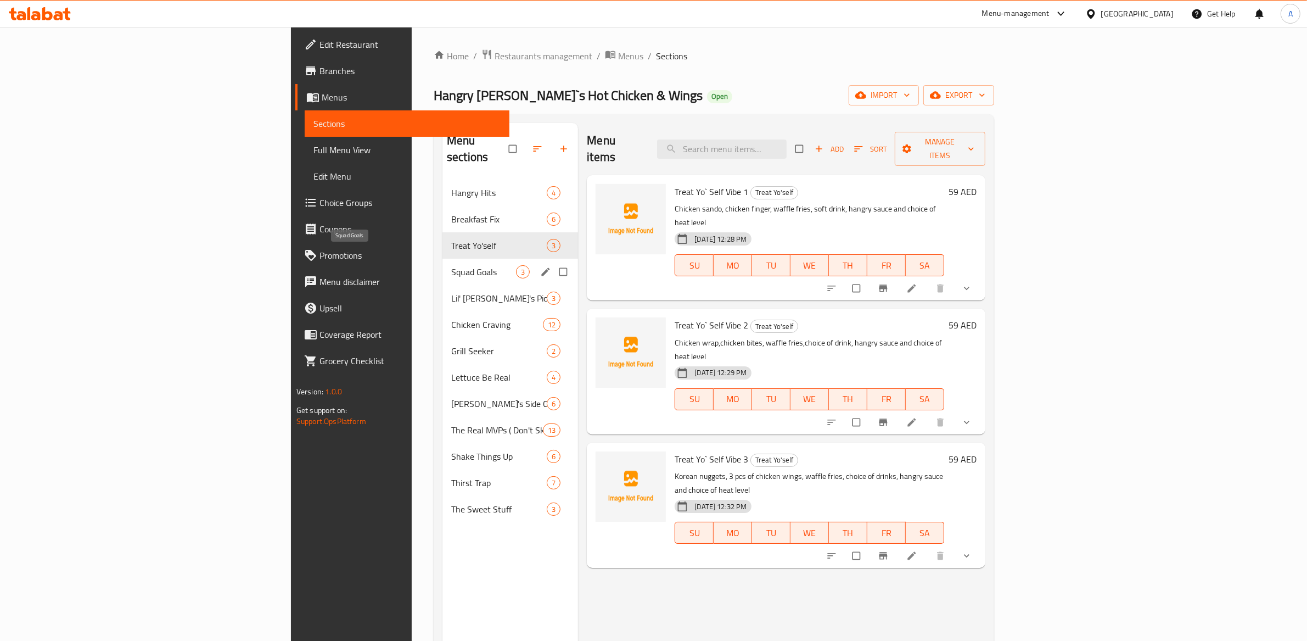
click at [451, 265] on span "Squad Goals" at bounding box center [483, 271] width 65 height 13
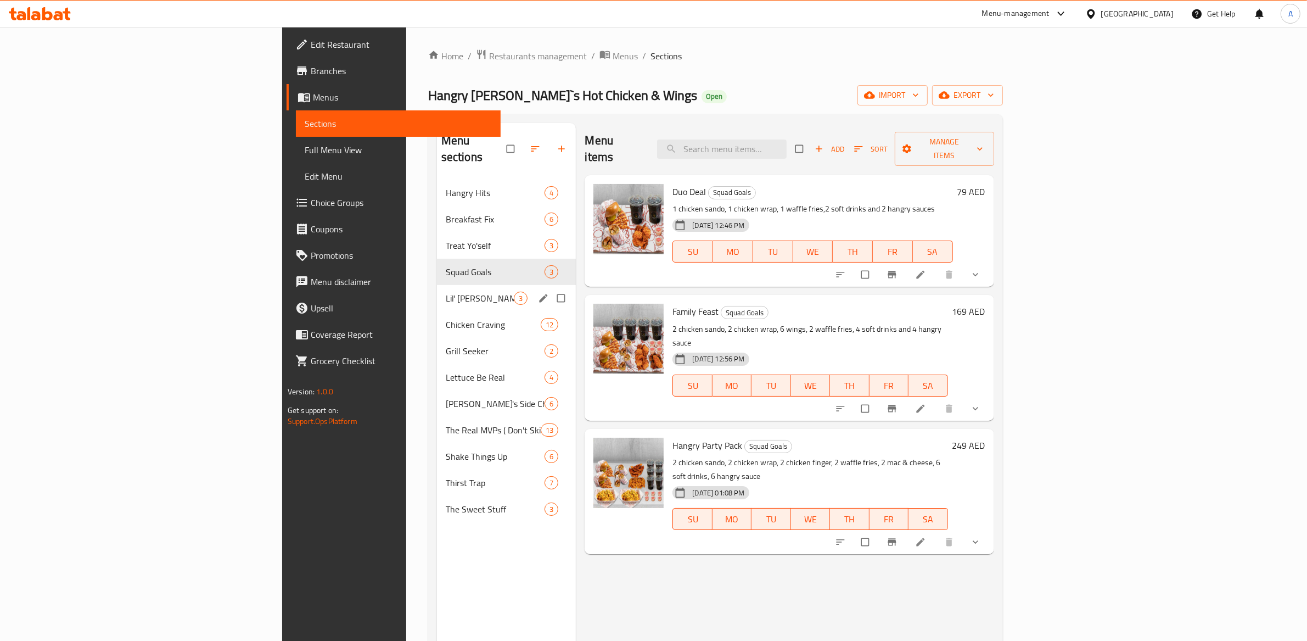
click at [437, 285] on div "Lil' Joe's Pick 3" at bounding box center [506, 298] width 139 height 26
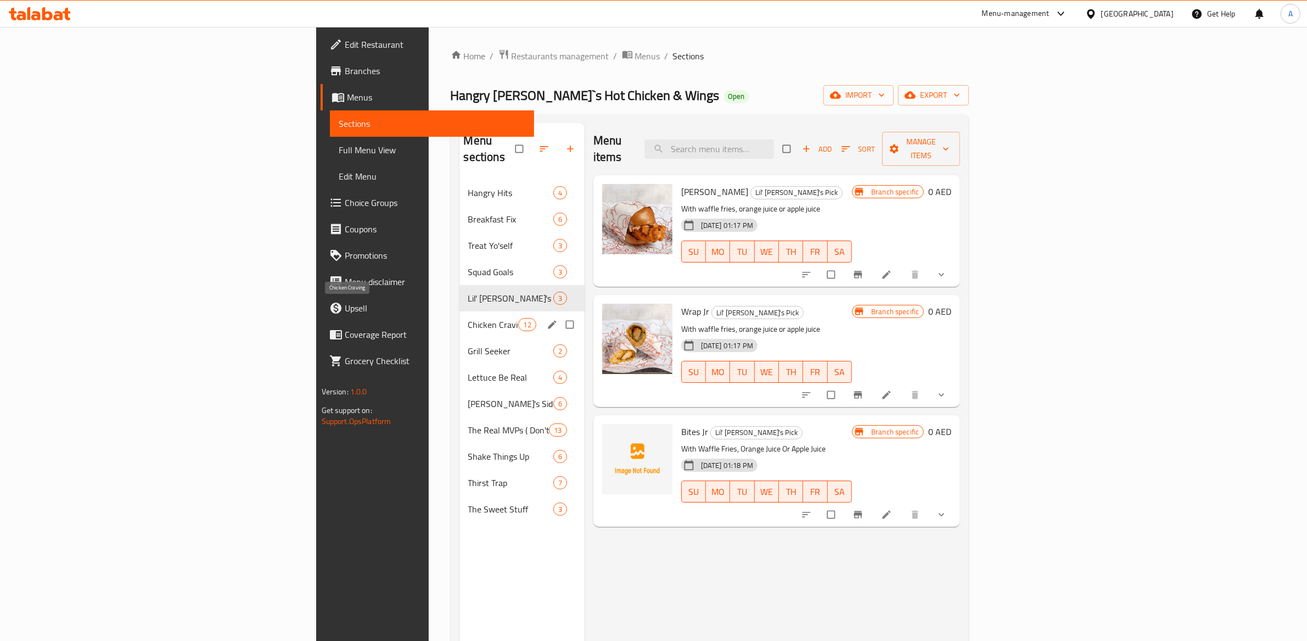
click at [468, 318] on span "Chicken Craving" at bounding box center [493, 324] width 51 height 13
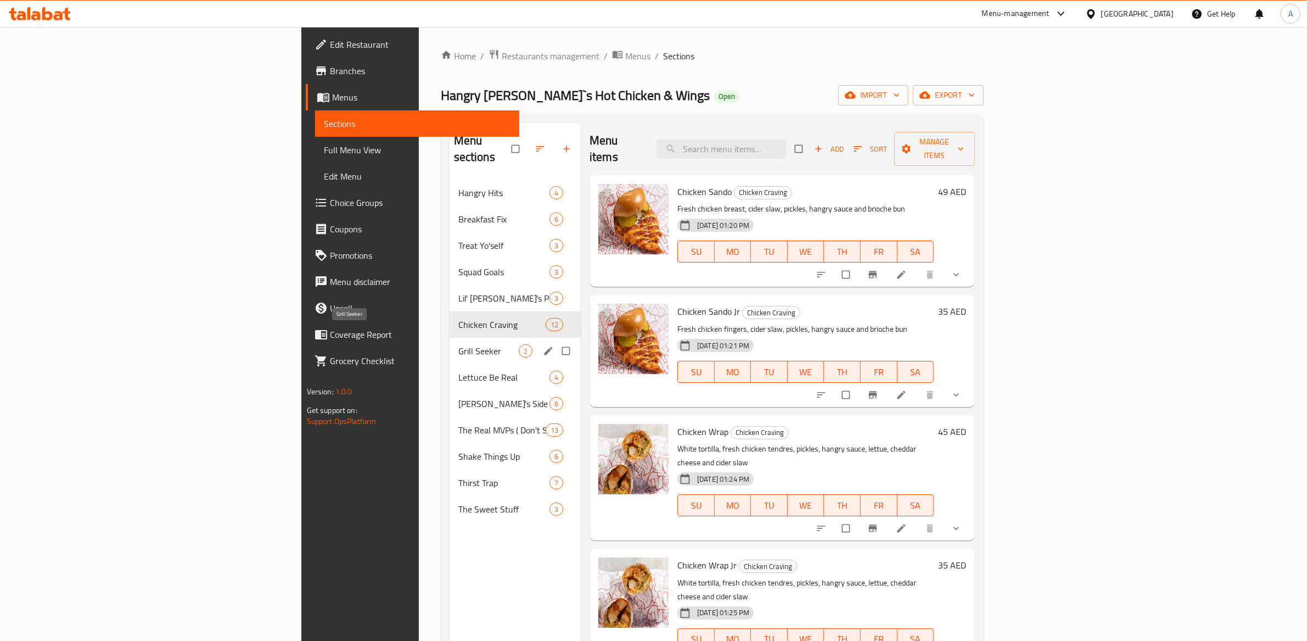
click at [458, 344] on span "Grill Seeker" at bounding box center [488, 350] width 60 height 13
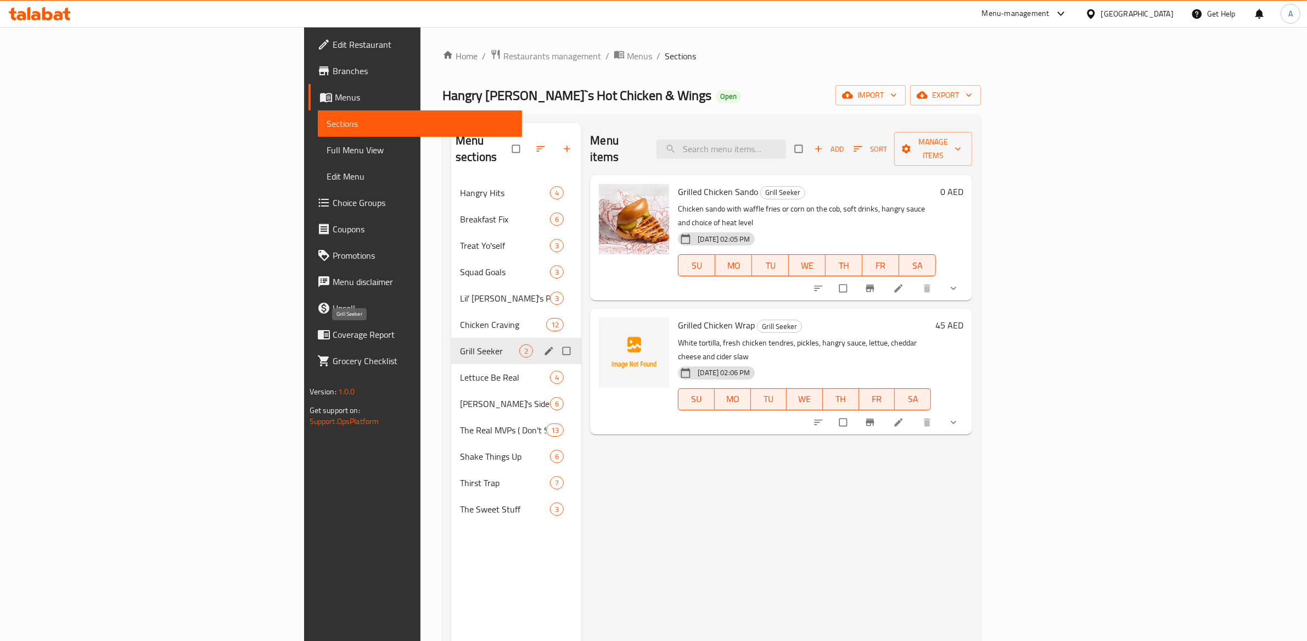
click at [460, 318] on span "Chicken Craving" at bounding box center [503, 324] width 86 height 13
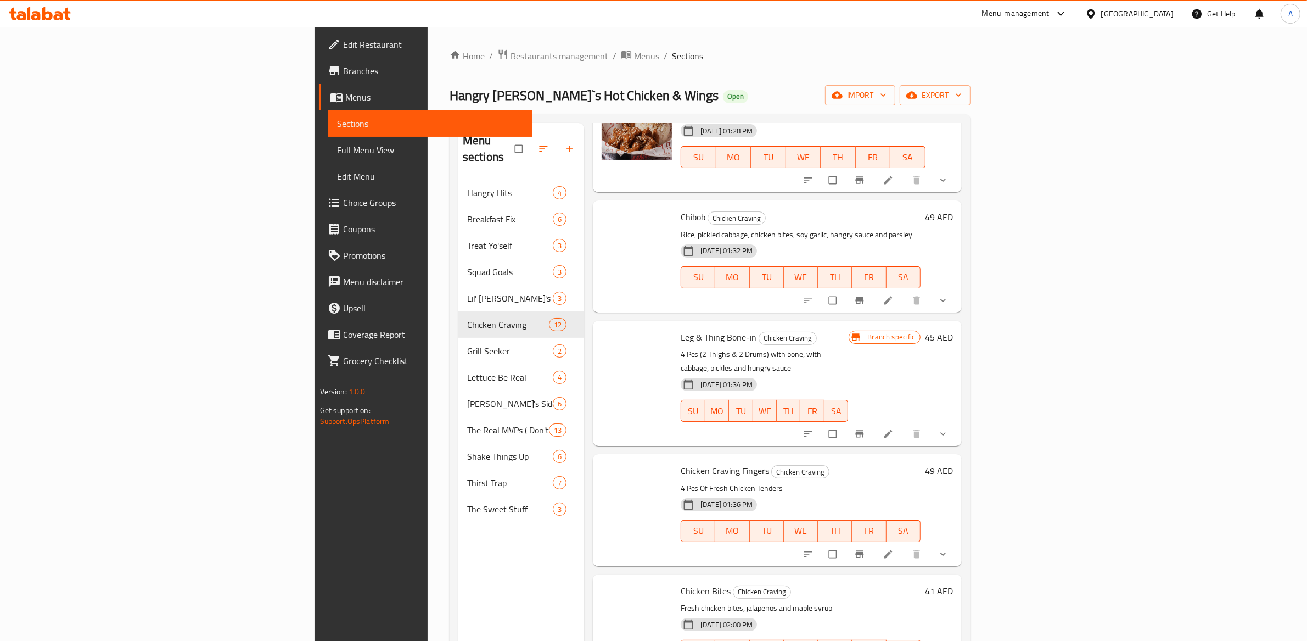
scroll to position [825, 0]
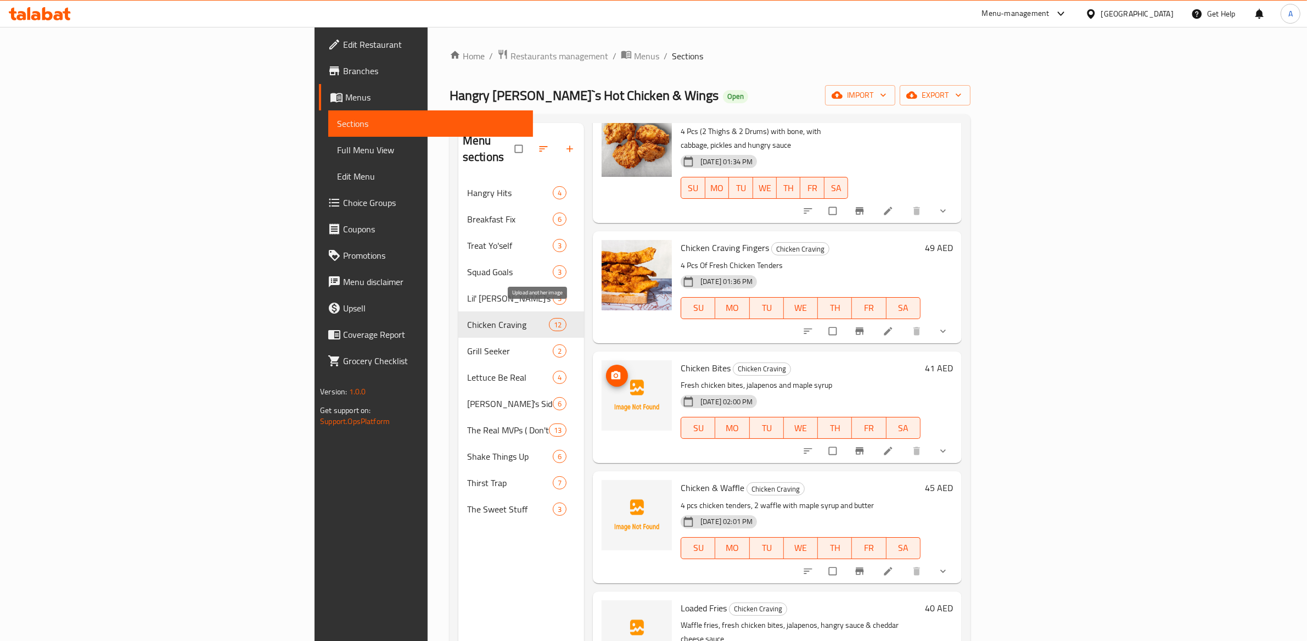
click at [612, 371] on icon "upload picture" at bounding box center [616, 375] width 9 height 8
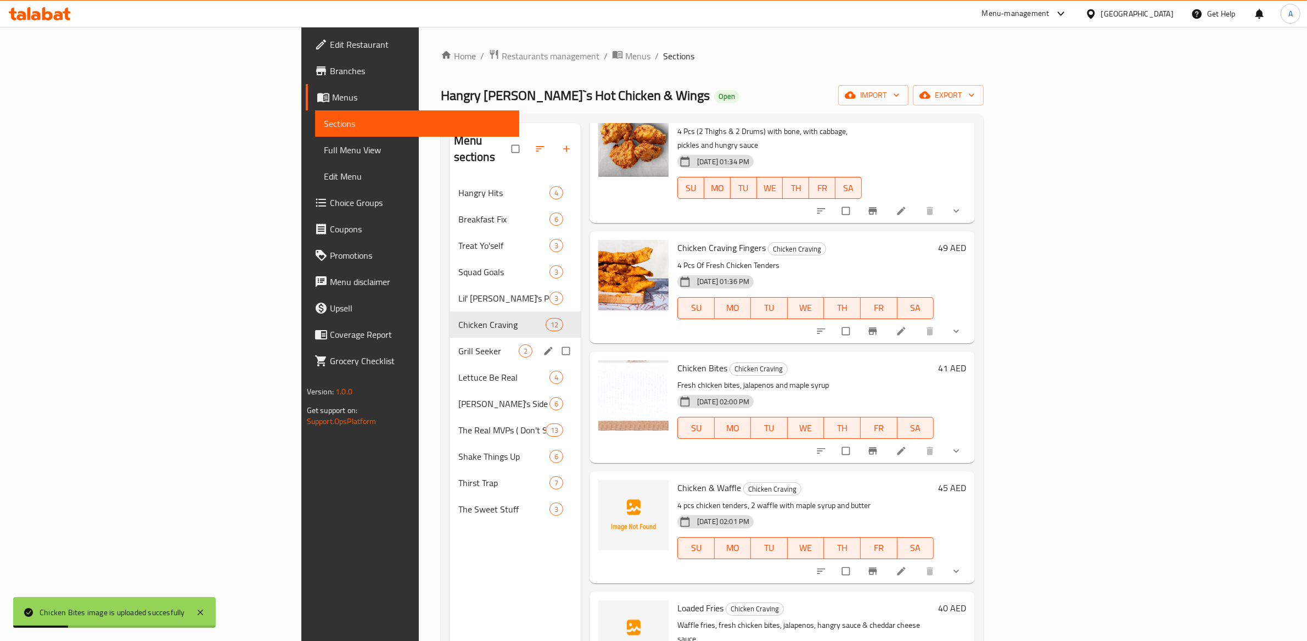
click at [450, 338] on div "Grill Seeker 2" at bounding box center [515, 351] width 131 height 26
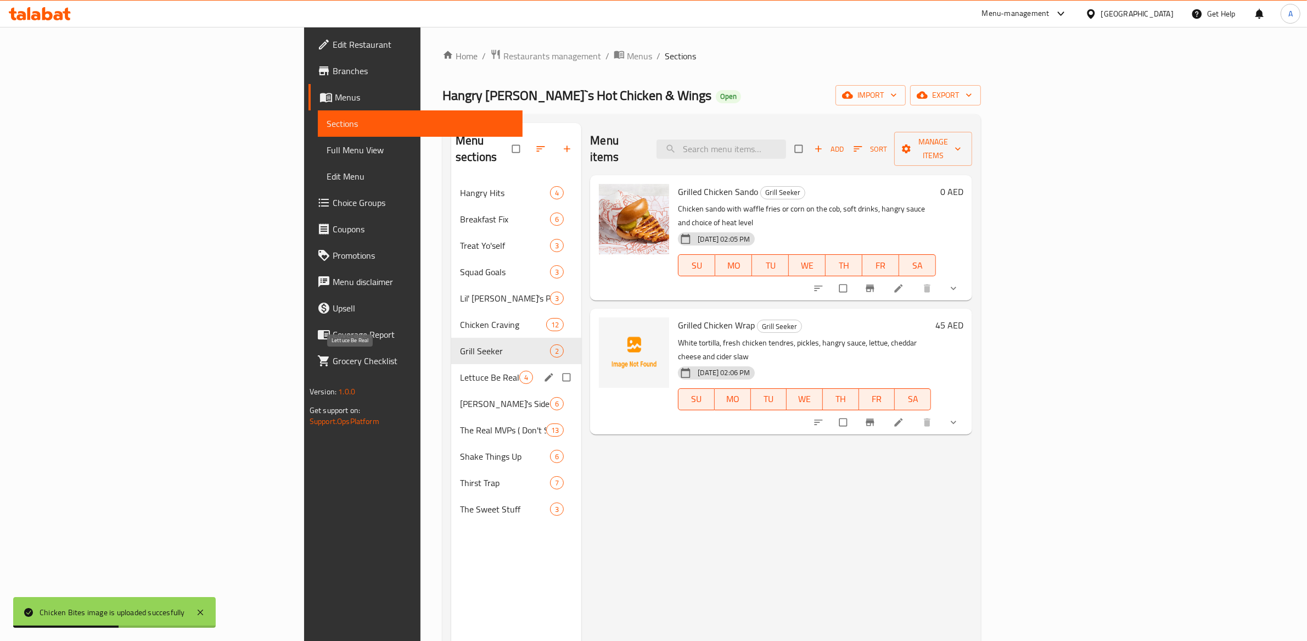
click at [460, 371] on span "Lettuce Be Real" at bounding box center [489, 377] width 59 height 13
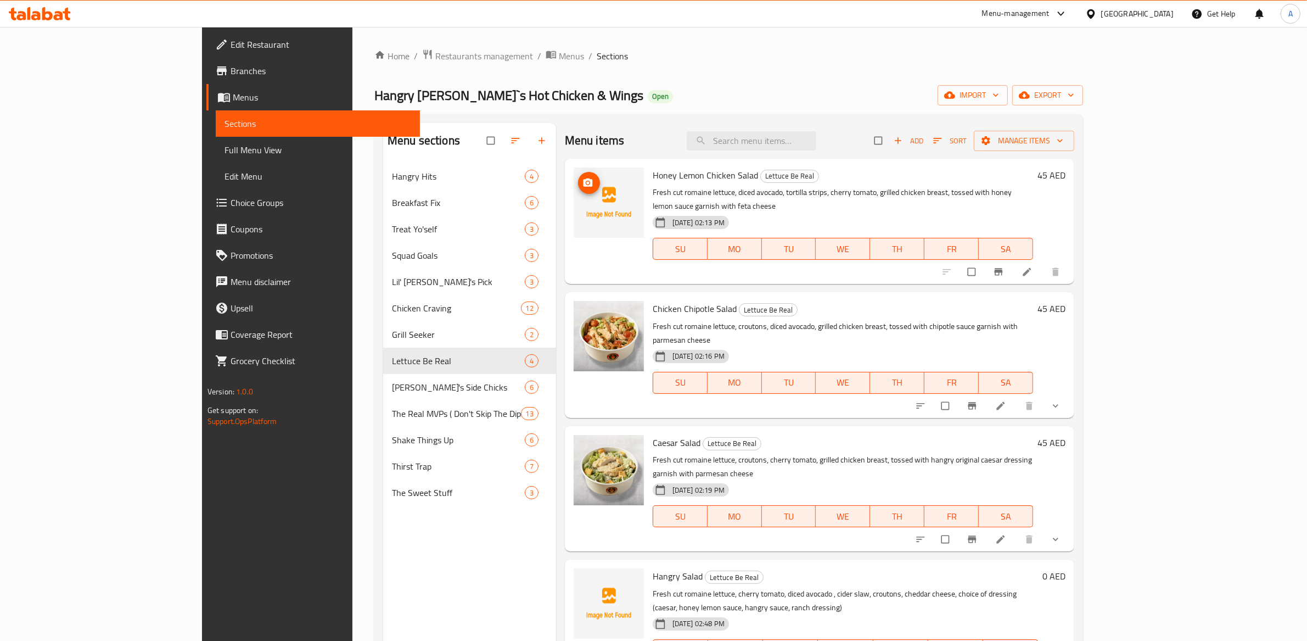
click at [578, 183] on span "upload picture" at bounding box center [589, 182] width 22 height 11
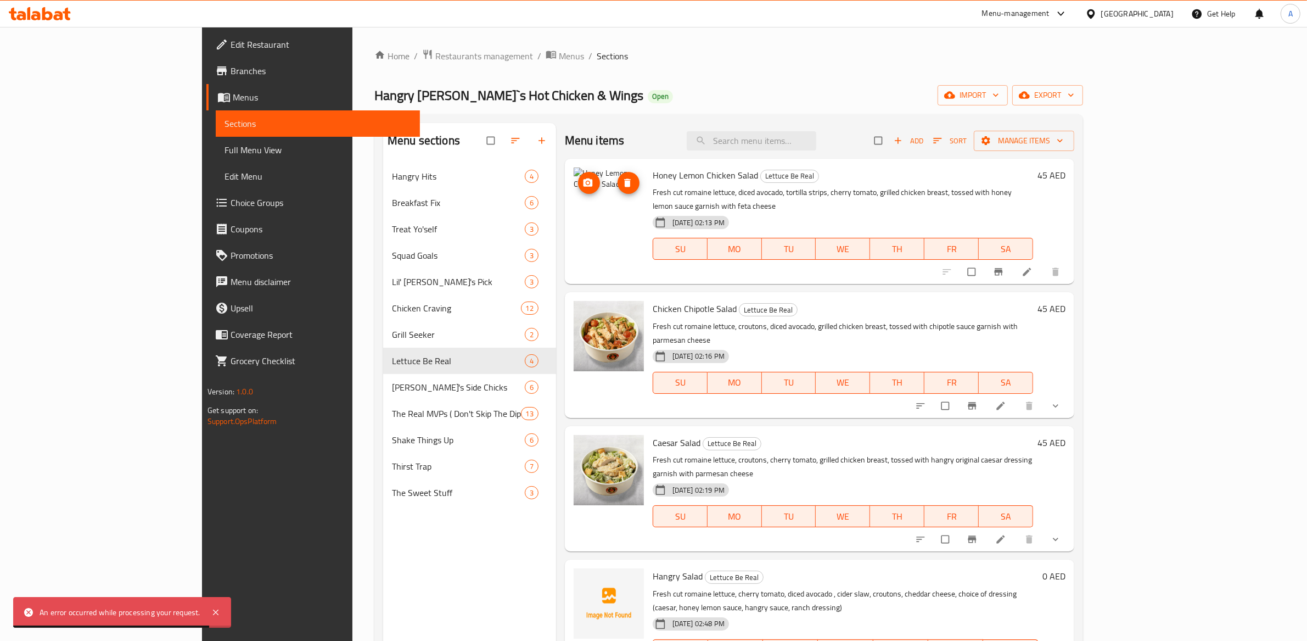
click at [574, 200] on img at bounding box center [609, 202] width 70 height 70
click at [578, 192] on button "upload picture" at bounding box center [589, 183] width 22 height 22
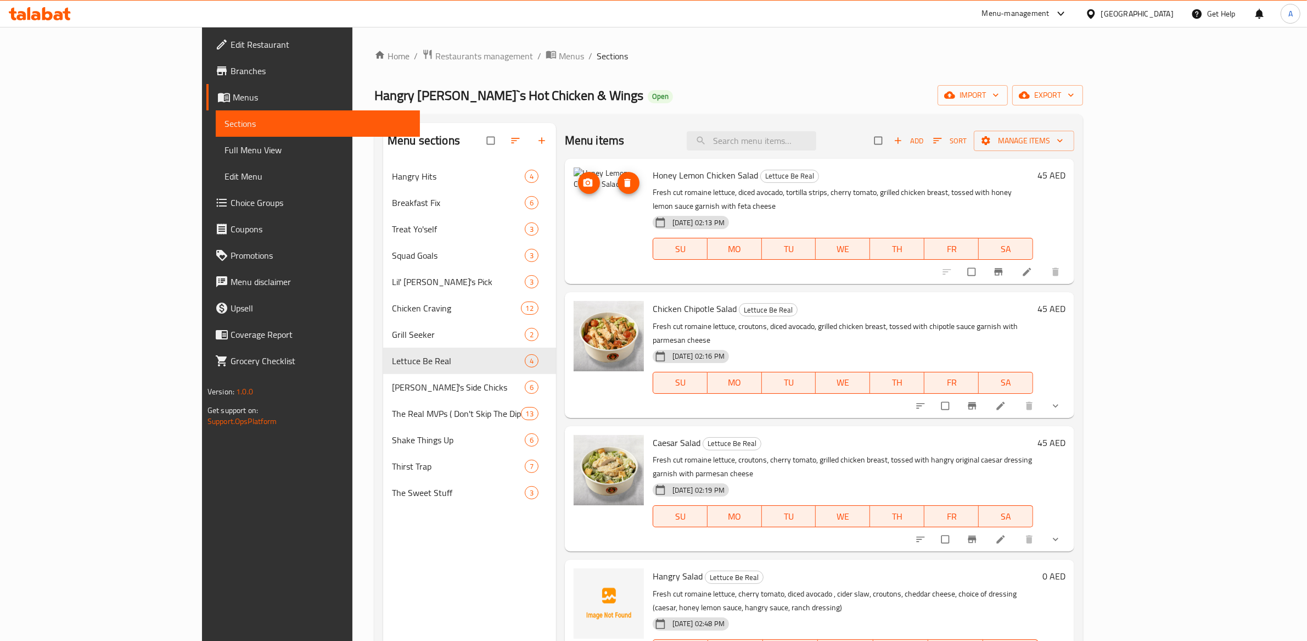
click at [622, 183] on icon "delete image" at bounding box center [627, 182] width 11 height 11
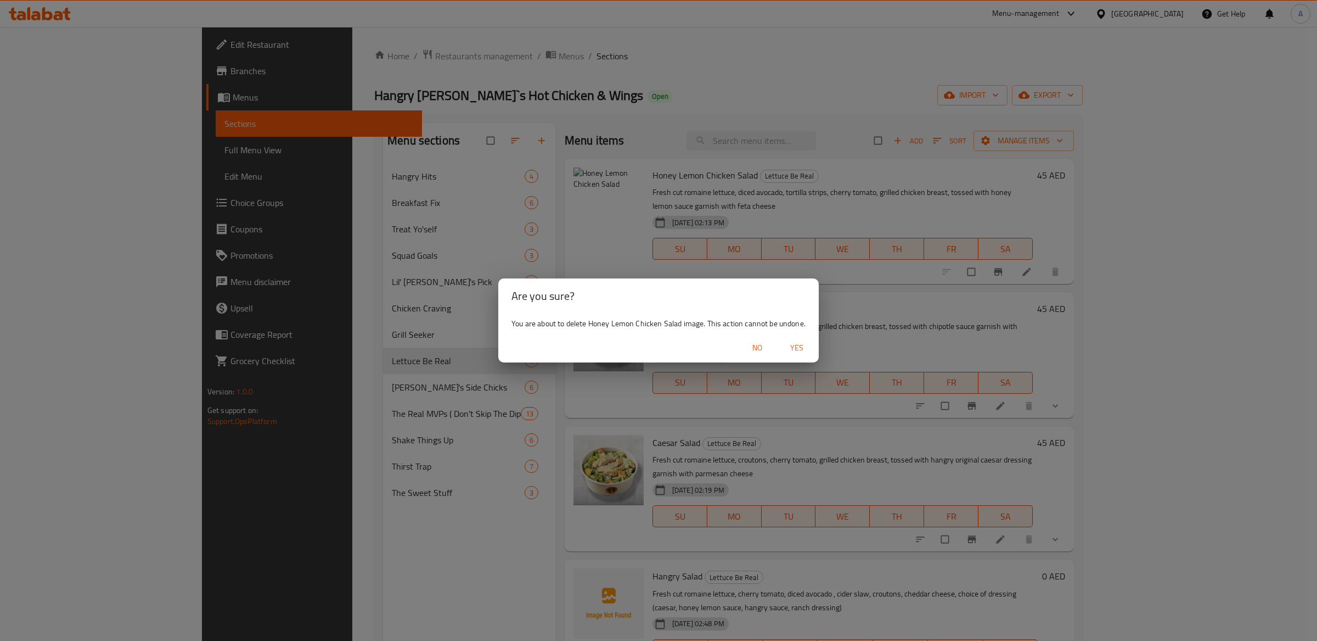
click at [795, 350] on span "Yes" at bounding box center [797, 348] width 26 height 14
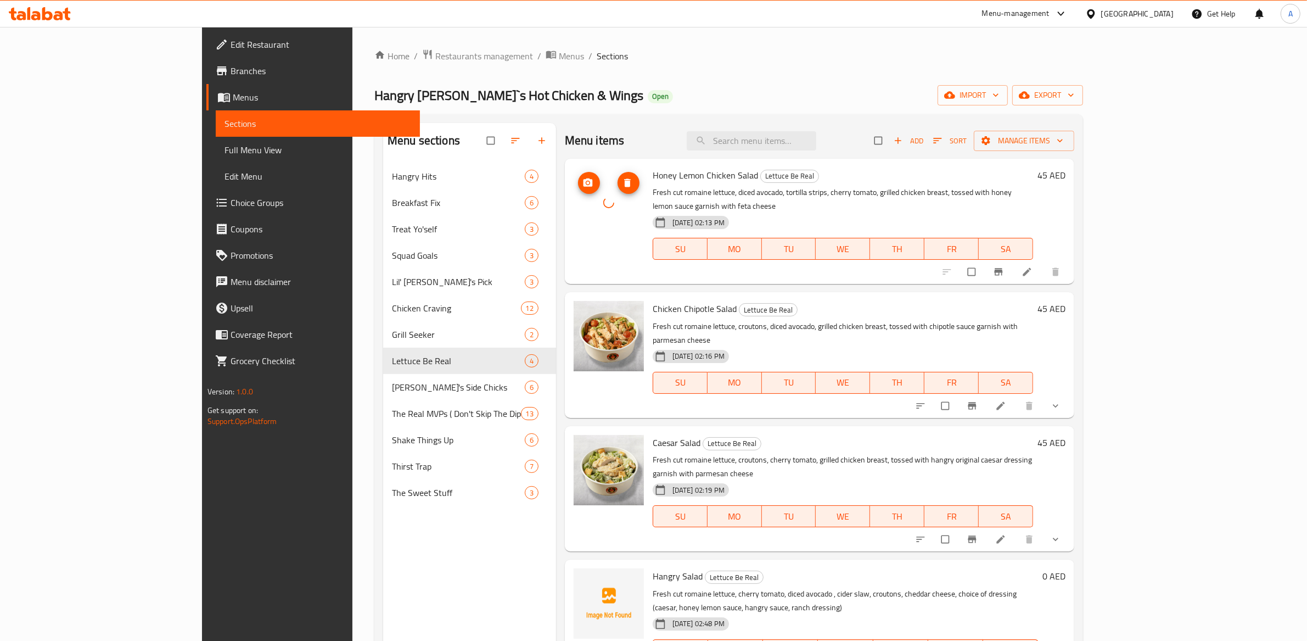
click at [578, 182] on span "upload picture" at bounding box center [589, 182] width 22 height 11
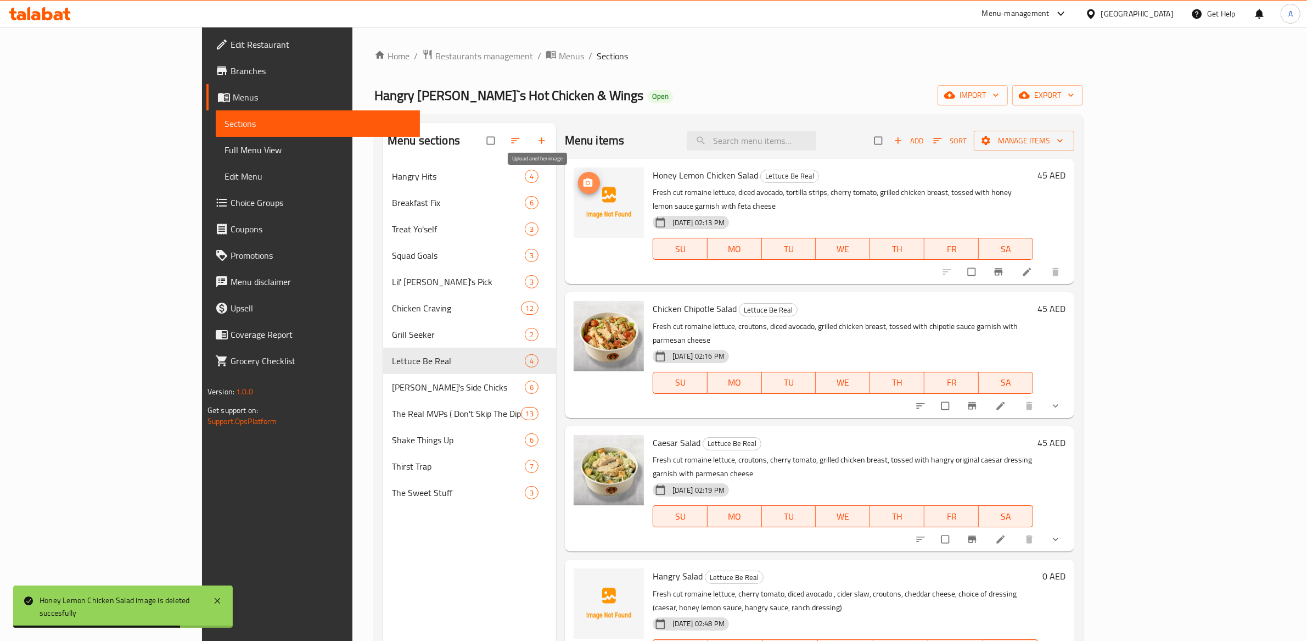
click at [578, 181] on span "upload picture" at bounding box center [589, 182] width 22 height 11
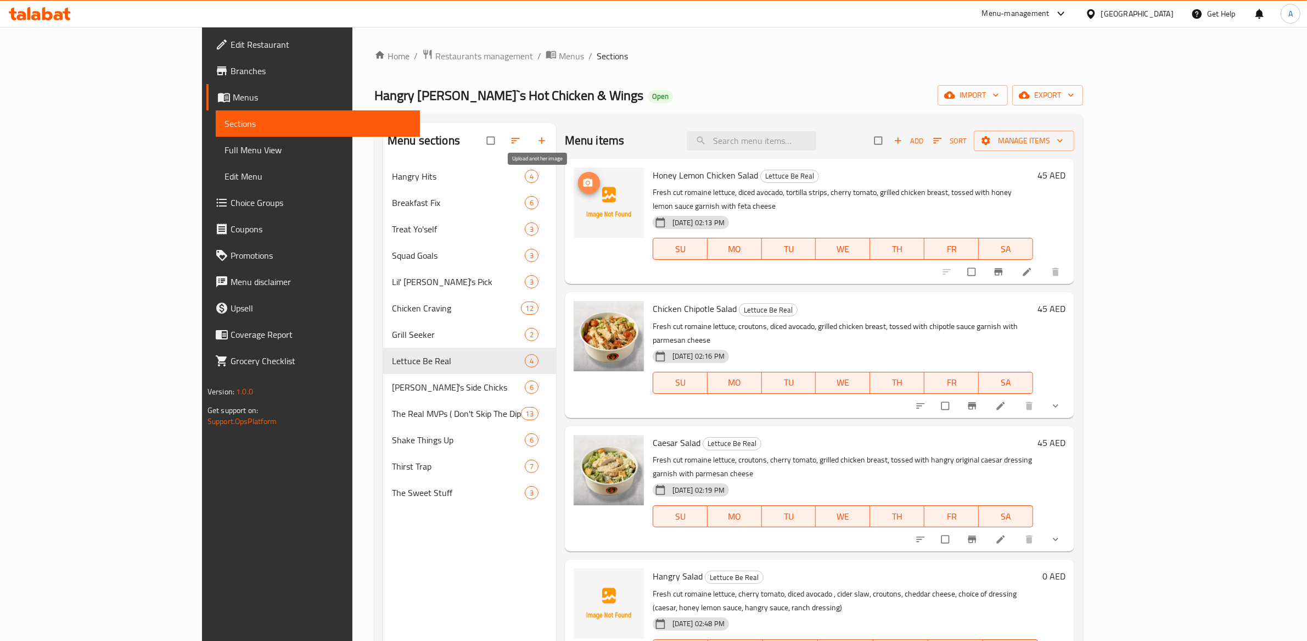
click at [578, 184] on span "upload picture" at bounding box center [589, 182] width 22 height 11
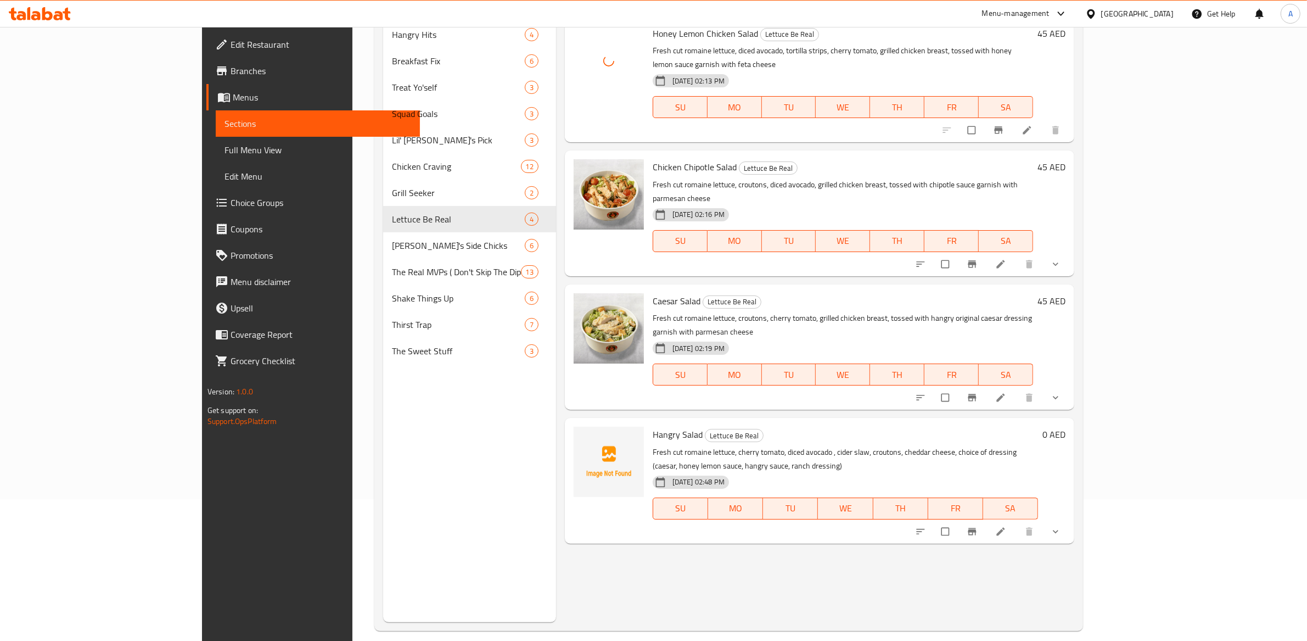
scroll to position [154, 0]
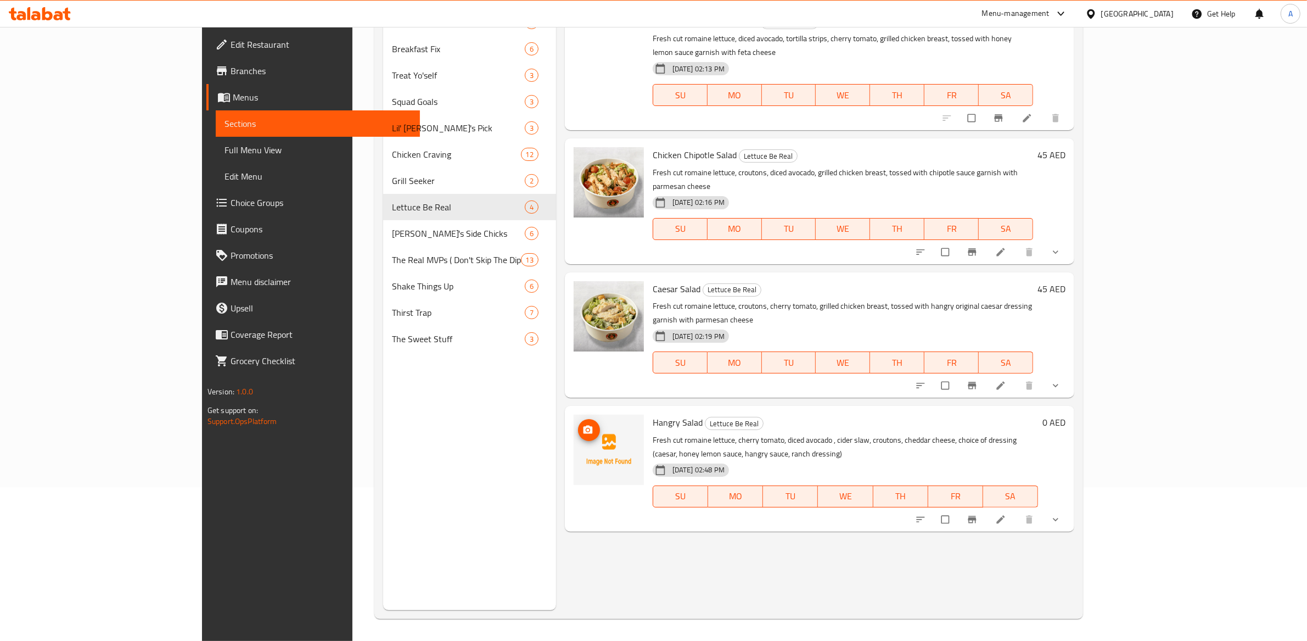
click at [574, 418] on img at bounding box center [609, 449] width 70 height 70
click at [583, 425] on icon "upload picture" at bounding box center [587, 429] width 9 height 8
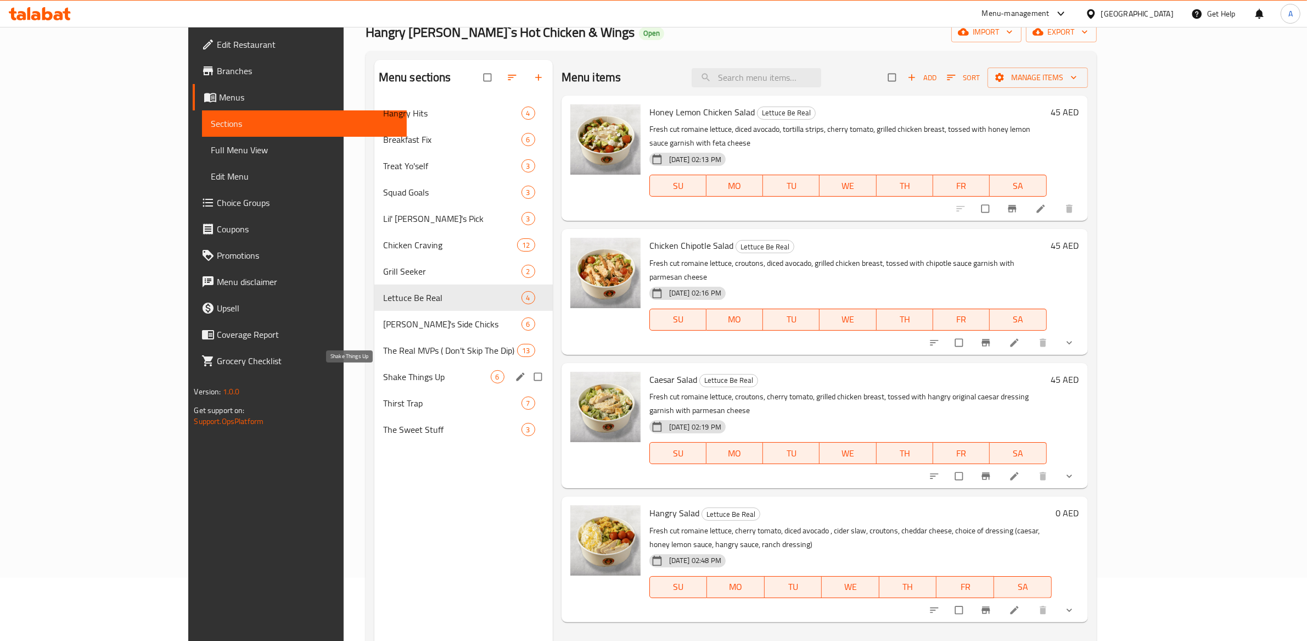
scroll to position [59, 0]
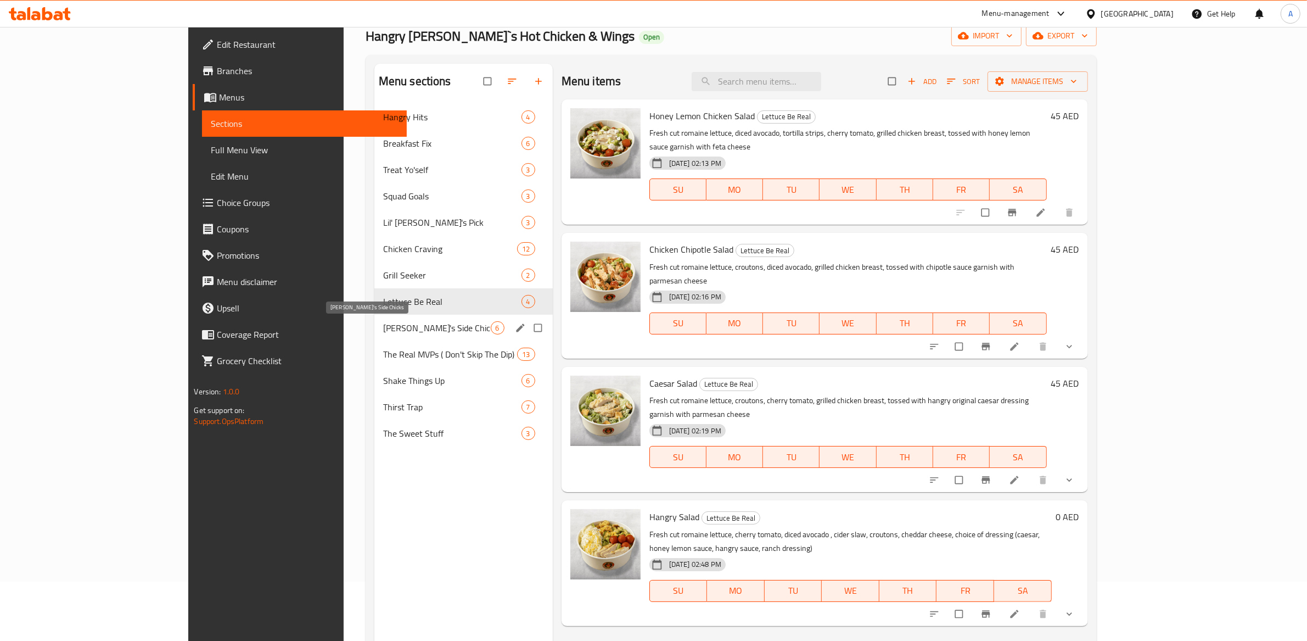
click at [383, 328] on span "[PERSON_NAME]'s Side Chicks" at bounding box center [437, 327] width 108 height 13
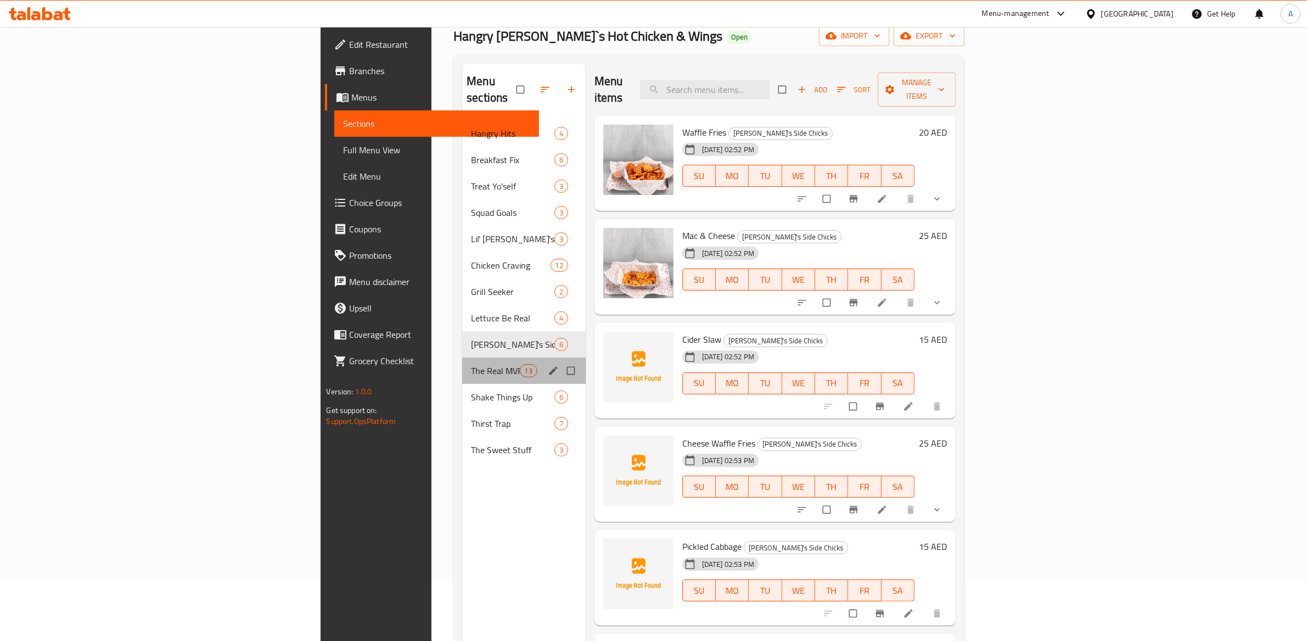
click at [462, 365] on div "The Real MVPs ( Don't Skip The Dip) 13" at bounding box center [524, 370] width 124 height 26
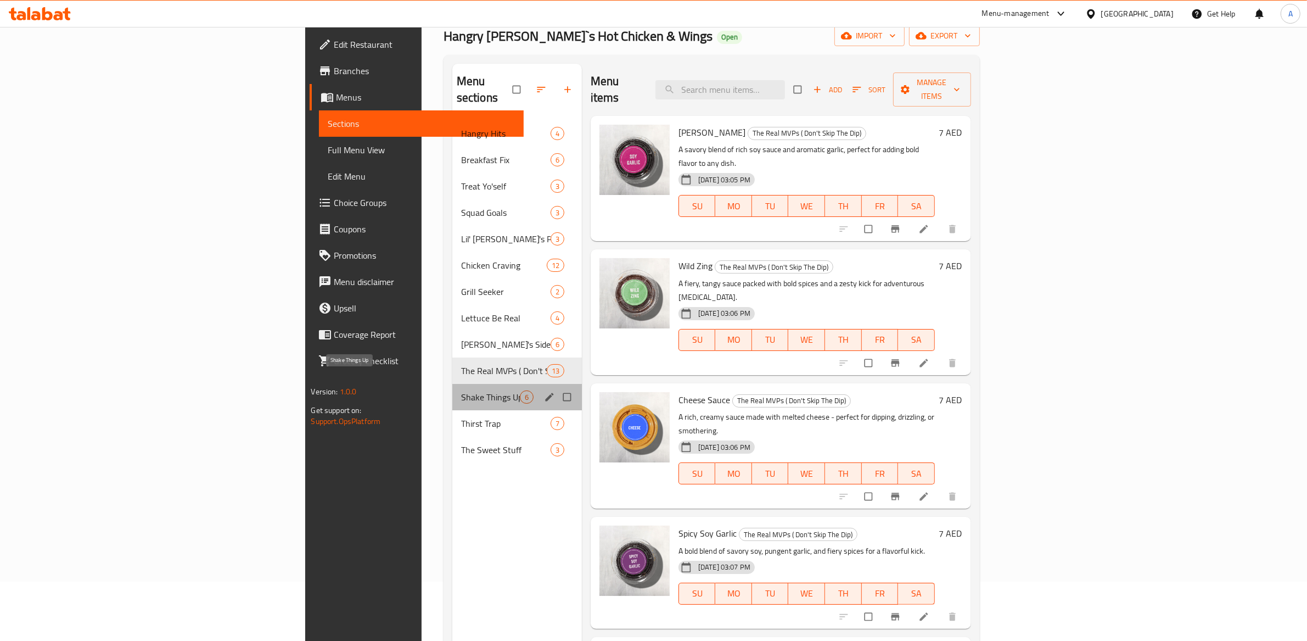
click at [461, 390] on span "Shake Things Up" at bounding box center [490, 396] width 59 height 13
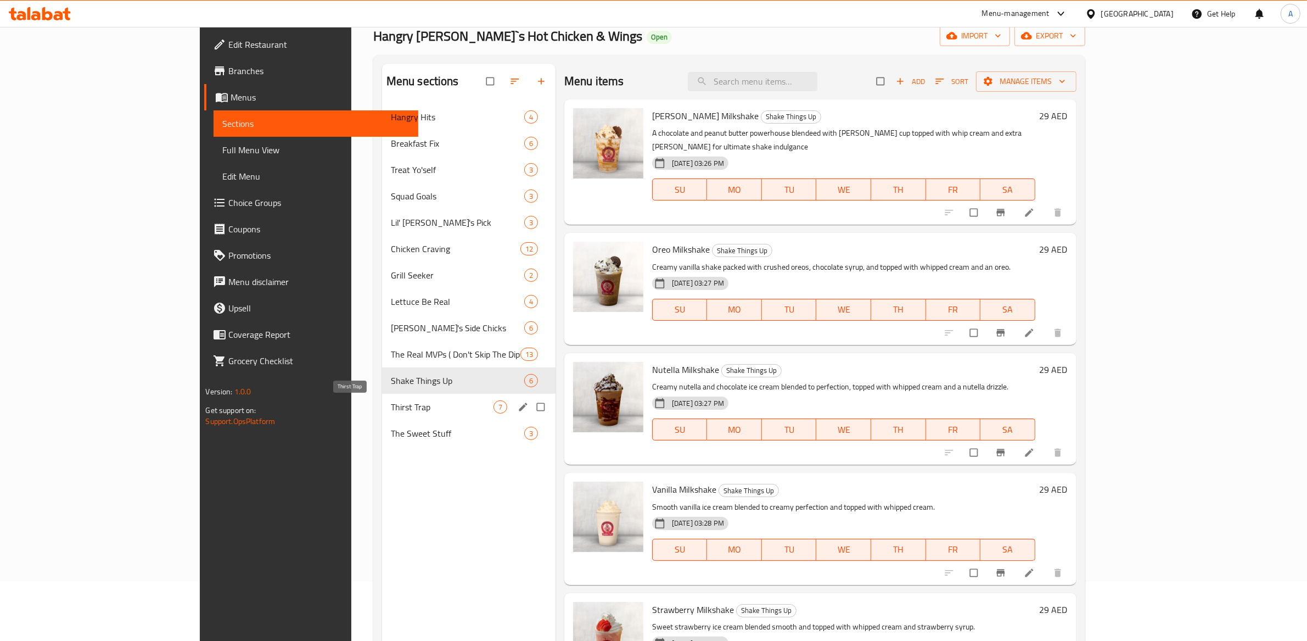
click at [382, 417] on div "Thirst Trap 7" at bounding box center [468, 407] width 173 height 26
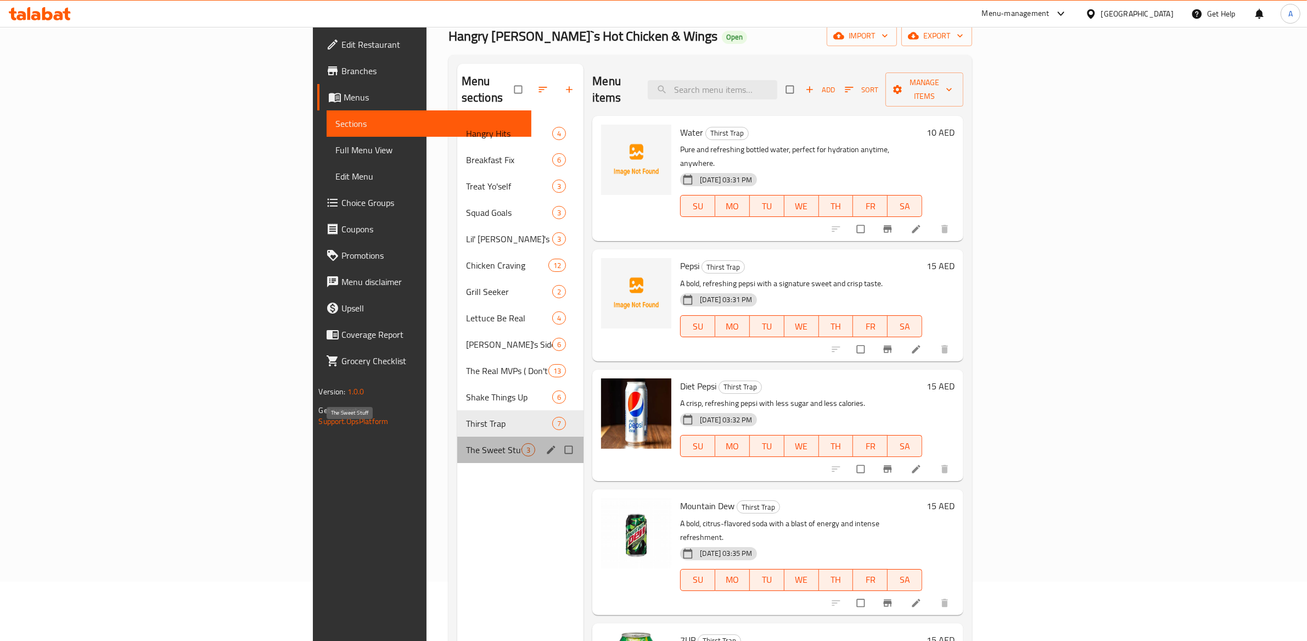
click at [466, 443] on span "The Sweet Stuff" at bounding box center [493, 449] width 55 height 13
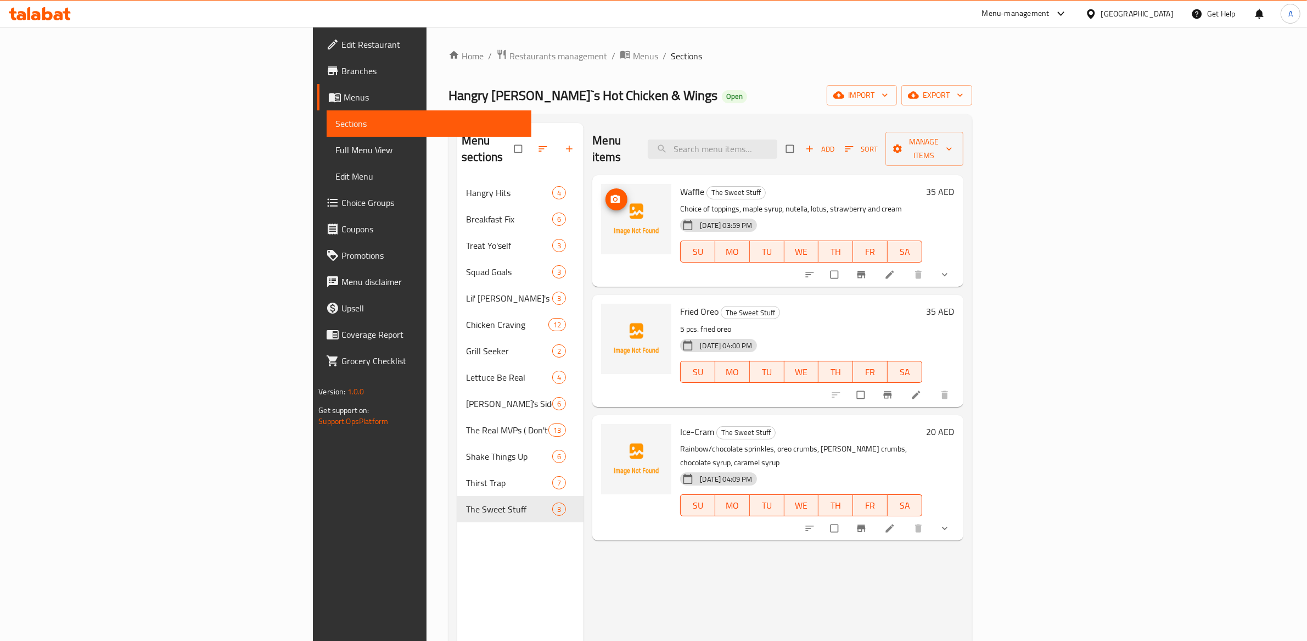
click at [606, 194] on span "upload picture" at bounding box center [617, 199] width 22 height 11
click at [601, 304] on div at bounding box center [636, 339] width 70 height 70
click at [610, 313] on icon "upload picture" at bounding box center [615, 318] width 11 height 11
click at [611, 434] on icon "upload picture" at bounding box center [615, 438] width 9 height 8
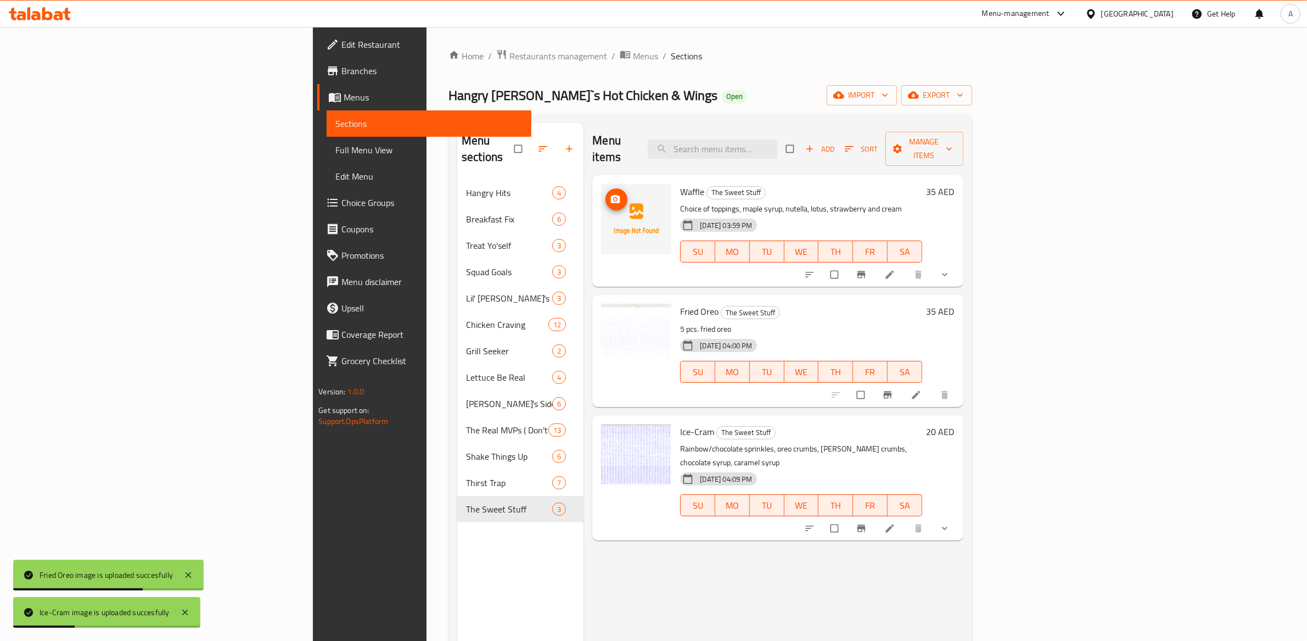
click at [611, 195] on icon "upload picture" at bounding box center [615, 199] width 9 height 8
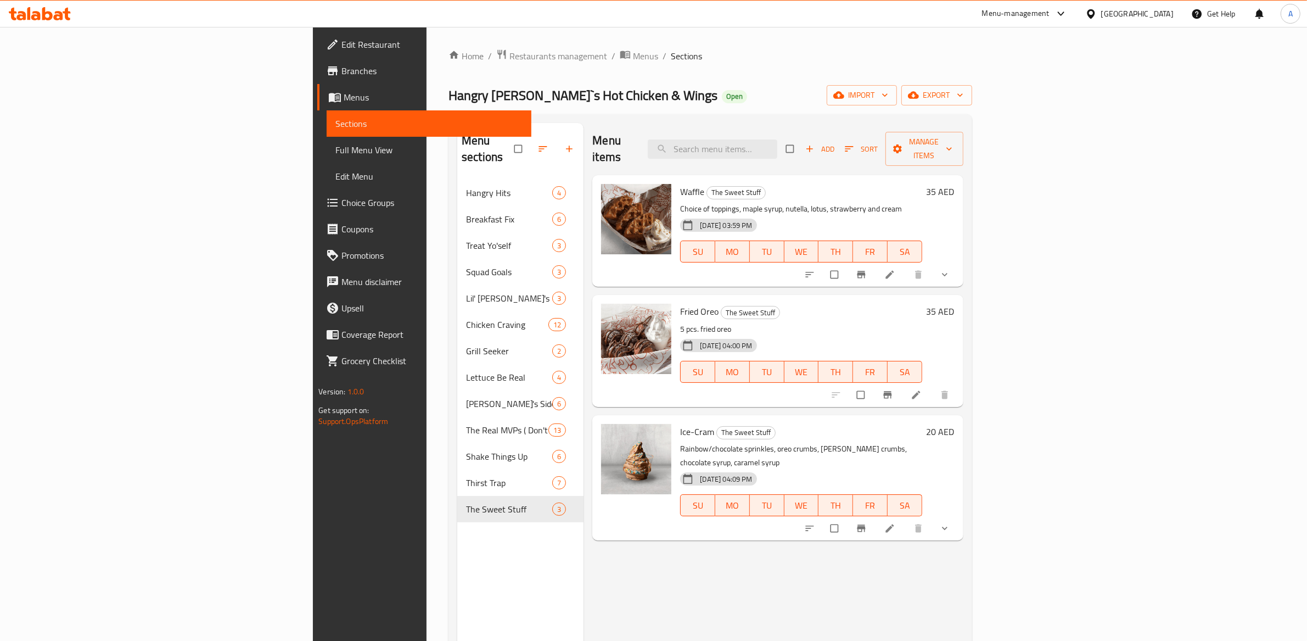
click at [761, 525] on div "Menu items Add Sort Manage items Waffle The Sweet Stuff Choice of toppings, map…" at bounding box center [773, 443] width 379 height 641
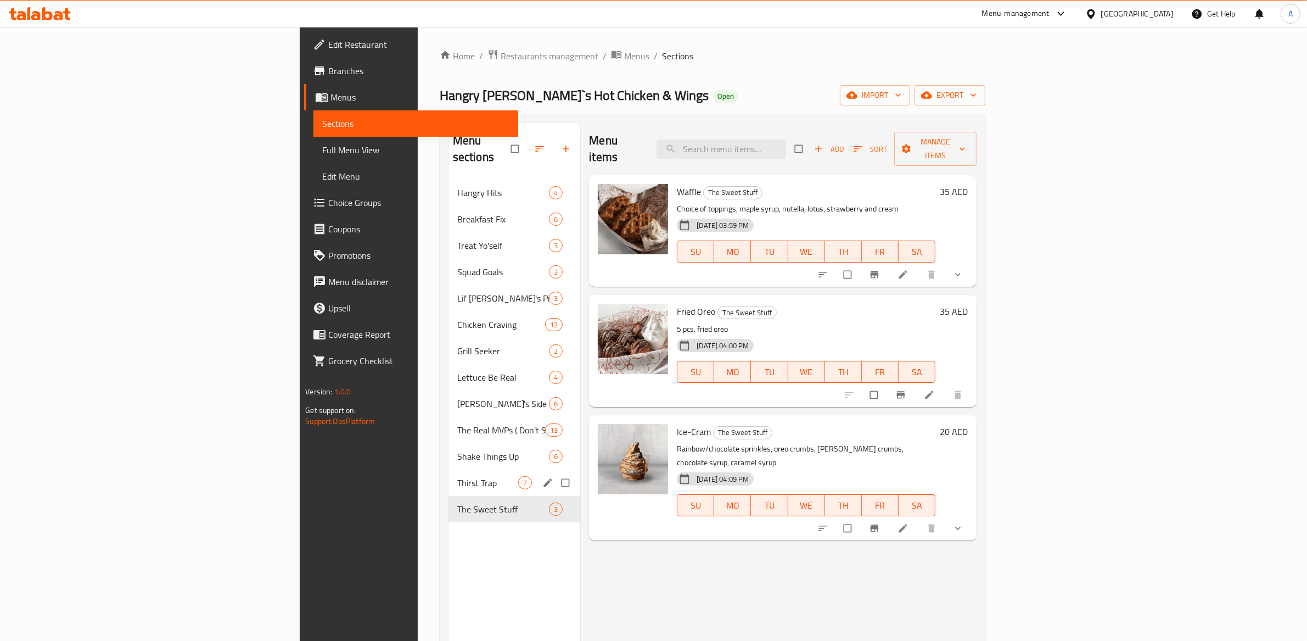
click at [448, 477] on div "Thirst Trap 7" at bounding box center [514, 482] width 132 height 26
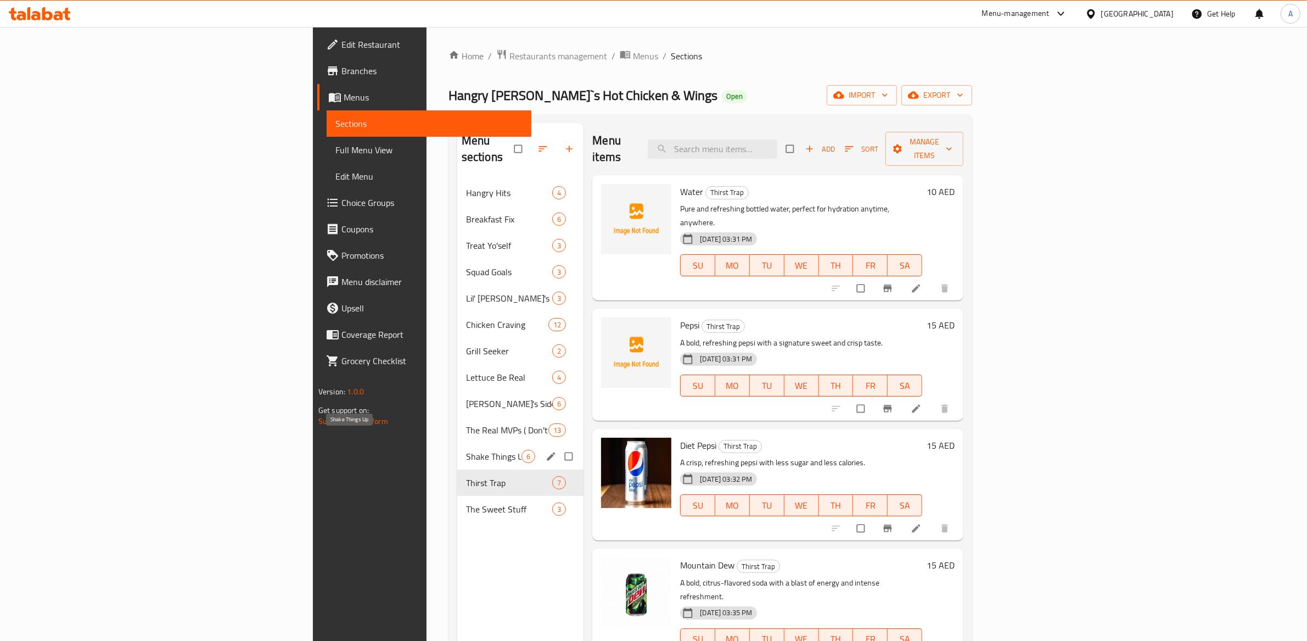
click at [466, 450] on span "Shake Things Up" at bounding box center [493, 456] width 55 height 13
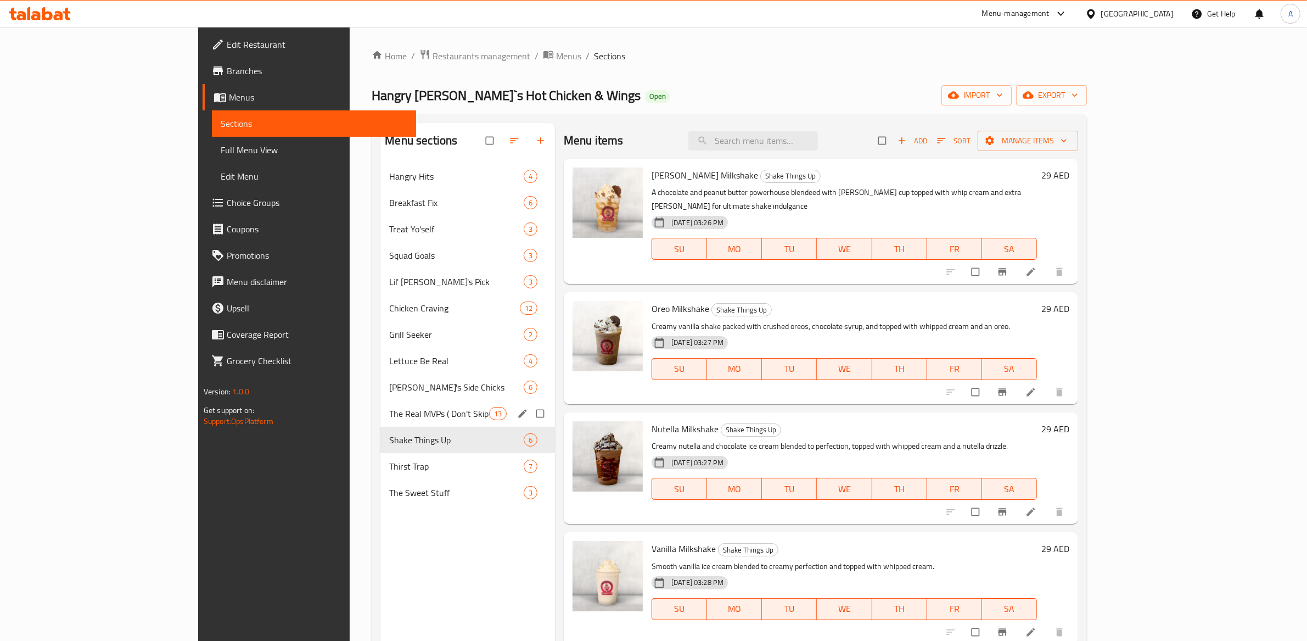
click at [380, 423] on div "The Real MVPs ( Don't Skip The Dip) 13" at bounding box center [467, 413] width 175 height 26
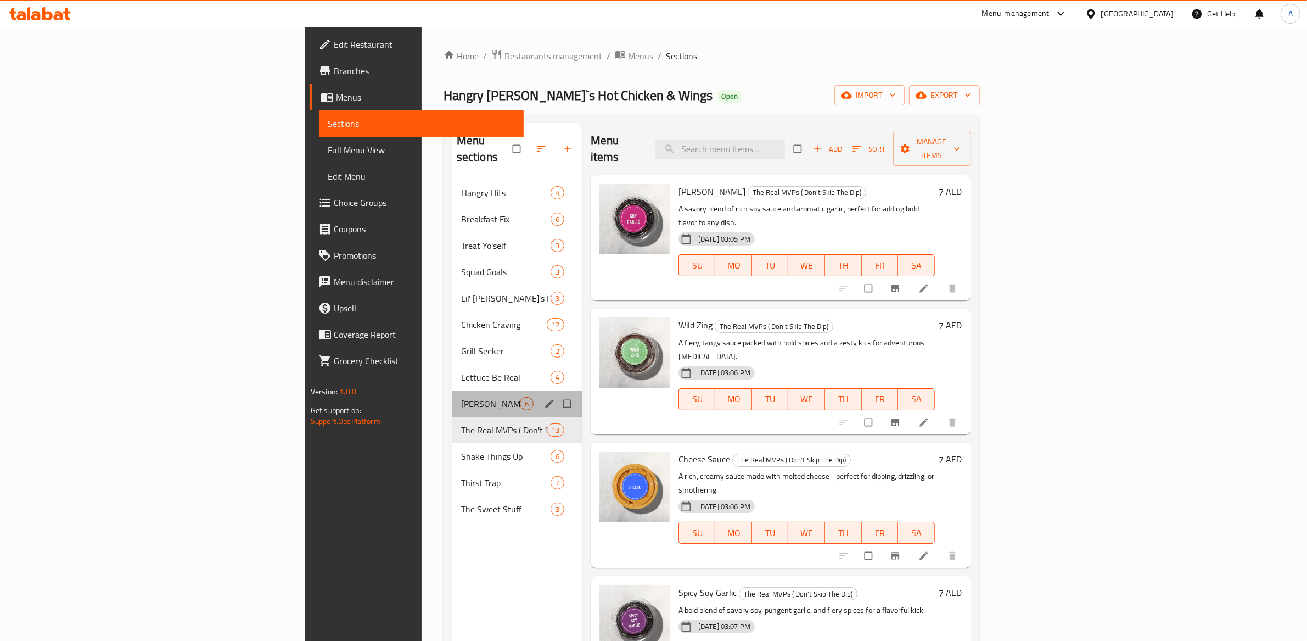
click at [452, 399] on div "[PERSON_NAME]'s Side Chicks 6" at bounding box center [517, 403] width 130 height 26
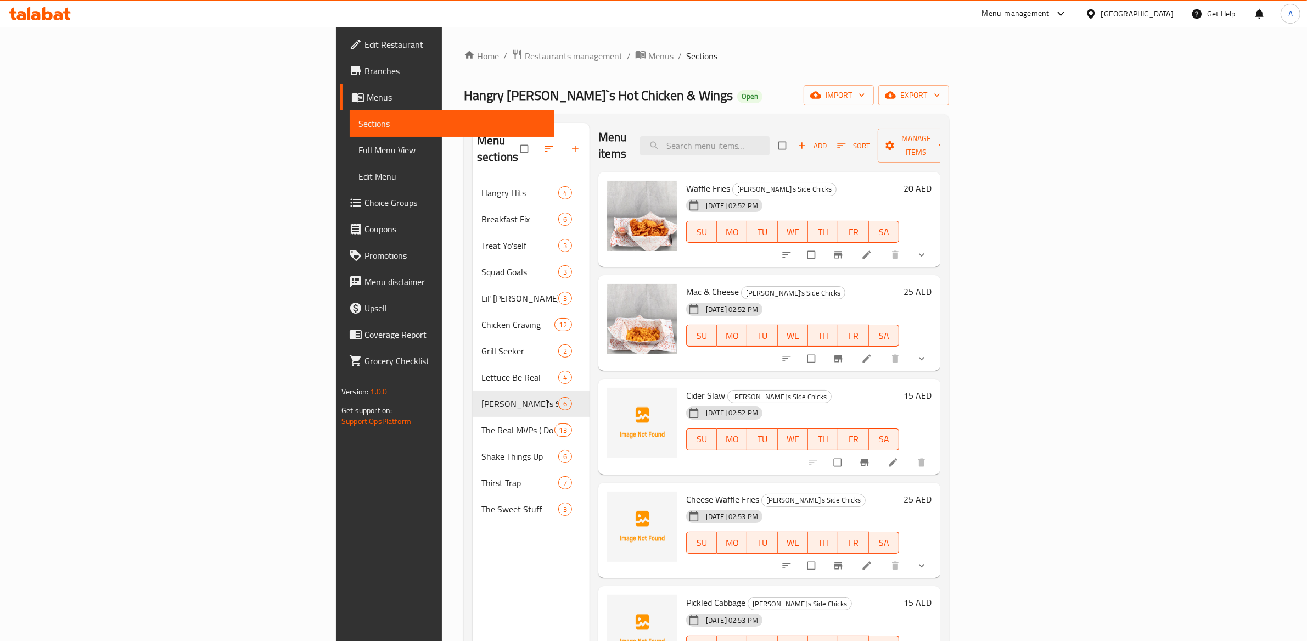
scroll to position [7, 0]
